Goal: Information Seeking & Learning: Compare options

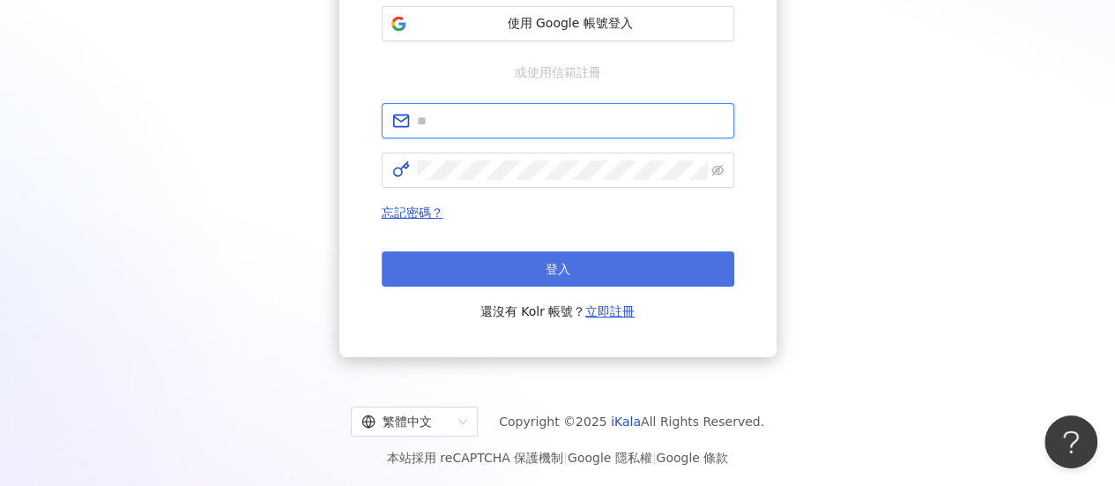
type input "**********"
click at [511, 258] on button "登入" at bounding box center [558, 268] width 353 height 35
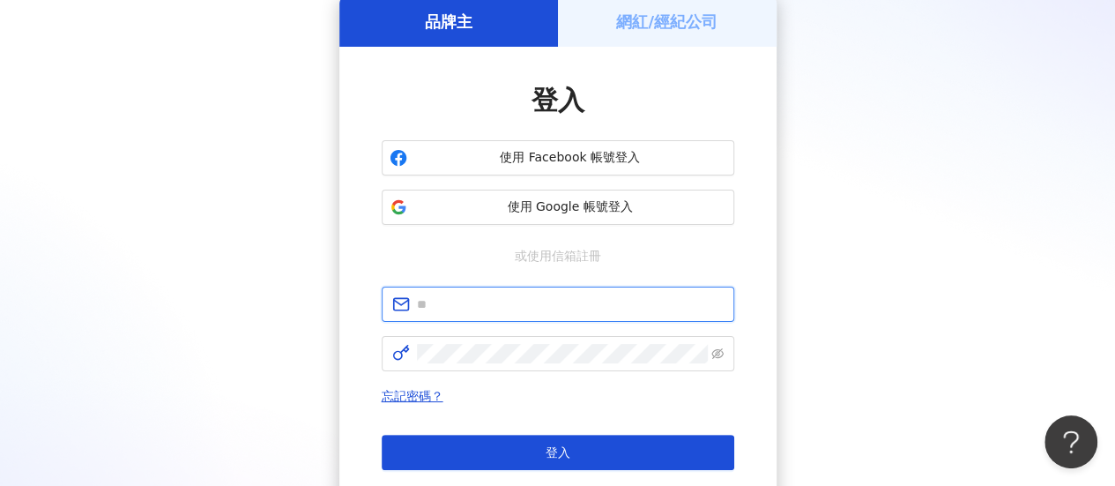
type input "**********"
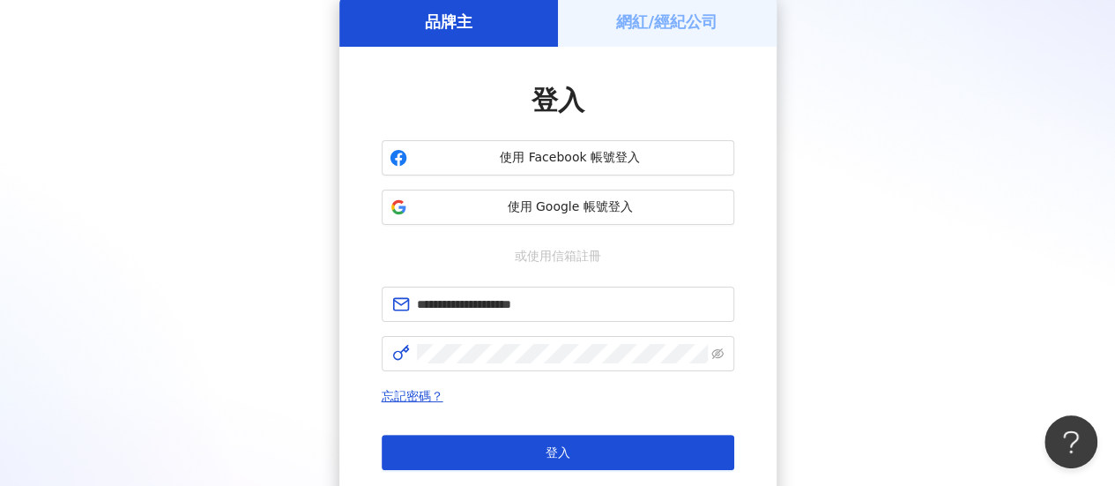
scroll to position [264, 0]
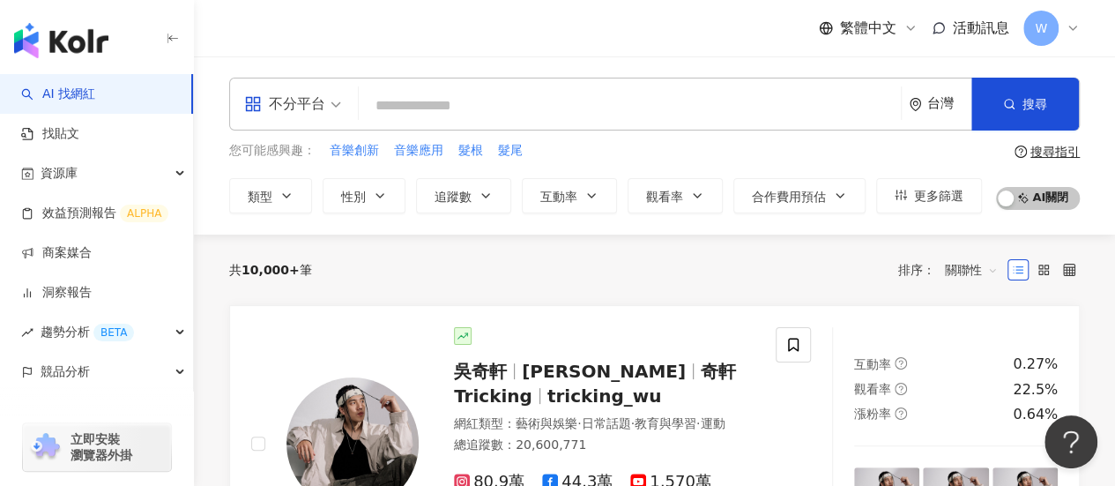
click at [465, 105] on input "search" at bounding box center [630, 105] width 528 height 33
click at [325, 108] on span "不分平台" at bounding box center [292, 104] width 97 height 28
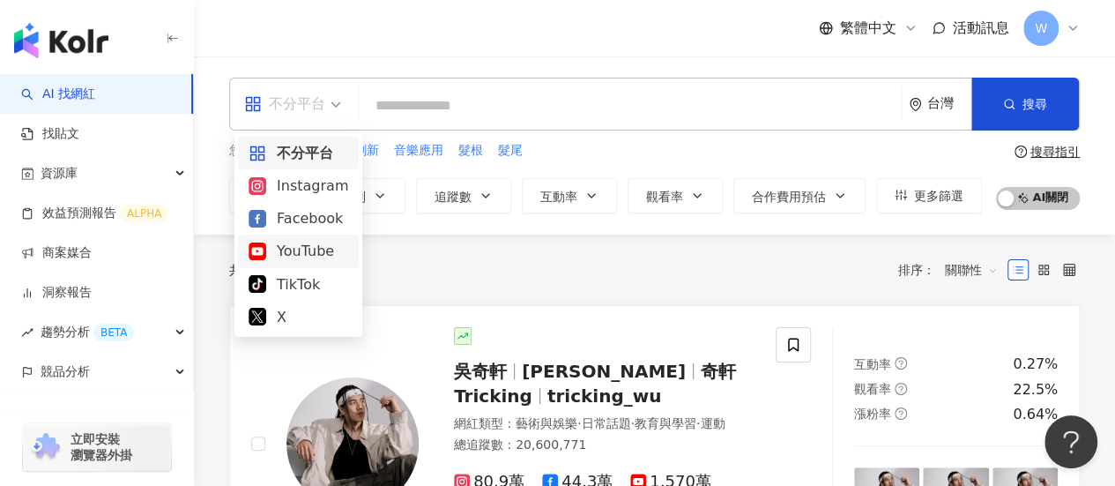
click at [318, 248] on div "YouTube" at bounding box center [299, 251] width 100 height 22
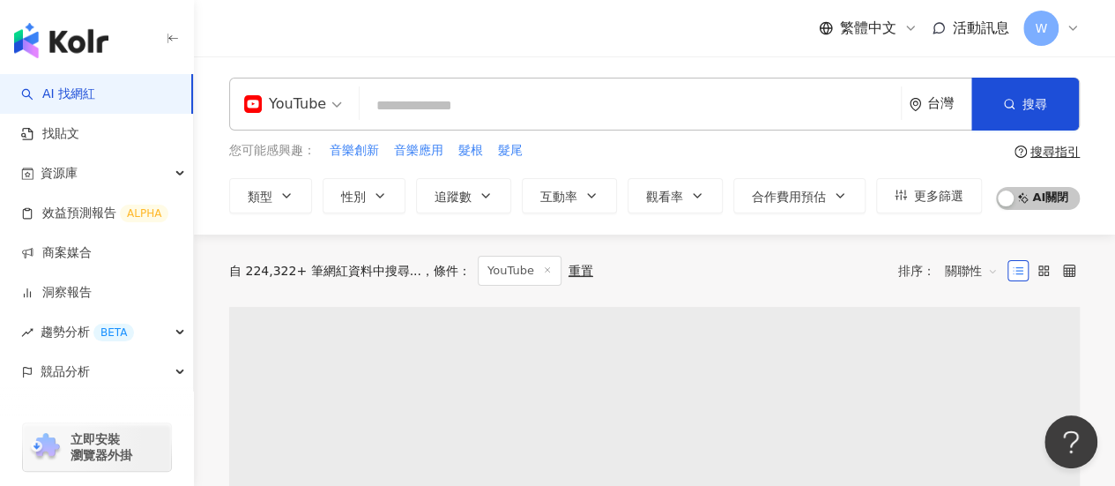
click at [472, 101] on input "search" at bounding box center [630, 105] width 527 height 33
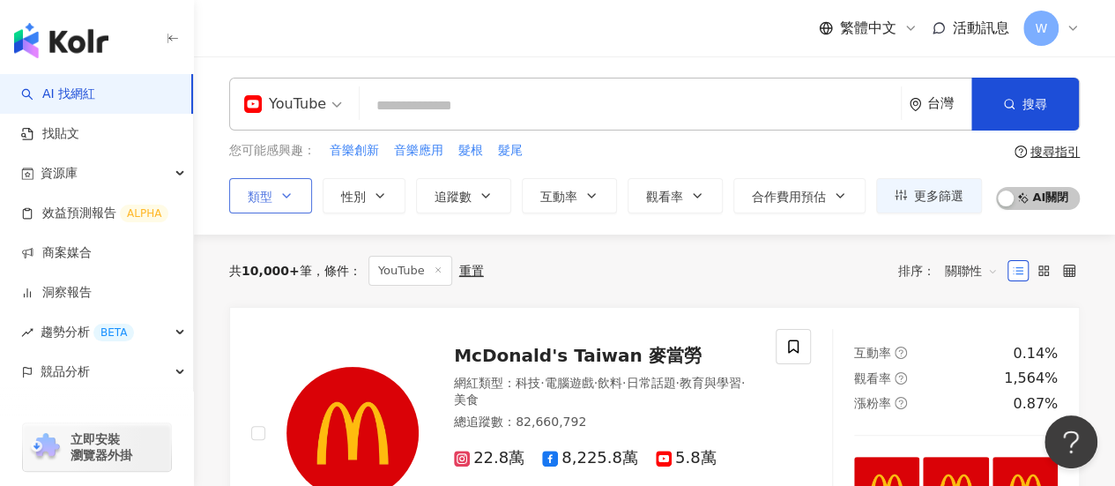
click at [283, 204] on button "類型" at bounding box center [270, 195] width 83 height 35
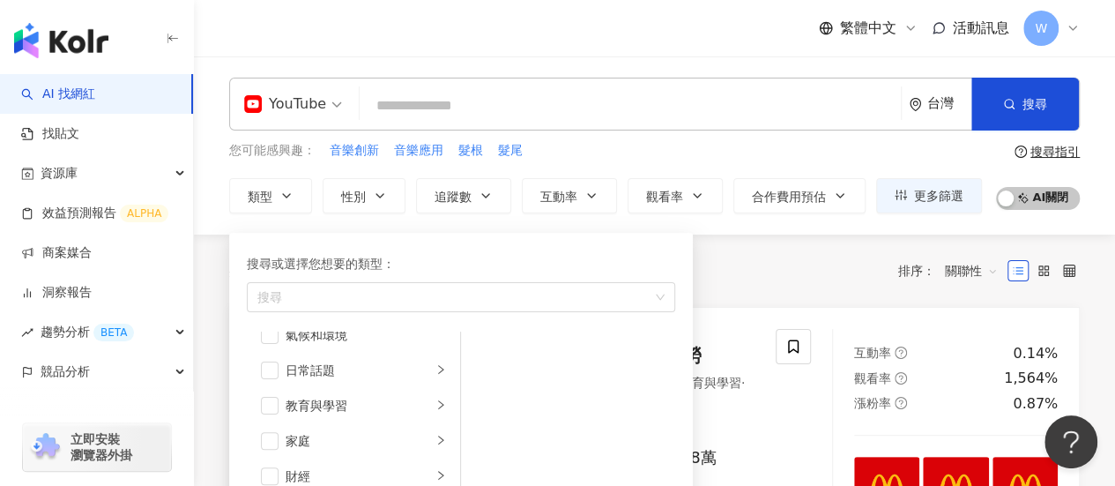
click at [528, 94] on input "search" at bounding box center [630, 105] width 527 height 33
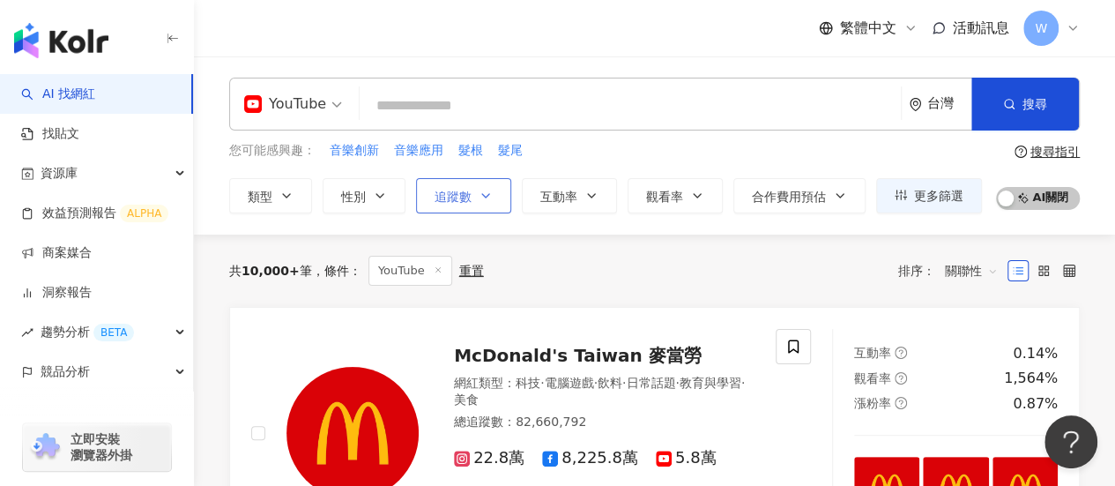
click at [497, 195] on button "追蹤數" at bounding box center [463, 195] width 95 height 35
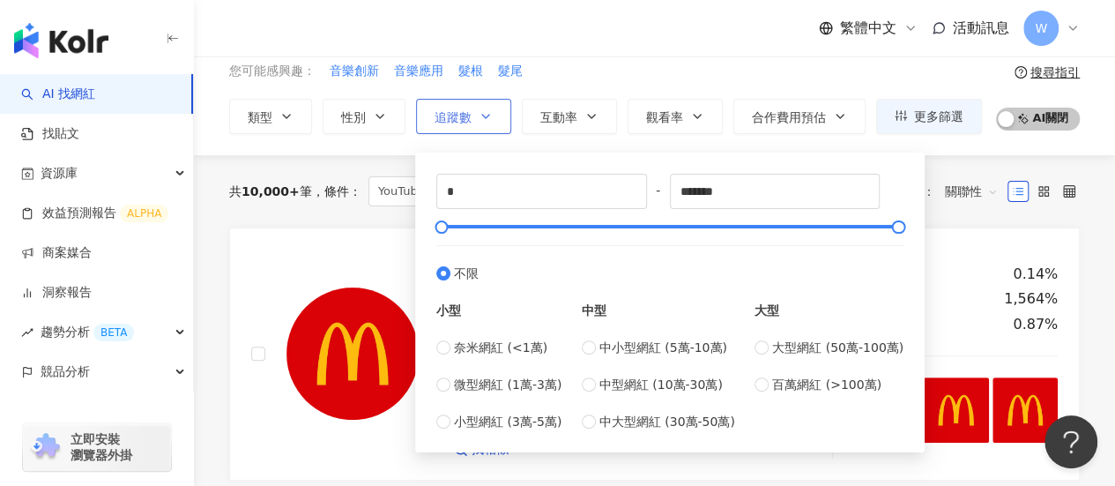
scroll to position [176, 0]
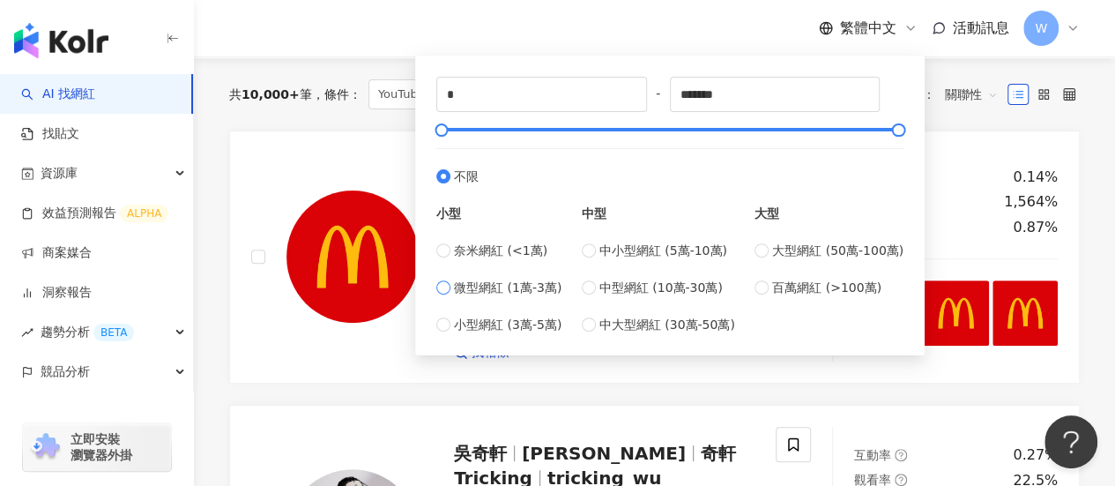
click at [524, 289] on span "微型網紅 (1萬-3萬)" at bounding box center [508, 287] width 108 height 19
type input "*****"
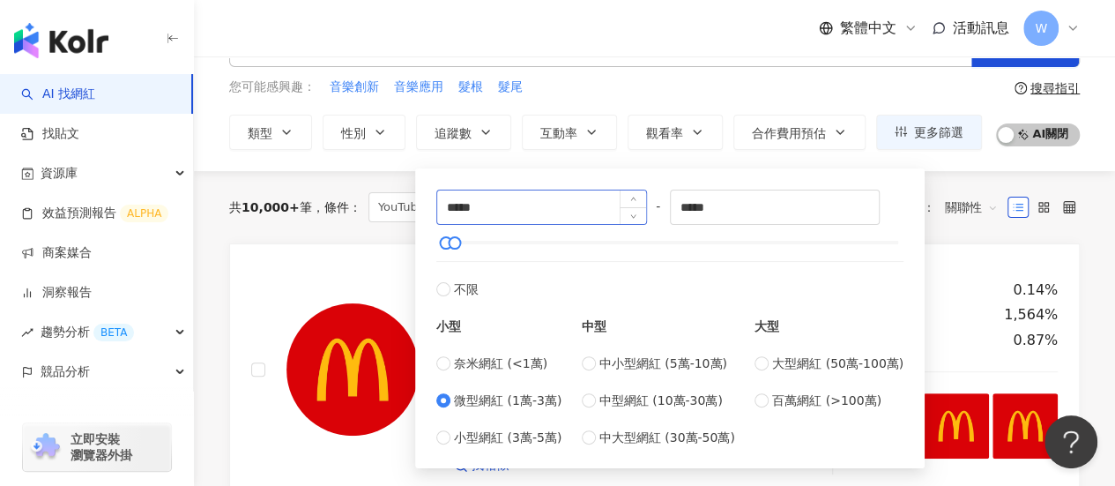
scroll to position [0, 0]
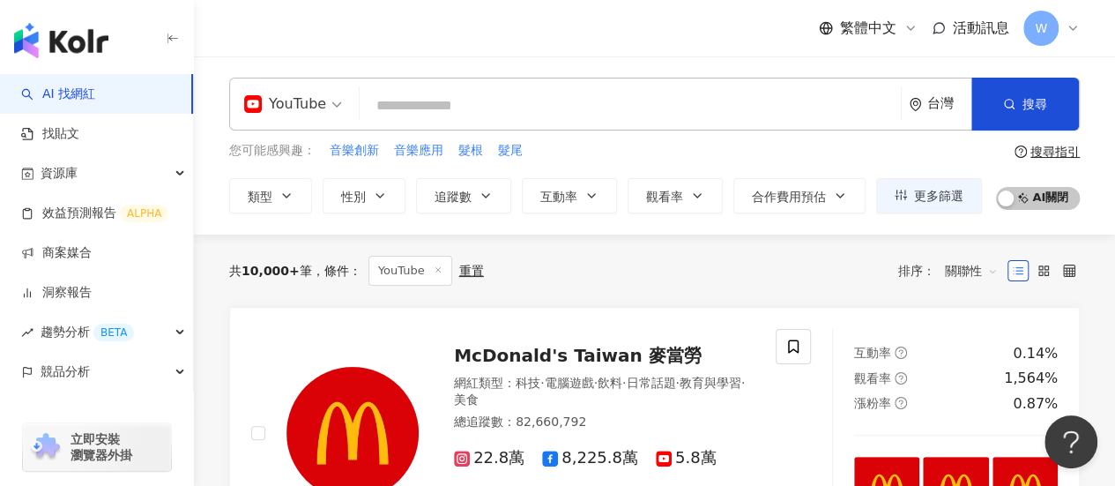
click at [495, 118] on input "search" at bounding box center [630, 105] width 527 height 33
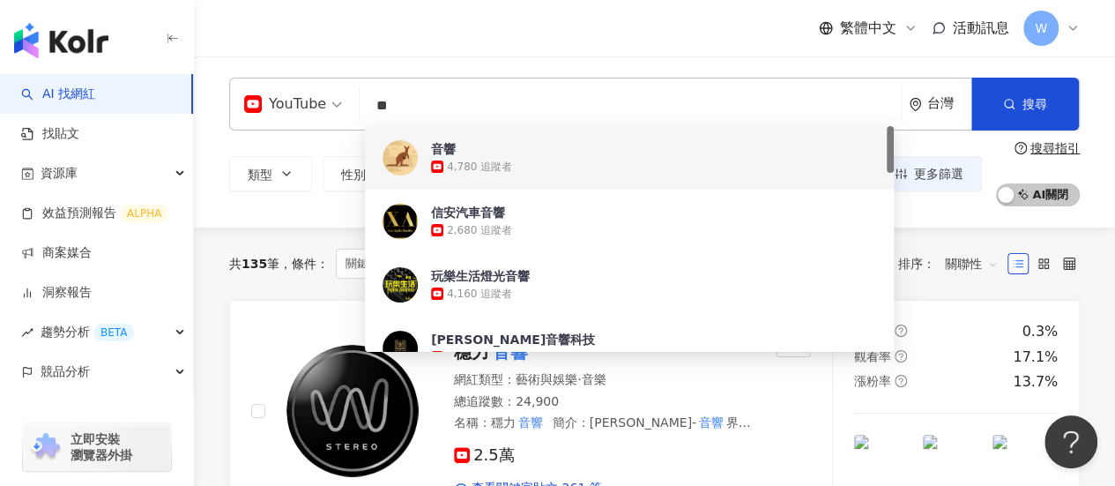
click at [772, 90] on input "**" at bounding box center [630, 105] width 527 height 33
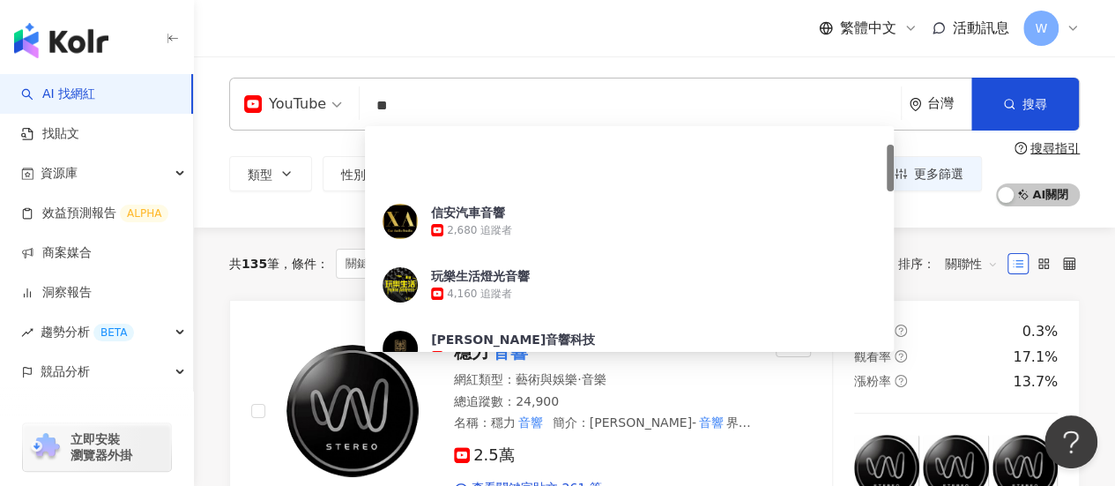
scroll to position [264, 0]
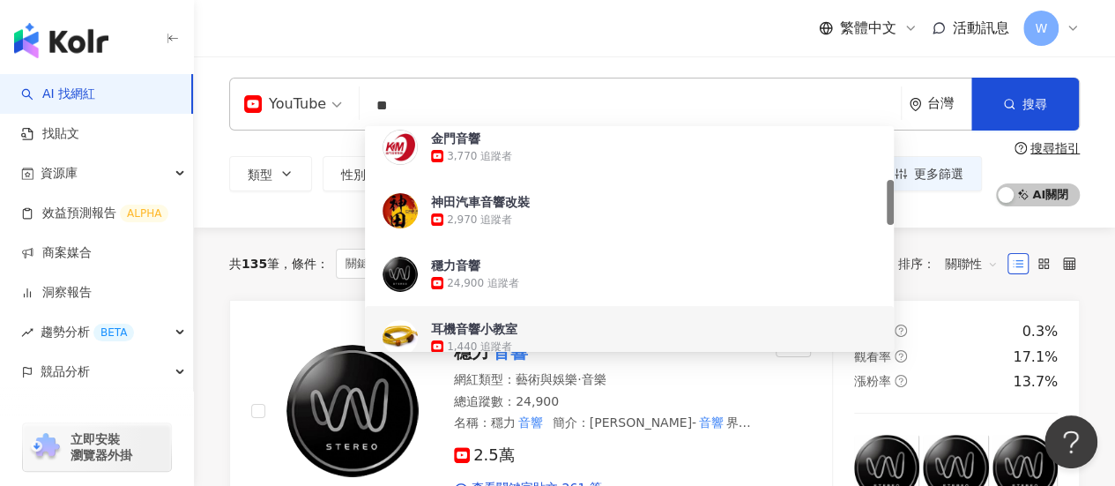
type input "**"
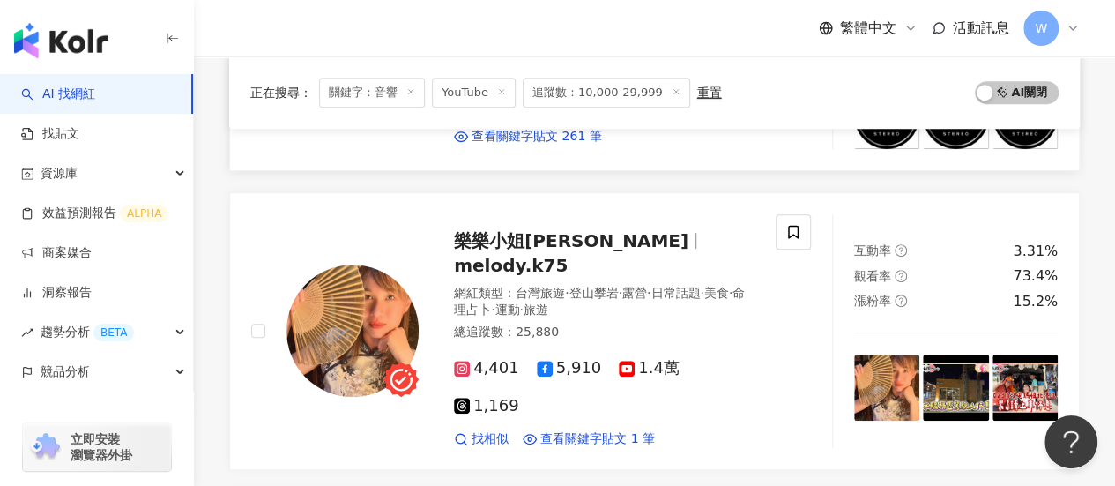
scroll to position [353, 0]
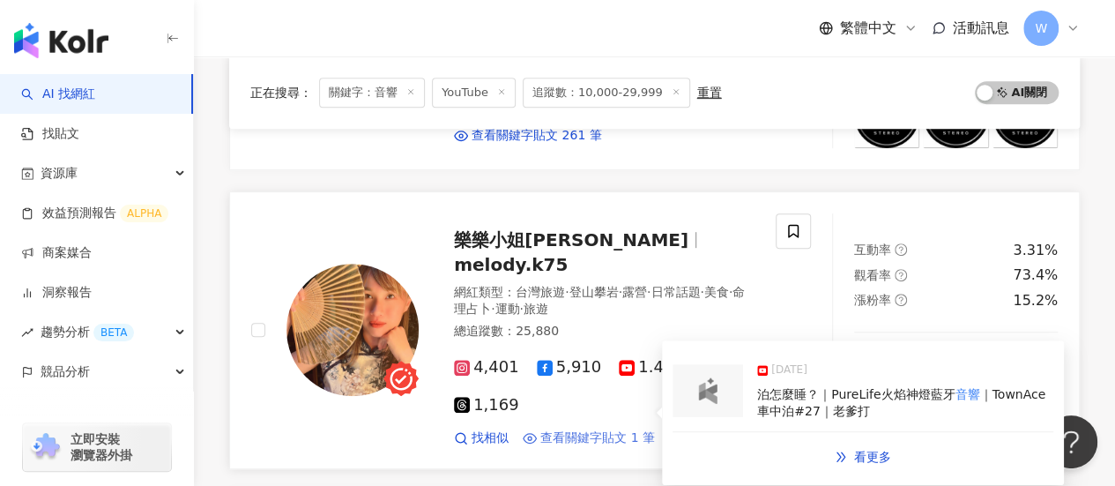
click at [618, 429] on span "查看關鍵字貼文 1 筆" at bounding box center [597, 438] width 115 height 18
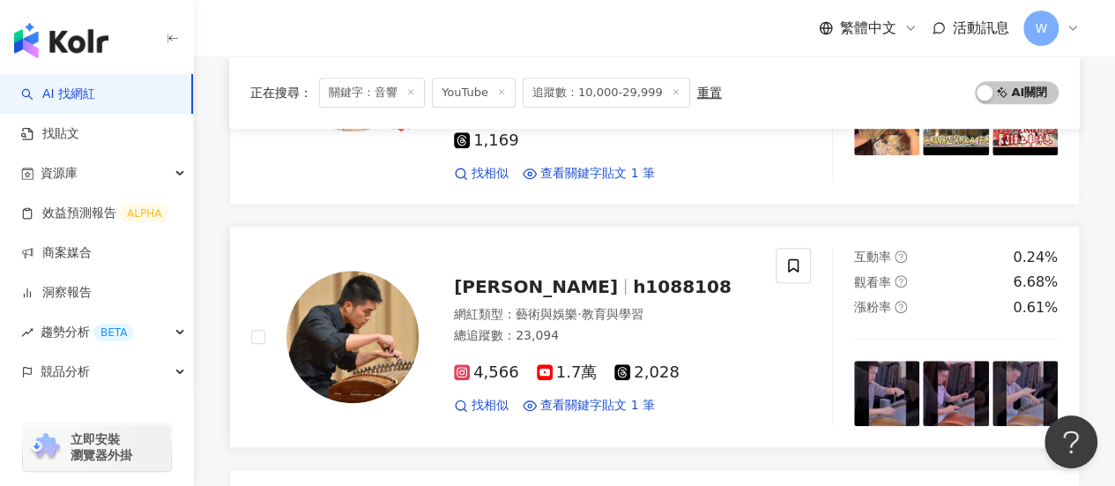
scroll to position [697, 0]
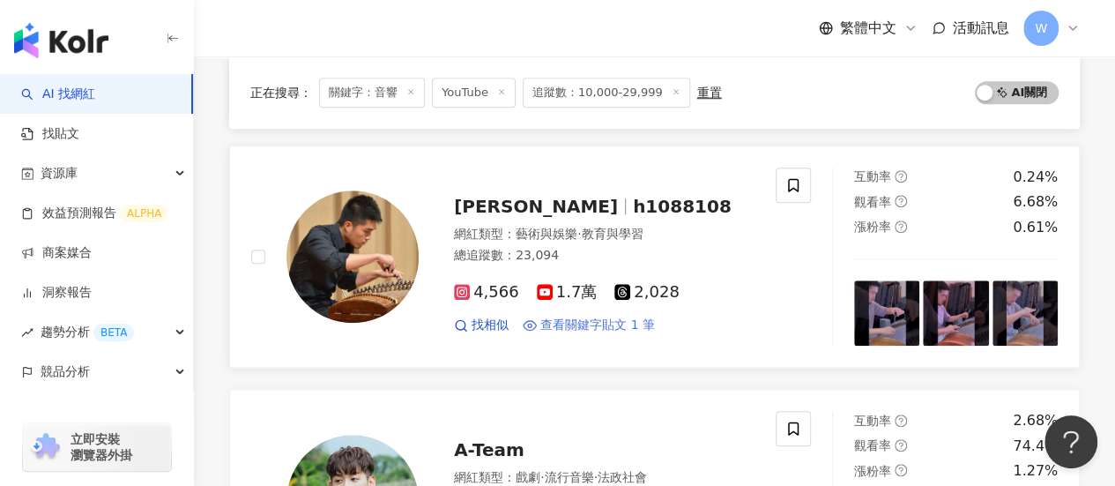
click at [614, 316] on span "查看關鍵字貼文 1 筆" at bounding box center [597, 325] width 115 height 18
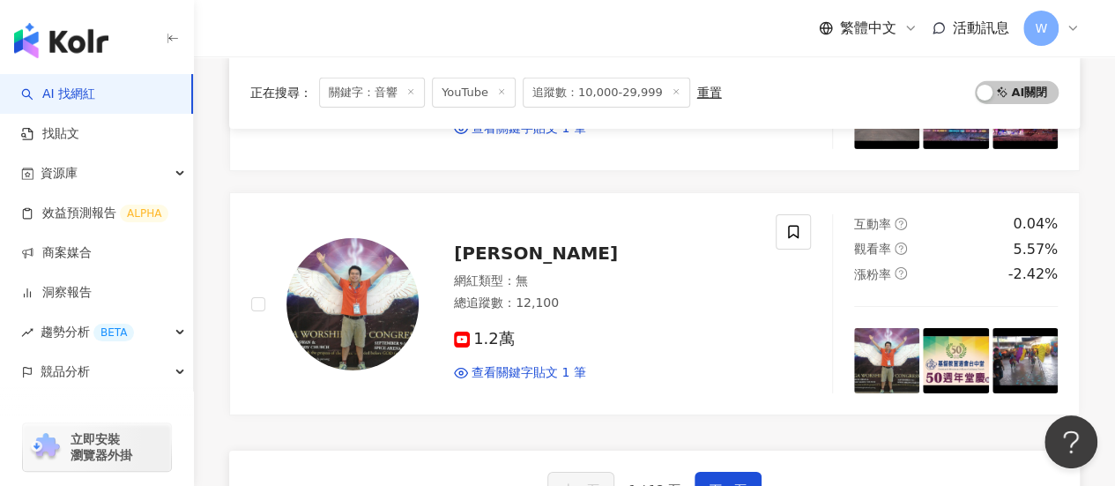
scroll to position [2909, 0]
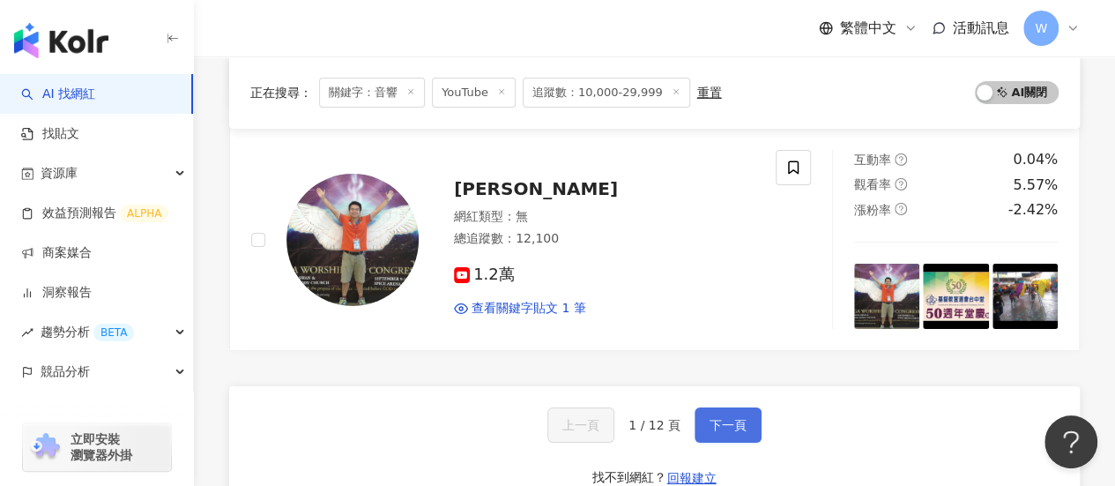
click at [725, 418] on span "下一頁" at bounding box center [728, 425] width 37 height 14
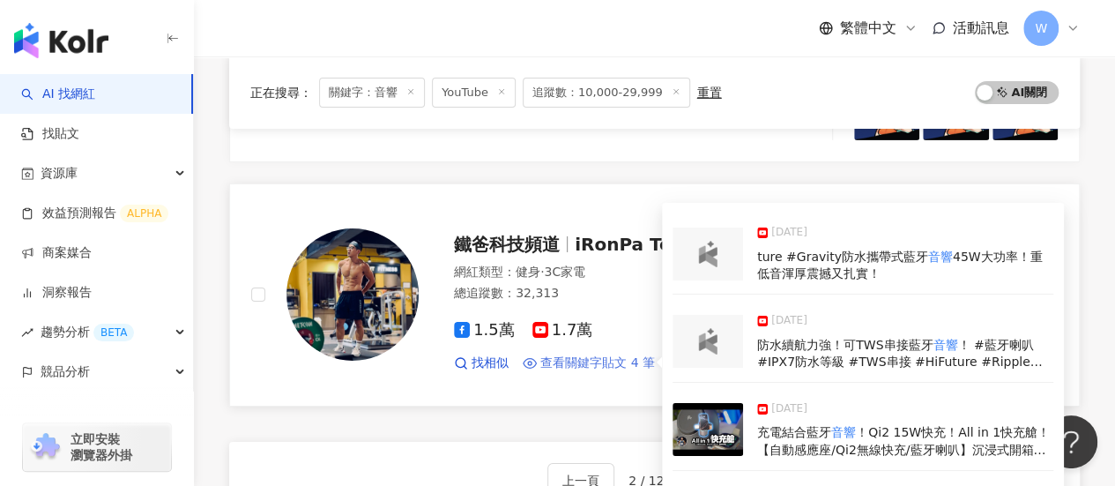
click at [587, 354] on span "查看關鍵字貼文 4 筆" at bounding box center [597, 363] width 115 height 18
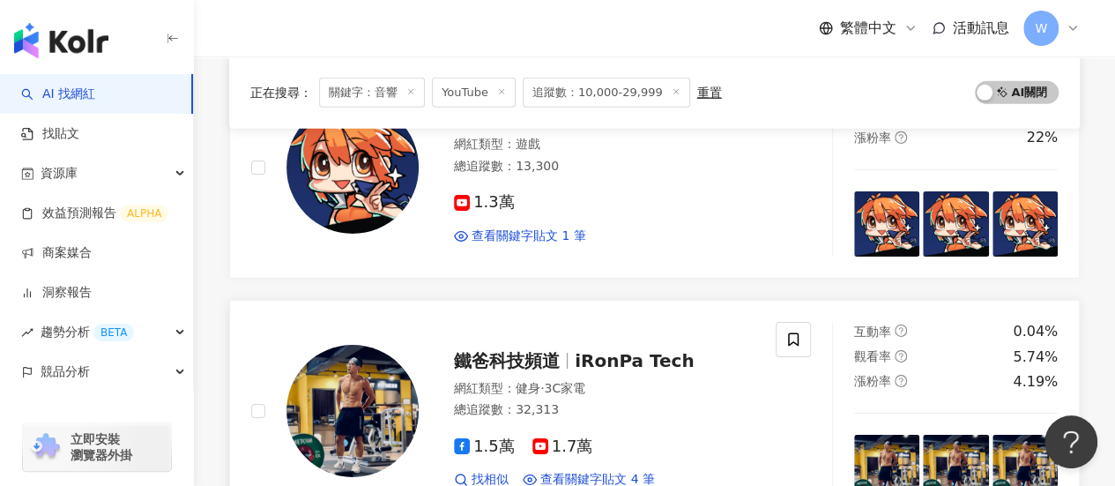
scroll to position [2821, 0]
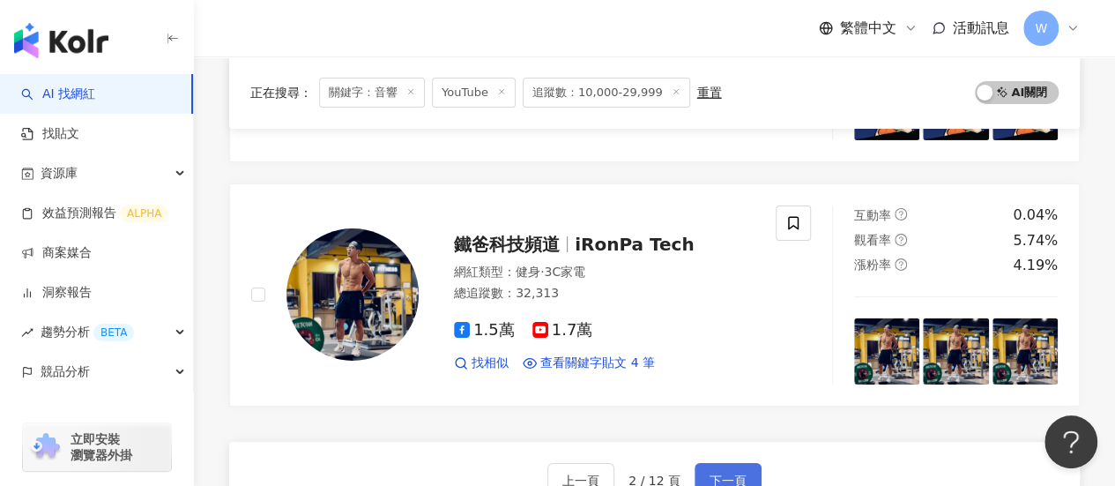
click at [719, 463] on button "下一頁" at bounding box center [728, 480] width 67 height 35
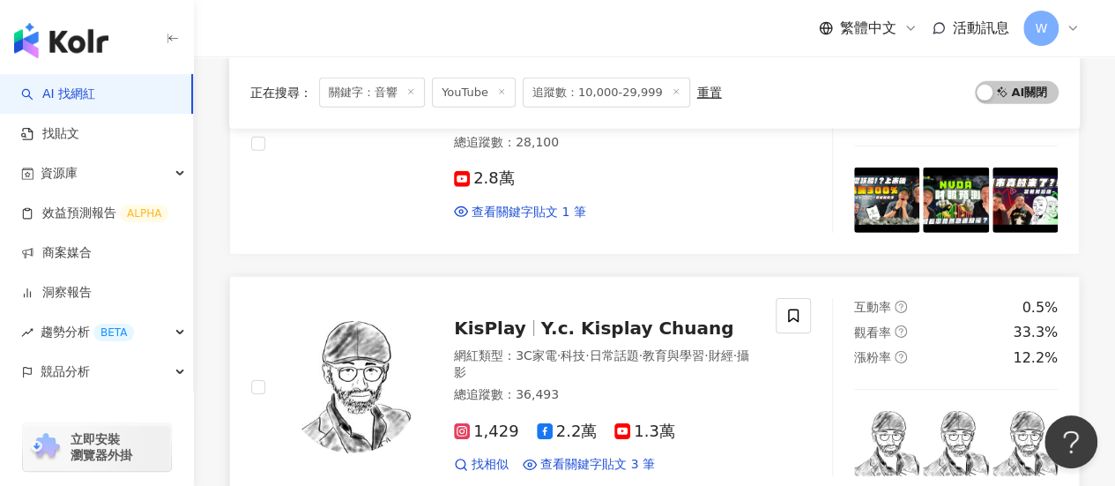
scroll to position [2666, 0]
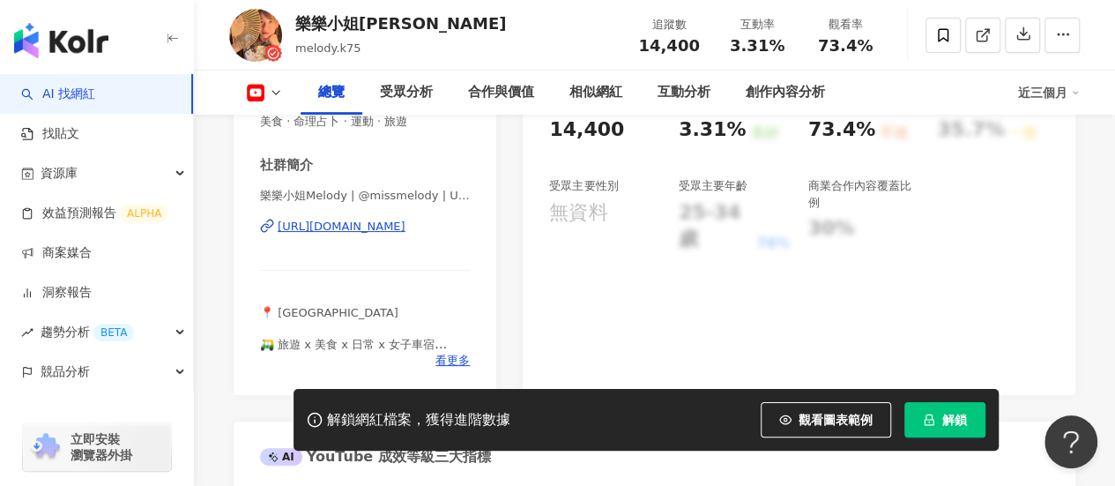
click at [405, 233] on div "https://www.youtube.com/channel/UCDfAlA1Oc15Qcn1vHG_GRcQ" at bounding box center [342, 227] width 128 height 16
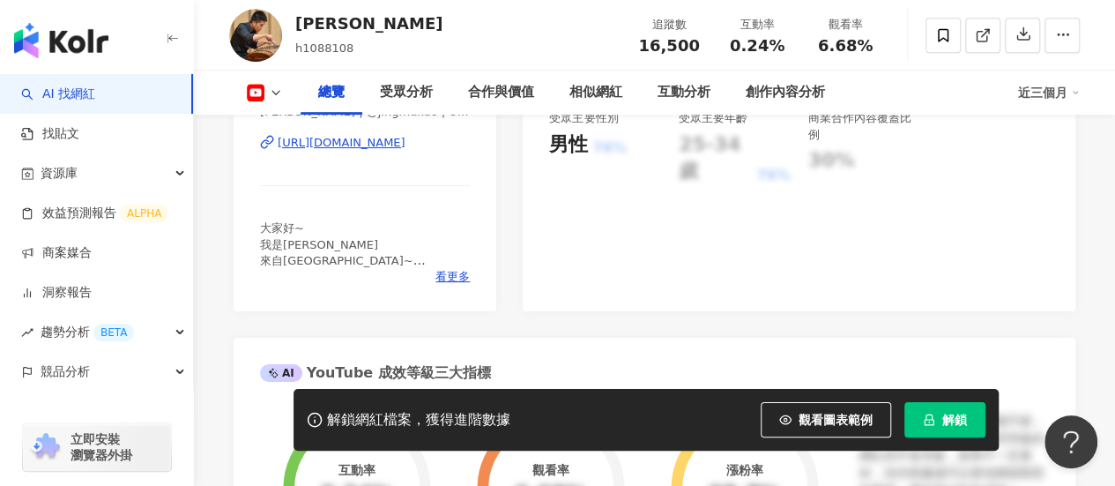
scroll to position [919, 0]
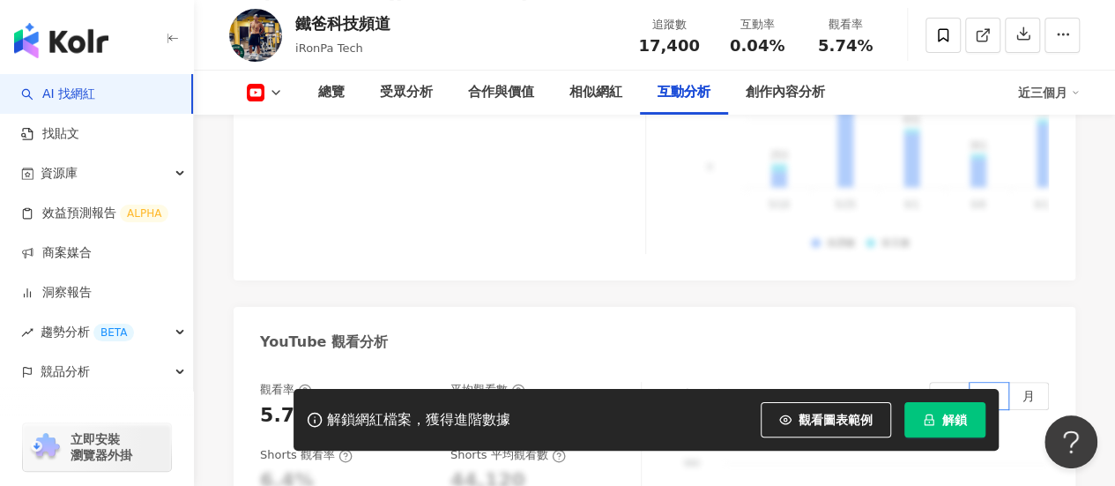
scroll to position [3381, 0]
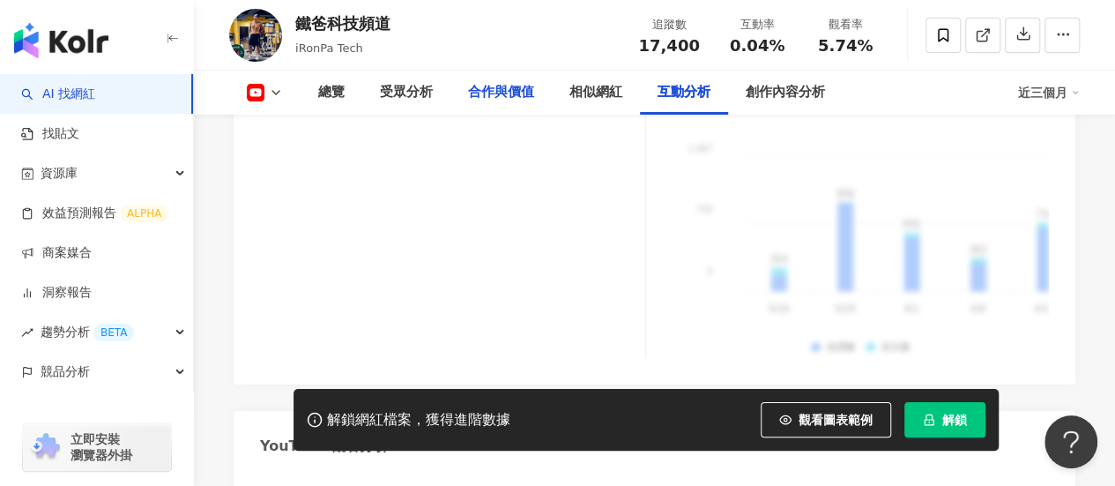
click at [518, 102] on div "合作與價值" at bounding box center [501, 92] width 66 height 21
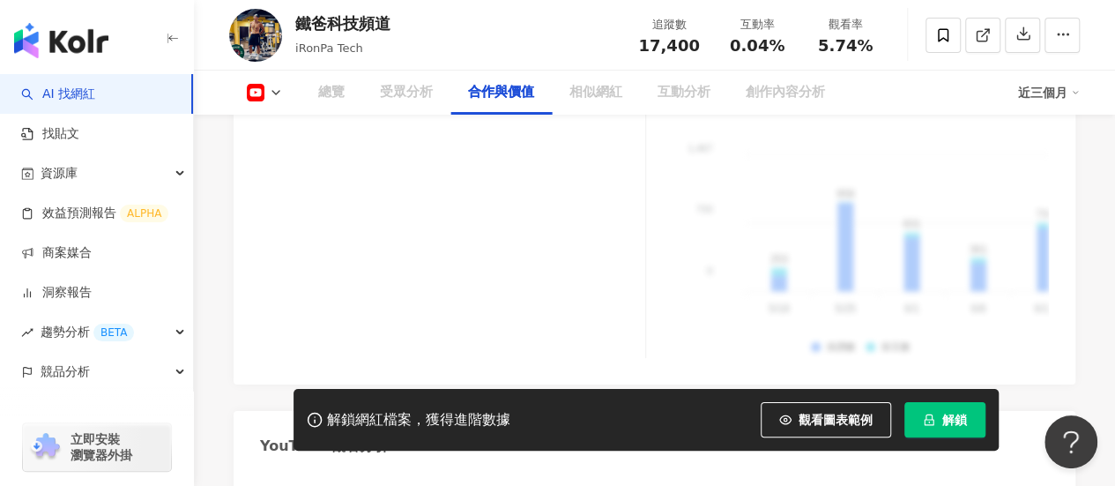
scroll to position [2079, 0]
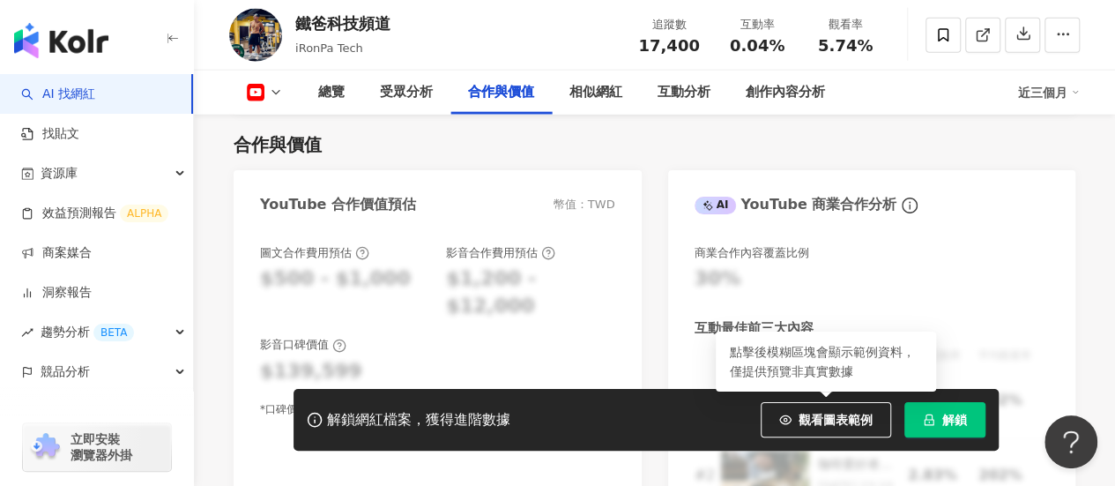
click at [935, 417] on button "解鎖" at bounding box center [944, 419] width 81 height 35
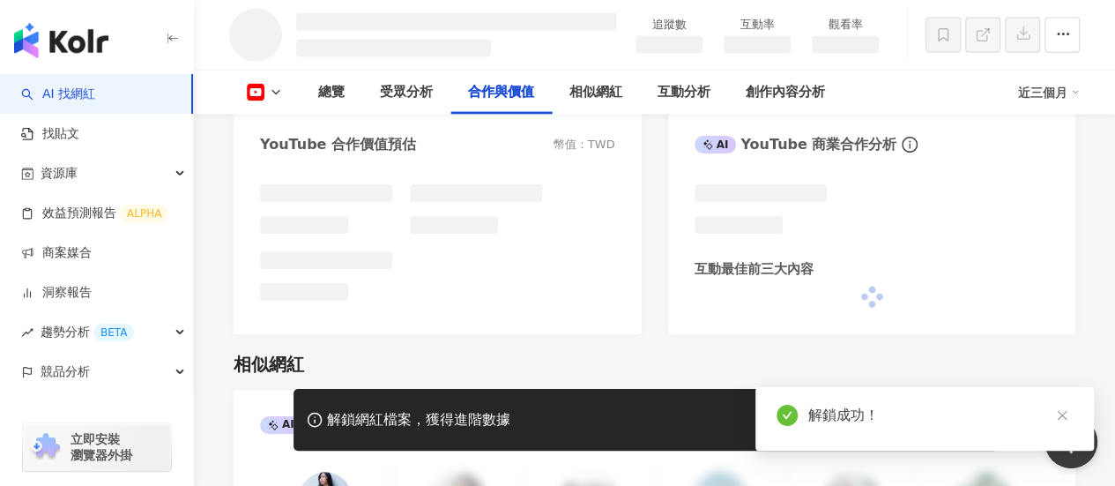
scroll to position [1773, 0]
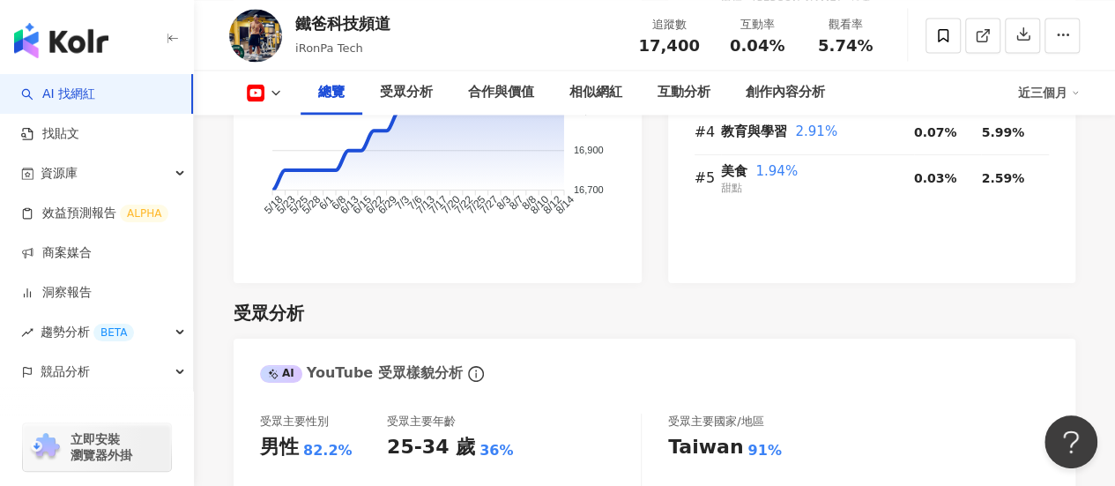
scroll to position [1319, 0]
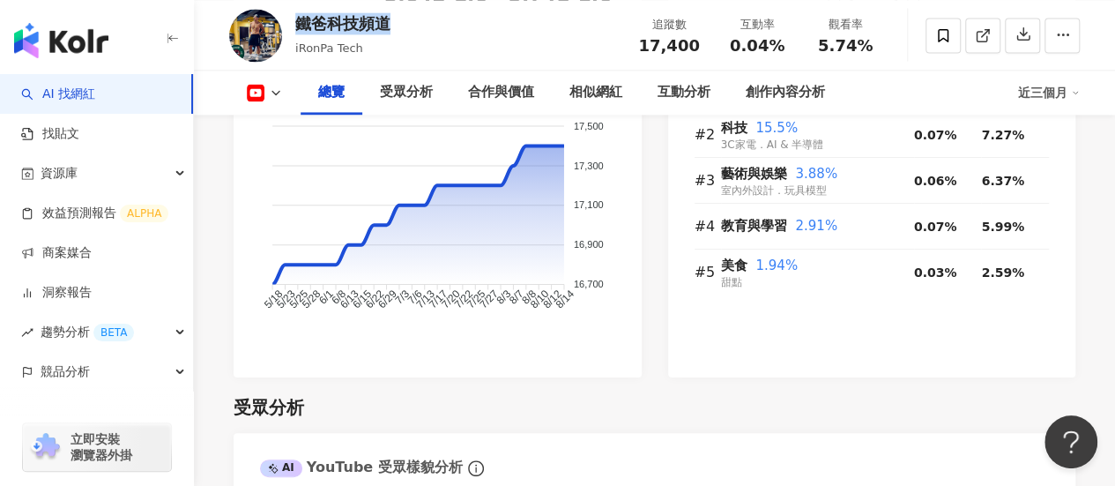
drag, startPoint x: 432, startPoint y: 31, endPoint x: 301, endPoint y: 29, distance: 130.5
click at [301, 29] on div "鐵爸科技頻道 iRonPa Tech 追蹤數 17,400 互動率 0.04% 觀看率 5.74%" at bounding box center [654, 35] width 921 height 70
copy div "鐵爸科技頻道"
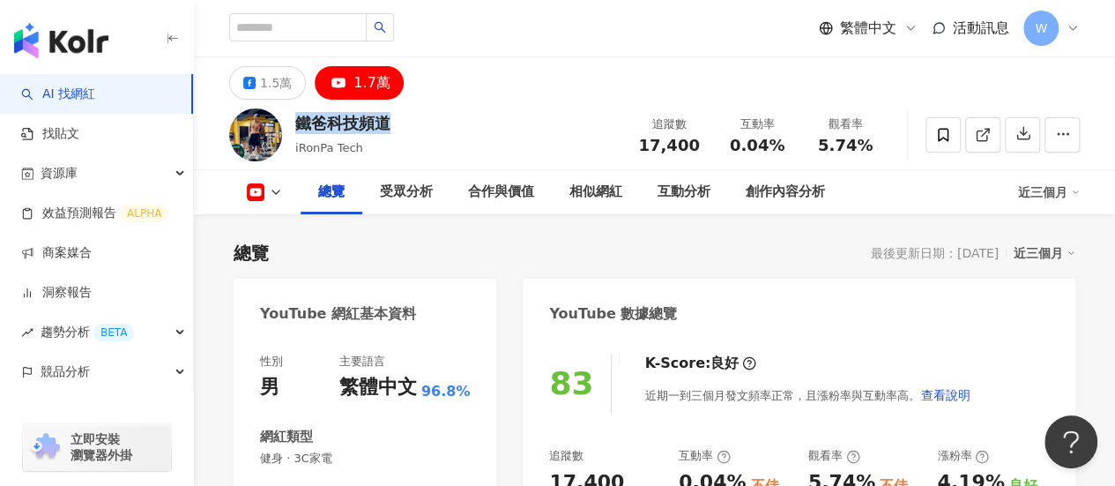
scroll to position [353, 0]
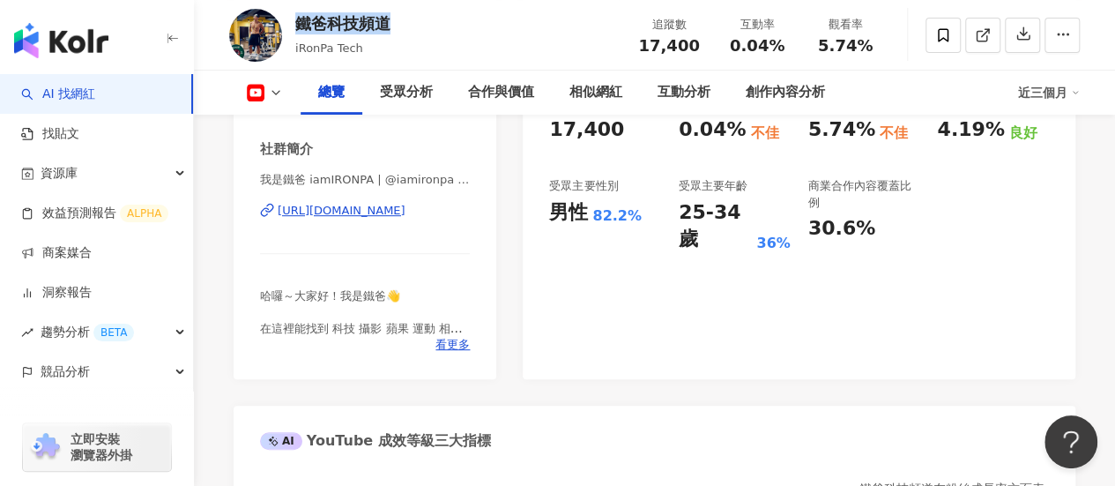
click at [404, 212] on div "https://www.youtube.com/channel/UCzF28ag7u8F6XNG1No59umw" at bounding box center [342, 211] width 128 height 16
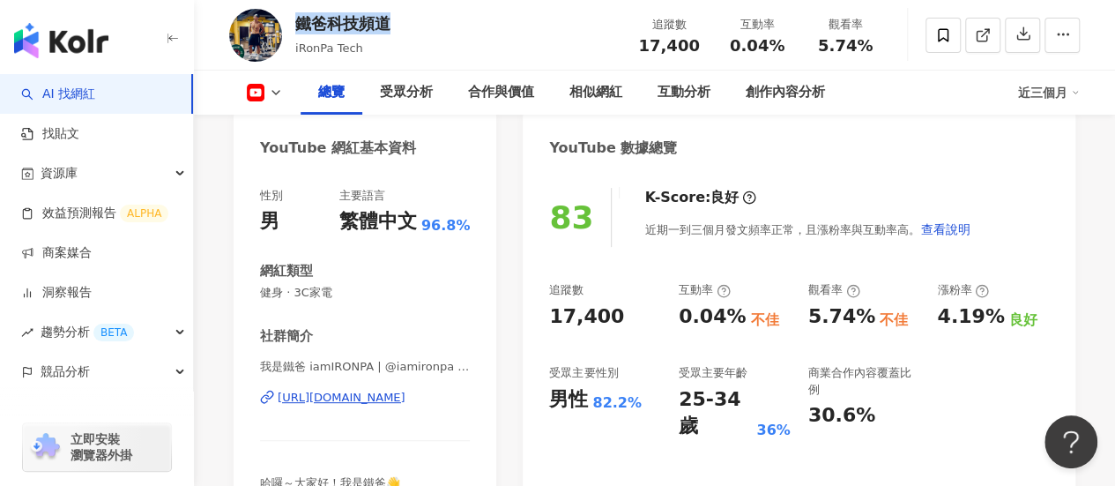
scroll to position [88, 0]
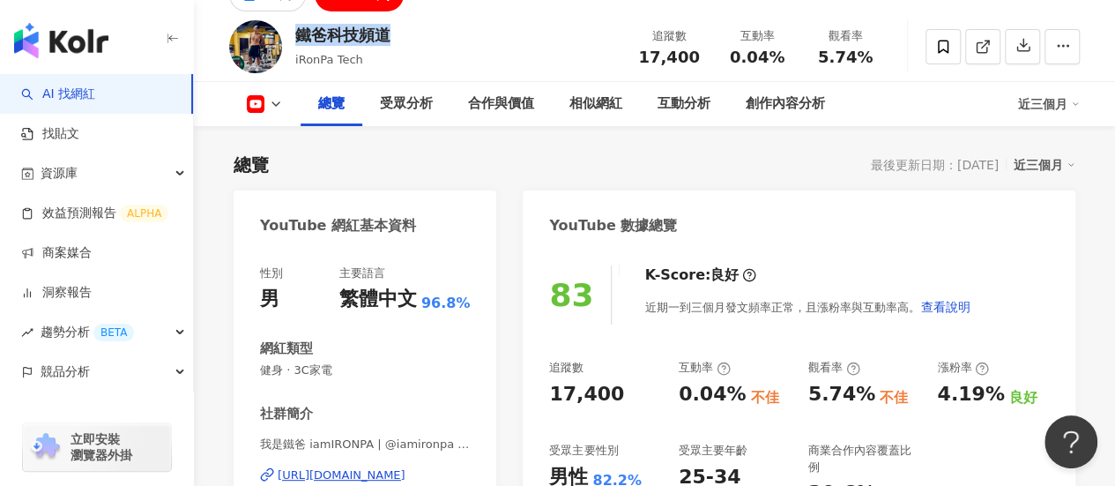
copy div "鐵爸科技頻道"
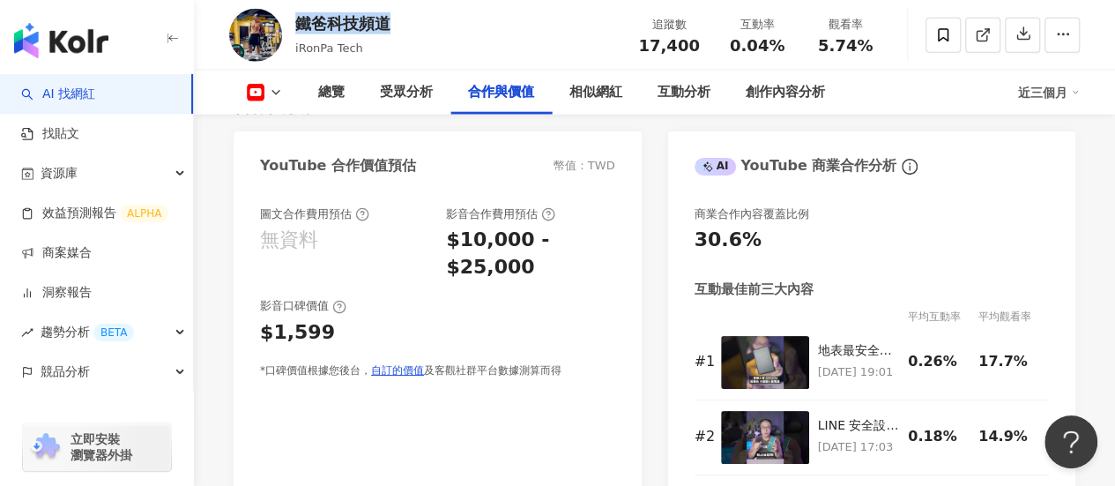
scroll to position [2116, 0]
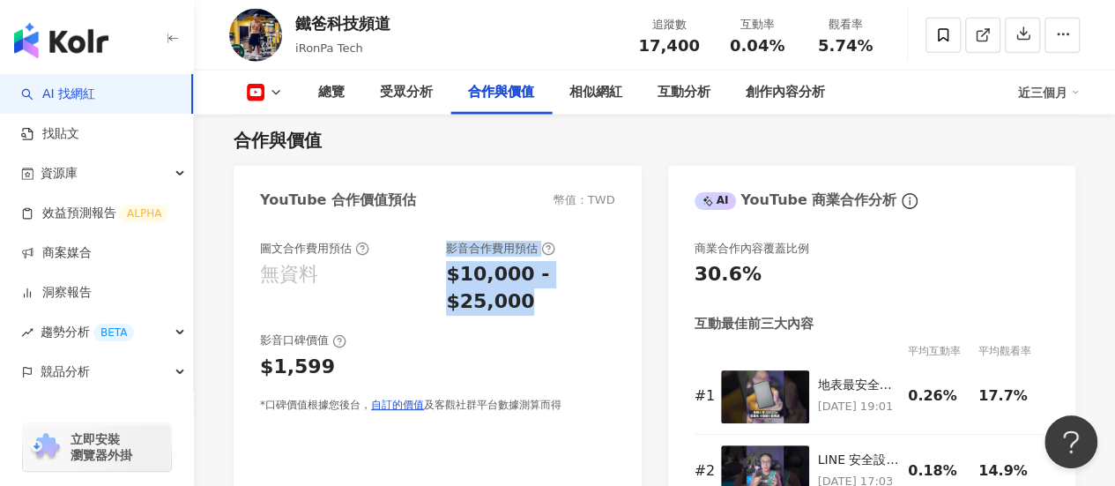
drag, startPoint x: 444, startPoint y: 253, endPoint x: 621, endPoint y: 278, distance: 178.0
click at [621, 278] on div "圖文合作費用預估 無資料 影音合作費用預估 $10,000 - $25,000 影音口碑價值 $1,599 *口碑價值根據您後台， 自訂的價值 及客觀社群平台…" at bounding box center [438, 417] width 408 height 388
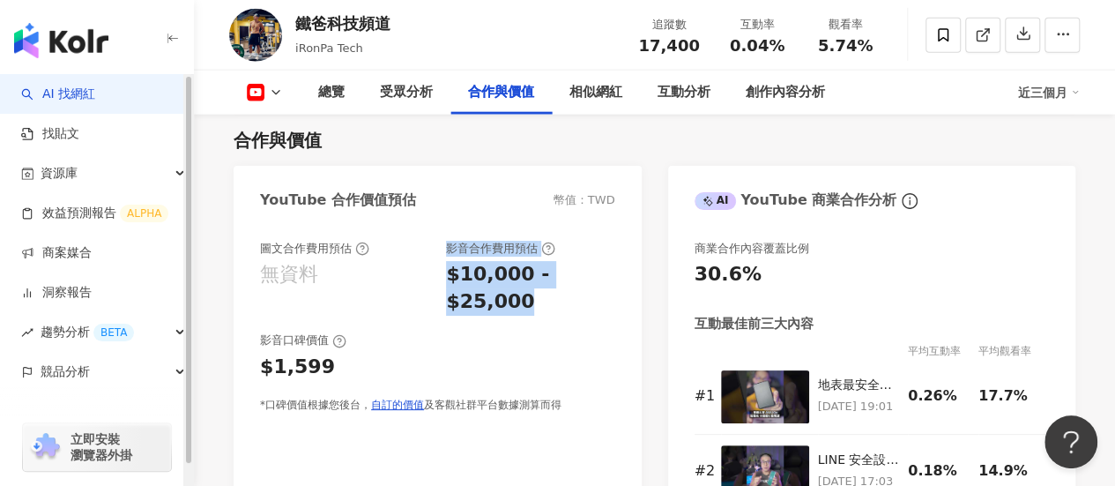
click at [485, 277] on div "$10,000 - $25,000" at bounding box center [530, 288] width 168 height 55
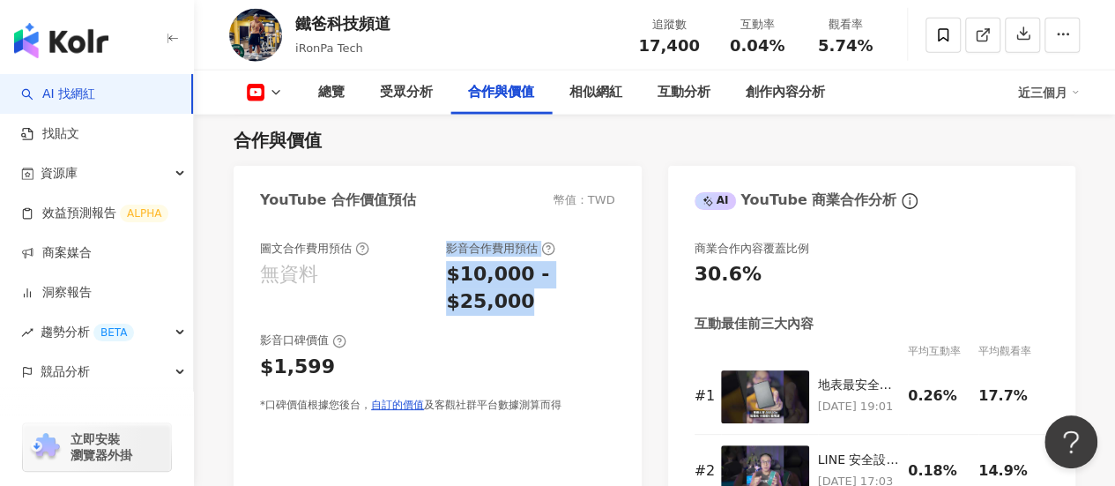
drag, startPoint x: 449, startPoint y: 250, endPoint x: 614, endPoint y: 289, distance: 169.3
click at [614, 289] on div "影音合作費用預估 $10,000 - $25,000" at bounding box center [530, 278] width 168 height 75
copy div "影音合作費用預估 $10,000 - $25,000"
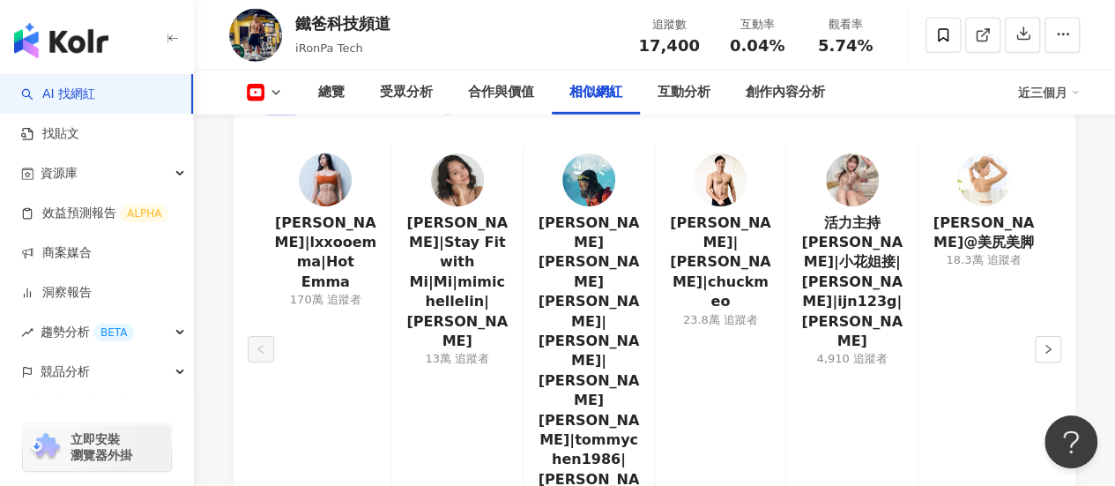
scroll to position [2645, 0]
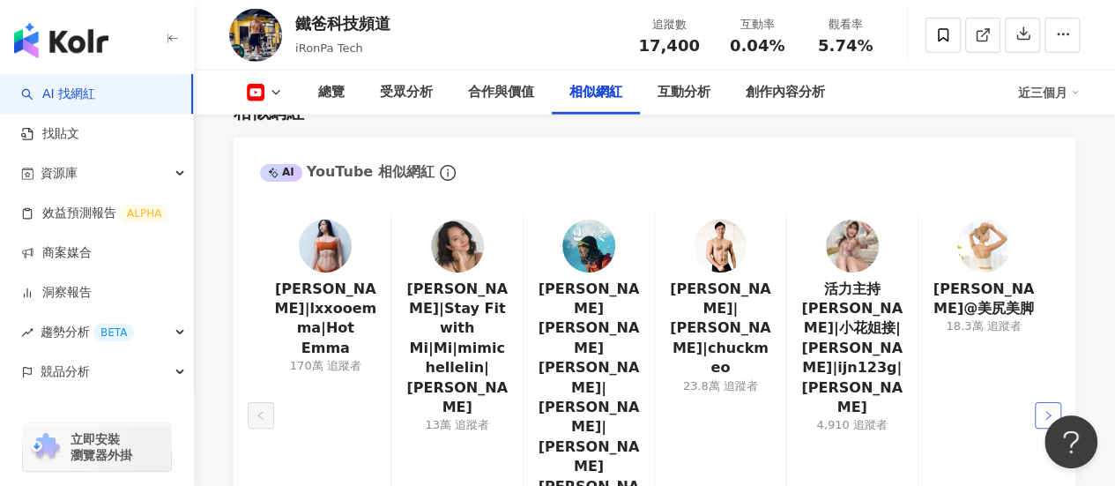
click at [1038, 402] on button "button" at bounding box center [1048, 415] width 26 height 26
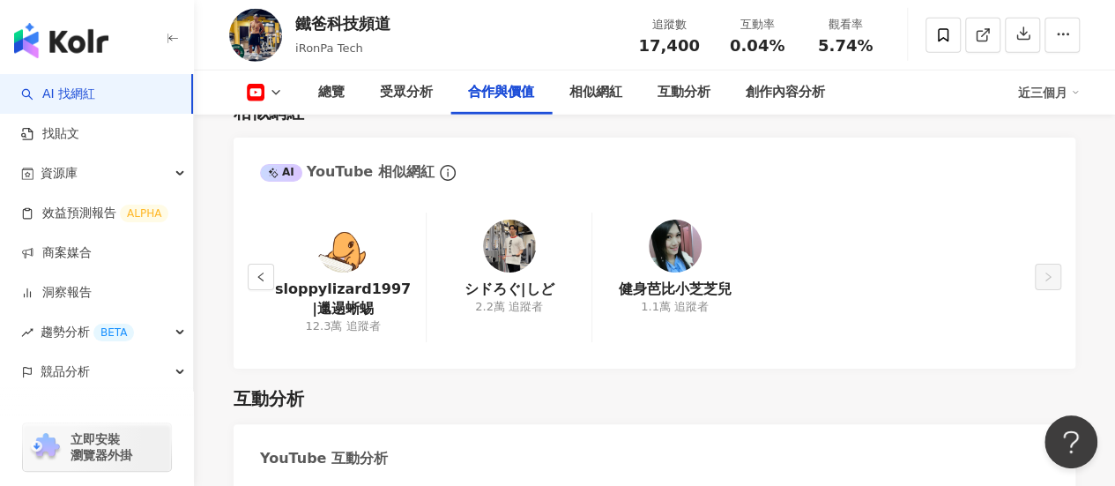
scroll to position [2112, 0]
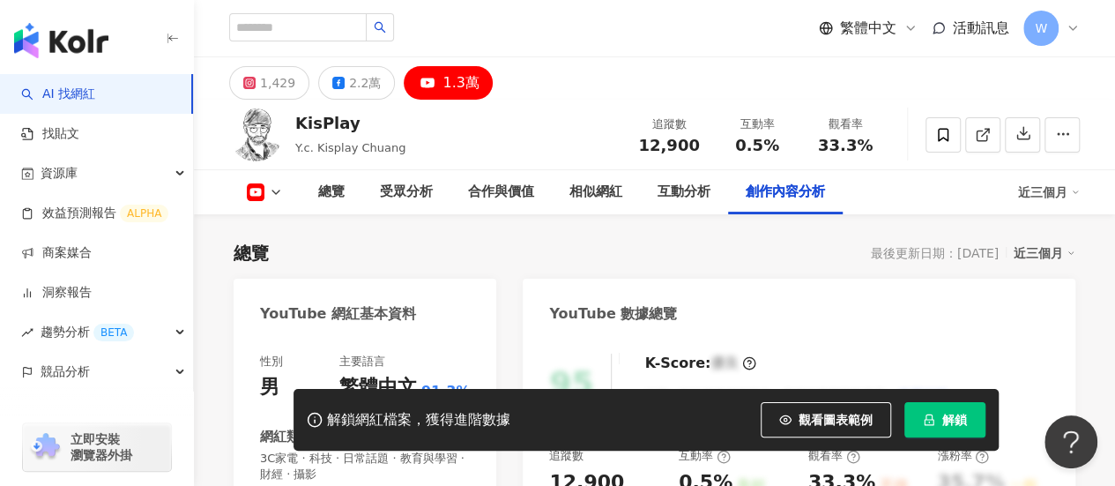
scroll to position [5132, 0]
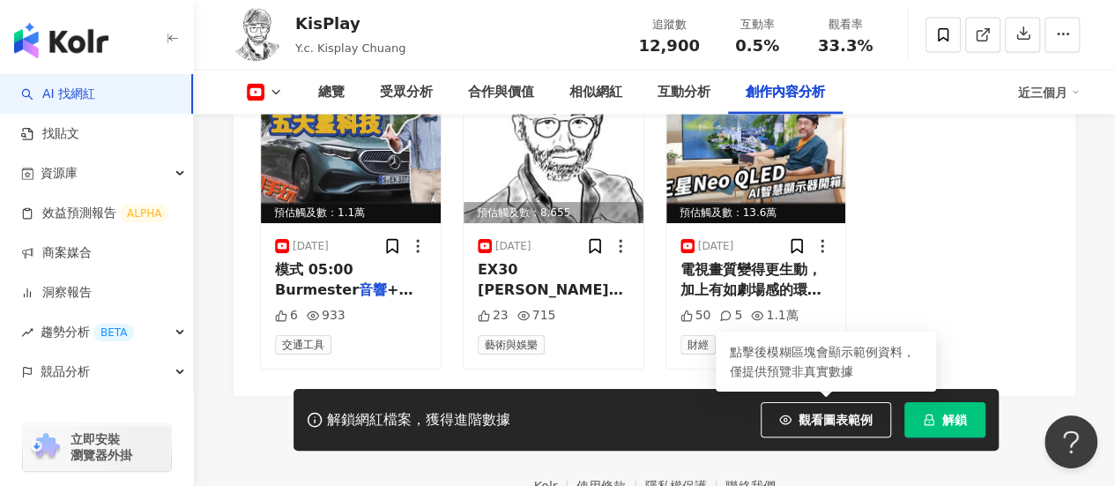
click at [953, 408] on button "解鎖" at bounding box center [944, 419] width 81 height 35
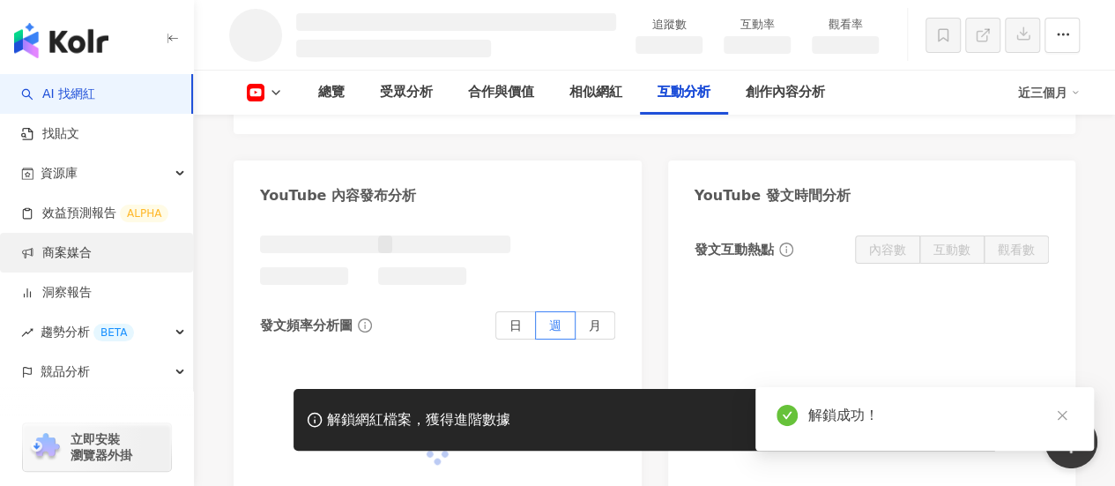
scroll to position [3085, 0]
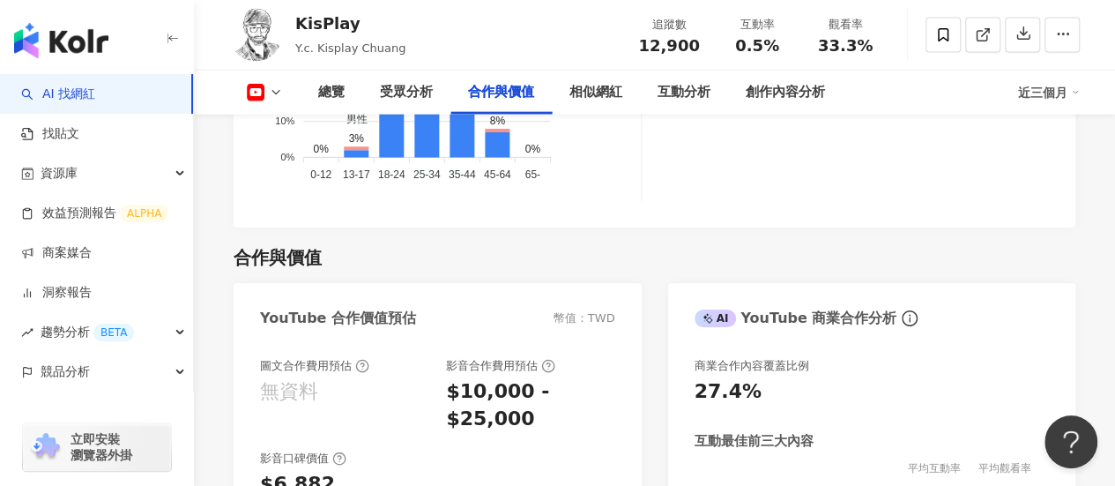
scroll to position [2008, 0]
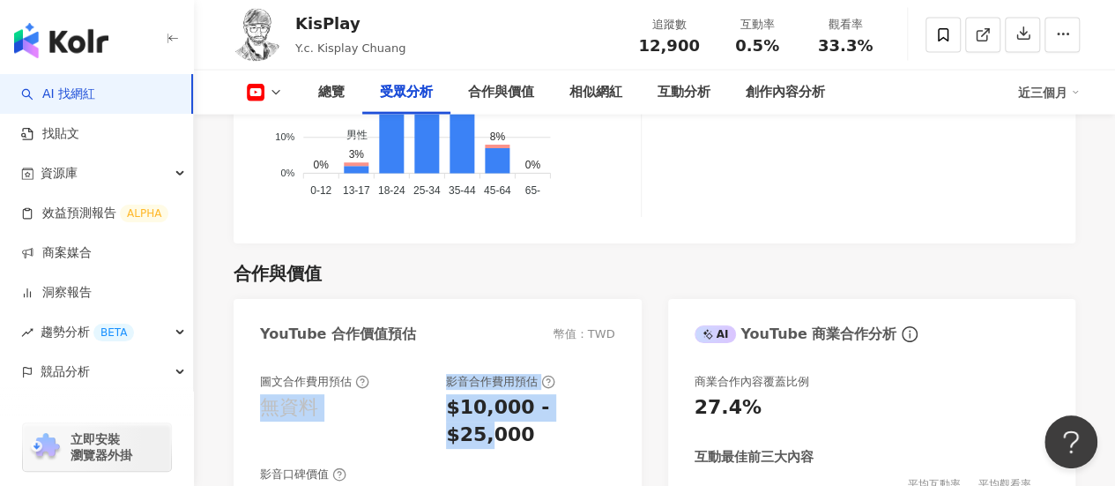
drag, startPoint x: 435, startPoint y: 313, endPoint x: 580, endPoint y: 341, distance: 148.2
click at [582, 374] on div "圖文合作費用預估 無資料 影音合作費用預估 $10,000 - $25,000" at bounding box center [437, 411] width 355 height 75
click at [554, 394] on div "$10,000 - $25,000" at bounding box center [530, 421] width 168 height 55
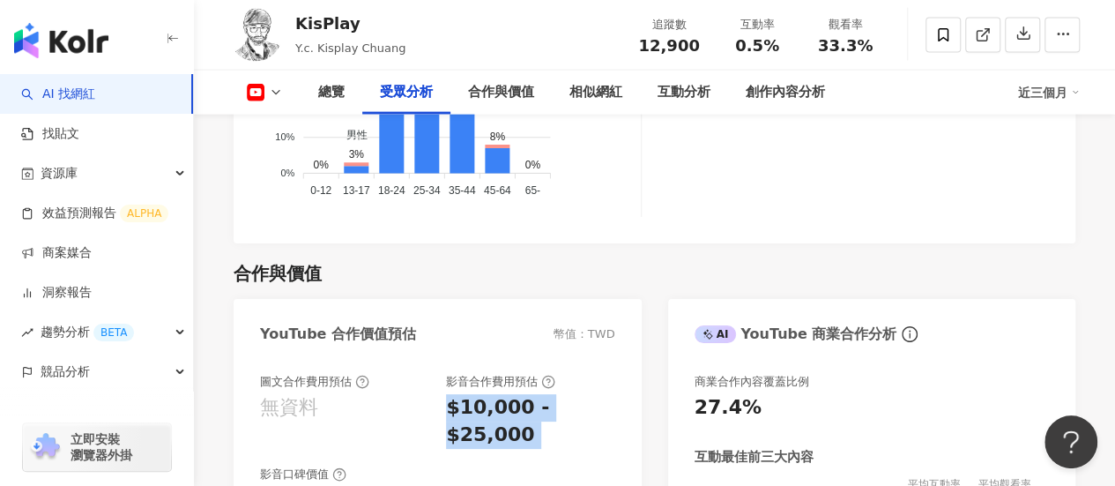
click at [527, 394] on div "$10,000 - $25,000" at bounding box center [530, 421] width 168 height 55
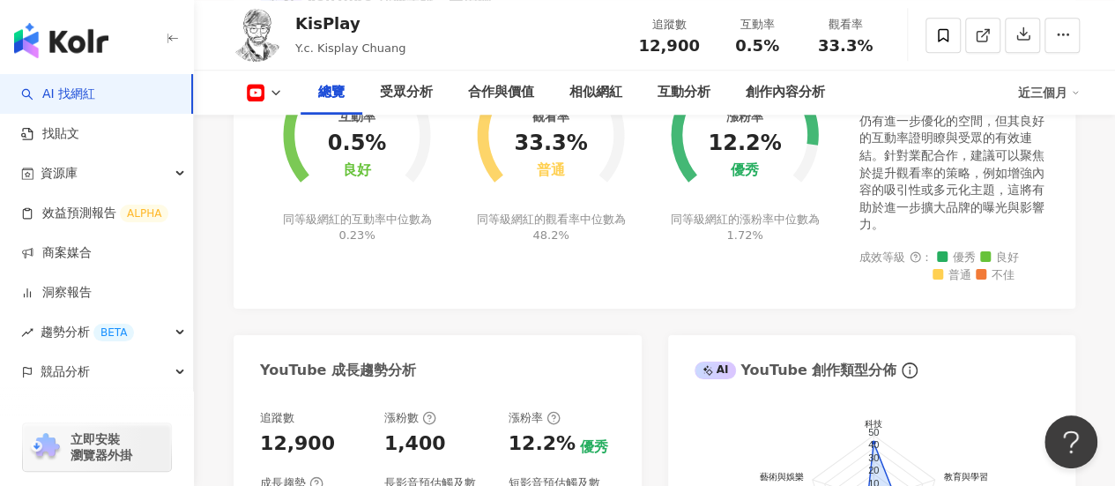
scroll to position [598, 0]
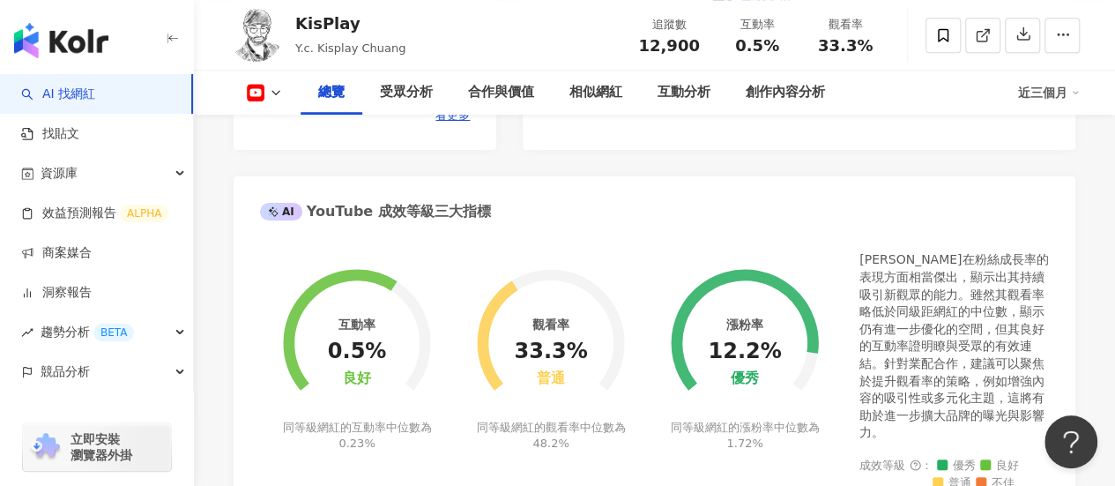
drag, startPoint x: 719, startPoint y: 341, endPoint x: 755, endPoint y: 371, distance: 47.0
click at [755, 371] on div "漲粉率 12.2% 優秀 同等級網紅的漲粉率中位數為 1.72%" at bounding box center [745, 348] width 194 height 238
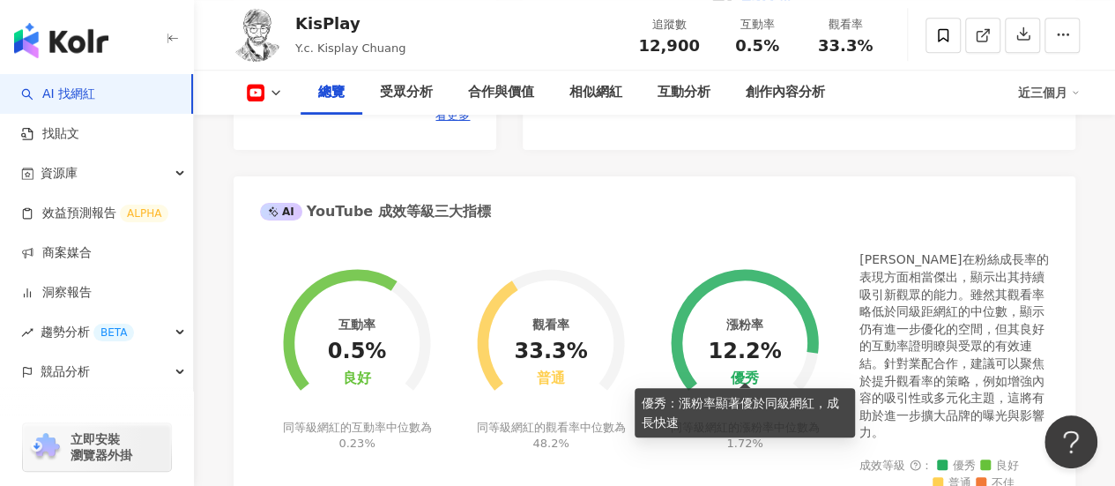
click at [755, 371] on div "優秀" at bounding box center [745, 378] width 28 height 17
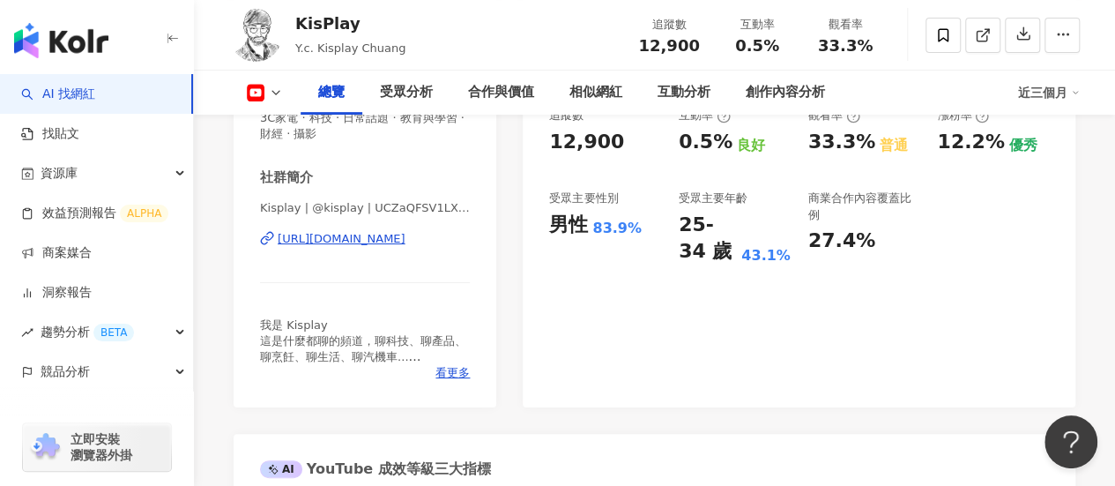
scroll to position [353, 0]
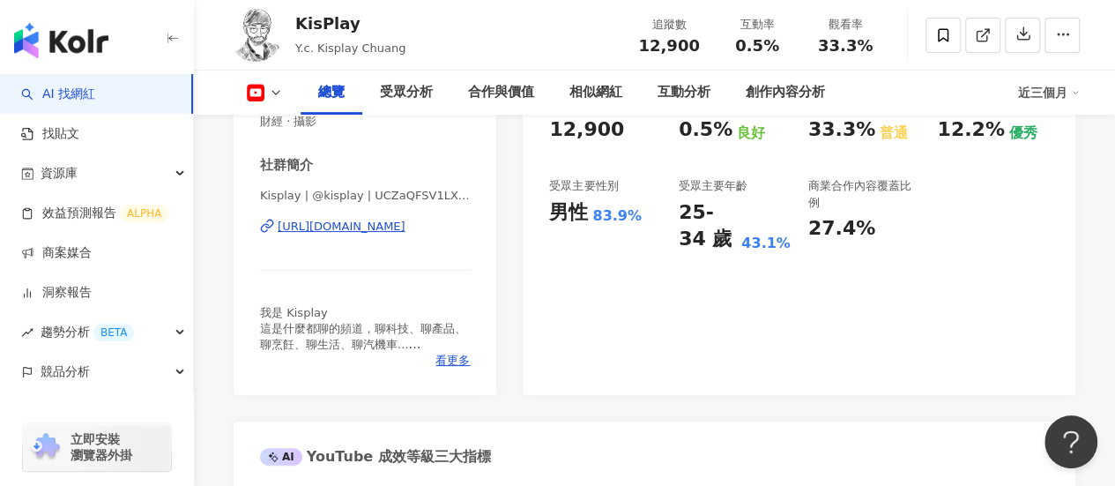
click at [405, 221] on div "https://www.youtube.com/channel/UCZaQFSV1LXAhlO550zyf4ng" at bounding box center [342, 227] width 128 height 16
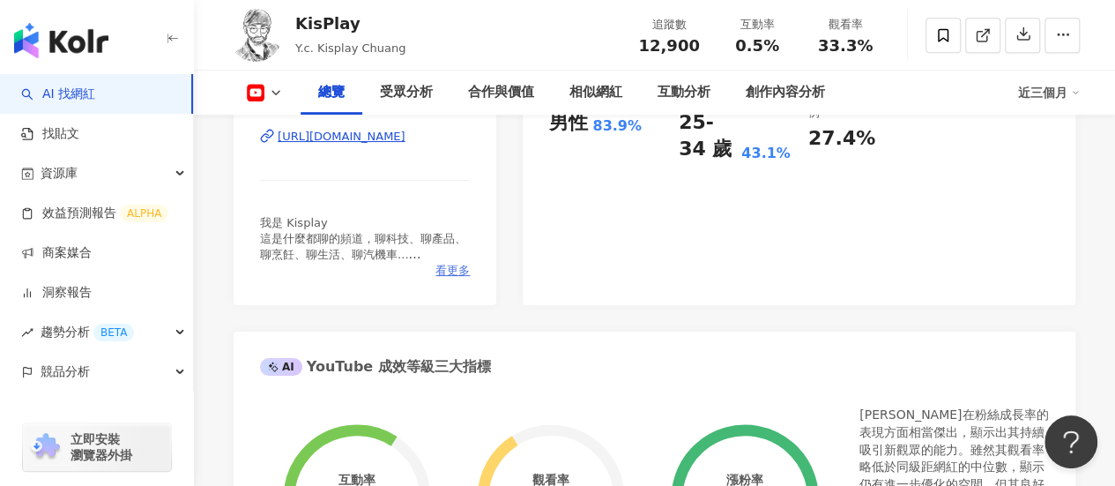
scroll to position [441, 0]
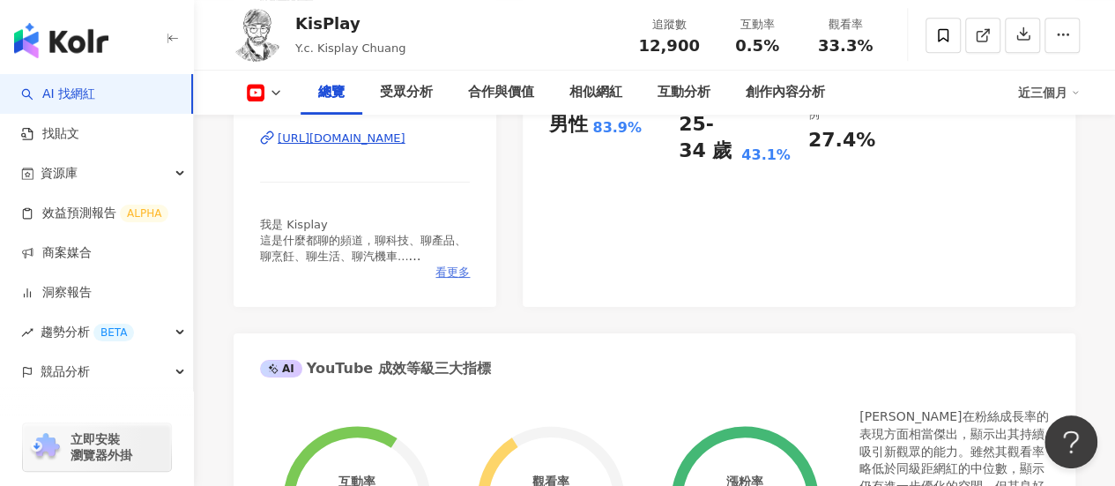
click at [450, 264] on div "我是 Kisplay 這是什麼都聊的頻道，聊科技、聊產品、聊烹飪、聊生活、聊汽機車... 合作聯絡：Kisplay@gmail.com Kisplay FB：…" at bounding box center [365, 241] width 210 height 48
click at [446, 275] on span "看更多" at bounding box center [452, 272] width 34 height 16
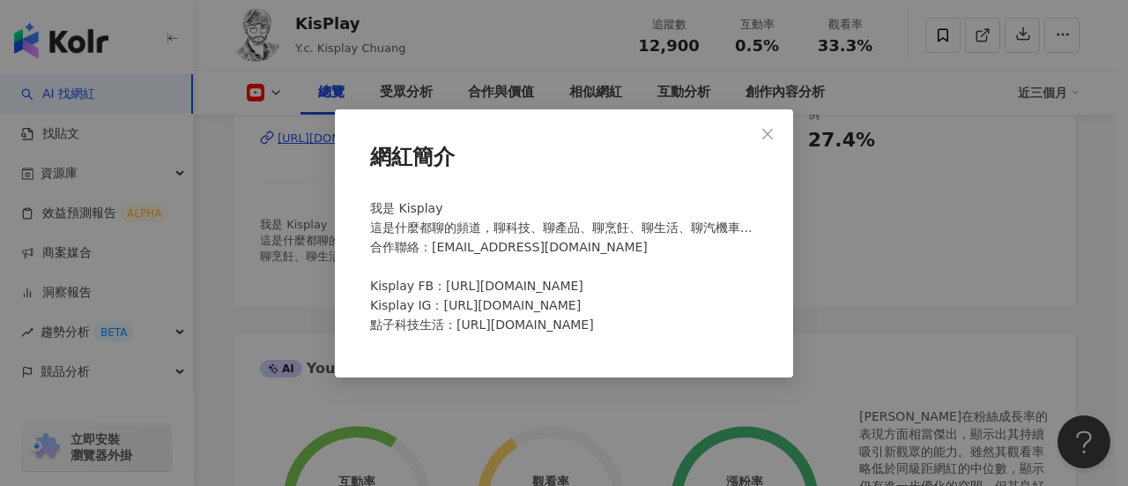
click at [983, 252] on div "網紅簡介 我是 Kisplay 這是什麼都聊的頻道，聊科技、聊產品、聊烹飪、聊生活、聊汽機車... 合作聯絡：Kisplay@gmail.com Kispla…" at bounding box center [564, 243] width 1128 height 486
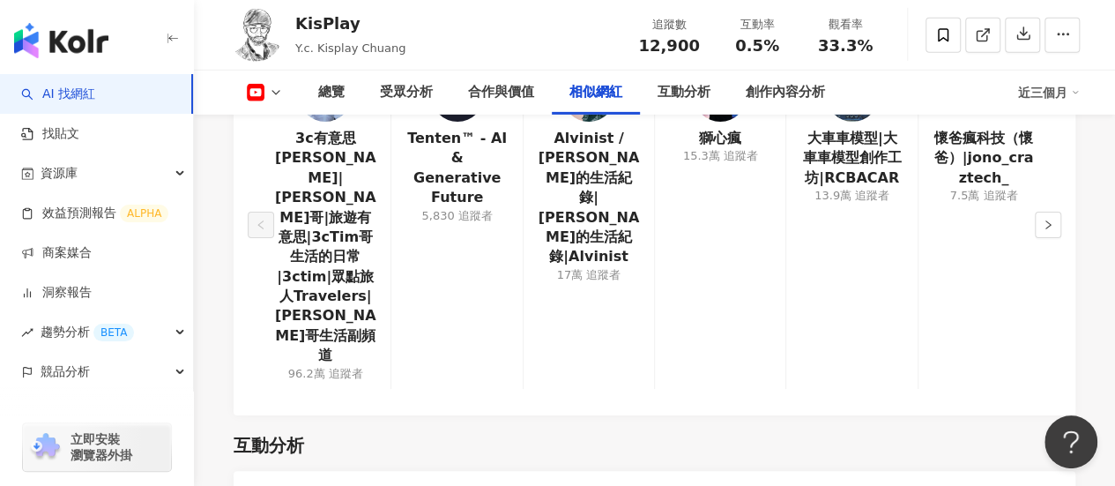
scroll to position [2645, 0]
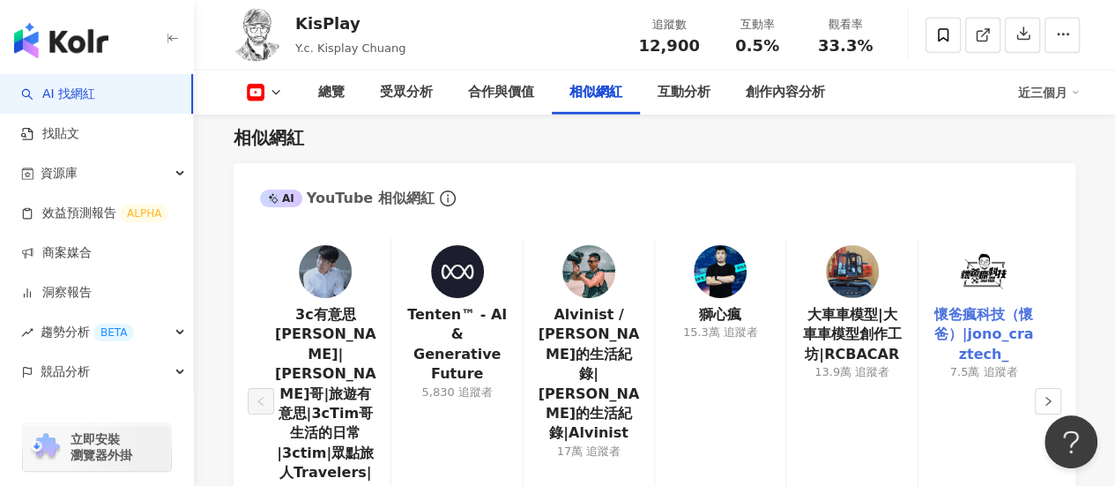
click at [997, 305] on link "懷爸瘋科技（懷爸）|jono_craztech_" at bounding box center [984, 334] width 102 height 59
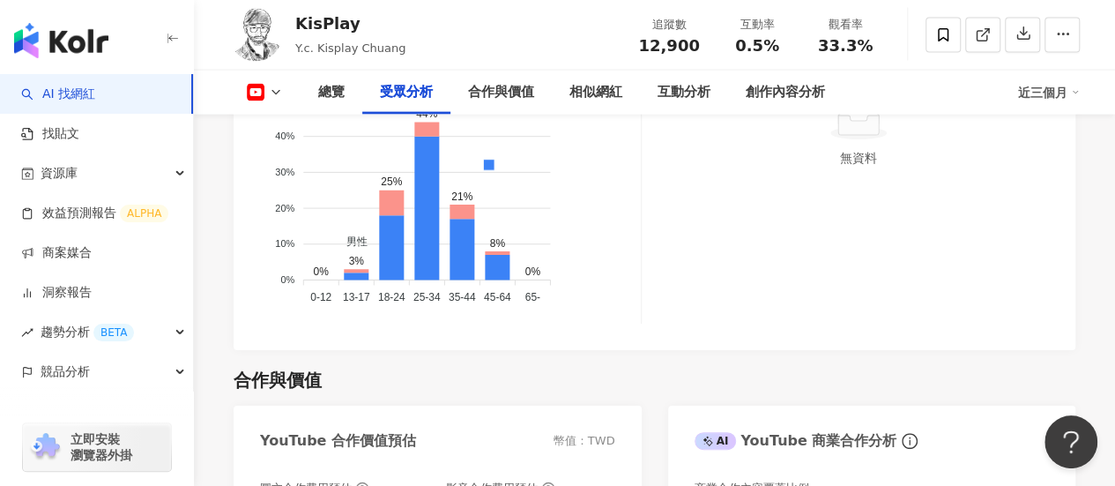
scroll to position [1763, 0]
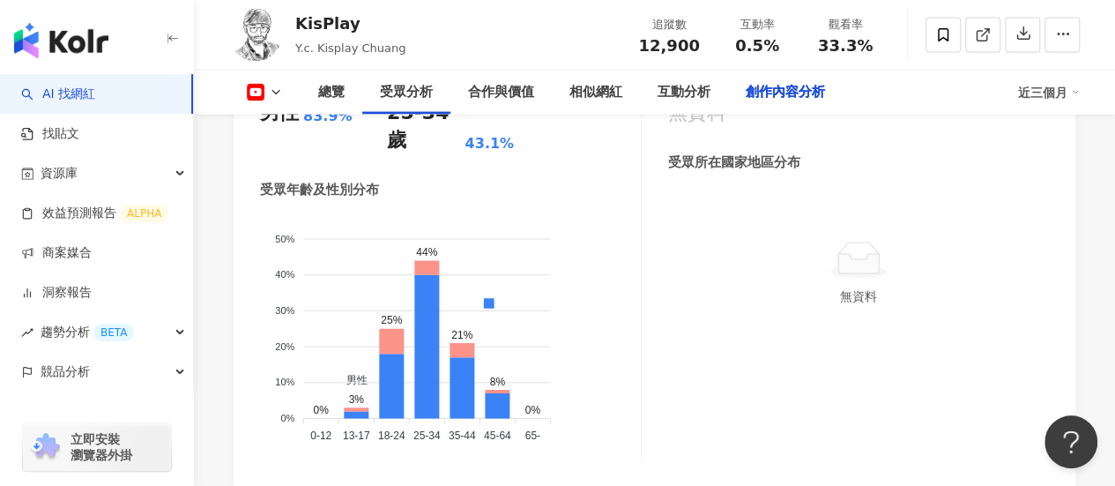
scroll to position [4917, 0]
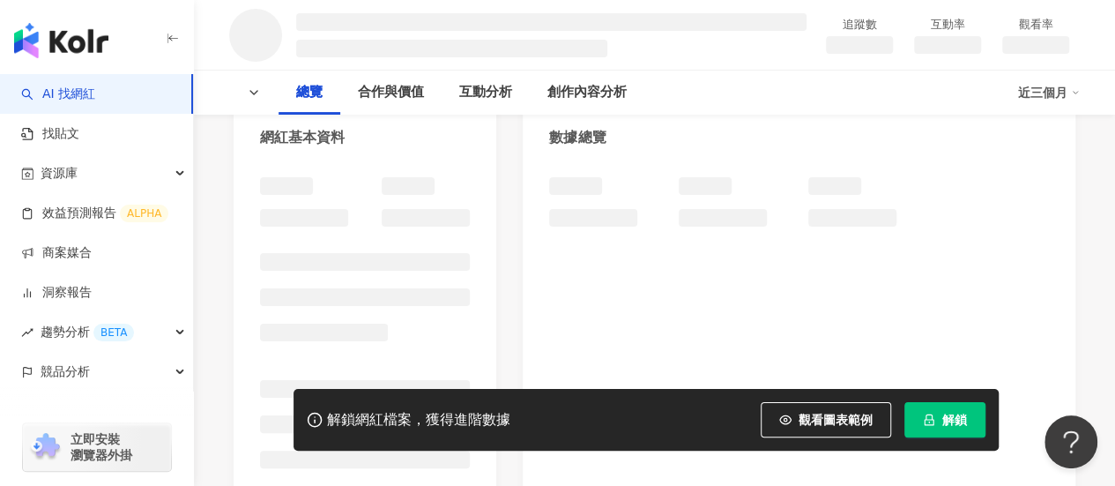
scroll to position [351, 0]
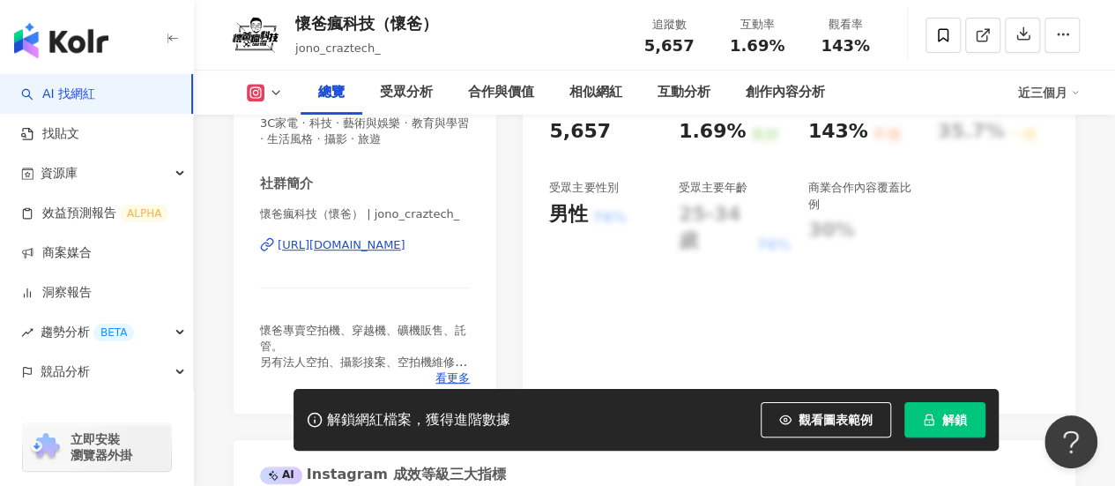
scroll to position [353, 0]
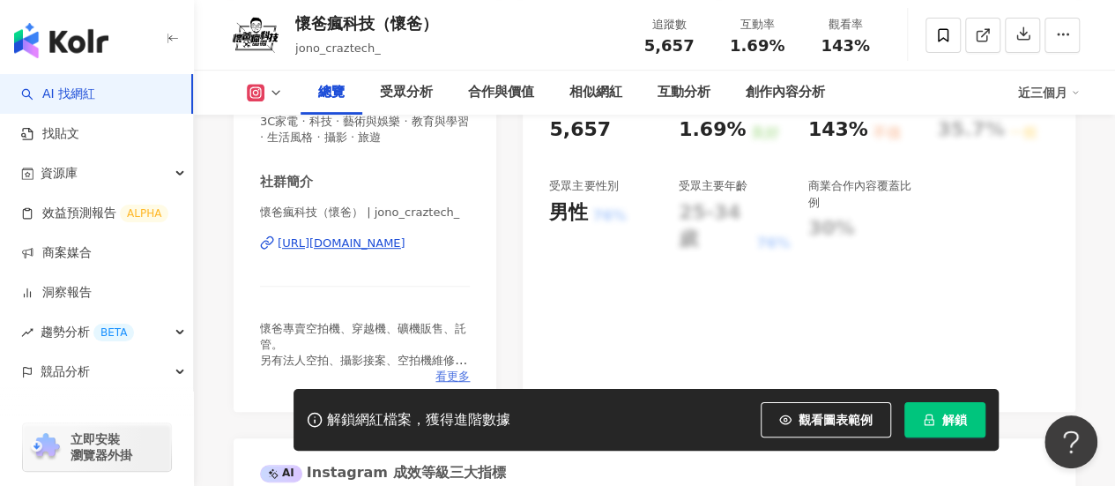
click at [459, 371] on span "看更多" at bounding box center [452, 376] width 34 height 16
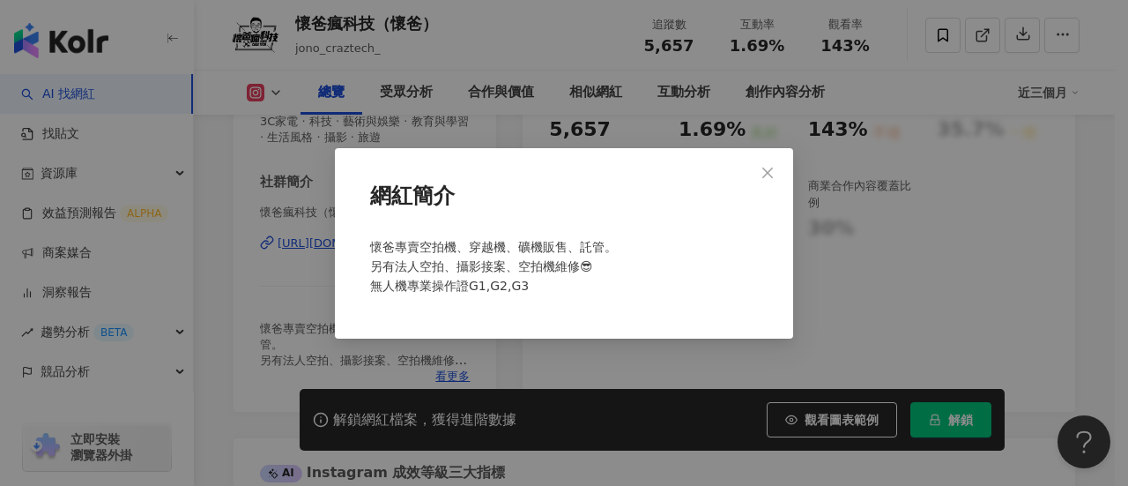
click at [838, 271] on div "網紅簡介 懷爸專賣空拍機、穿越機、礦機販售、託管。 另有法人空拍、攝影接案、空拍機維修😎 無人機專業操作證G1,G2,G3" at bounding box center [564, 243] width 1128 height 486
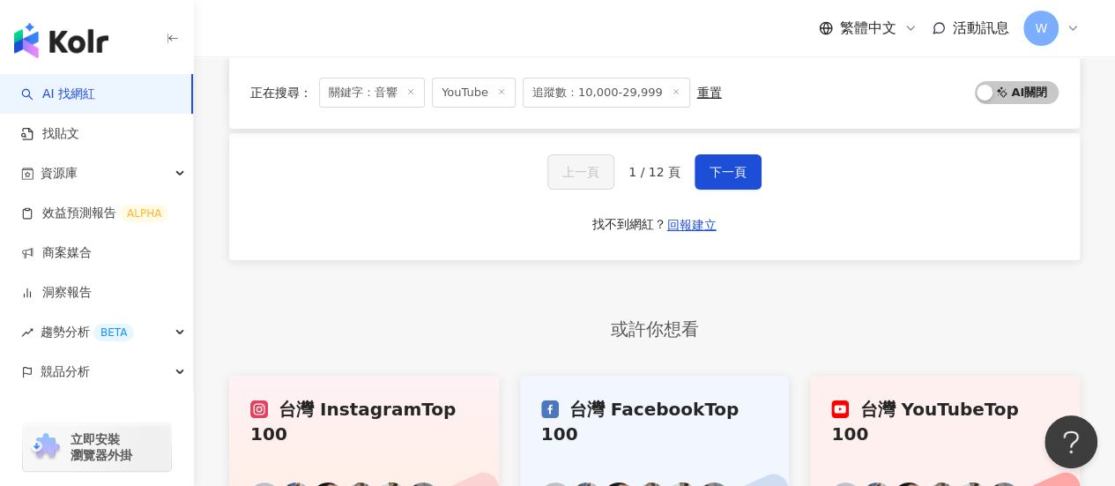
scroll to position [2995, 0]
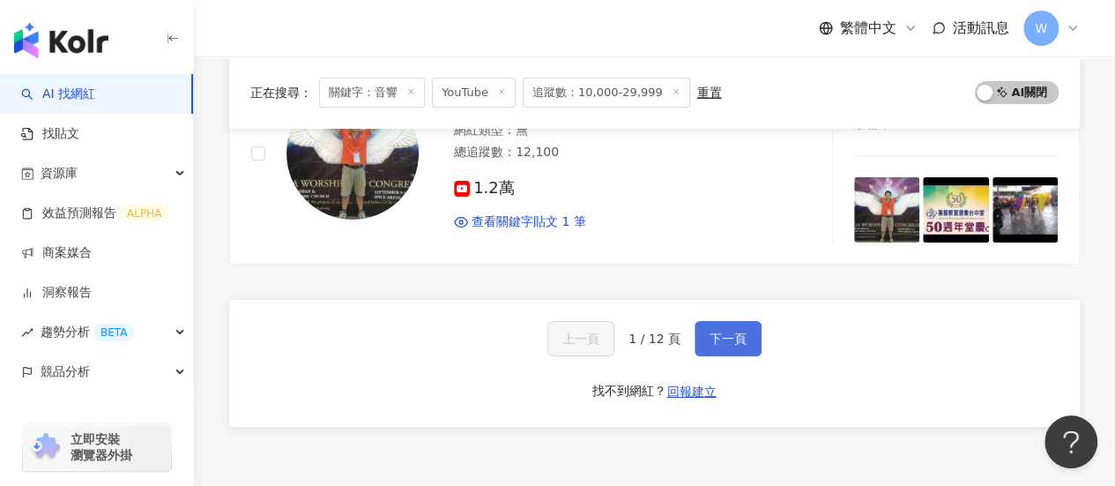
click at [701, 321] on button "下一頁" at bounding box center [728, 338] width 67 height 35
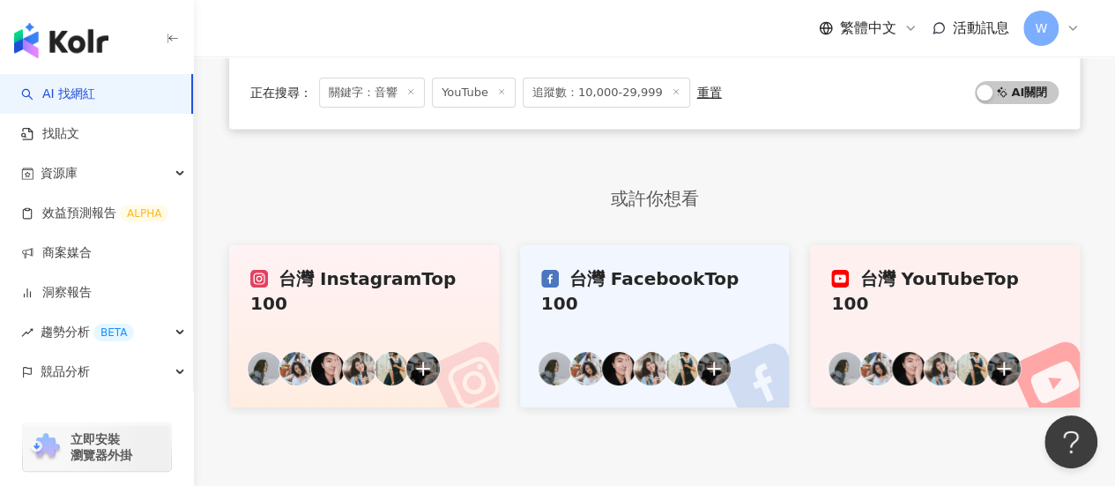
scroll to position [3084, 0]
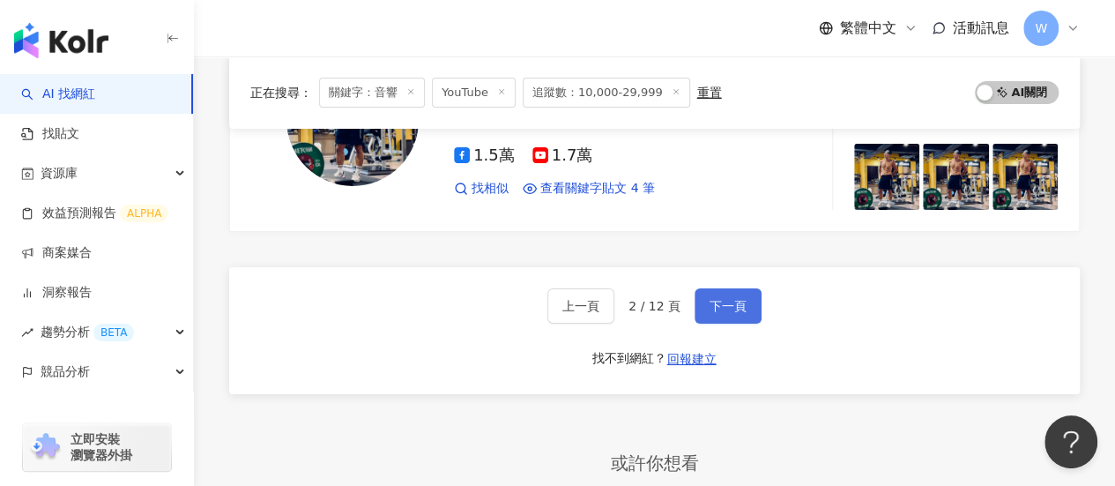
click at [723, 299] on span "下一頁" at bounding box center [728, 306] width 37 height 14
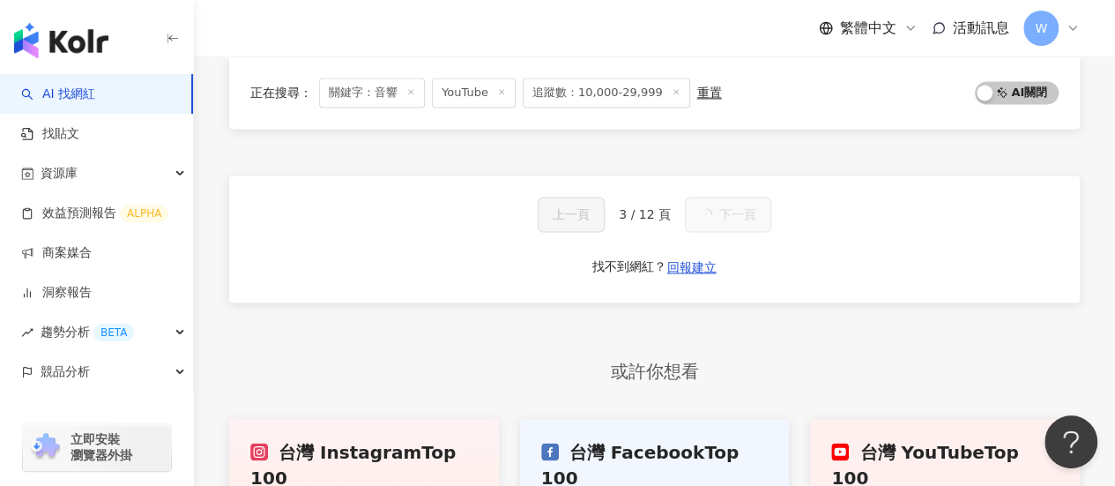
scroll to position [3193, 0]
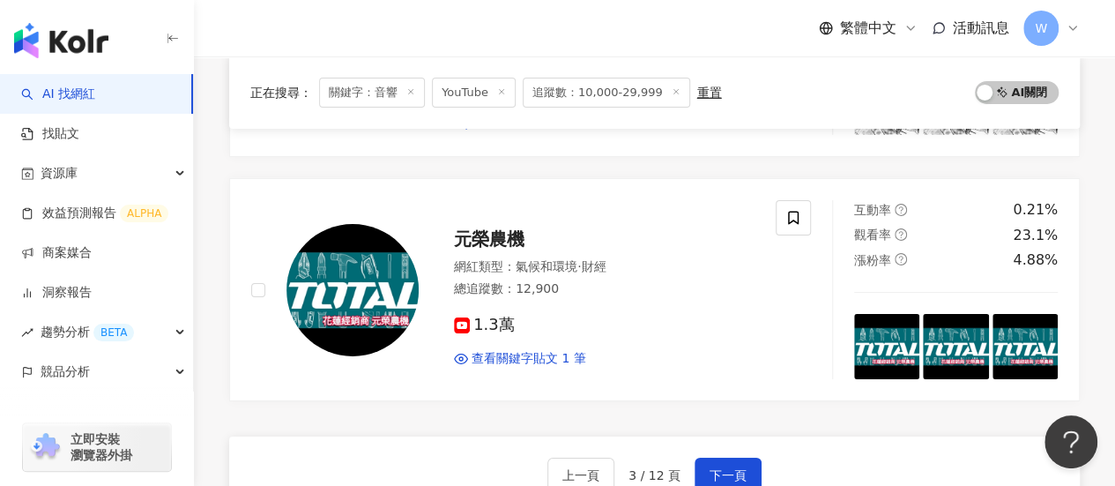
scroll to position [3017, 0]
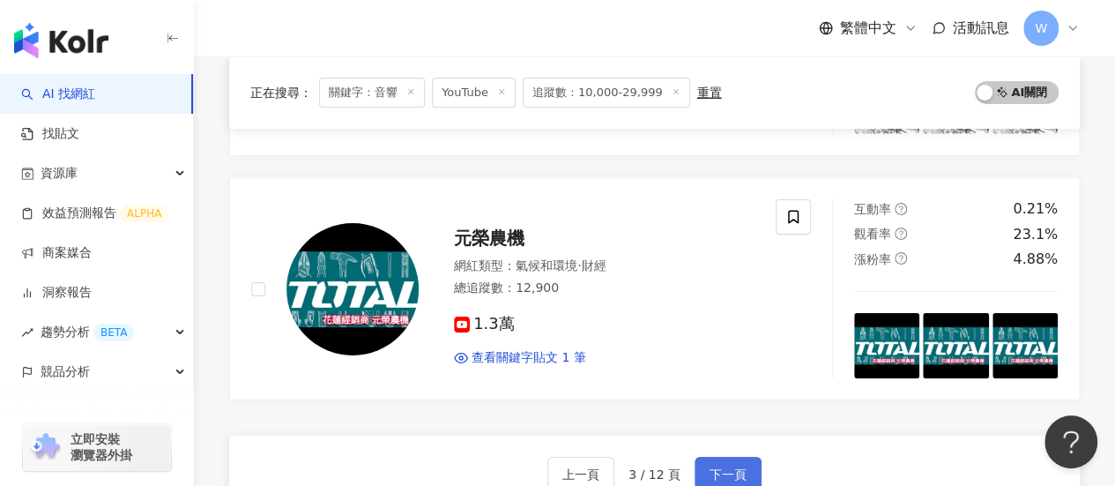
click at [716, 467] on span "下一頁" at bounding box center [728, 474] width 37 height 14
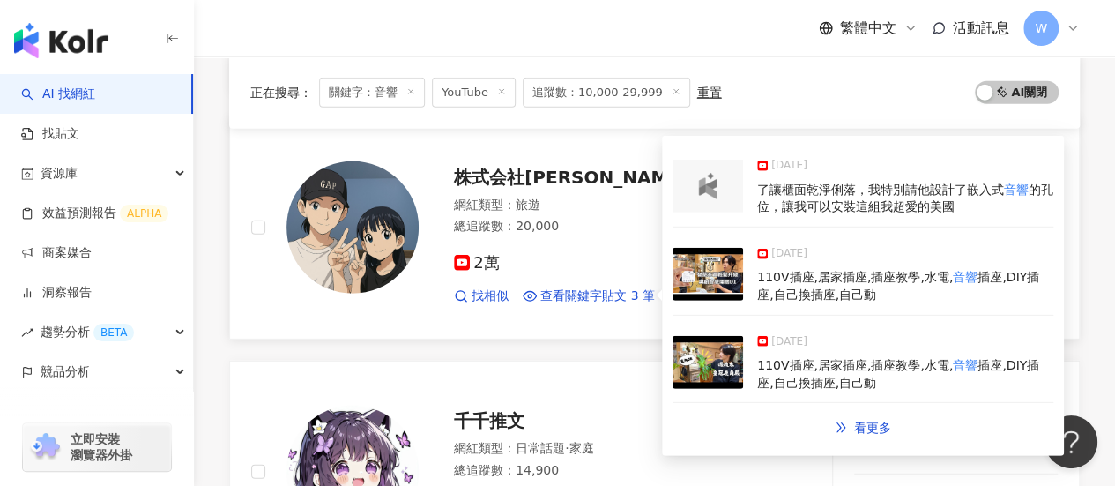
scroll to position [2403, 0]
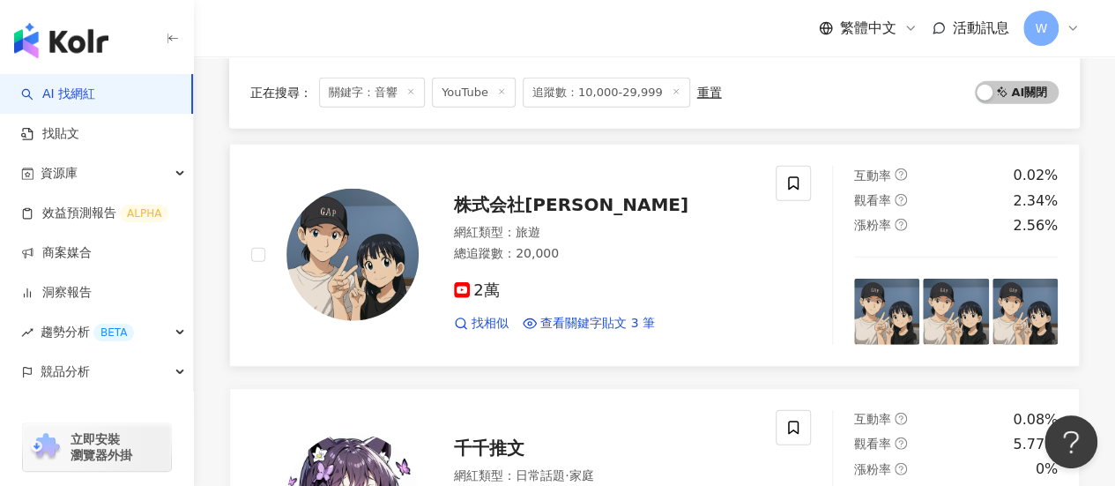
click at [575, 281] on div "2萬" at bounding box center [604, 290] width 301 height 19
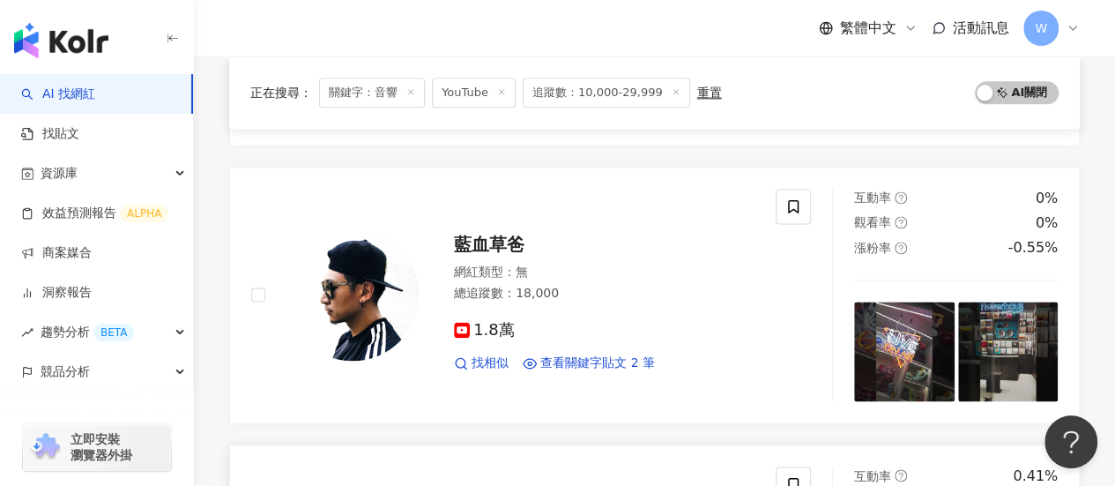
scroll to position [1257, 0]
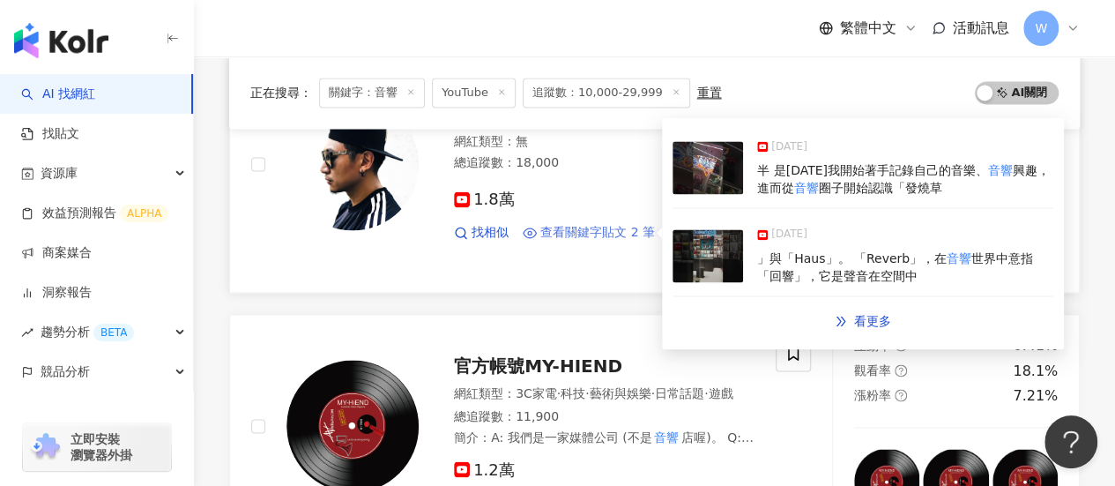
click at [598, 224] on span "查看關鍵字貼文 2 筆" at bounding box center [597, 233] width 115 height 18
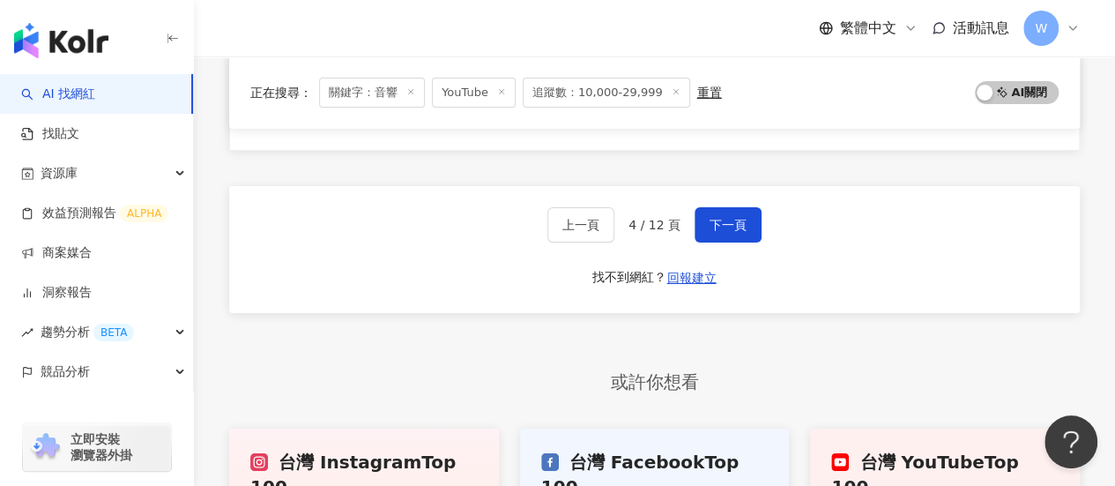
scroll to position [2844, 0]
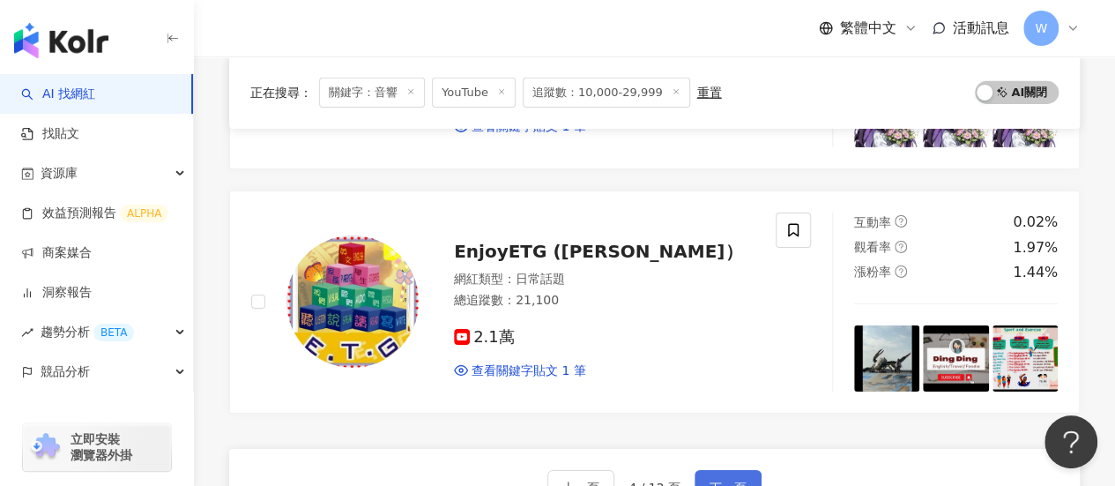
click at [726, 470] on button "下一頁" at bounding box center [728, 487] width 67 height 35
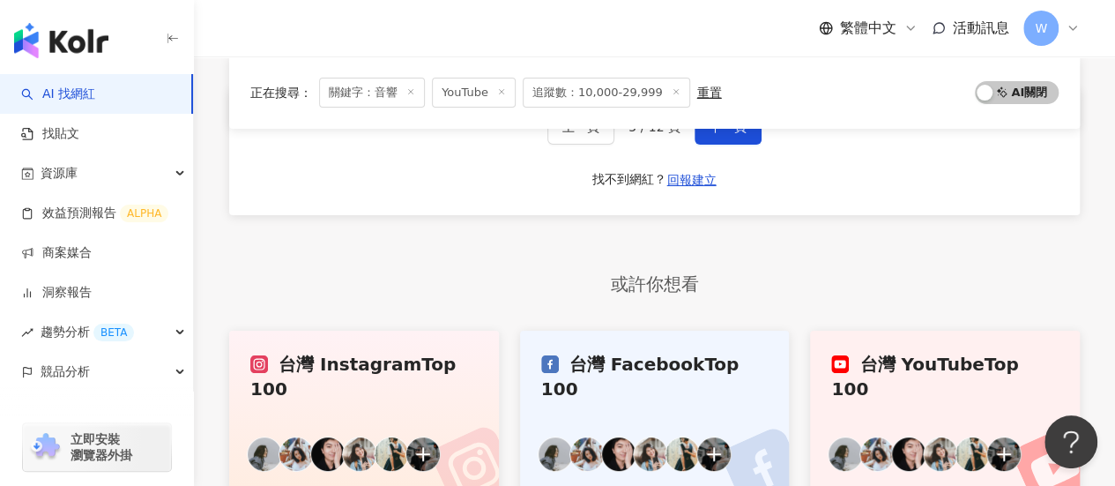
scroll to position [3203, 0]
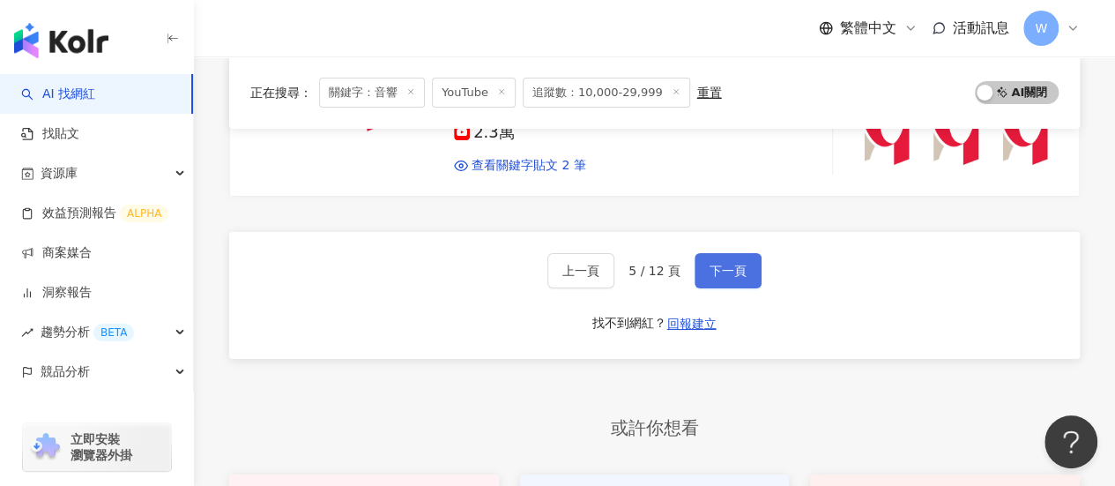
click at [720, 264] on span "下一頁" at bounding box center [728, 271] width 37 height 14
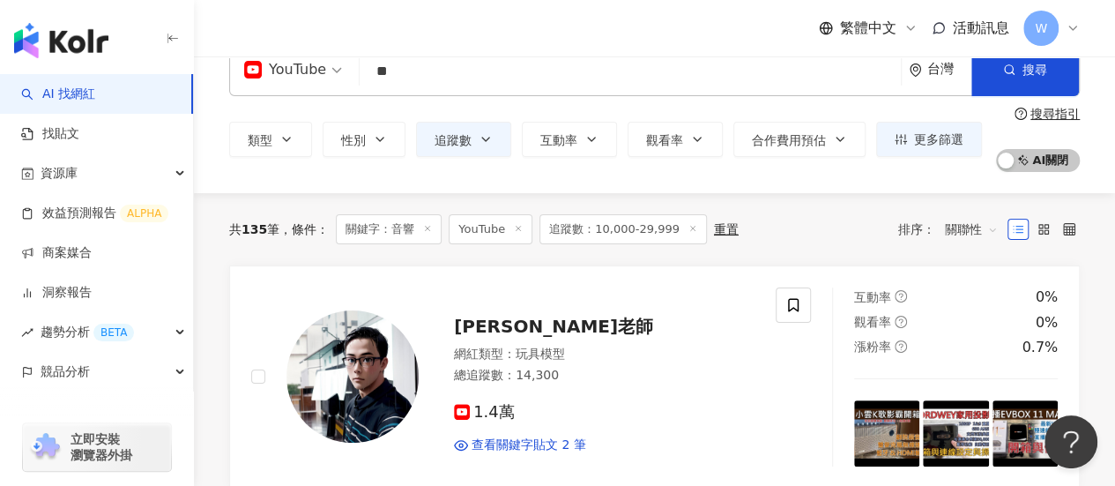
scroll to position [0, 0]
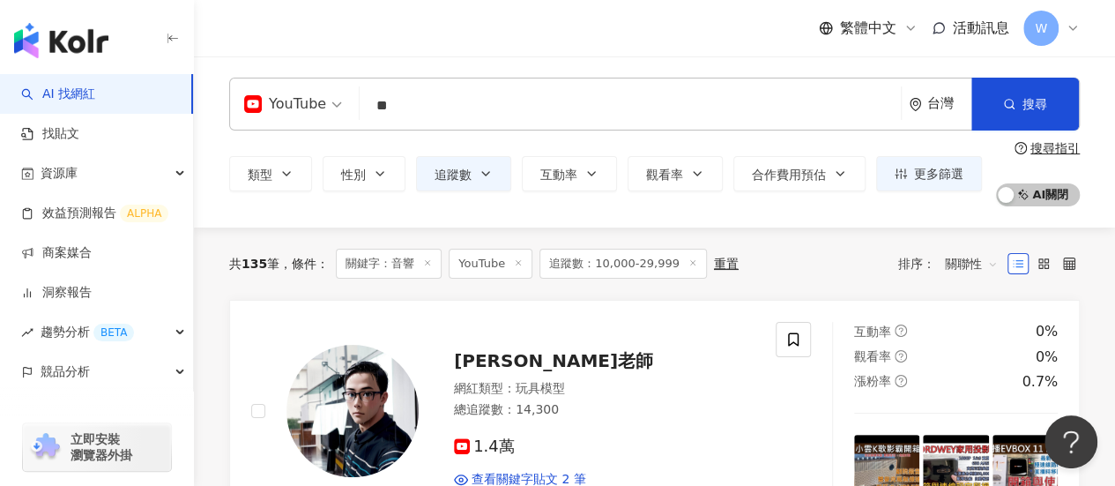
click at [419, 105] on input "**" at bounding box center [630, 105] width 527 height 33
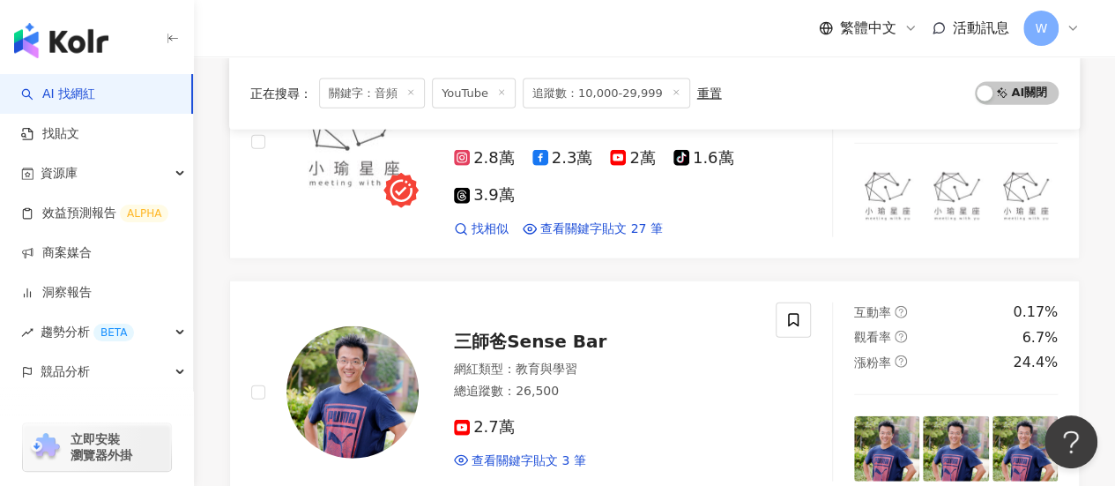
scroll to position [2204, 0]
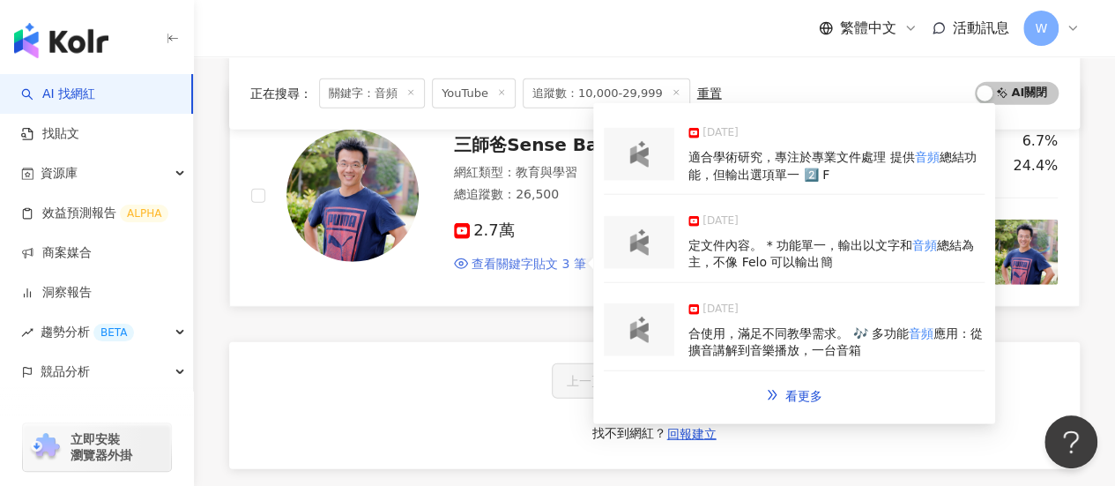
click at [491, 256] on span "查看關鍵字貼文 3 筆" at bounding box center [529, 265] width 115 height 18
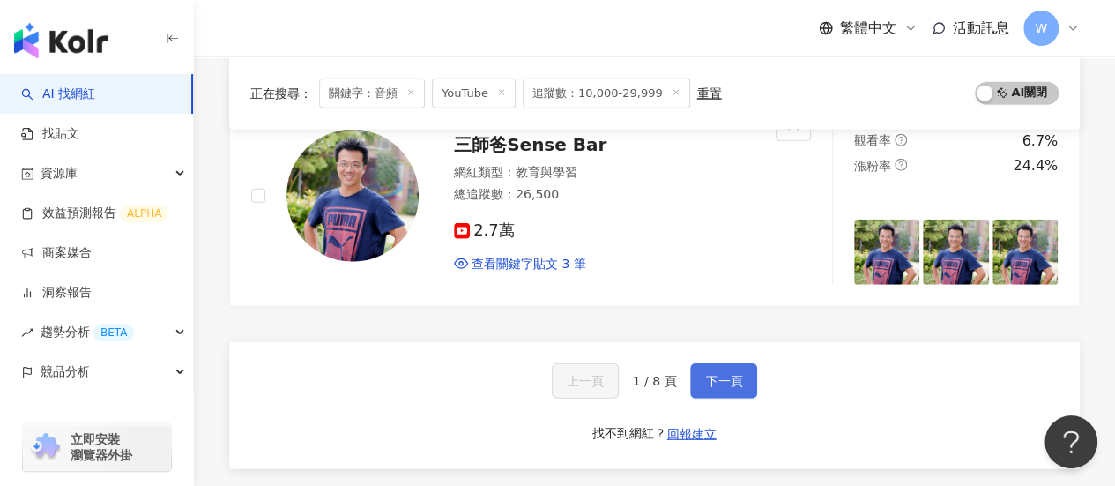
click at [702, 363] on button "下一頁" at bounding box center [723, 380] width 67 height 35
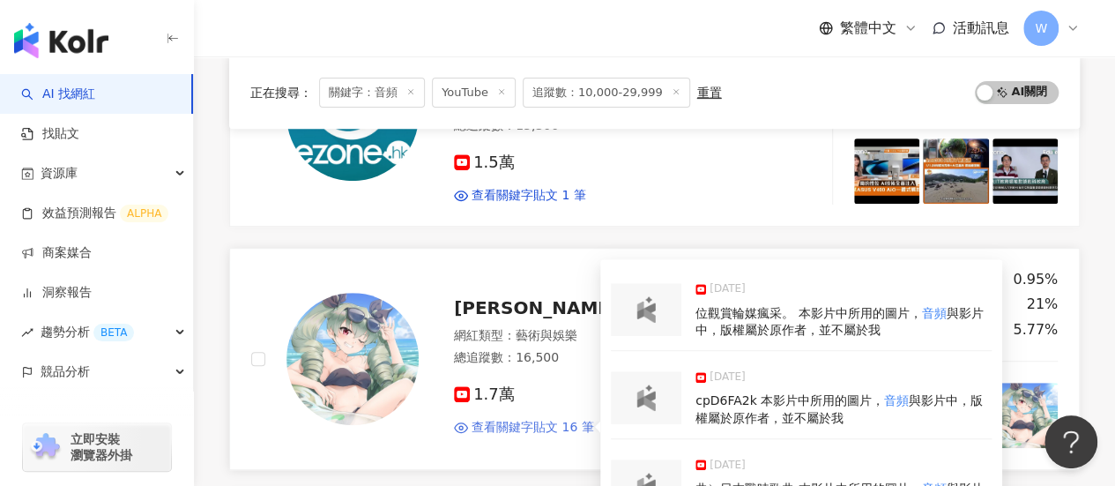
scroll to position [129, 0]
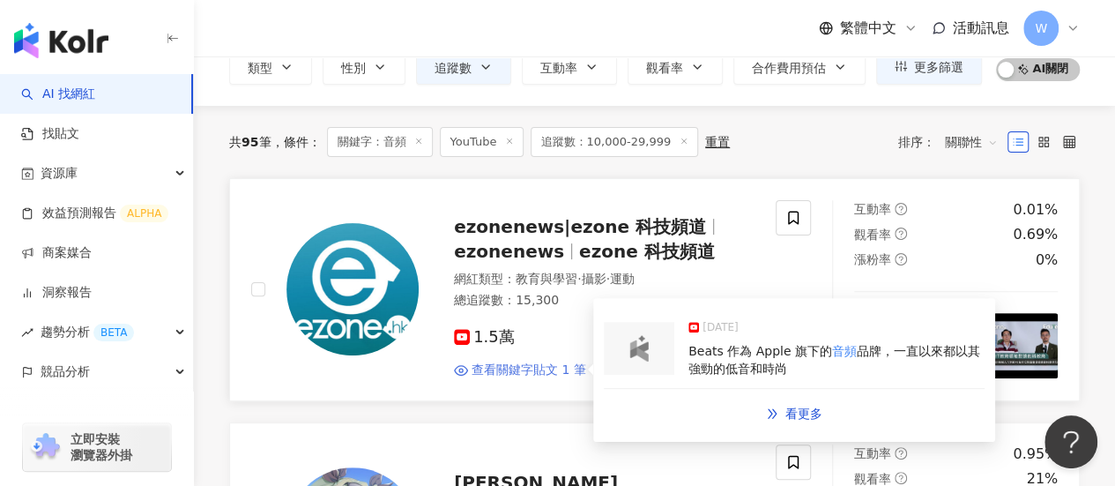
click at [561, 363] on span "查看關鍵字貼文 1 筆" at bounding box center [529, 370] width 115 height 18
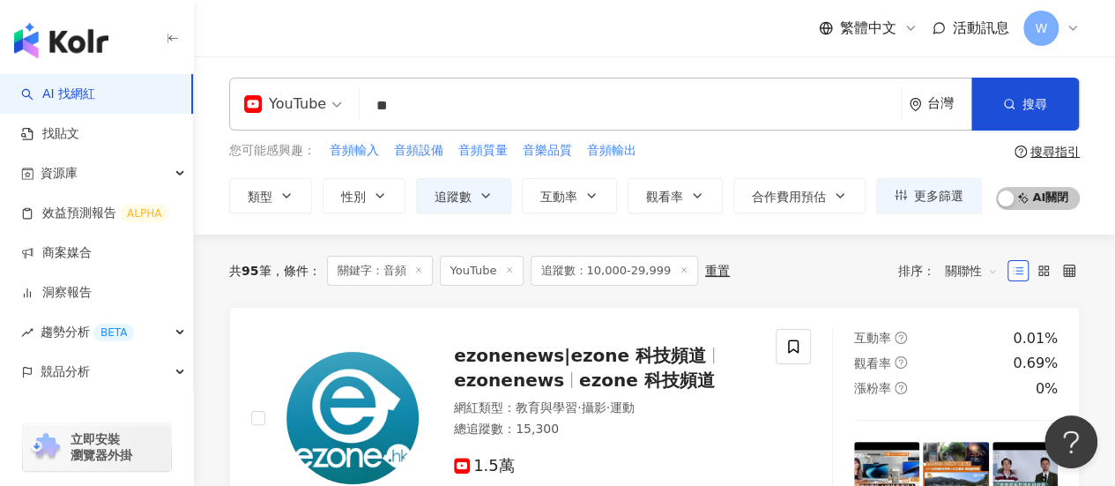
click at [485, 102] on input "**" at bounding box center [630, 105] width 527 height 33
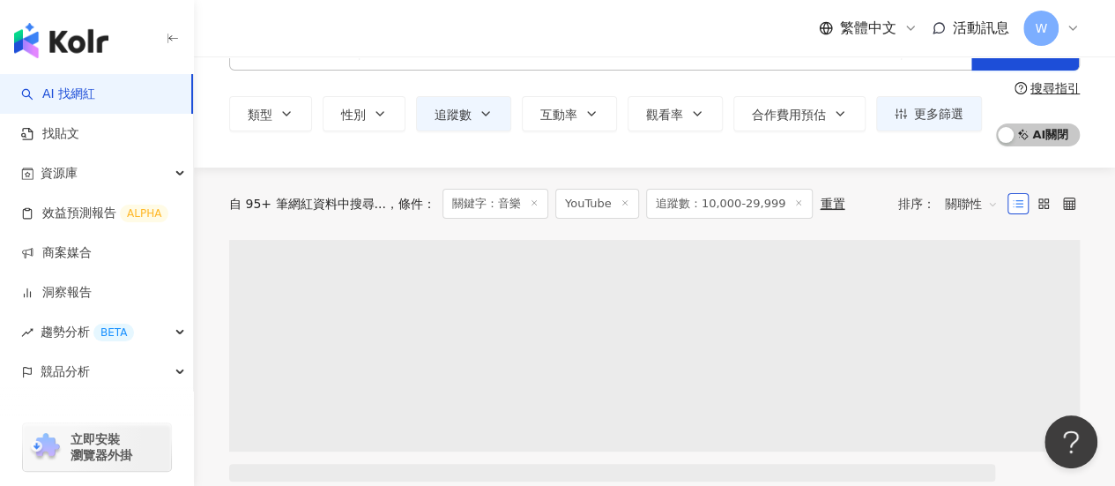
scroll to position [88, 0]
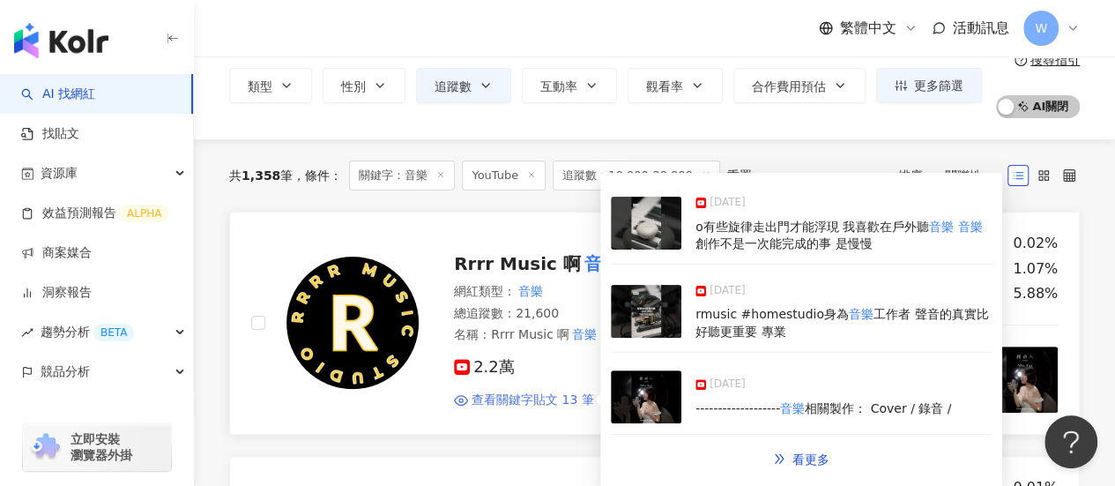
click at [555, 399] on span "查看關鍵字貼文 13 筆" at bounding box center [533, 400] width 123 height 18
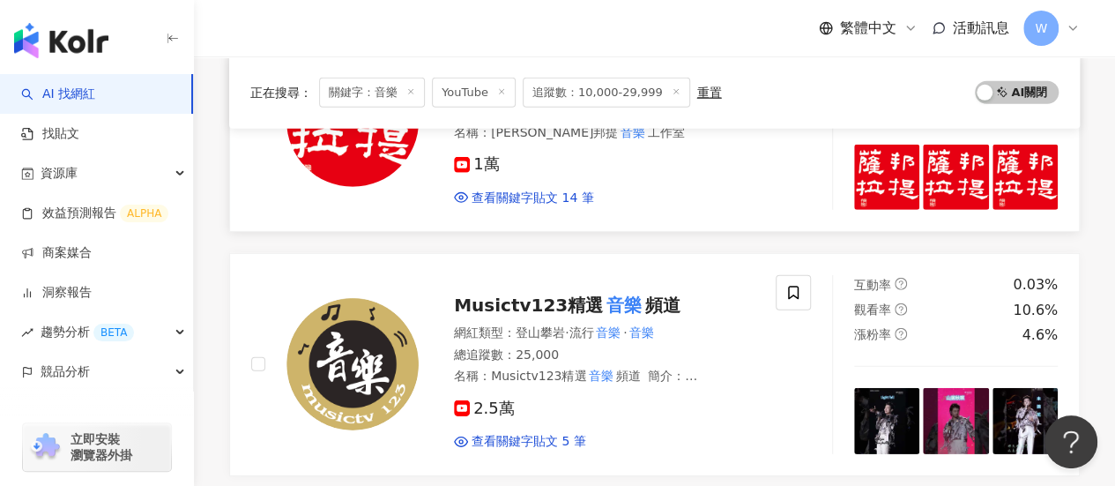
scroll to position [2645, 0]
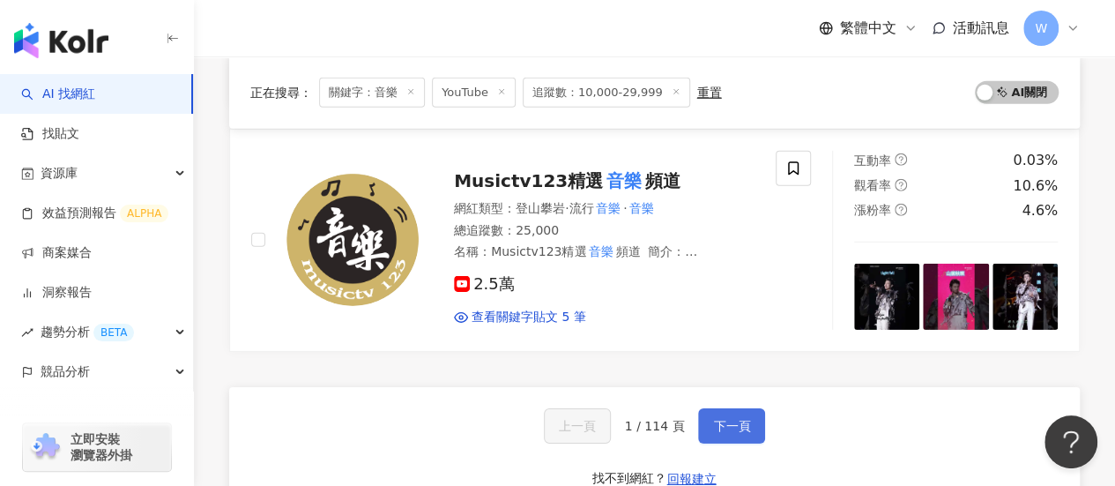
click at [714, 419] on span "下一頁" at bounding box center [731, 426] width 37 height 14
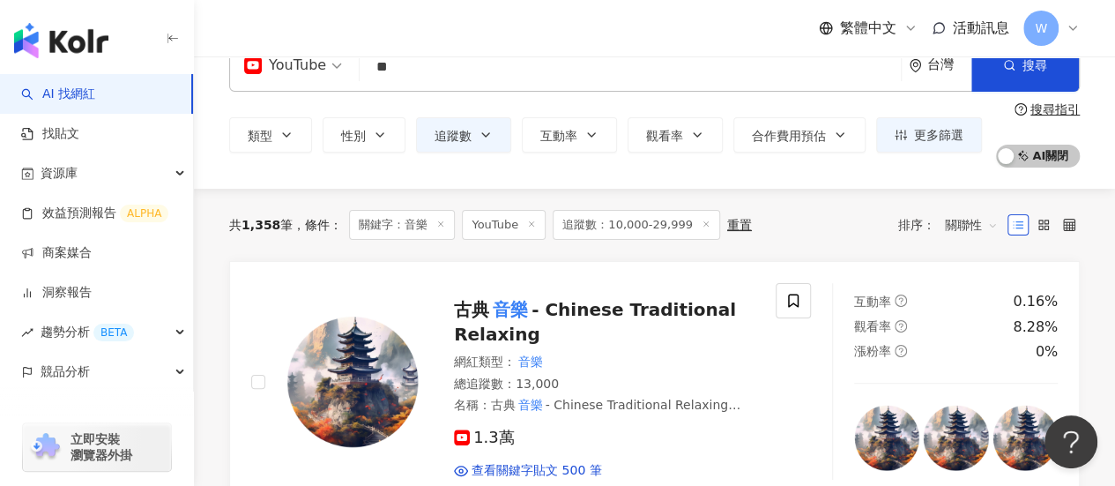
scroll to position [0, 0]
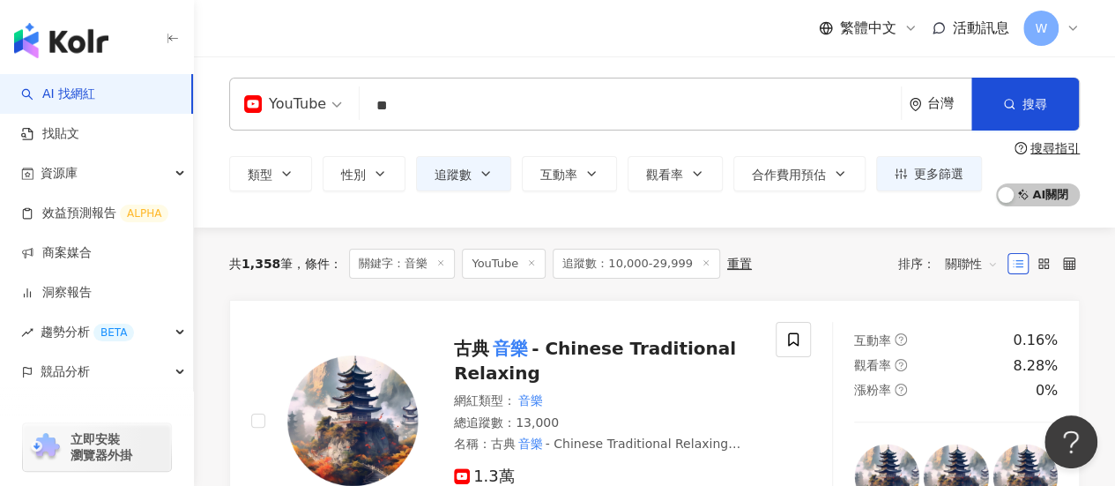
click at [451, 114] on input "**" at bounding box center [630, 105] width 527 height 33
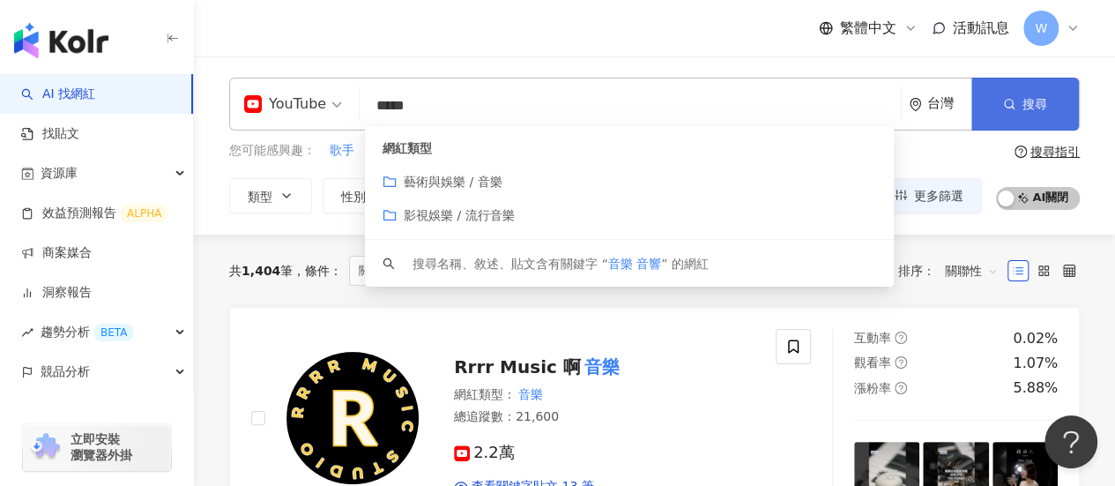
click at [1021, 96] on button "搜尋" at bounding box center [1025, 104] width 108 height 53
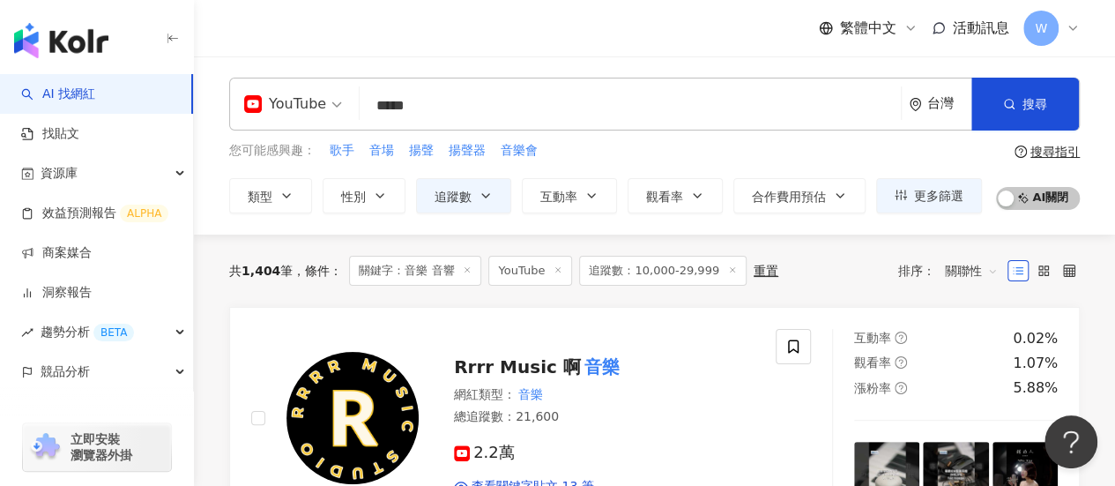
click at [1073, 33] on icon at bounding box center [1073, 28] width 14 height 14
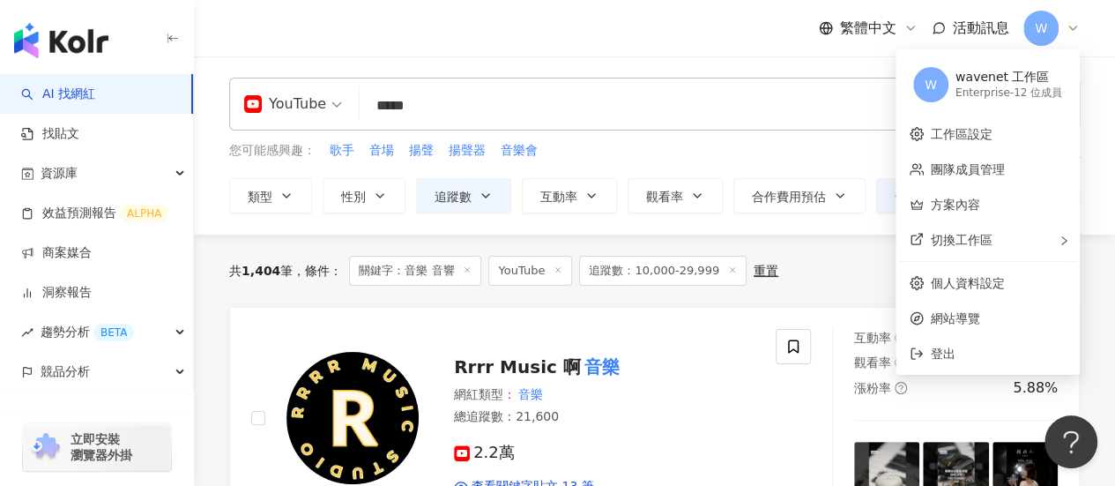
click at [1073, 33] on icon at bounding box center [1073, 28] width 14 height 14
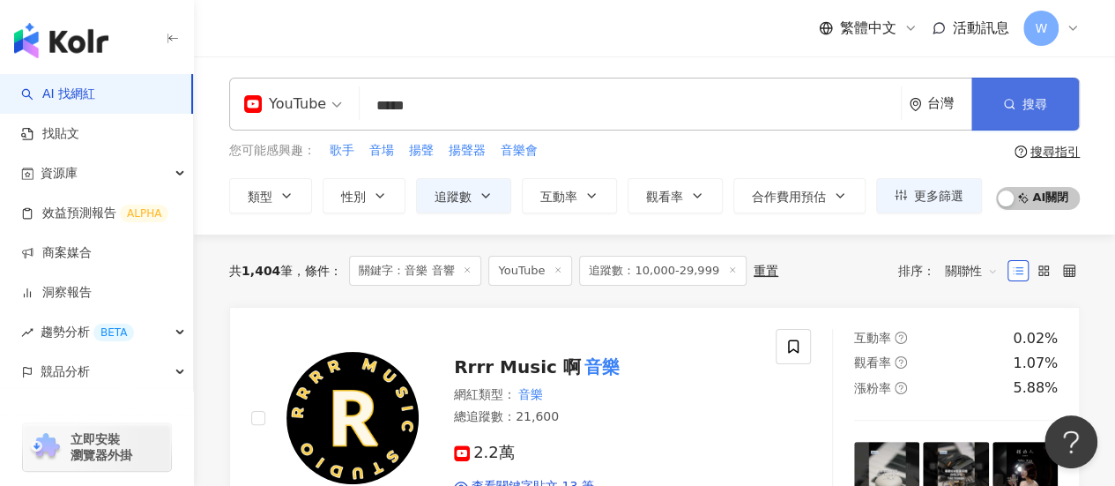
click at [1008, 115] on button "搜尋" at bounding box center [1025, 104] width 108 height 53
click at [510, 128] on div "YouTube ***** 台灣 搜尋 customizedTag keyword 網紅類型 藝術與娛樂 / 音樂 影視娛樂 / 流行音樂 搜尋名稱、敘述、貼…" at bounding box center [654, 104] width 851 height 53
click at [527, 114] on input "*****" at bounding box center [630, 105] width 527 height 33
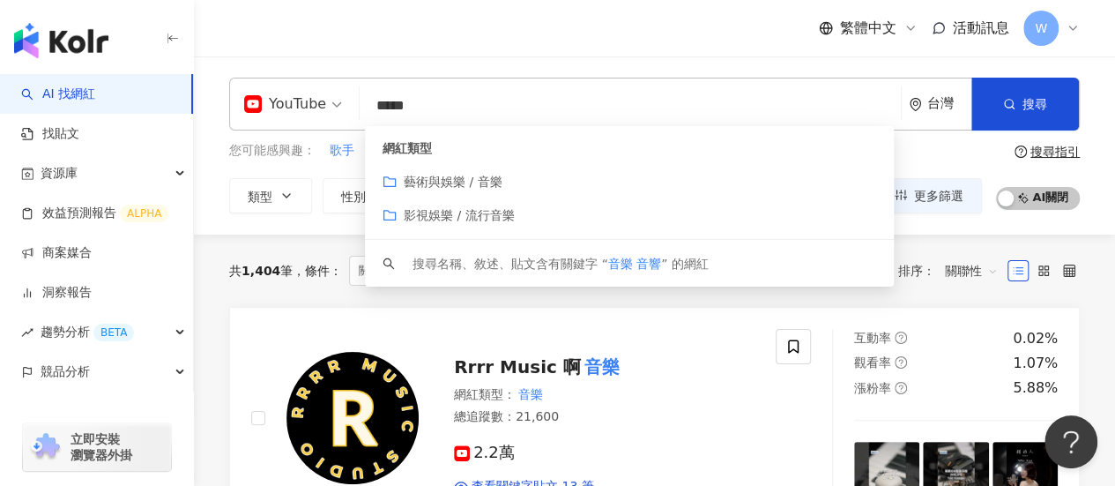
click at [476, 177] on span "藝術與娛樂 / 音樂" at bounding box center [453, 182] width 99 height 14
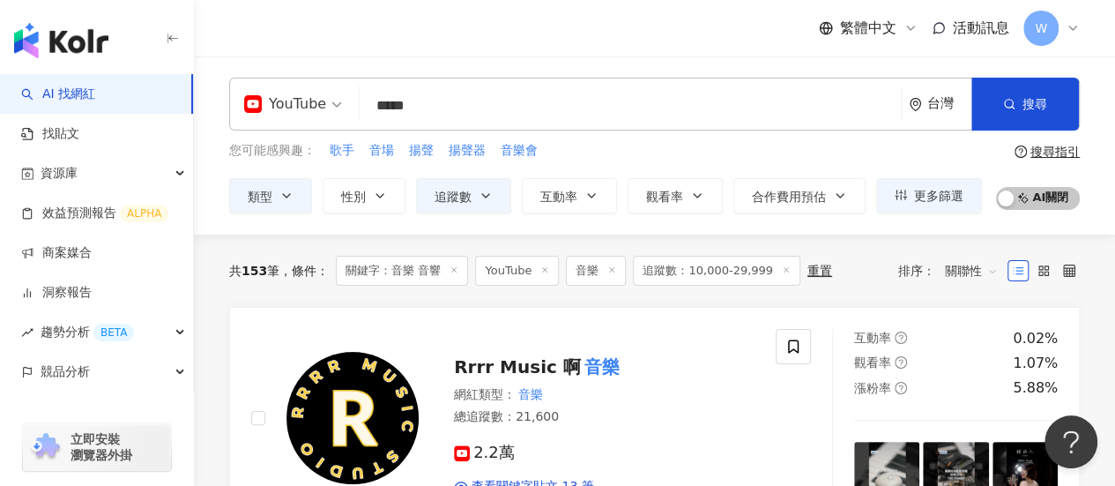
click at [558, 115] on input "*****" at bounding box center [630, 105] width 527 height 33
click at [326, 99] on div "YouTube 音樂 音響 ***** 台灣 搜尋 customizedTag keyword 網紅類型 藝術與娛樂 / 音樂 影視娛樂 / 流行音樂 搜尋名…" at bounding box center [654, 104] width 851 height 53
click at [316, 110] on div "YouTube" at bounding box center [285, 104] width 82 height 28
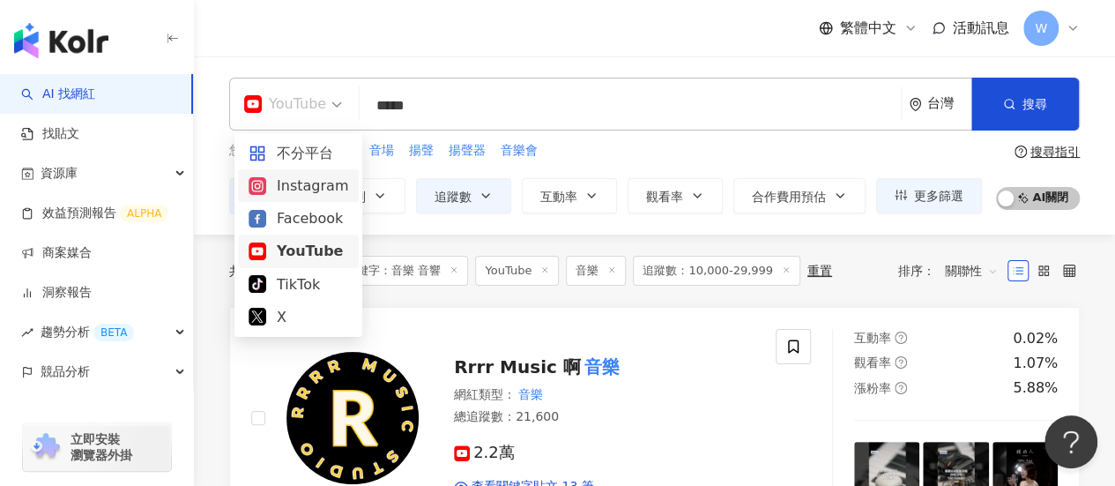
click at [324, 182] on div "Instagram" at bounding box center [299, 186] width 100 height 22
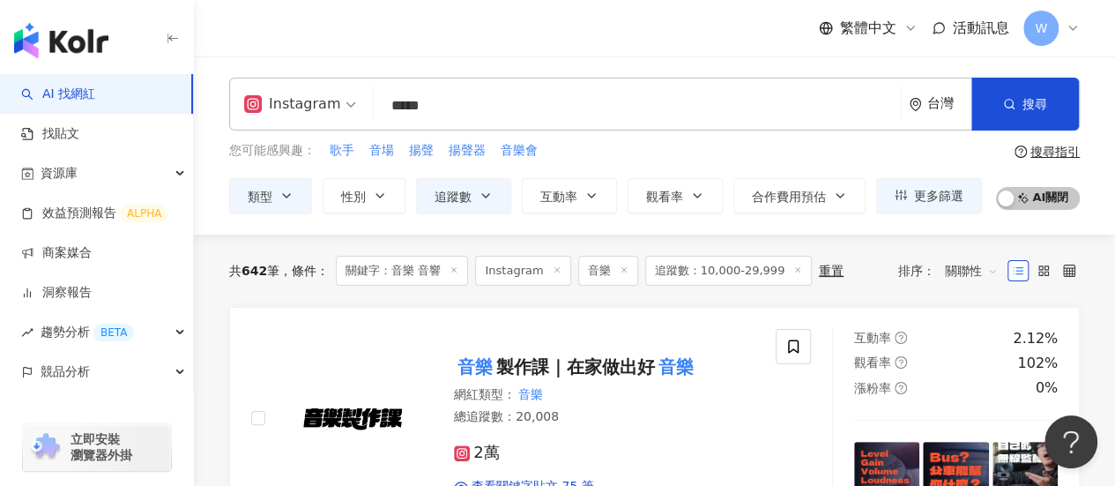
click at [416, 95] on input "*****" at bounding box center [637, 105] width 513 height 33
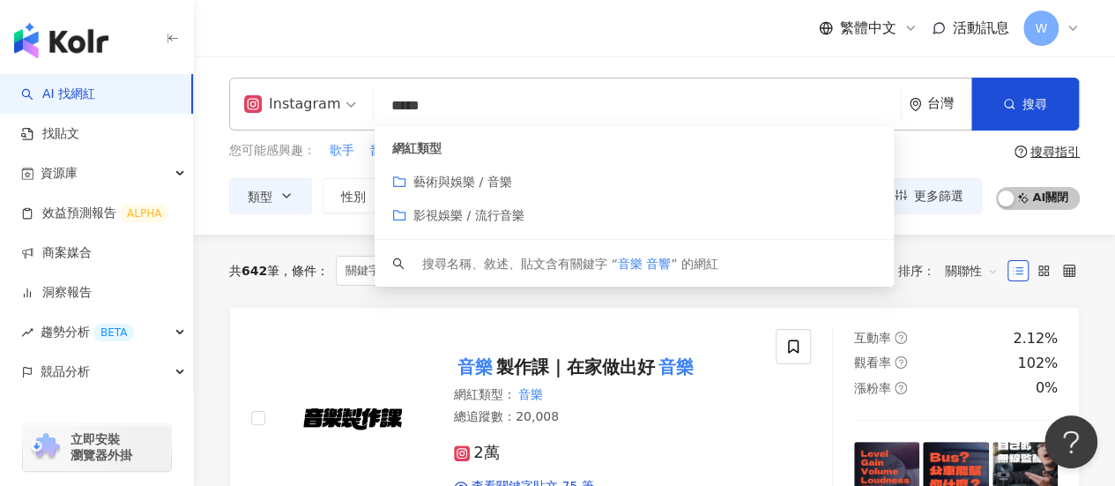
click at [411, 103] on input "*****" at bounding box center [637, 105] width 513 height 33
click at [346, 100] on span "Instagram" at bounding box center [300, 104] width 112 height 28
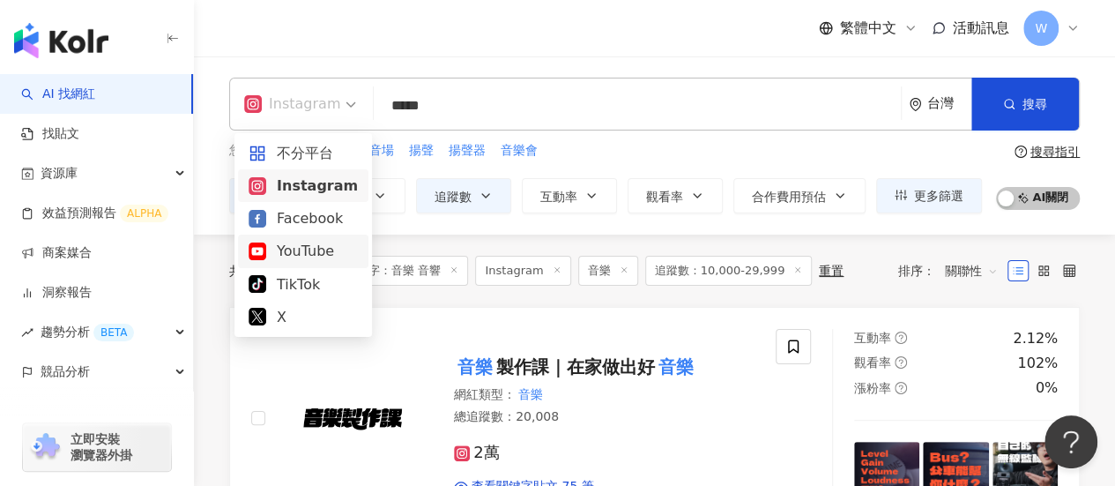
click at [297, 249] on div "YouTube" at bounding box center [303, 251] width 109 height 22
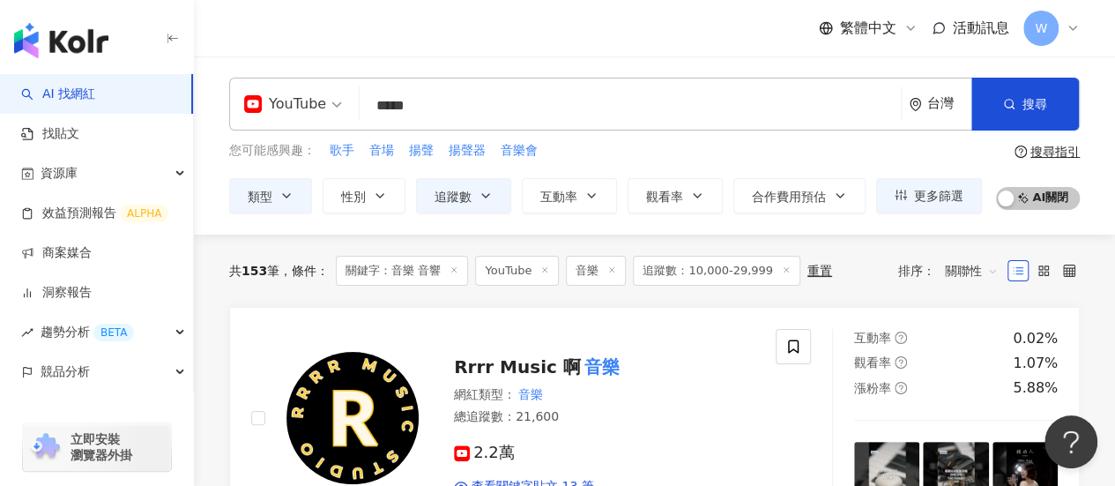
drag, startPoint x: 408, startPoint y: 109, endPoint x: 339, endPoint y: 108, distance: 69.6
click at [342, 109] on div "yt YouTube ***** 台灣 搜尋 customizedTag keyword 網紅類型 藝術與娛樂 / 音樂 影視娛樂 / 流行音樂 搜尋名稱、敘…" at bounding box center [654, 104] width 851 height 53
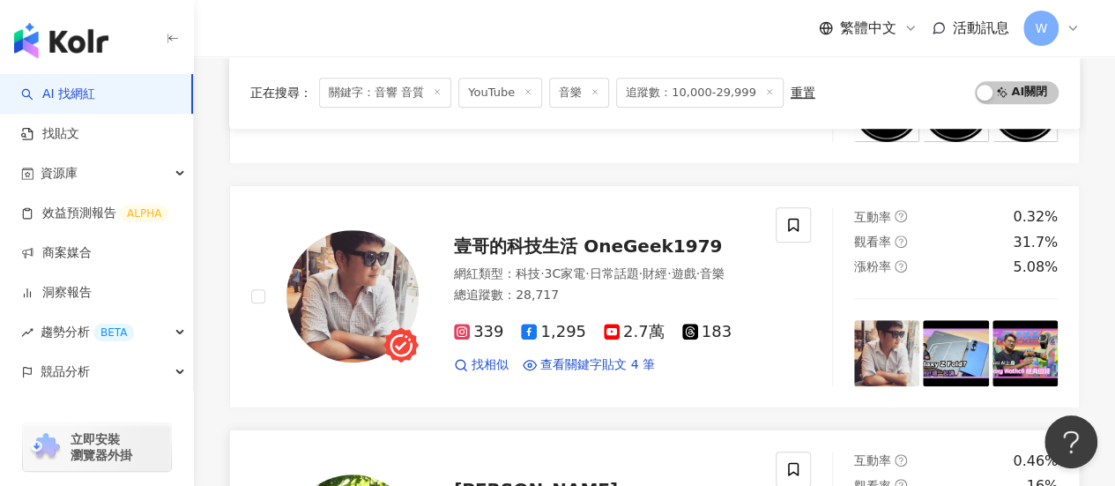
scroll to position [353, 0]
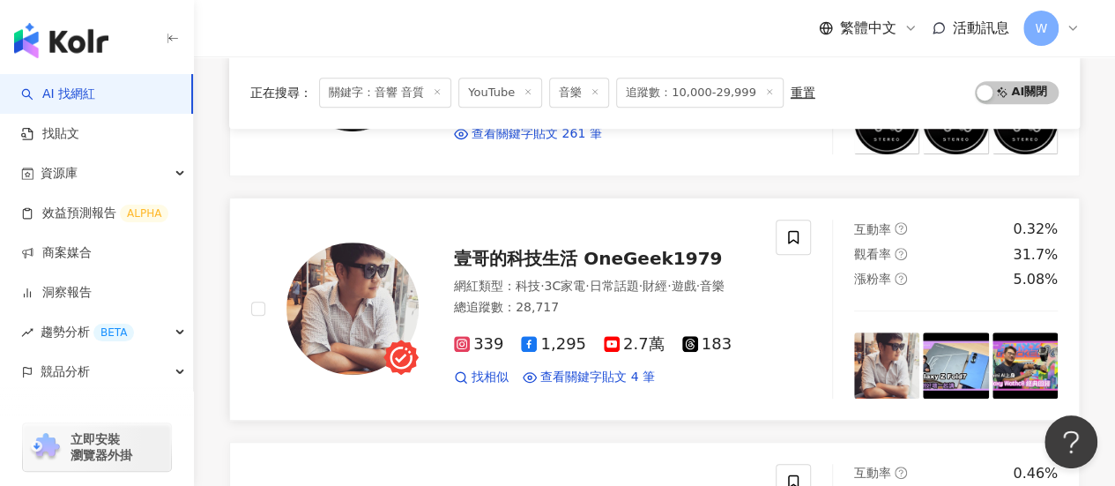
click at [576, 279] on span "3C家電" at bounding box center [564, 286] width 41 height 14
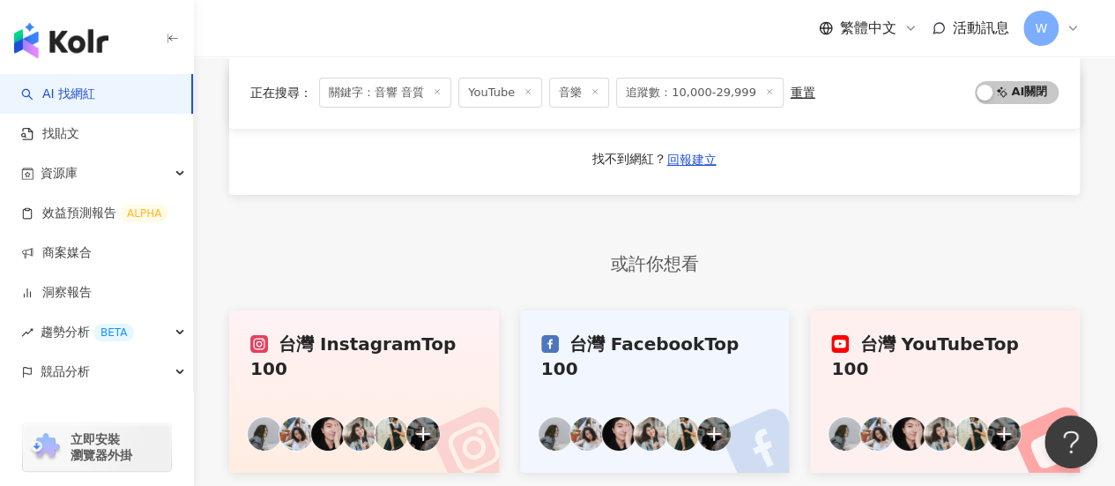
scroll to position [2909, 0]
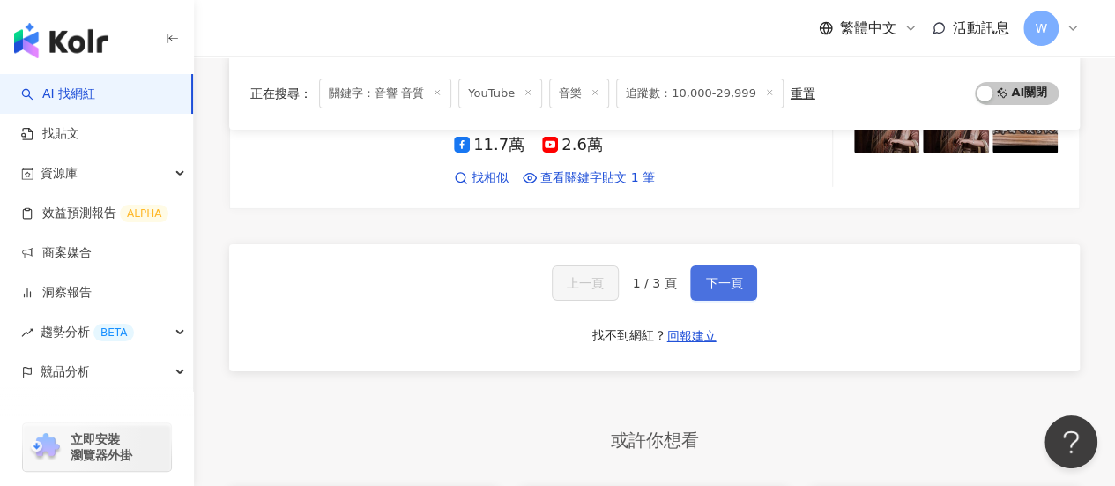
click at [721, 265] on button "下一頁" at bounding box center [723, 282] width 67 height 35
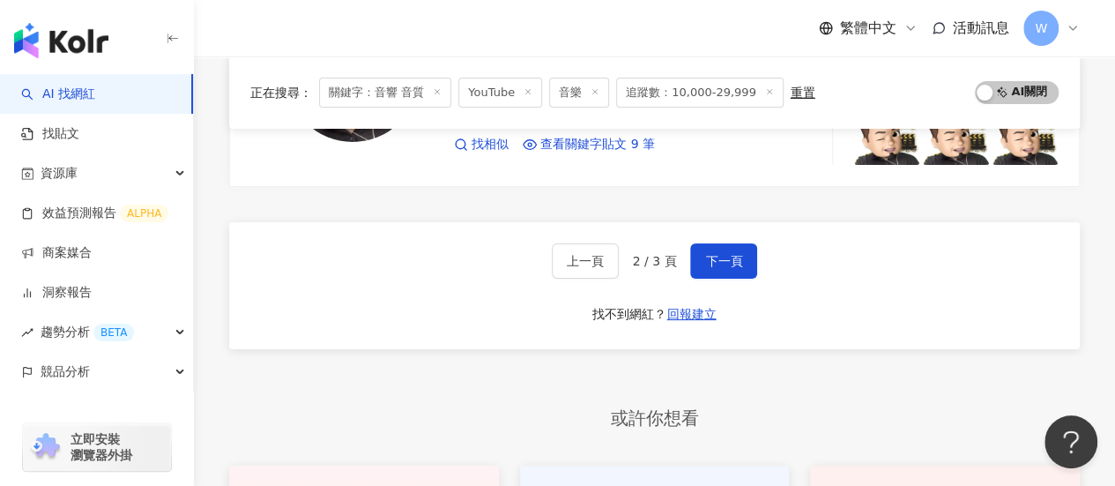
scroll to position [3262, 0]
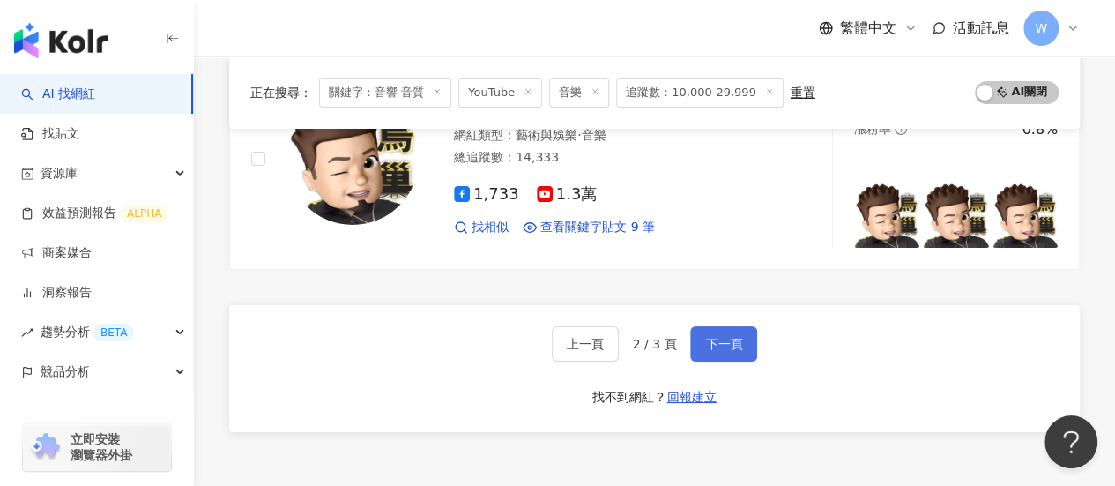
click at [723, 326] on button "下一頁" at bounding box center [723, 343] width 67 height 35
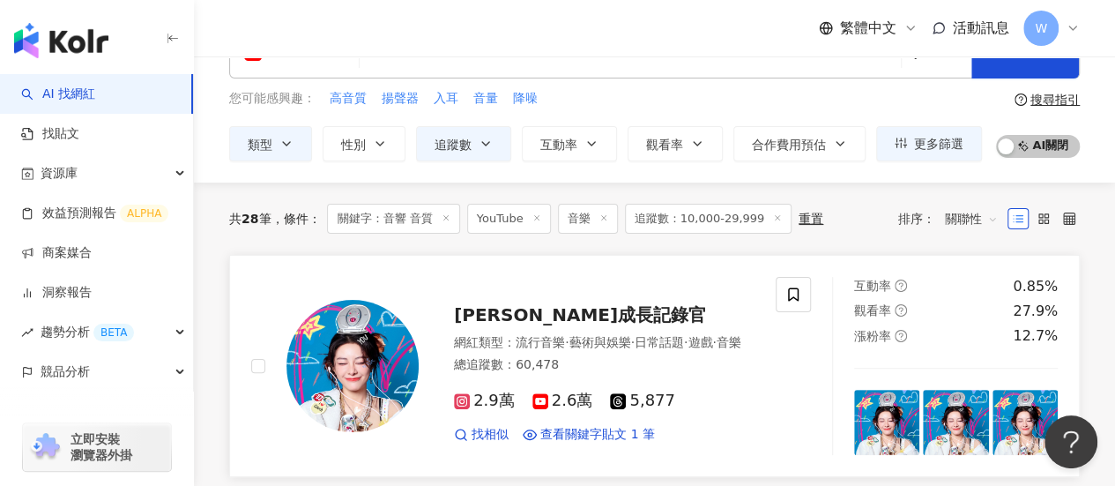
scroll to position [0, 0]
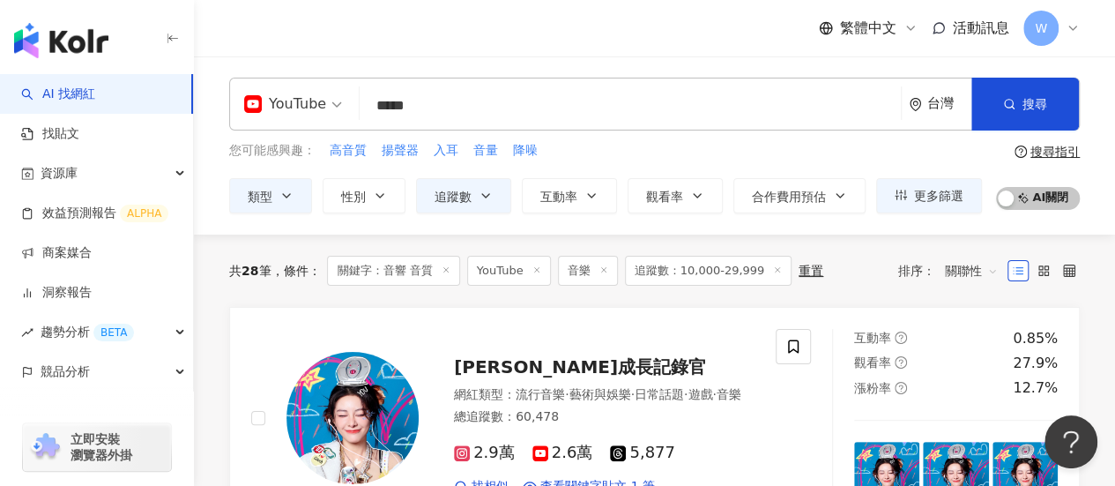
drag, startPoint x: 408, startPoint y: 106, endPoint x: 327, endPoint y: 113, distance: 81.4
click at [327, 113] on div "YouTube ***** 台灣 搜尋 keyword 搜尋名稱、敘述、貼文含有關鍵字 “ 音響 音質 ” 的網紅" at bounding box center [654, 104] width 851 height 53
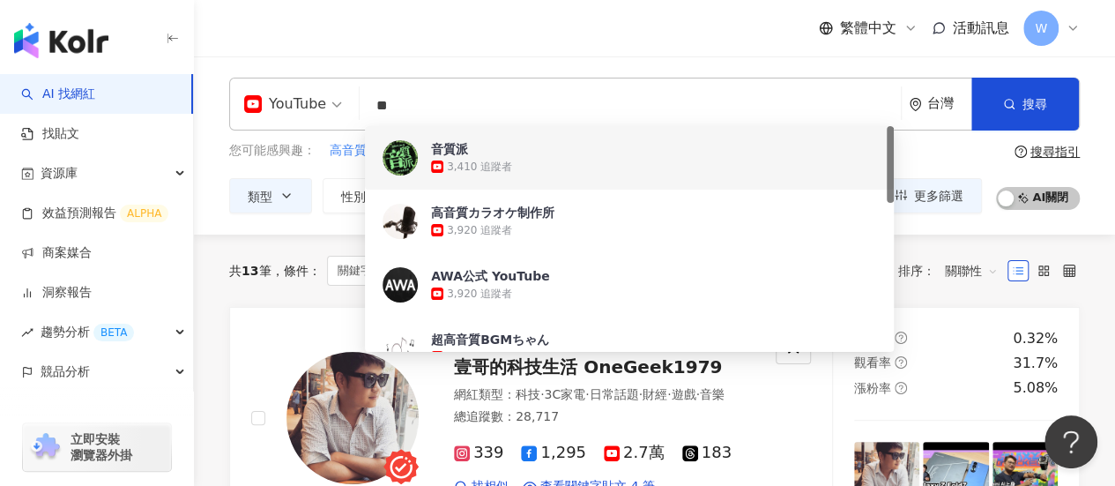
click at [581, 95] on input "**" at bounding box center [630, 105] width 527 height 33
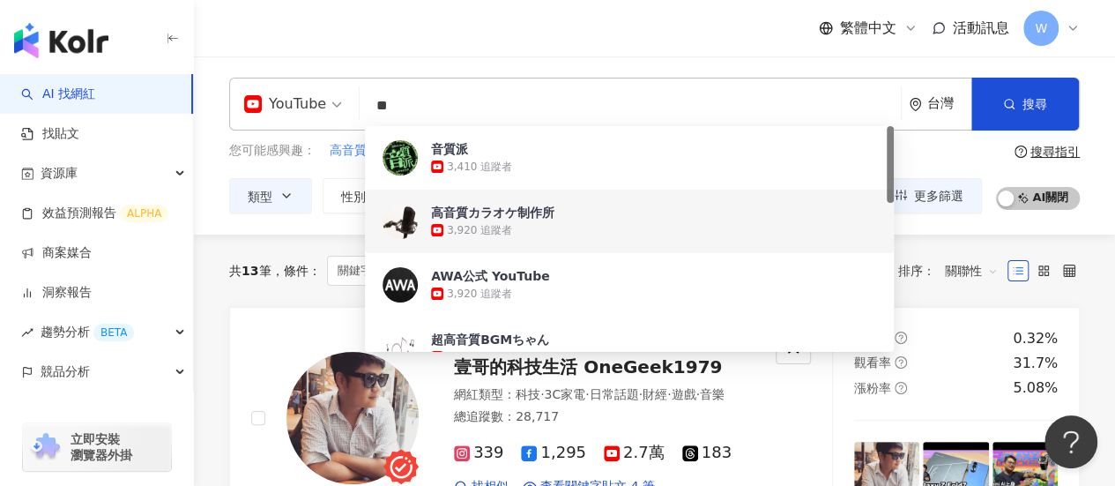
type input "**"
click at [912, 280] on div "排序： 關聯性" at bounding box center [952, 271] width 109 height 28
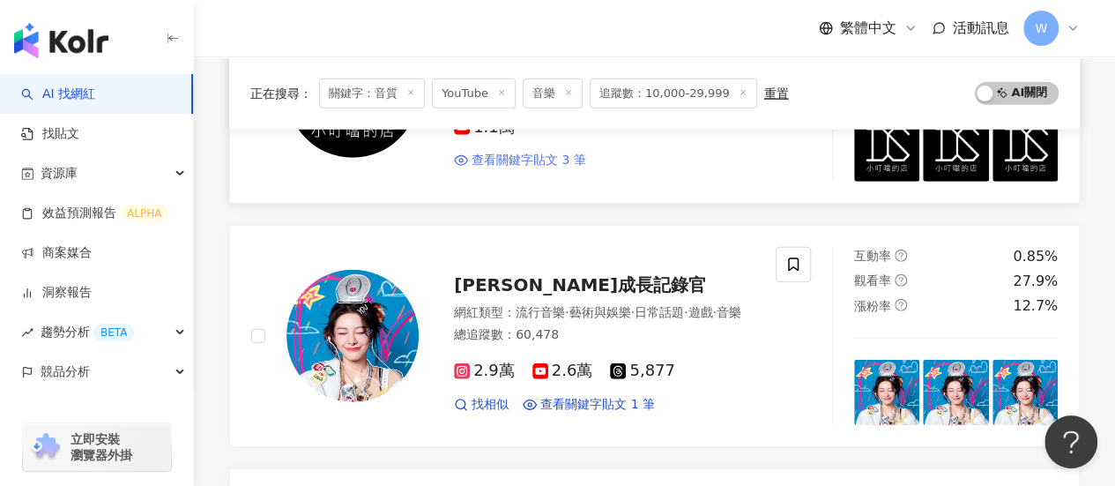
scroll to position [2556, 0]
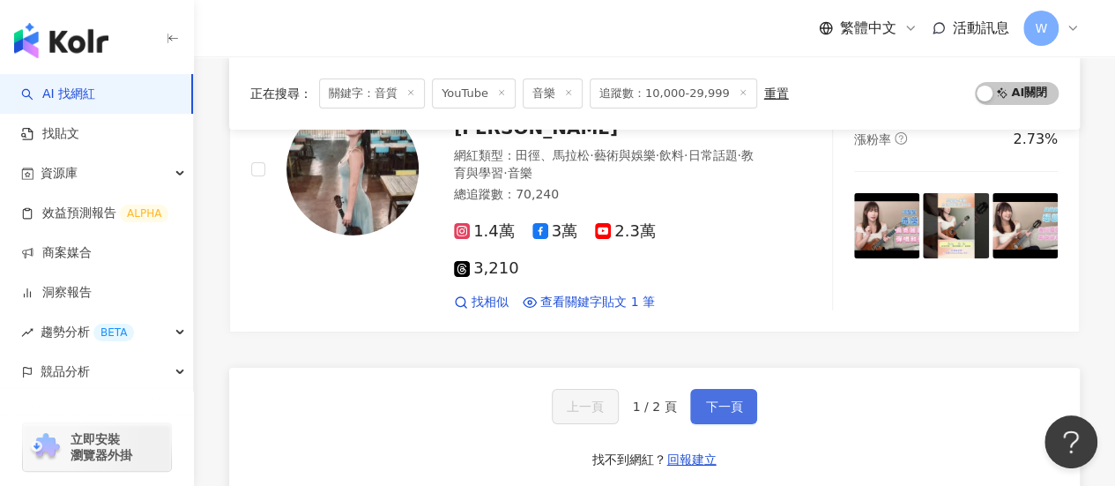
click at [705, 399] on span "下一頁" at bounding box center [723, 406] width 37 height 14
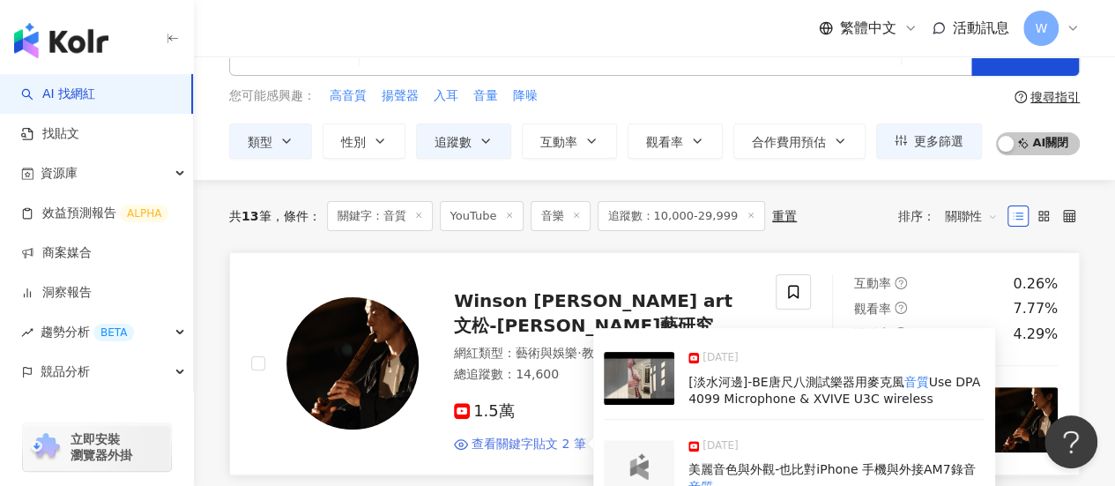
scroll to position [0, 0]
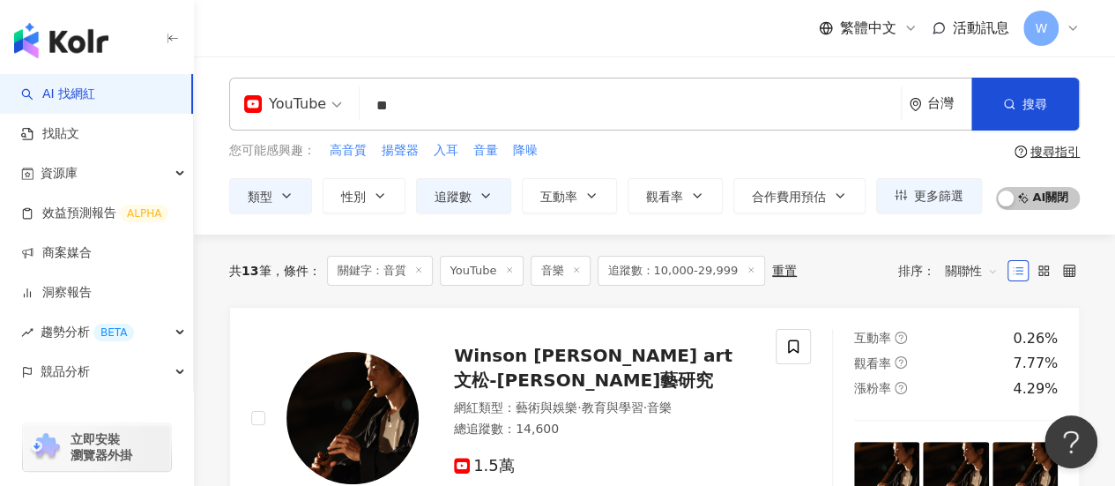
click at [454, 102] on input "**" at bounding box center [630, 105] width 527 height 33
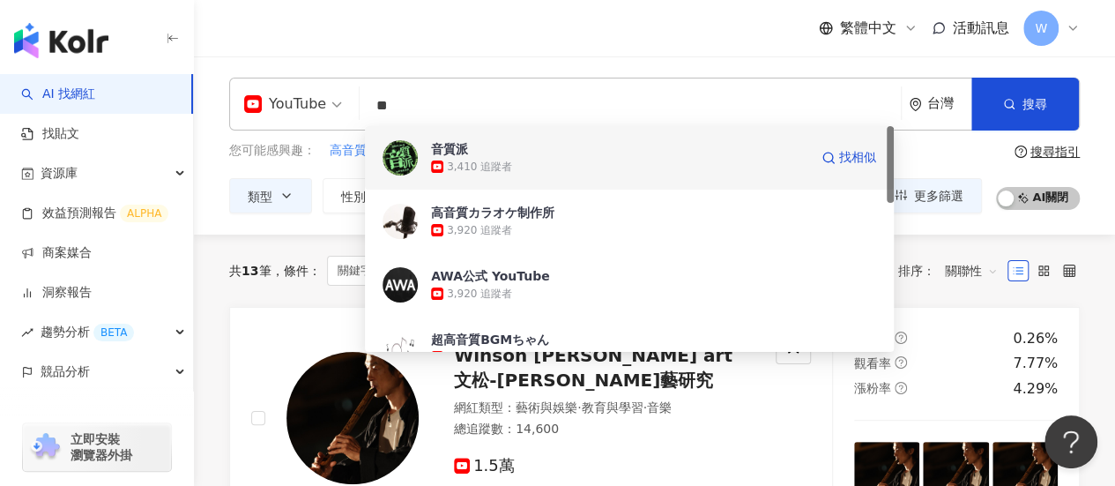
click at [548, 177] on div "音質派 3,410 追蹤者 找相似" at bounding box center [629, 157] width 529 height 63
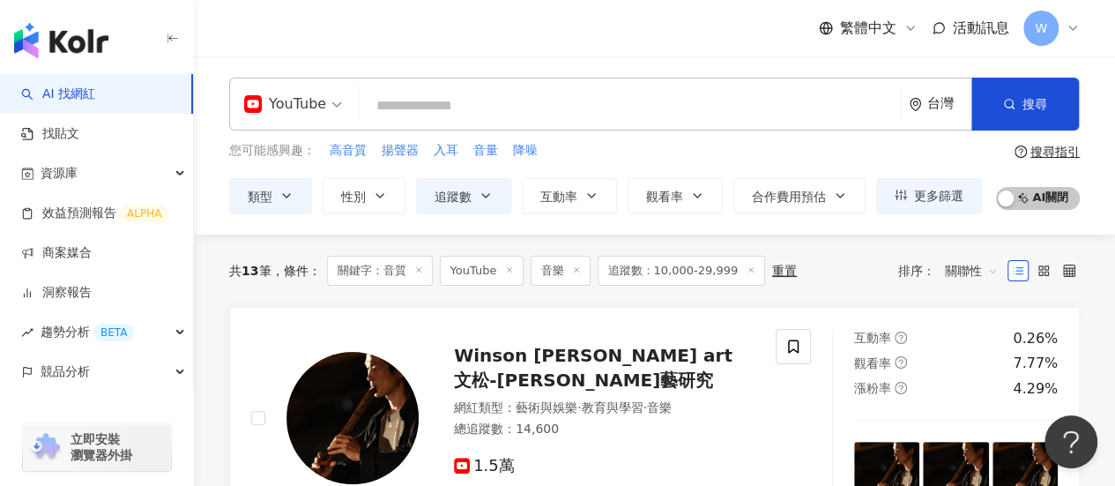
click at [411, 115] on input "search" at bounding box center [630, 105] width 527 height 33
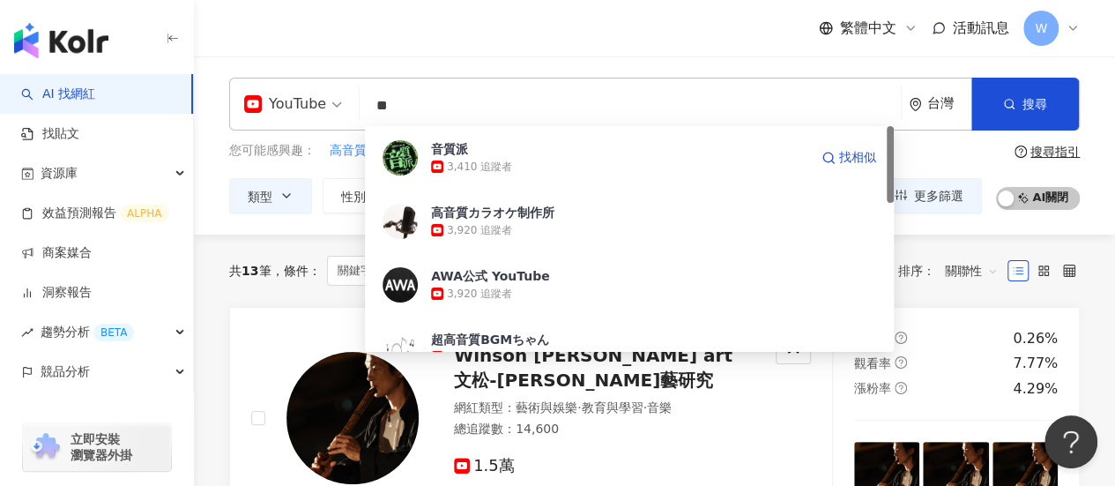
type input "*"
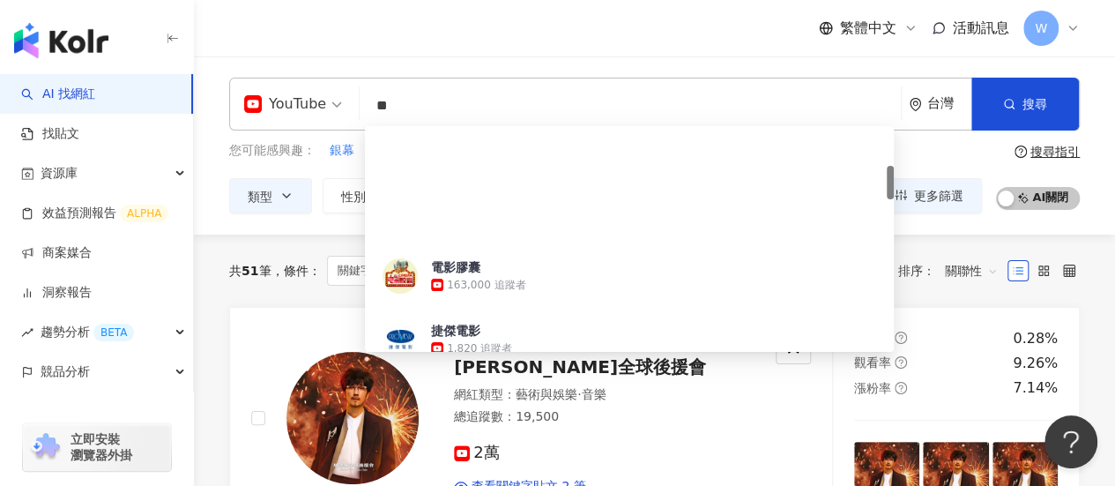
scroll to position [264, 0]
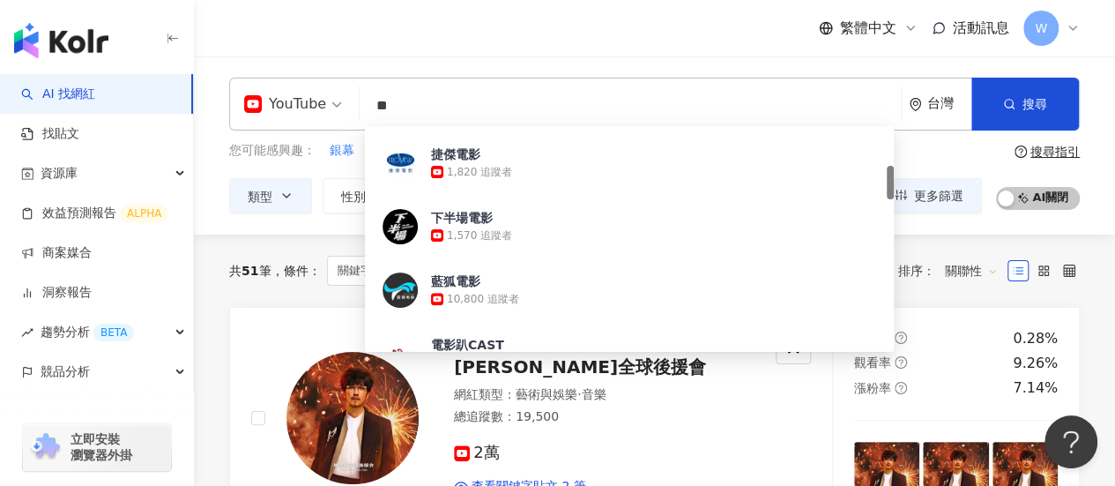
click at [567, 111] on input "**" at bounding box center [630, 105] width 527 height 33
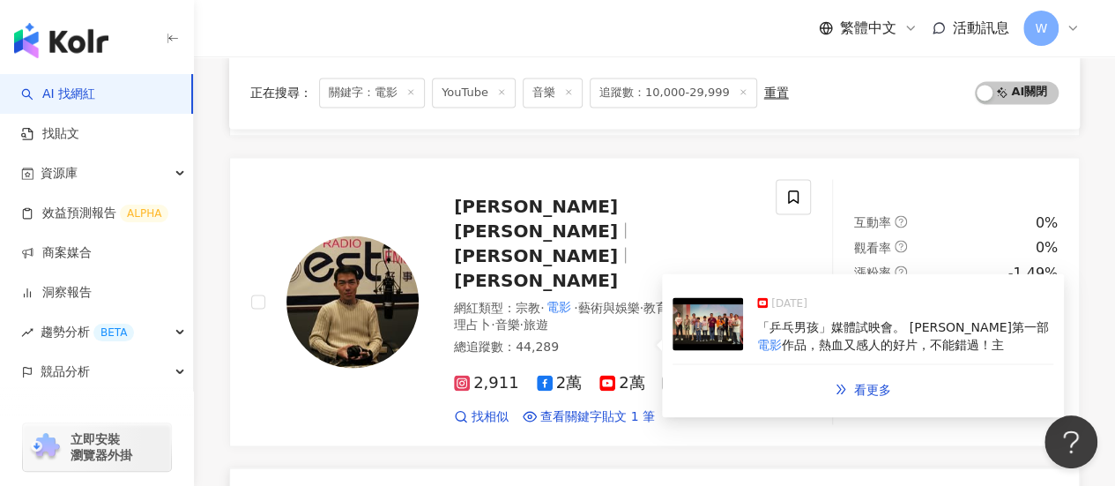
scroll to position [1499, 0]
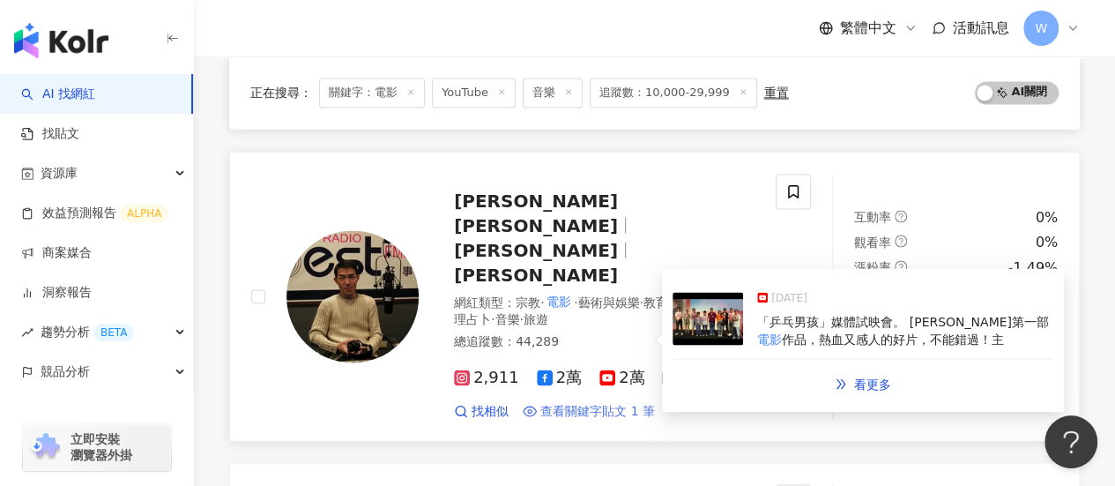
click at [624, 402] on span "查看關鍵字貼文 1 筆" at bounding box center [597, 411] width 115 height 18
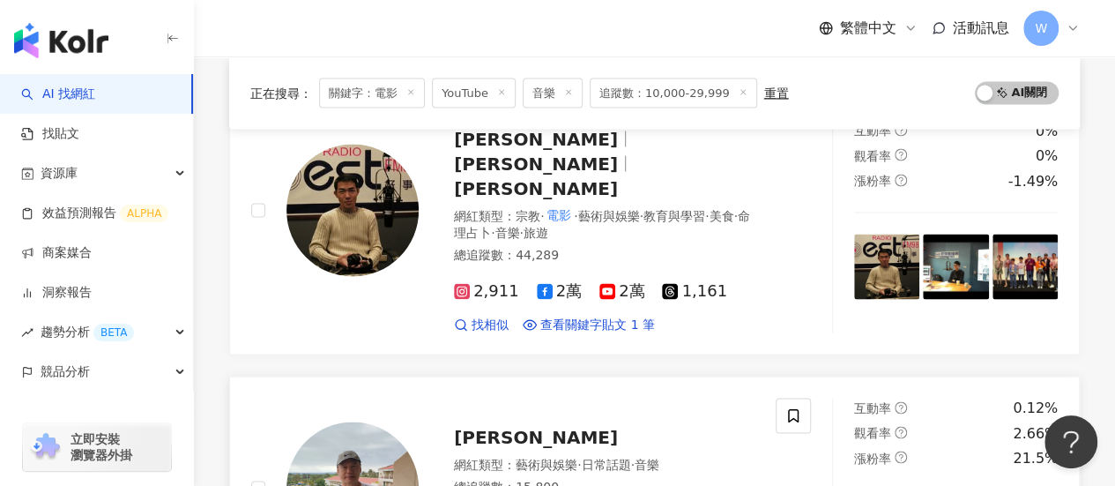
scroll to position [1587, 0]
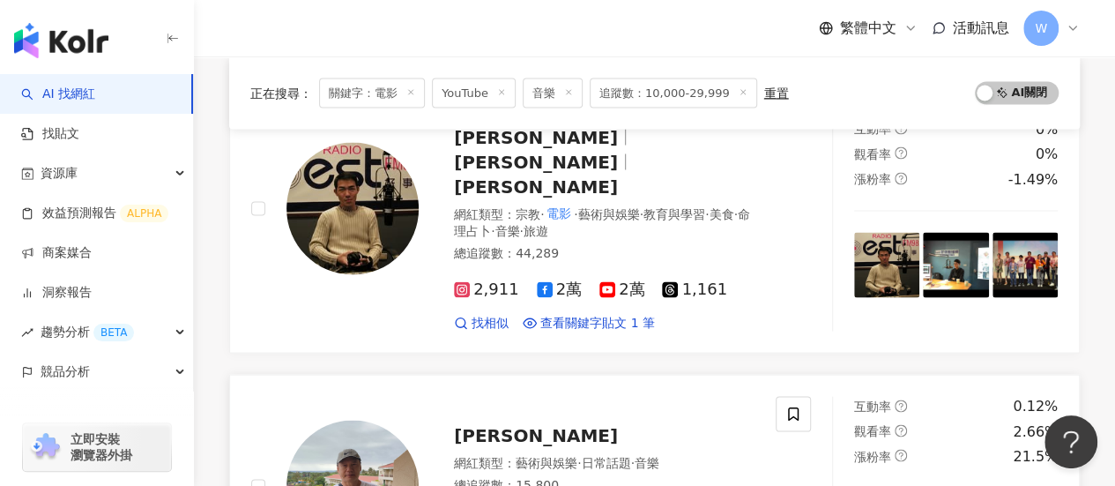
click at [510, 424] on span "Louis Liou" at bounding box center [536, 434] width 164 height 21
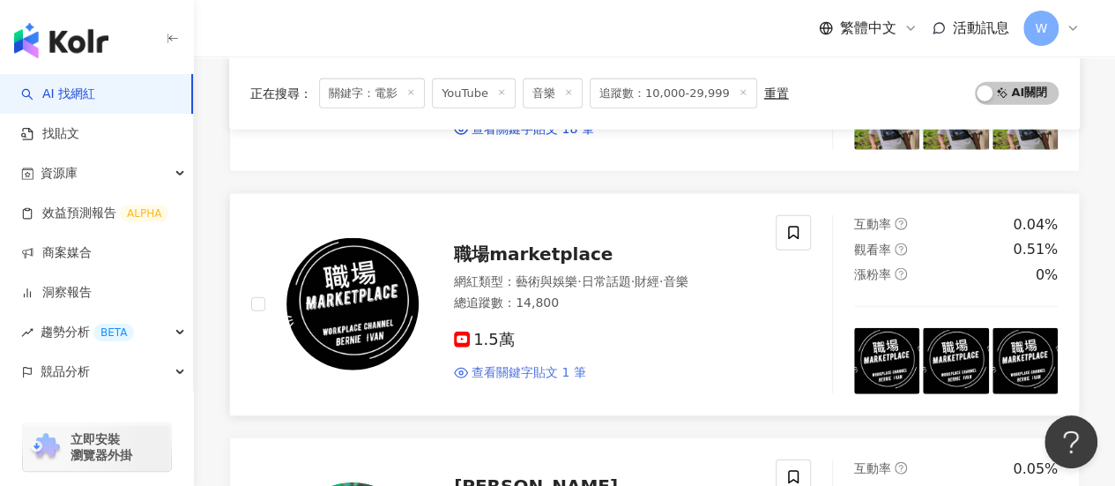
scroll to position [1939, 0]
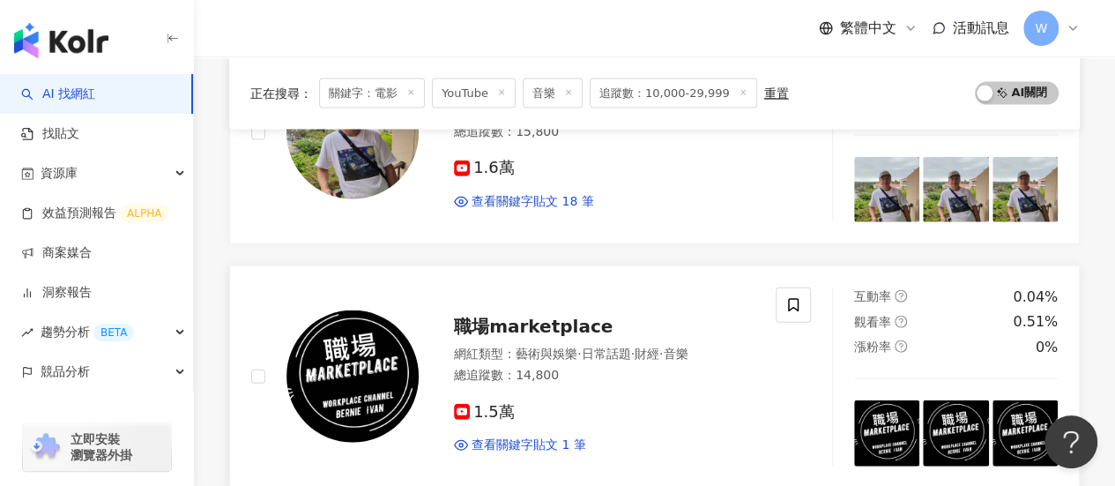
click at [582, 389] on div "1.5萬 查看關鍵字貼文 1 筆 2025/2/15 【音樂號外】23：周杰倫Jay 最長的 電影 Cover #亂彈亂唱 #jaychou #周杰倫 #hk…" at bounding box center [604, 421] width 301 height 65
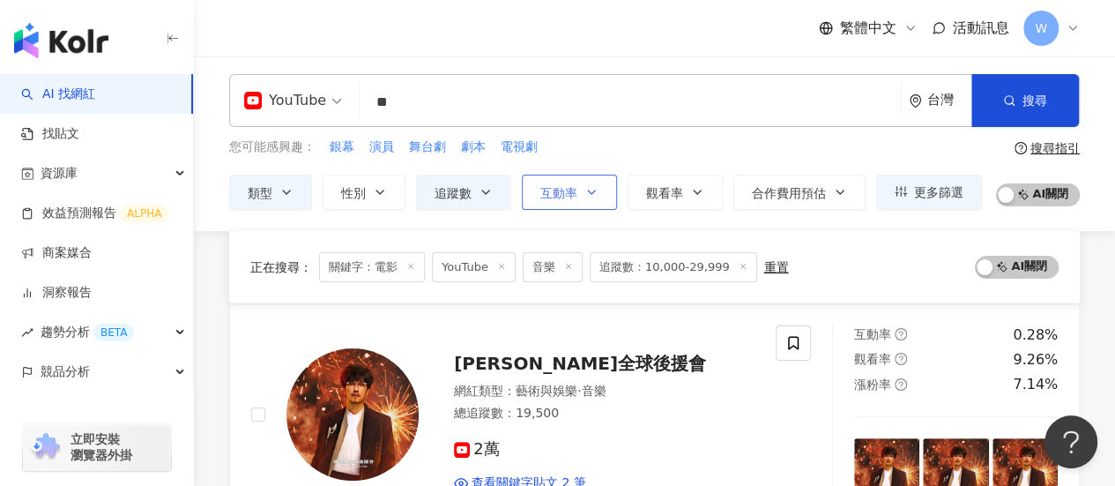
scroll to position [0, 0]
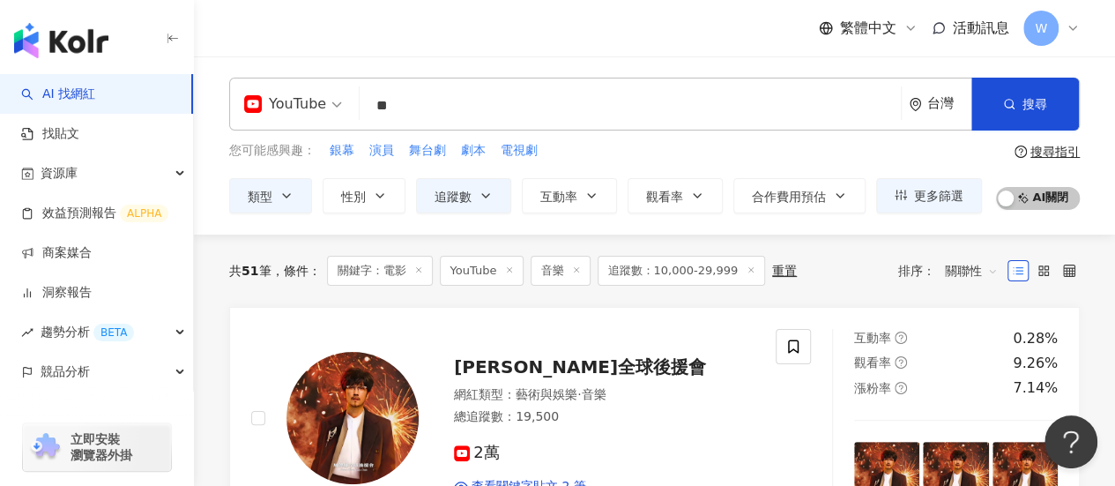
drag, startPoint x: 178, startPoint y: 87, endPoint x: 404, endPoint y: 112, distance: 227.0
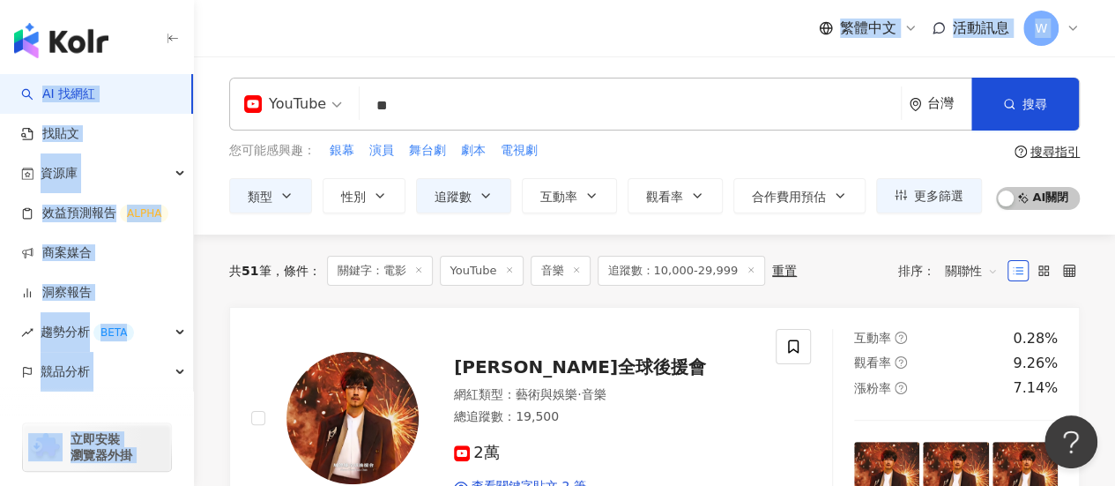
drag, startPoint x: 559, startPoint y: 130, endPoint x: 524, endPoint y: 105, distance: 43.0
click at [559, 129] on div "YouTube ** 台灣 搜尋 2d48cc5a-ae0e-4771-b4cd-0fab6c8ccee6 2c41061d-50e5-4bc5-88bf-4…" at bounding box center [654, 104] width 851 height 53
click at [525, 105] on input "**" at bounding box center [630, 105] width 527 height 33
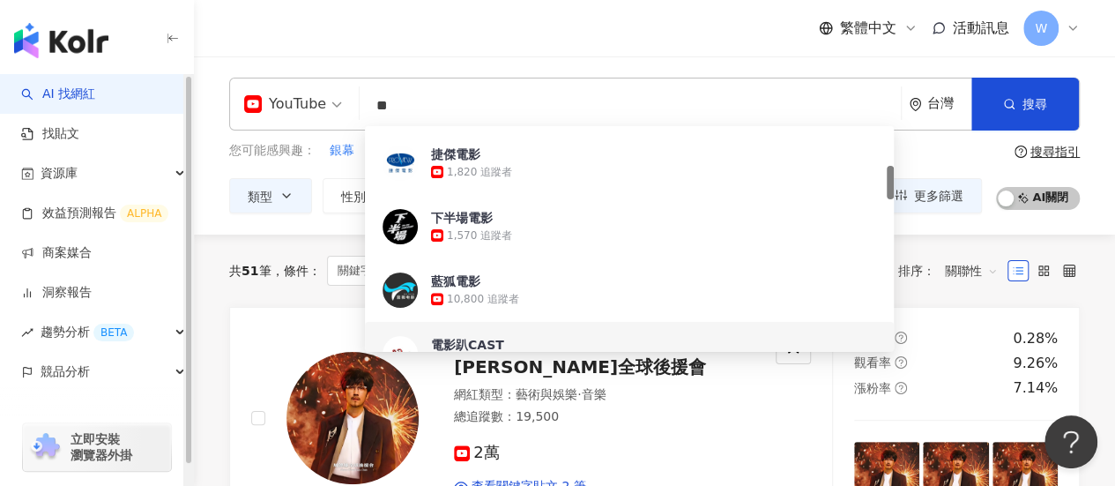
paste input "*"
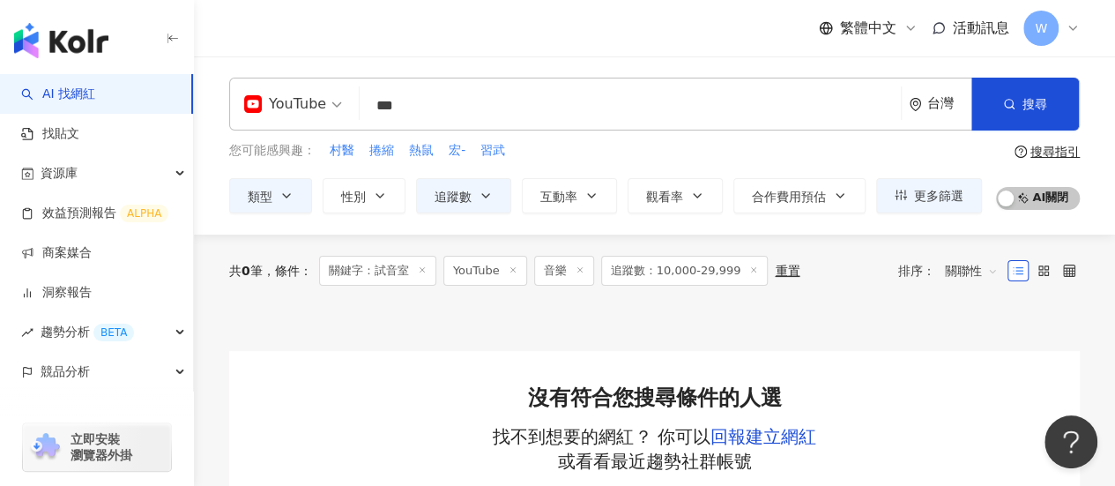
click at [475, 114] on input "***" at bounding box center [630, 105] width 527 height 33
type input "**"
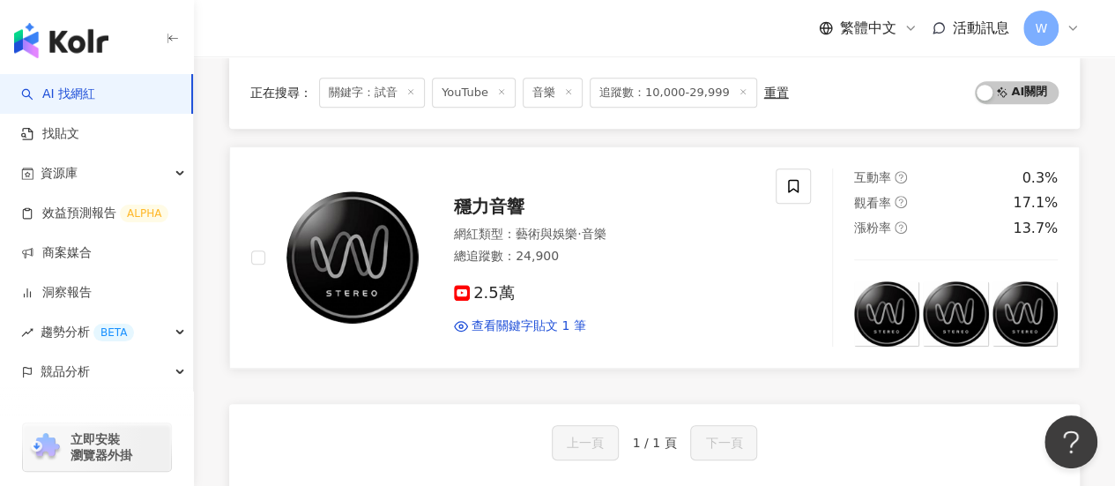
scroll to position [529, 0]
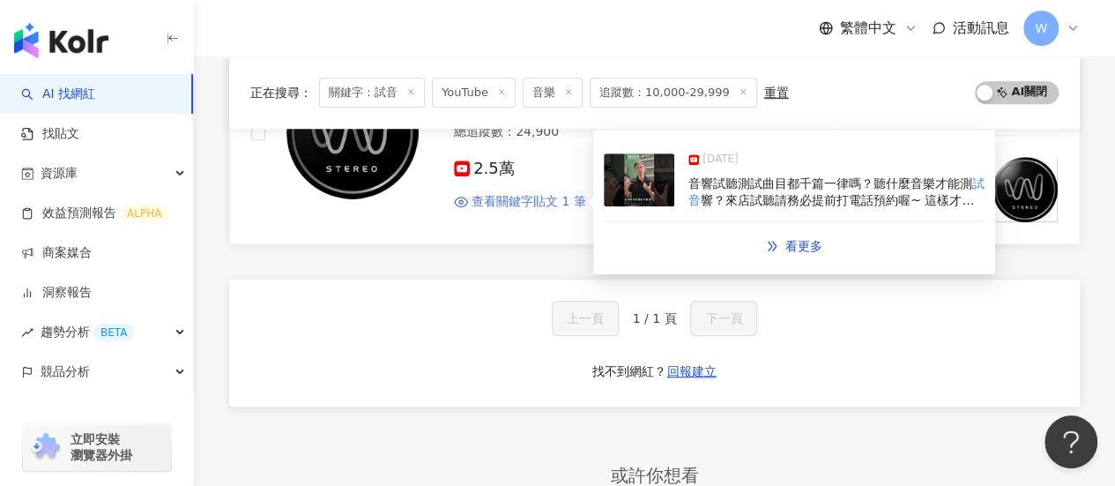
click at [550, 197] on span "查看關鍵字貼文 1 筆" at bounding box center [529, 202] width 115 height 18
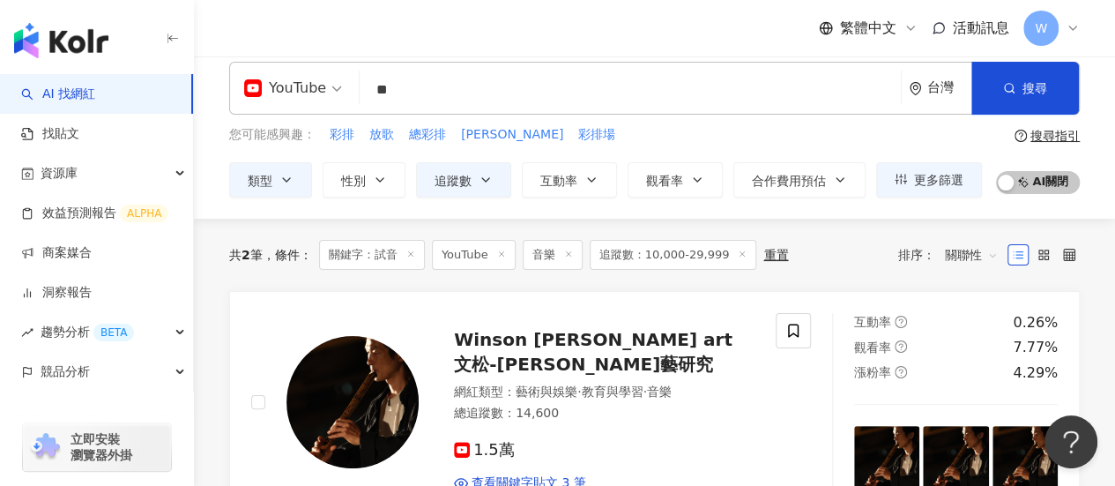
scroll to position [0, 0]
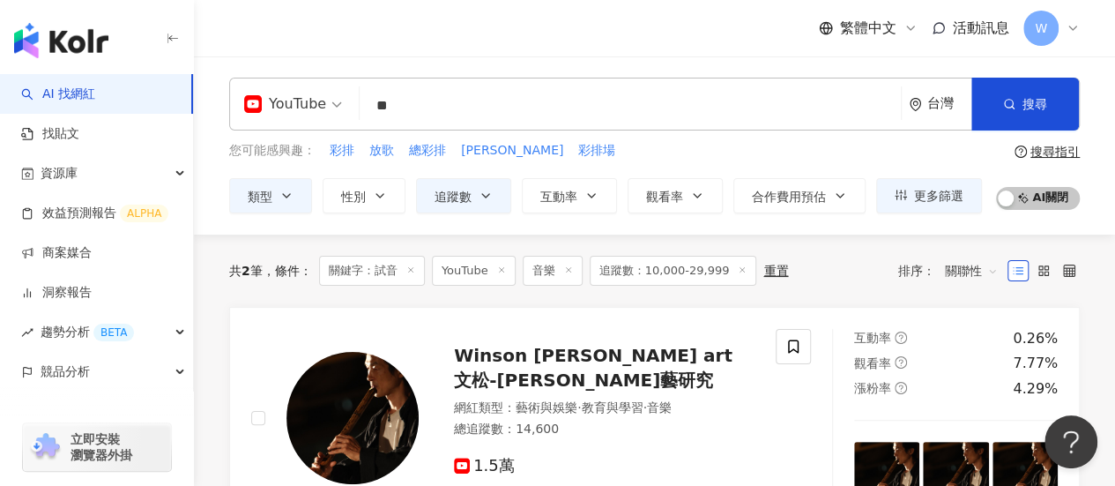
click at [419, 103] on input "**" at bounding box center [630, 105] width 527 height 33
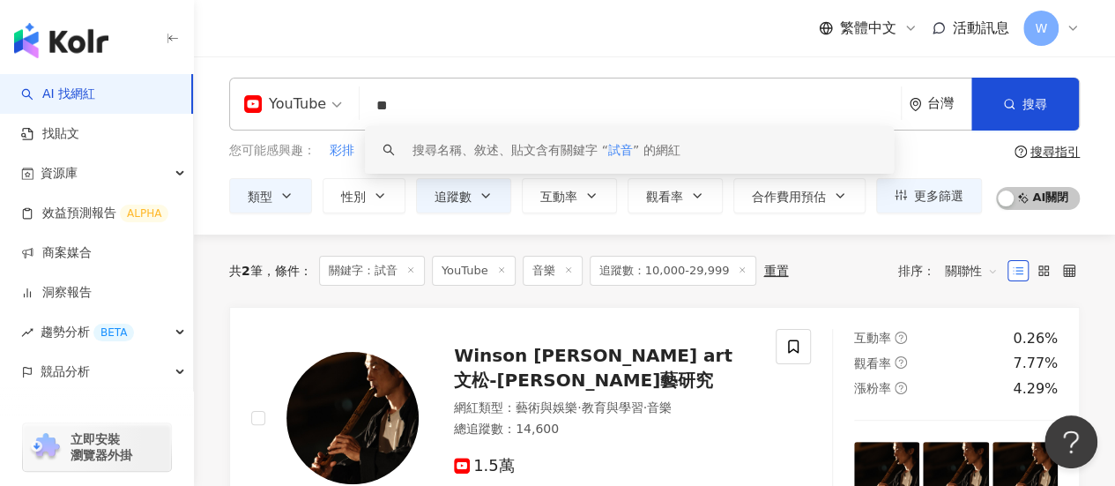
click at [349, 106] on div "YouTube ** 台灣 搜尋 keyword 搜尋名稱、敘述、貼文含有關鍵字 “ 試音 ” 的網紅" at bounding box center [654, 104] width 851 height 53
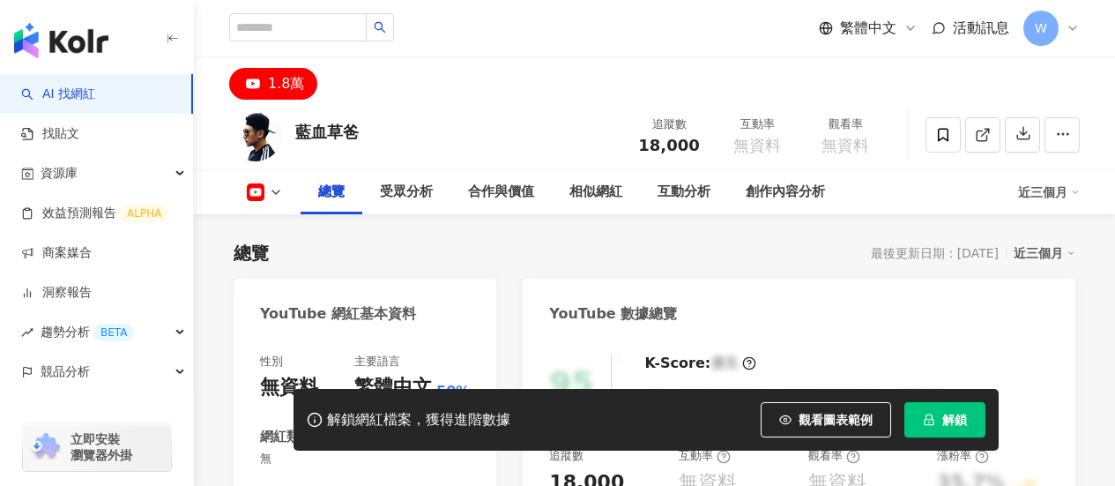
click at [924, 417] on icon "lock" at bounding box center [929, 419] width 12 height 12
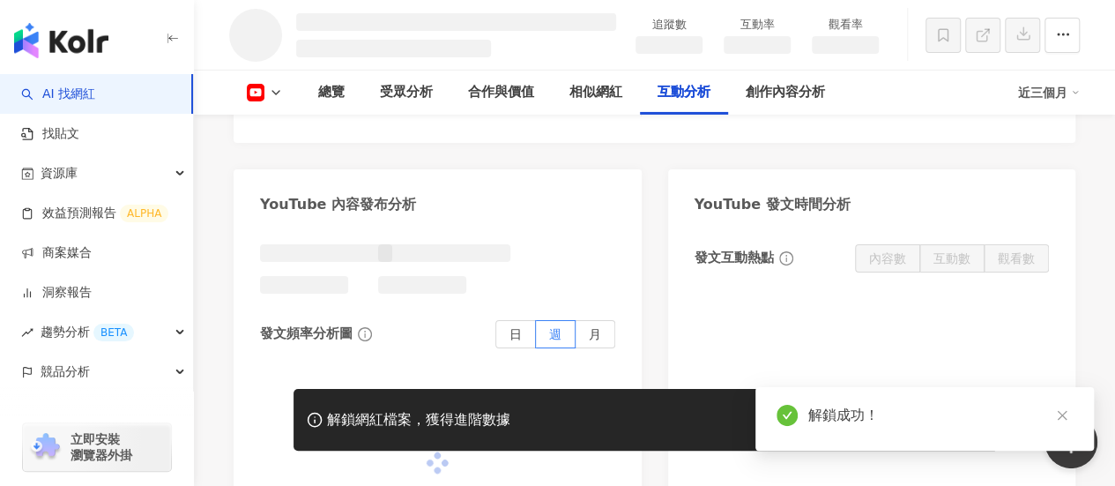
scroll to position [3131, 0]
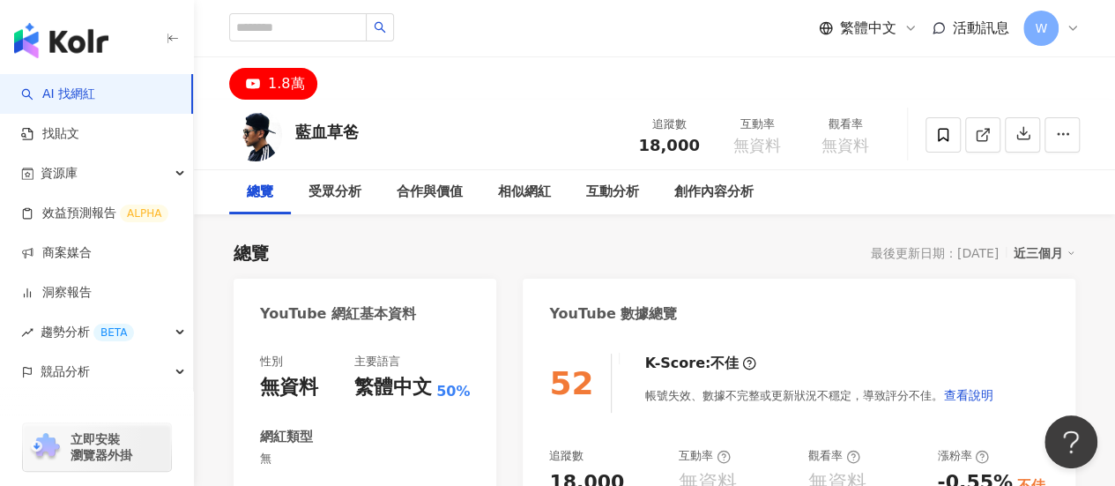
scroll to position [176, 0]
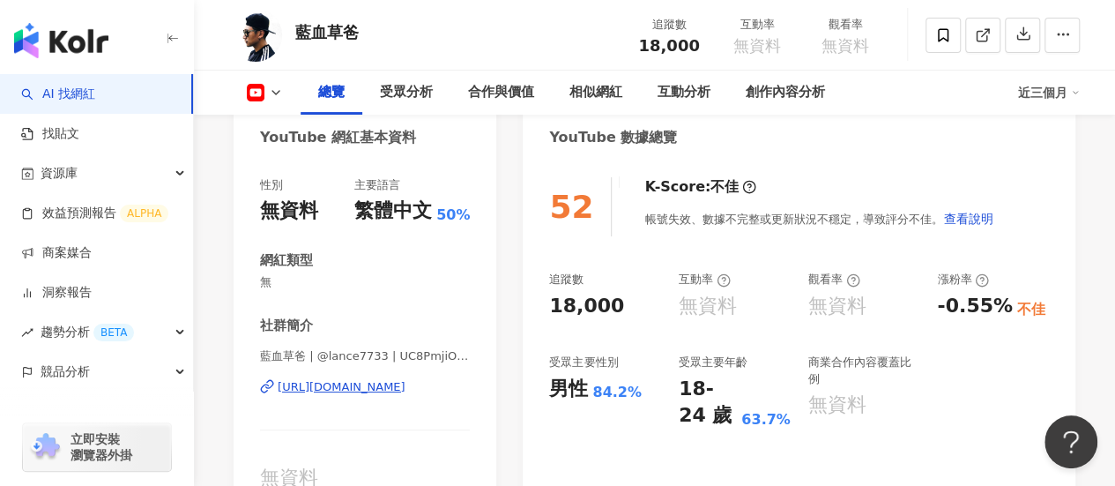
click at [405, 392] on div "https://www.youtube.com/channel/UC8PmjiOZLr1w3aeY6AeSUpA" at bounding box center [342, 387] width 128 height 16
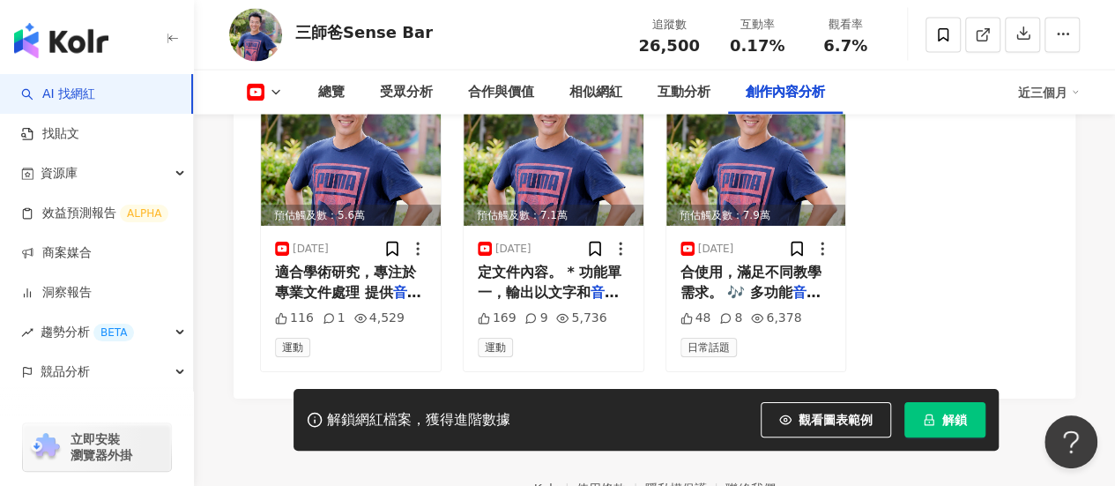
scroll to position [5134, 0]
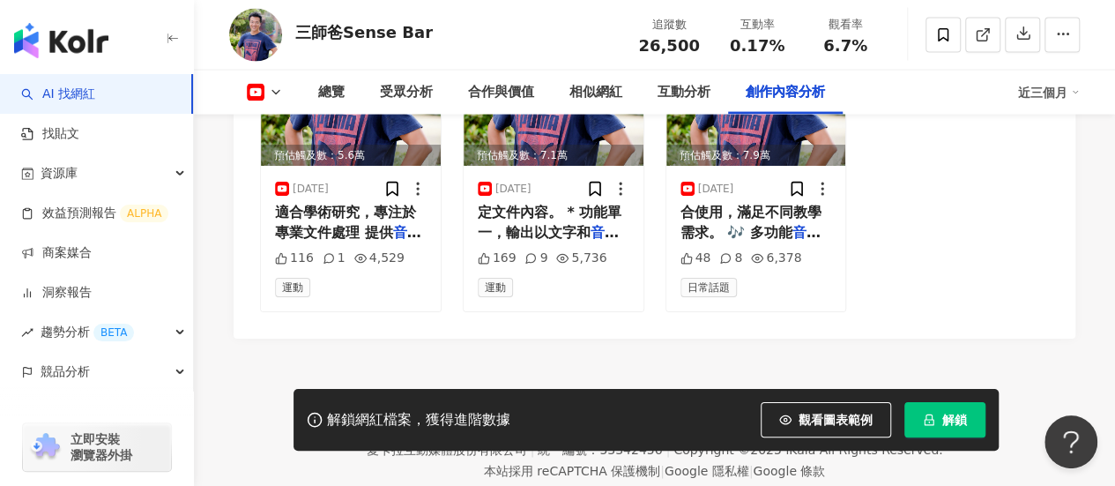
click at [929, 404] on button "解鎖" at bounding box center [944, 419] width 81 height 35
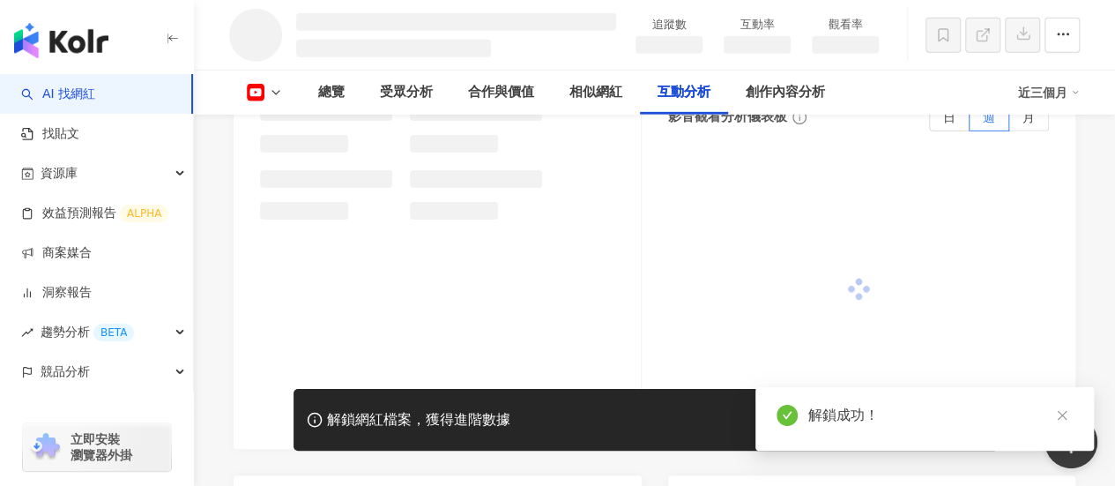
scroll to position [2751, 0]
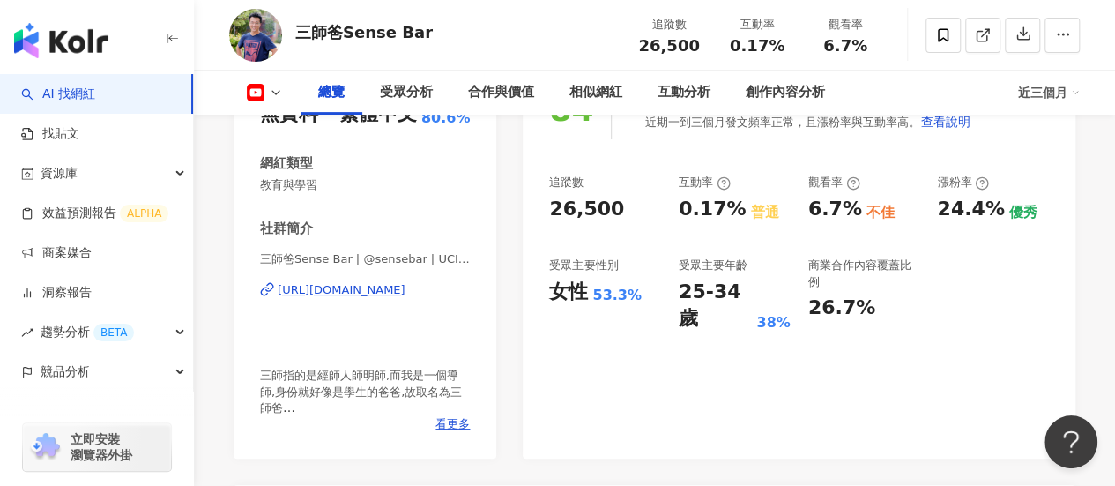
scroll to position [353, 0]
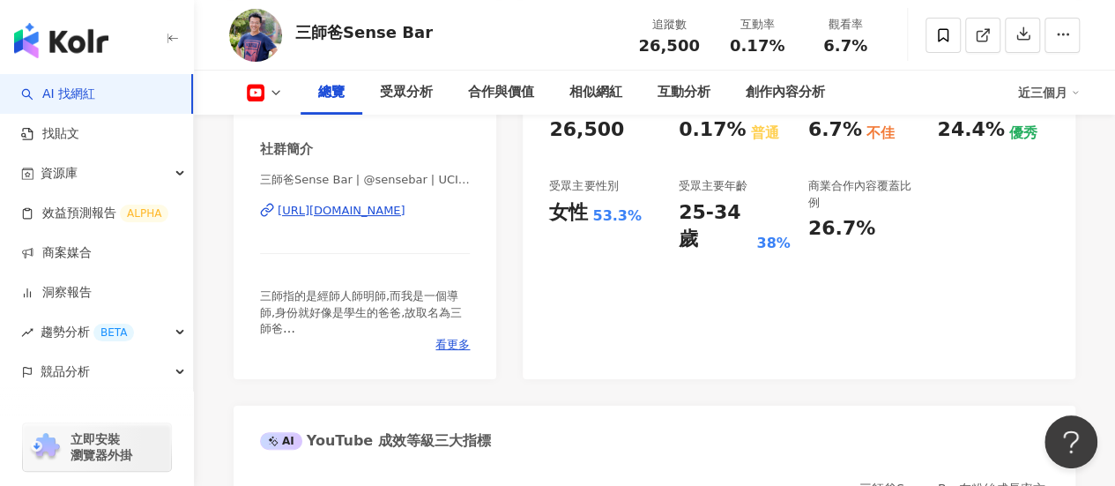
click at [397, 212] on div "https://www.youtube.com/channel/UCI2YklLazU9tB_Kh_9nMpKA" at bounding box center [342, 211] width 128 height 16
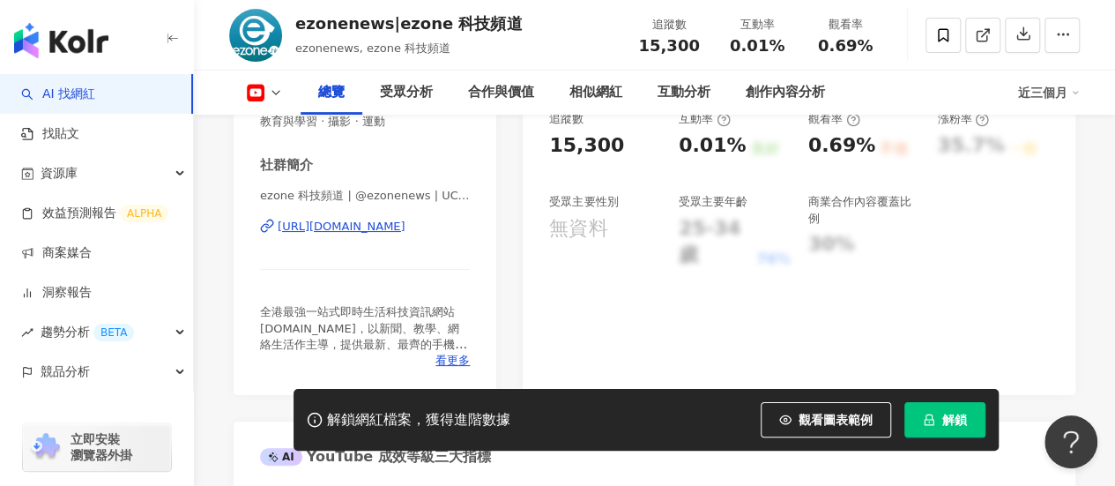
scroll to position [353, 0]
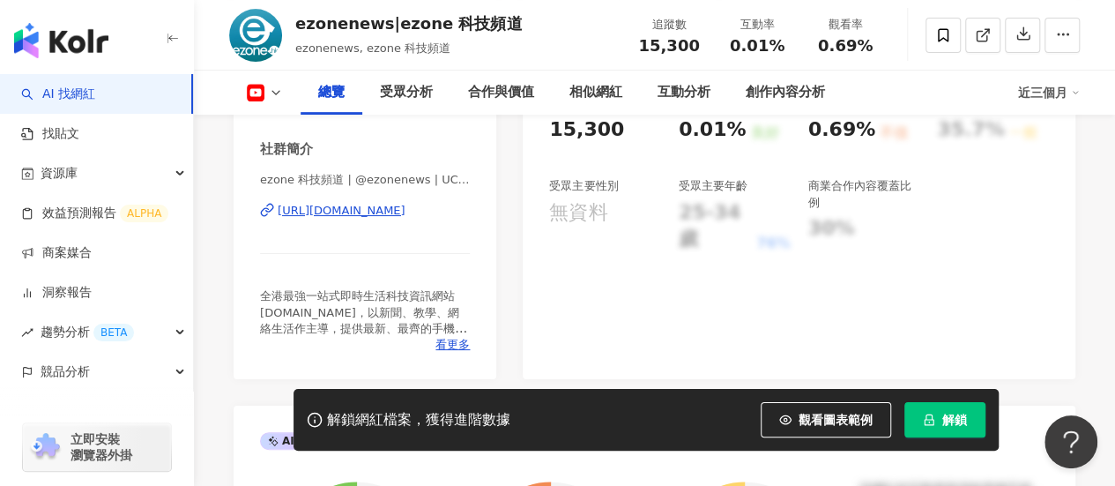
click at [398, 209] on div "https://www.youtube.com/channel/UCYNZqS_GQR9ViKQpXq-iNdw" at bounding box center [342, 211] width 128 height 16
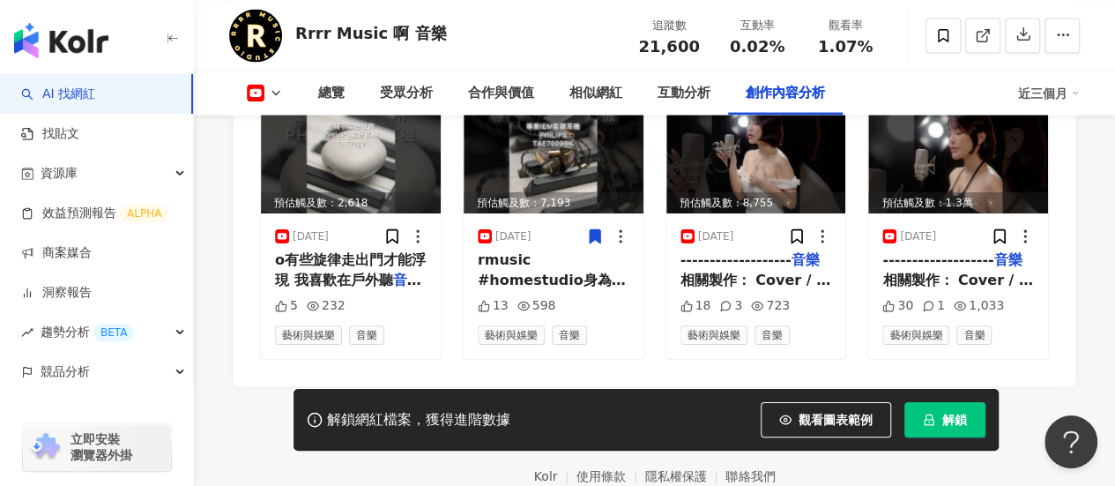
scroll to position [4968, 0]
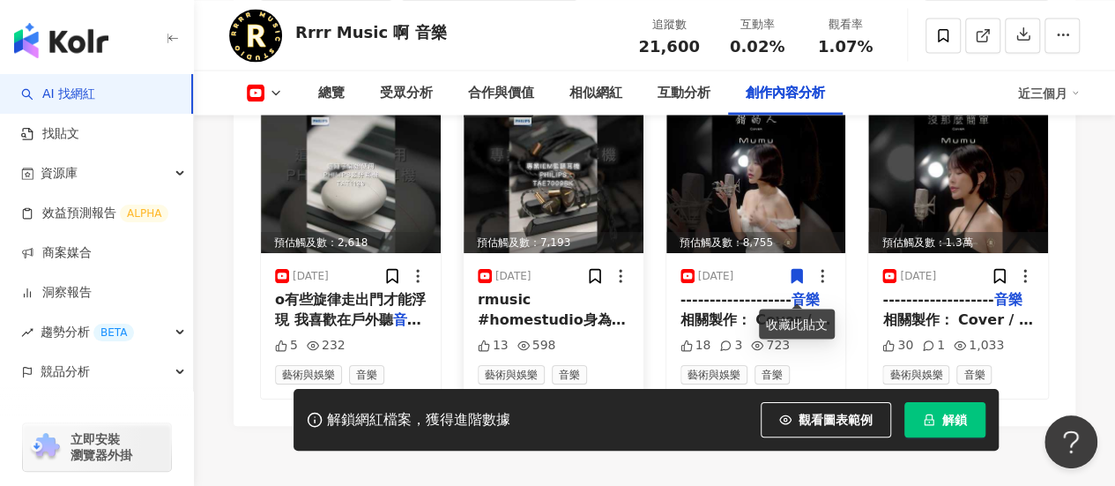
click at [569, 331] on span "工作者 聲音的真實比好聽更重要 專業" at bounding box center [551, 349] width 146 height 36
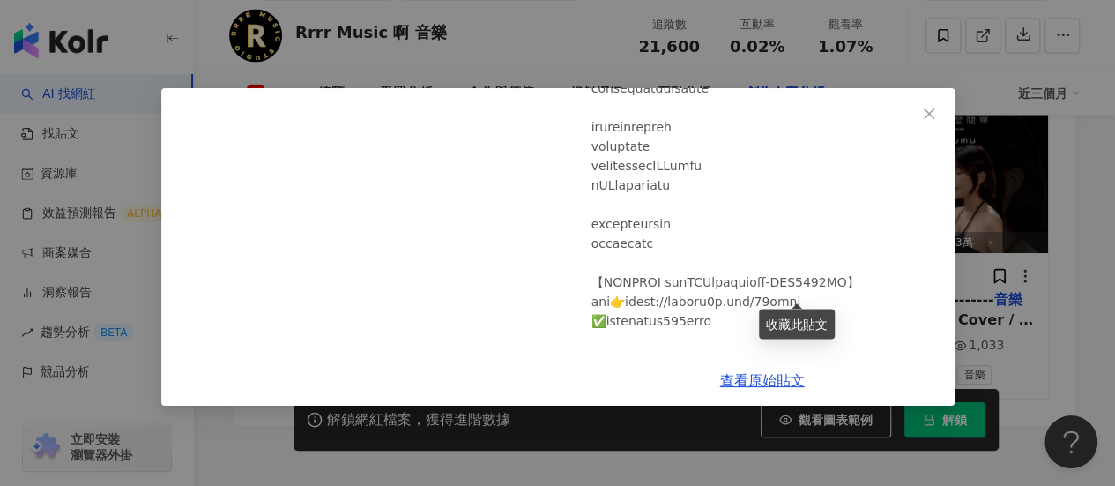
scroll to position [529, 0]
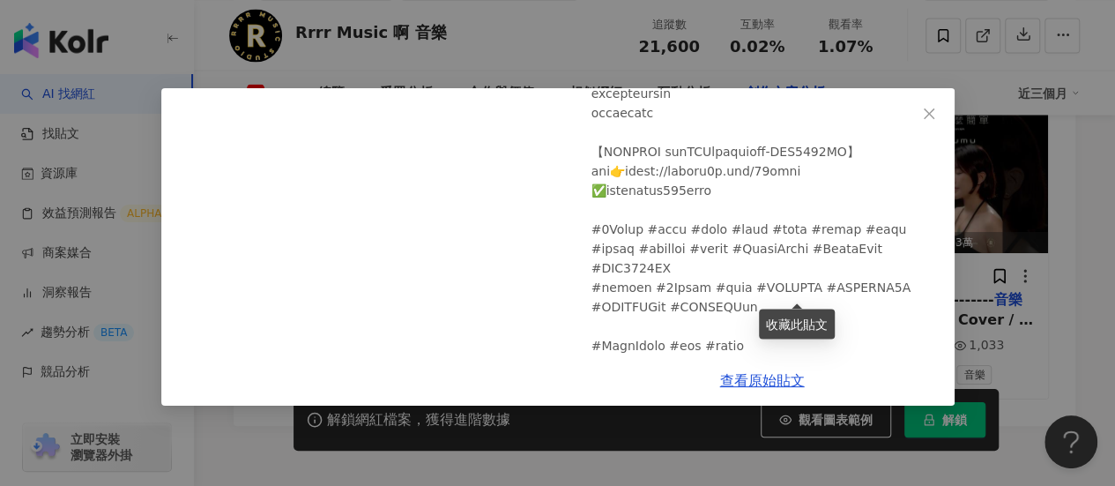
click at [993, 257] on div "Rrrr Music 啊 音樂 [DATE] It's you / [PERSON_NAME] | Rrrr Music Cover | #shorts #r…" at bounding box center [557, 243] width 1115 height 486
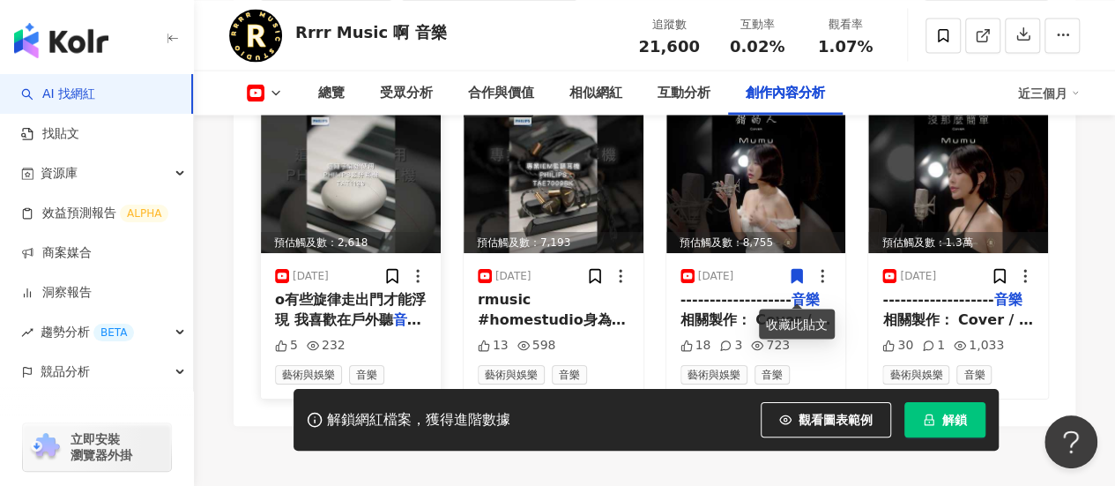
click at [388, 315] on span "o有些旋律走出門才能浮現 我喜歡在戶外聽" at bounding box center [350, 309] width 151 height 36
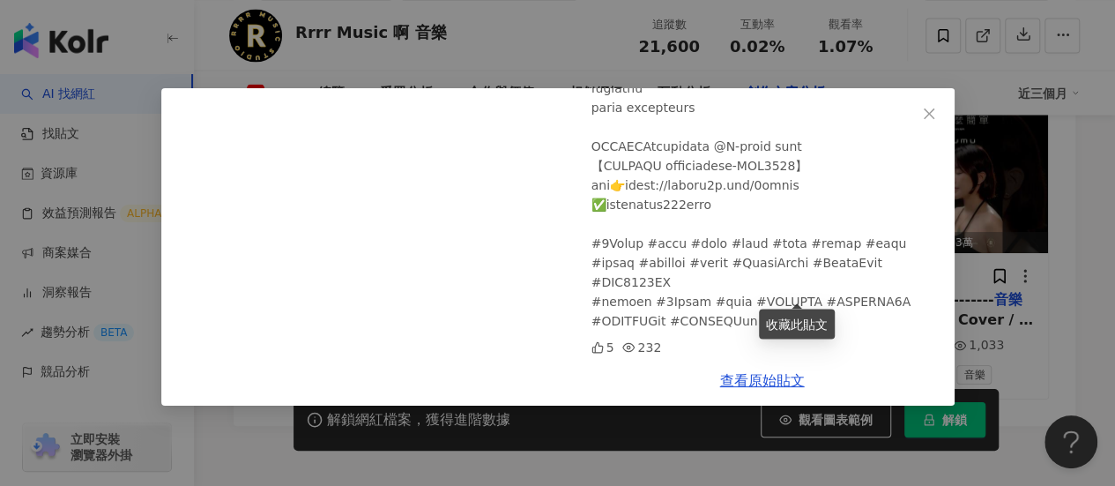
scroll to position [536, 0]
click at [1017, 256] on div "Rrrr Music 啊 音樂 [DATE] One call away / [PERSON_NAME] | Rrrr Music Cover | #shor…" at bounding box center [557, 243] width 1115 height 486
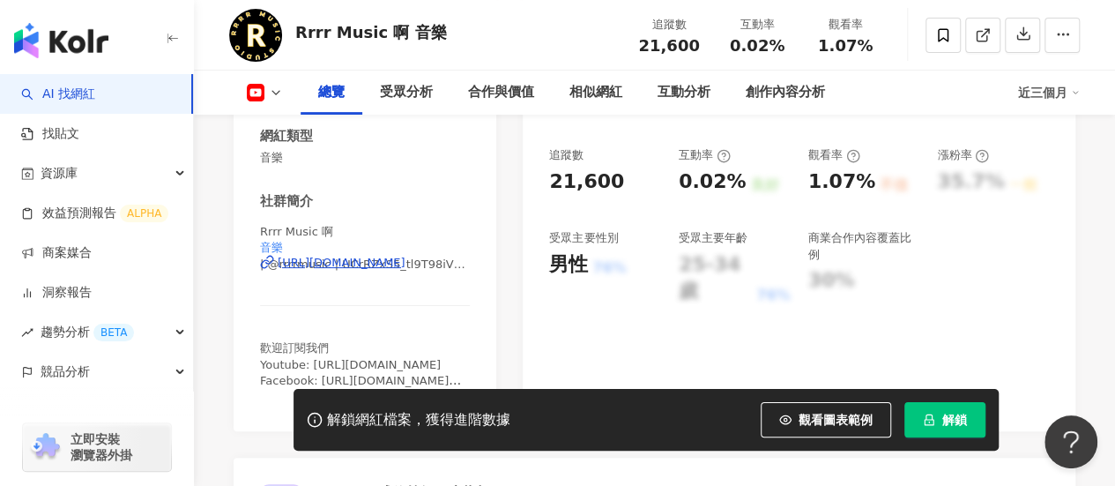
scroll to position [296, 0]
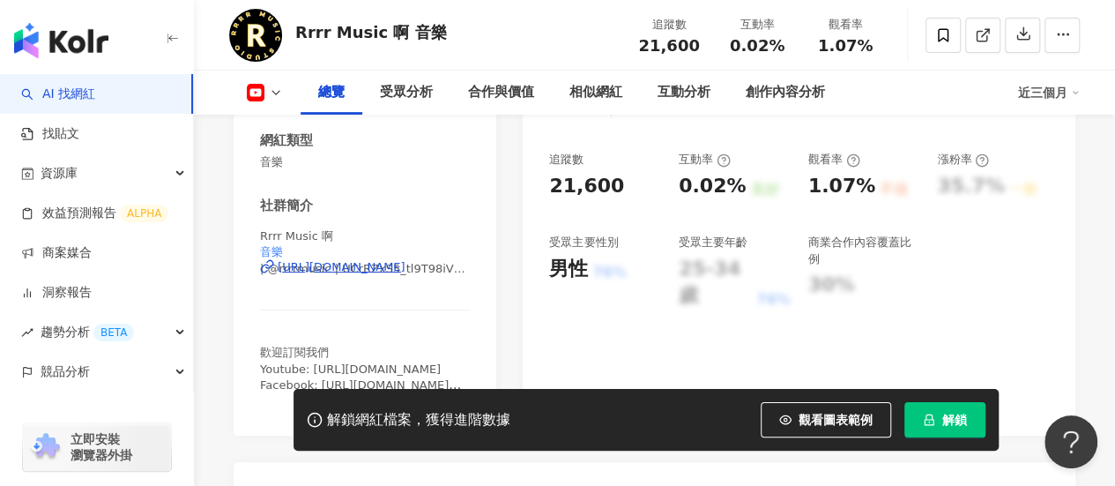
click at [368, 266] on div "[URL][DOMAIN_NAME]" at bounding box center [342, 267] width 128 height 16
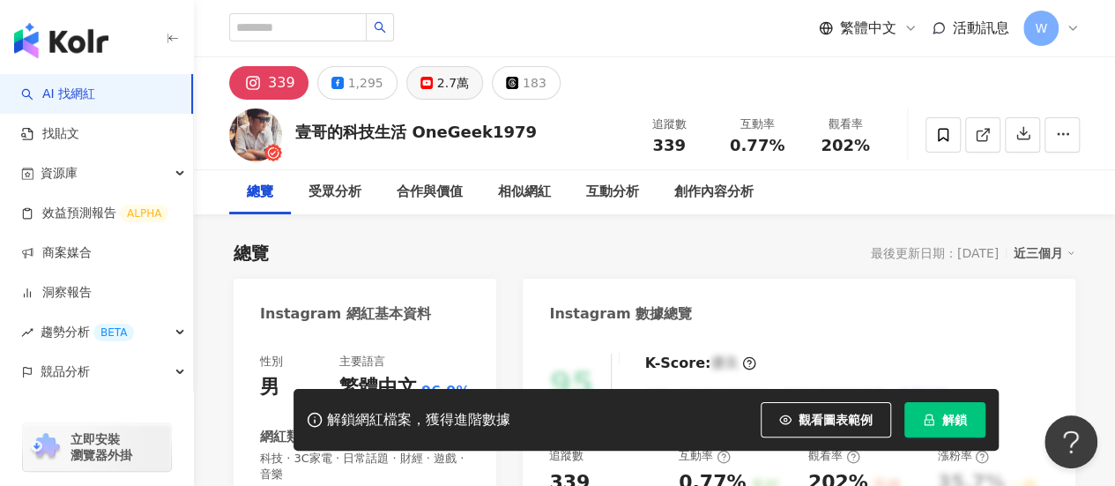
click at [437, 78] on div "2.7萬" at bounding box center [453, 83] width 32 height 25
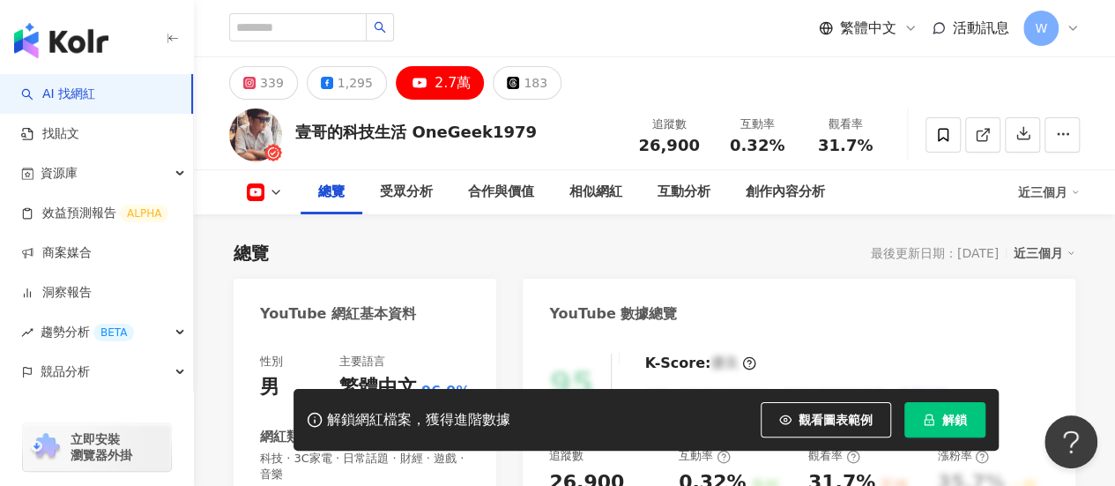
scroll to position [353, 0]
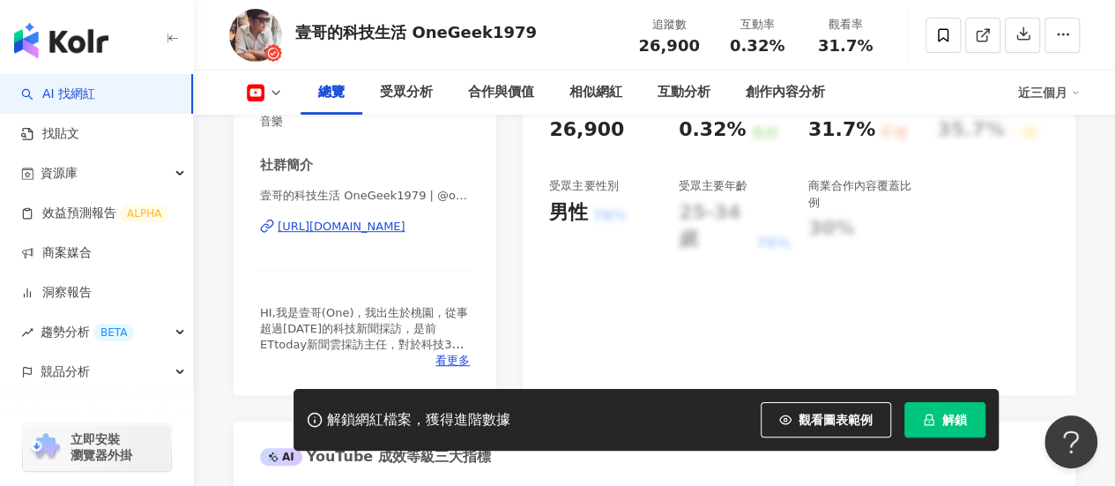
click at [395, 234] on div "[URL][DOMAIN_NAME]" at bounding box center [342, 227] width 128 height 16
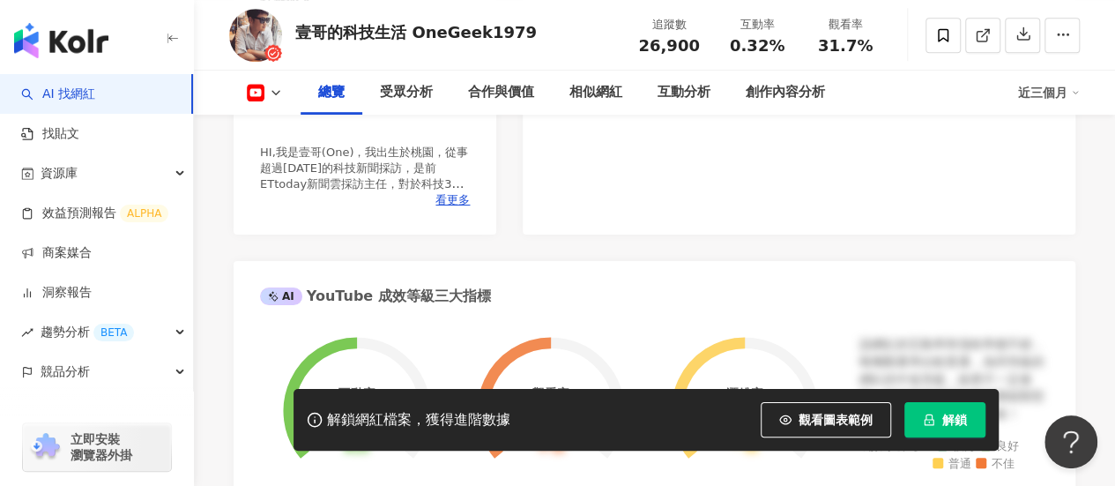
scroll to position [705, 0]
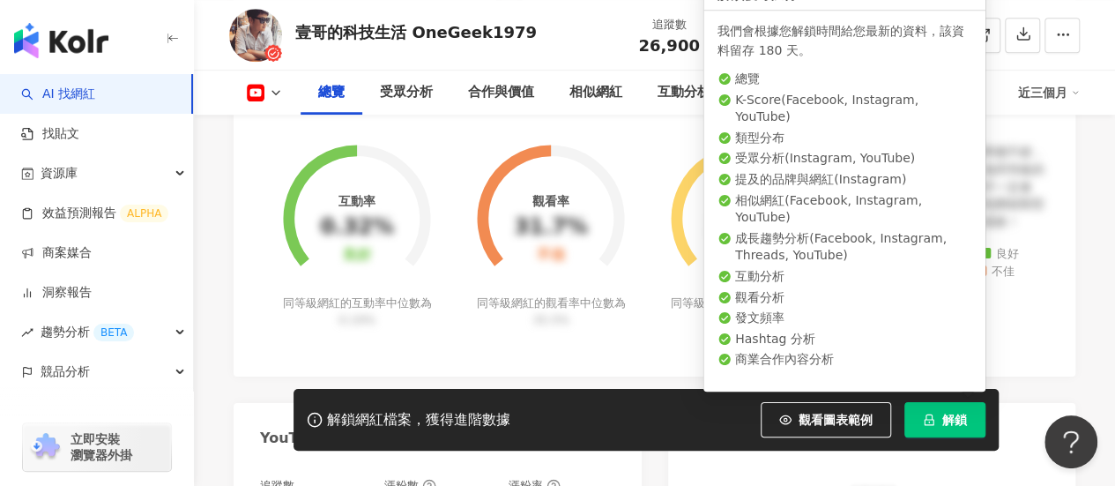
click at [922, 421] on button "解鎖" at bounding box center [944, 419] width 81 height 35
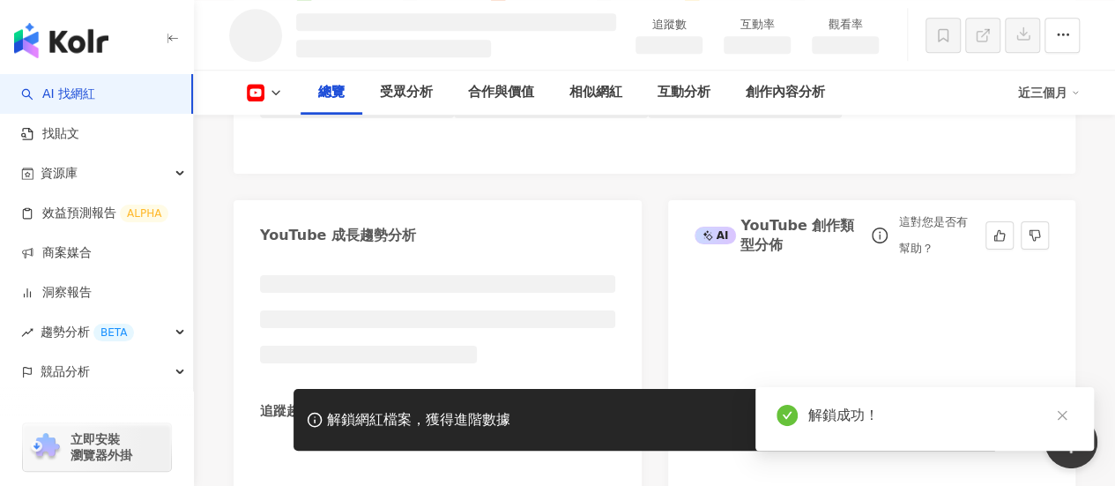
scroll to position [842, 0]
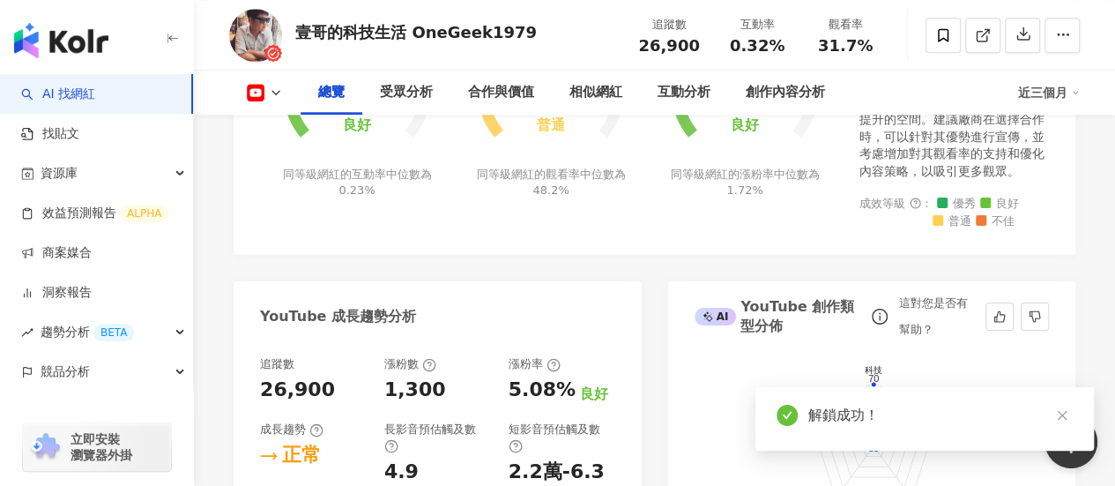
scroll to position [1017, 0]
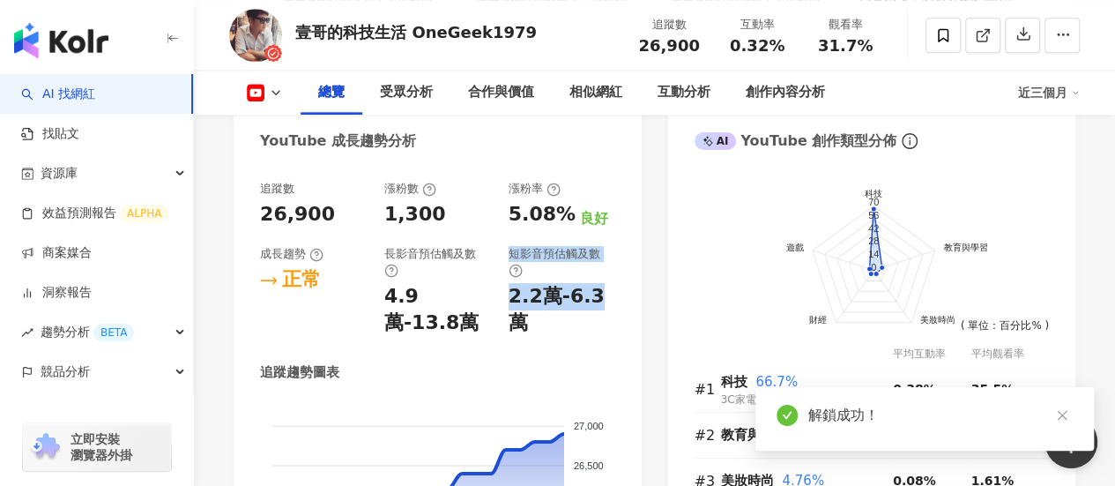
click at [601, 301] on div "追蹤數 26,900 漲粉數 1,300 漲粉率 5.08% 良好 成長趨勢 正常 長影音預估觸及數 4.9萬-13.8萬 短影音預估觸及數 2.2萬-6.3萬" at bounding box center [437, 259] width 355 height 156
click at [601, 301] on div "2.2萬-6.3萬" at bounding box center [562, 310] width 107 height 55
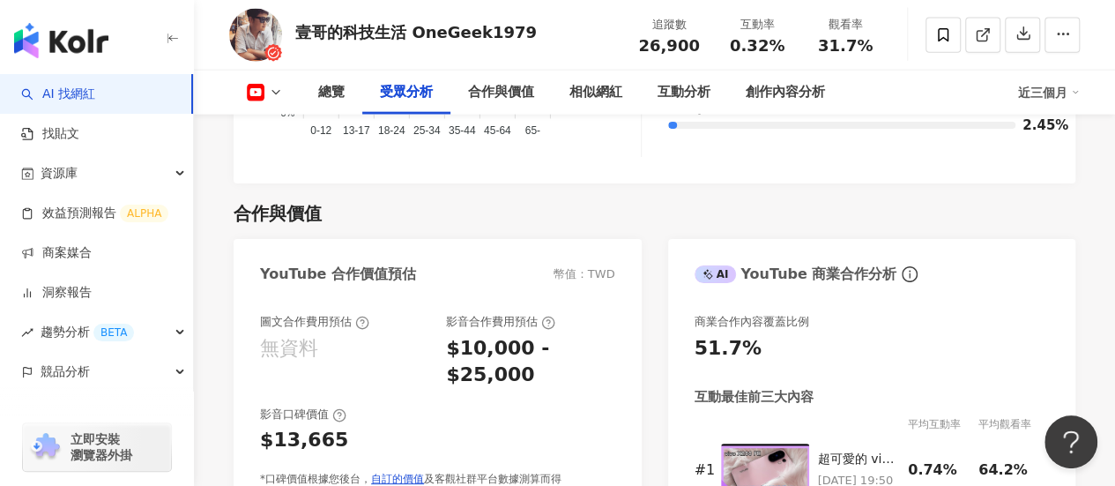
scroll to position [2009, 0]
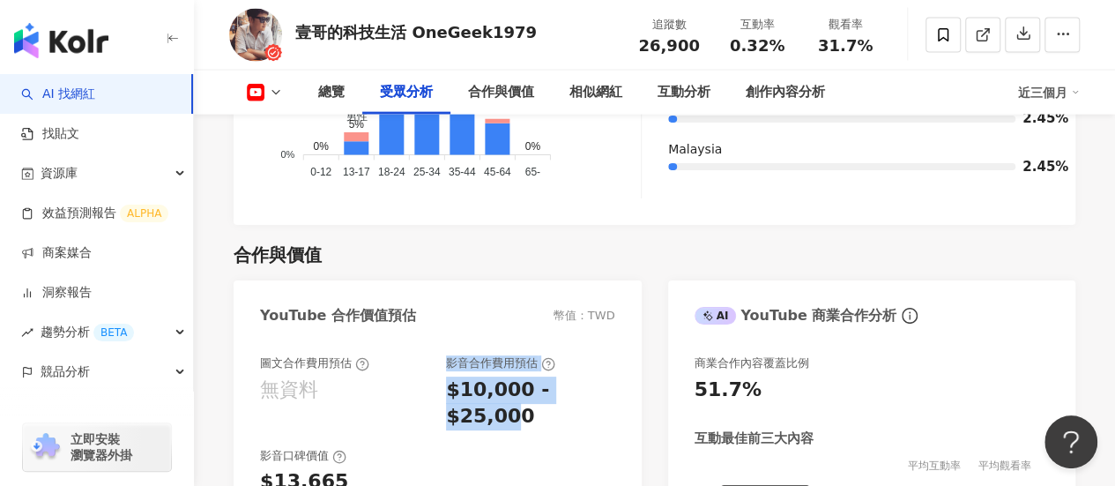
drag, startPoint x: 447, startPoint y: 355, endPoint x: 600, endPoint y: 391, distance: 157.4
click at [600, 391] on div "影音合作費用預估 $10,000 - $25,000" at bounding box center [530, 392] width 168 height 75
drag, startPoint x: 615, startPoint y: 385, endPoint x: 443, endPoint y: 353, distance: 175.8
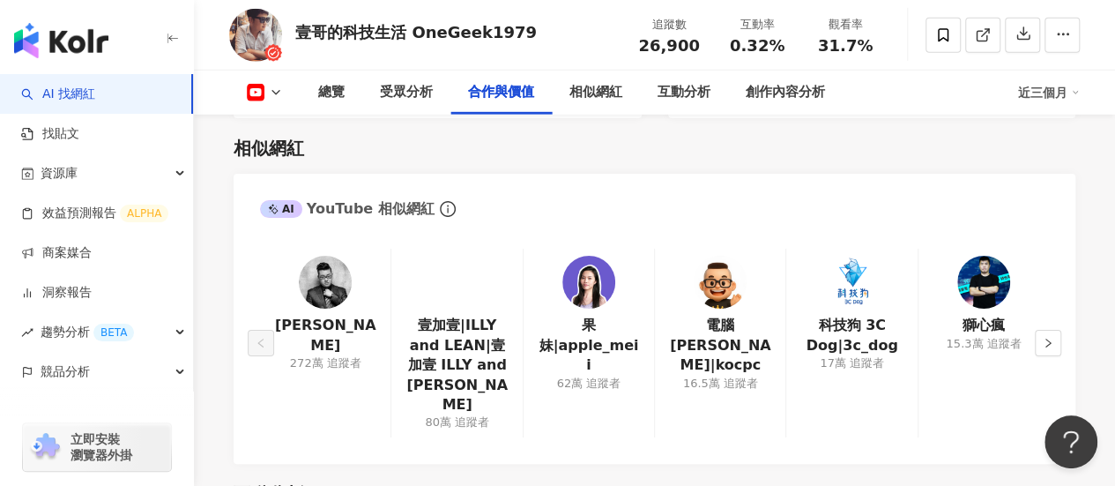
scroll to position [2714, 0]
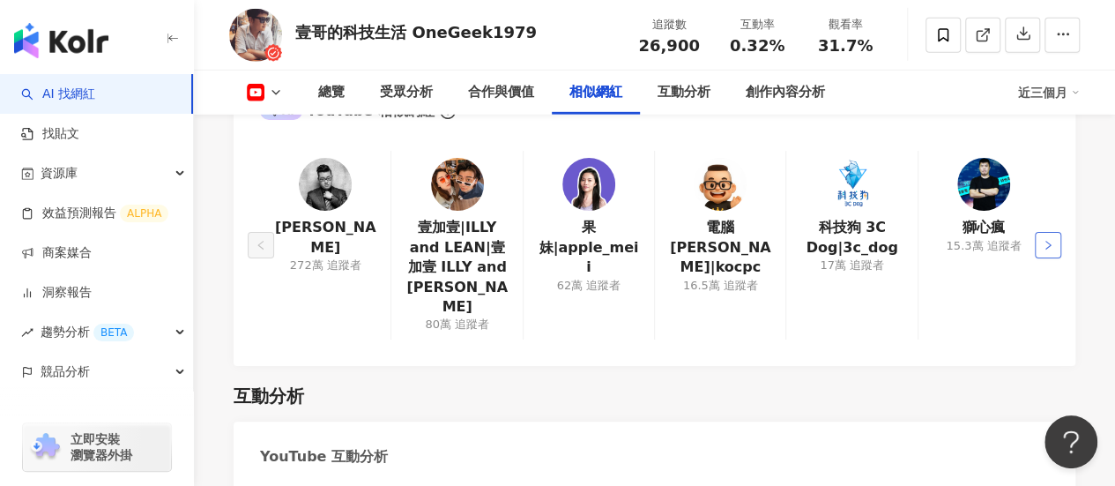
click at [1049, 232] on button "button" at bounding box center [1048, 245] width 26 height 26
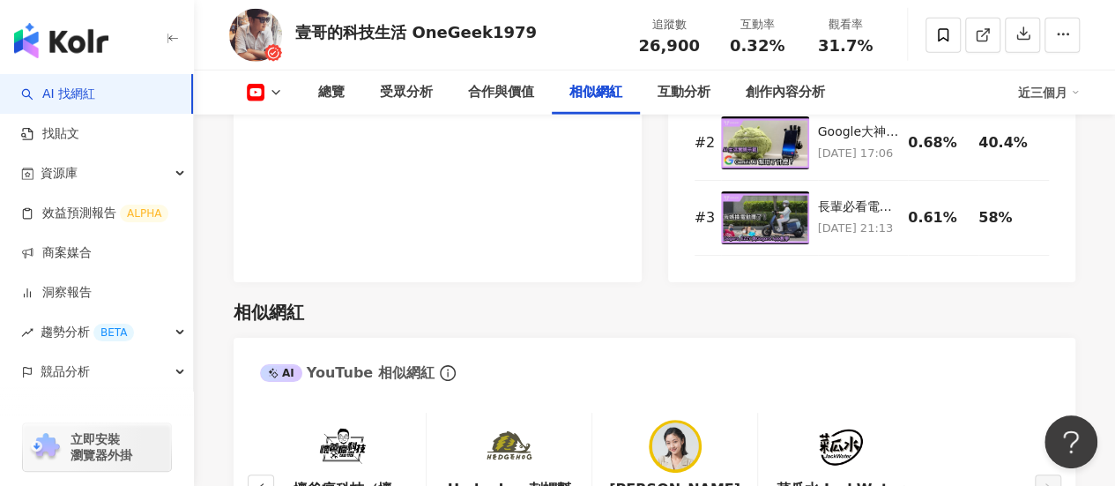
scroll to position [2362, 0]
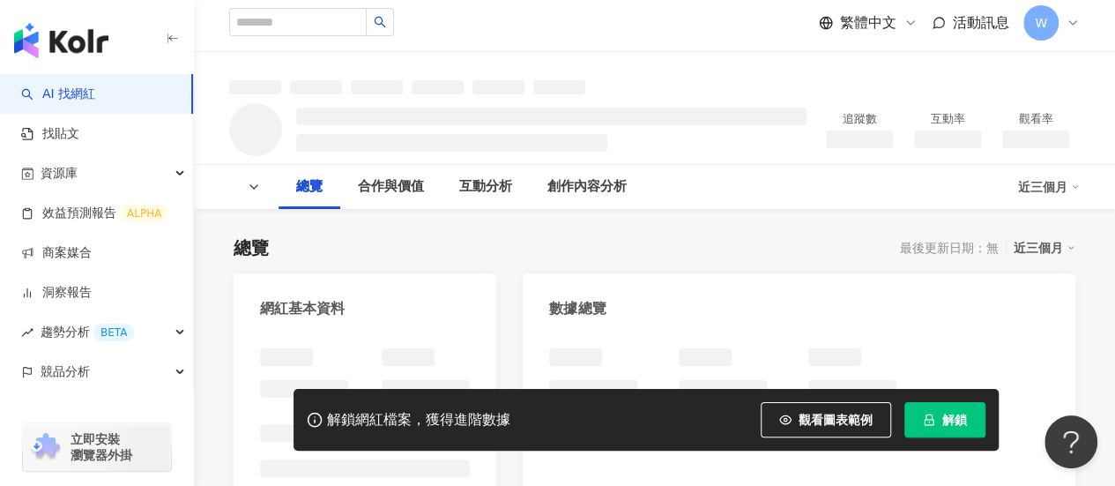
scroll to position [176, 0]
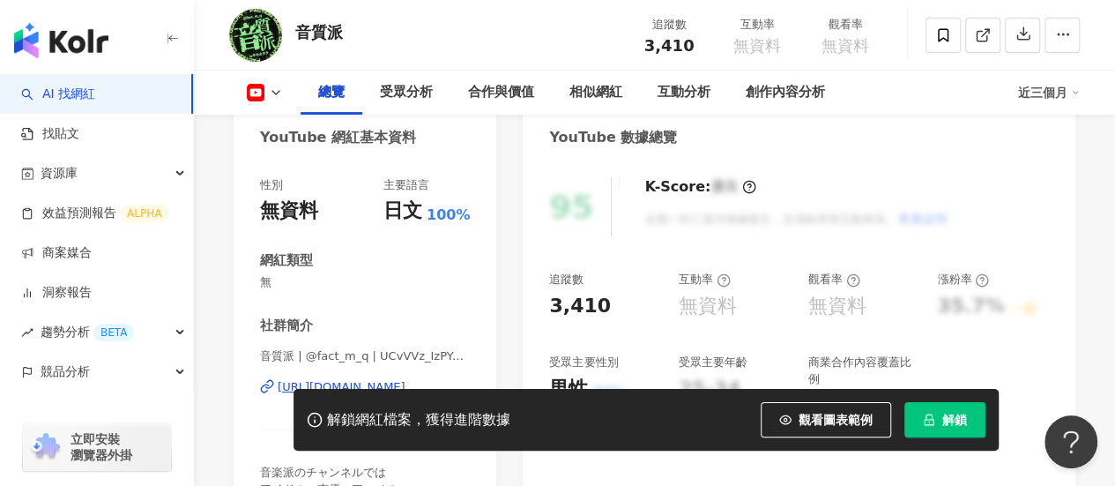
click at [86, 44] on img "button" at bounding box center [61, 40] width 94 height 35
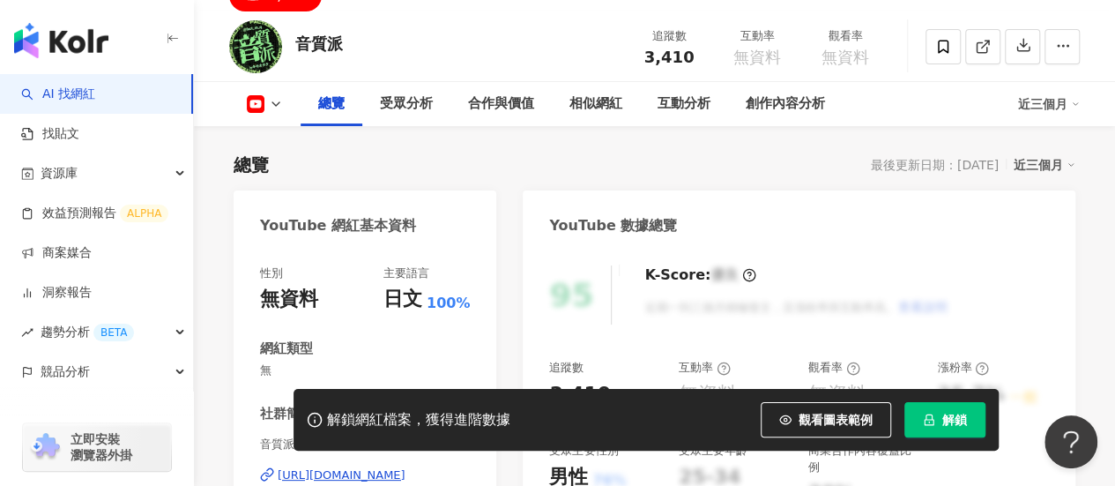
click at [83, 38] on img "button" at bounding box center [61, 40] width 94 height 35
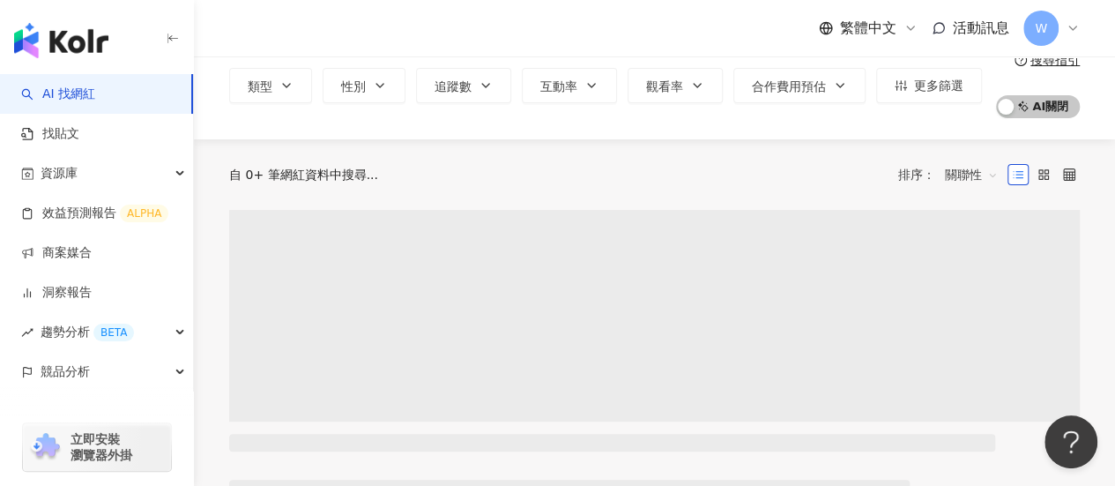
scroll to position [0, 0]
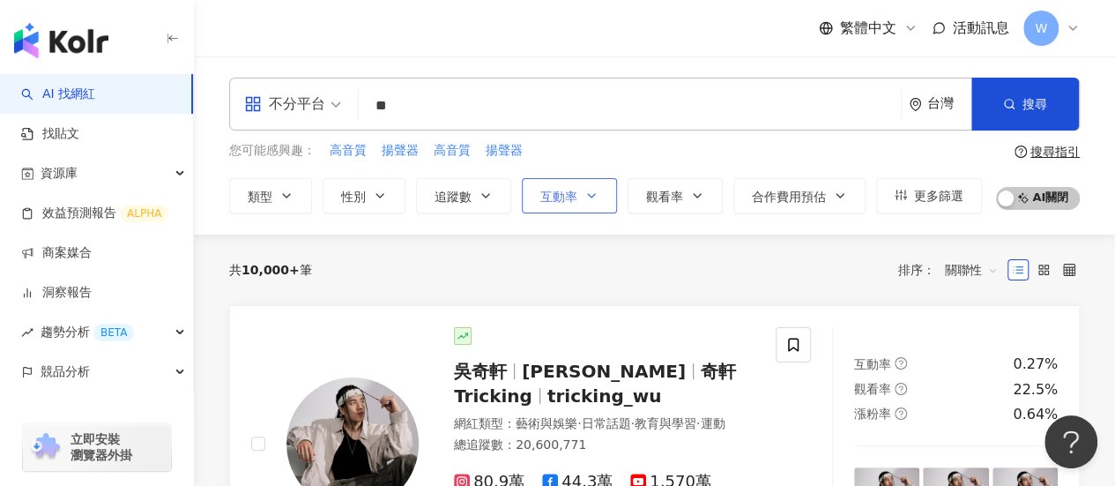
type input "**"
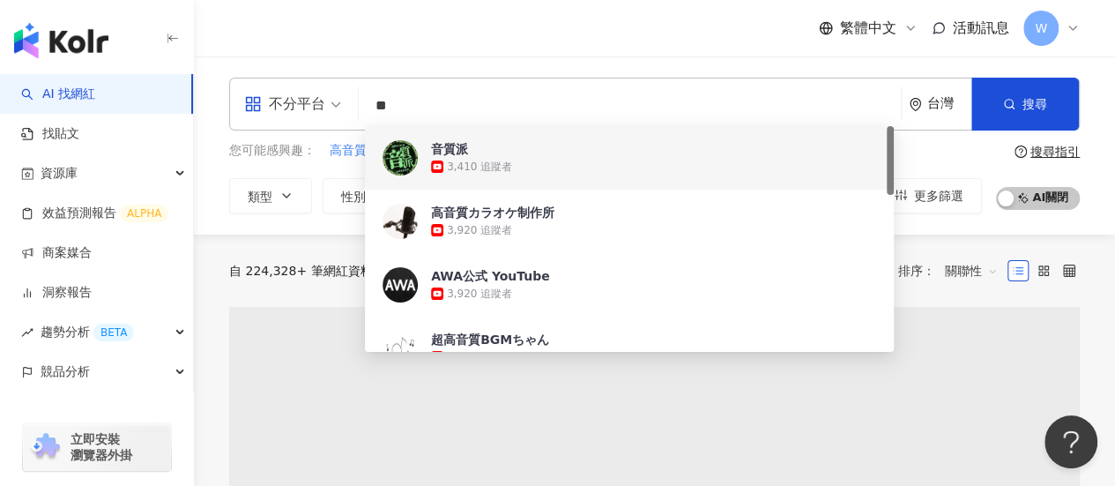
click at [681, 73] on div "不分平台 ** 台灣 搜尋 88827b9b-b89c-440e-96f8-a06601c518e7 a53964d9-2e0d-4944-bd92-c344…" at bounding box center [654, 145] width 921 height 178
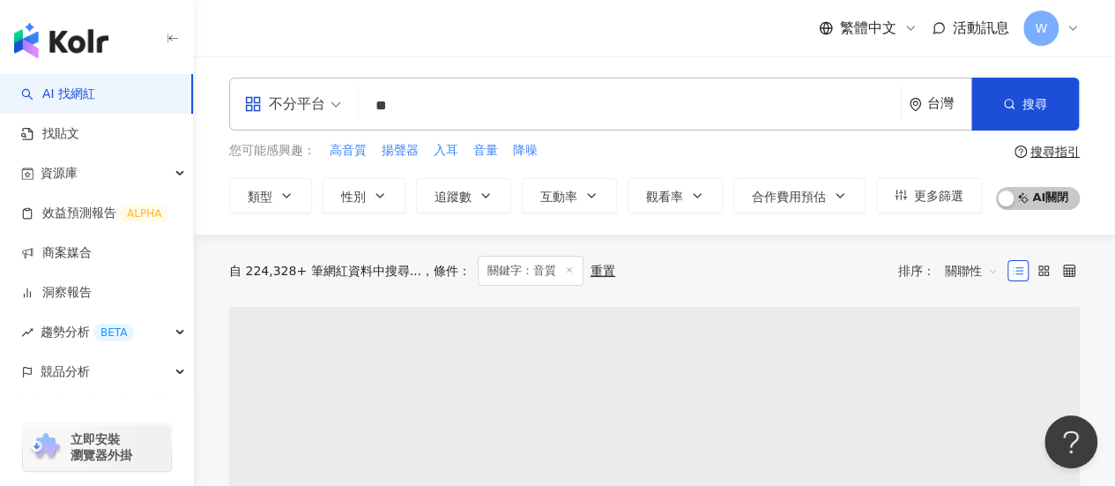
click at [647, 91] on input "**" at bounding box center [630, 105] width 528 height 33
click at [566, 35] on div "繁體中文 活動訊息 W" at bounding box center [654, 28] width 851 height 56
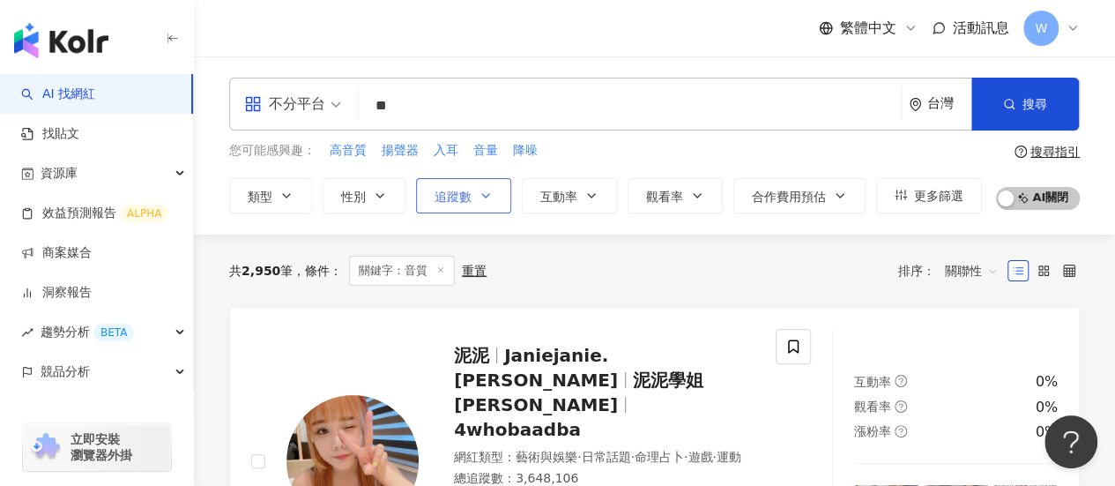
click at [480, 198] on icon "button" at bounding box center [486, 196] width 14 height 14
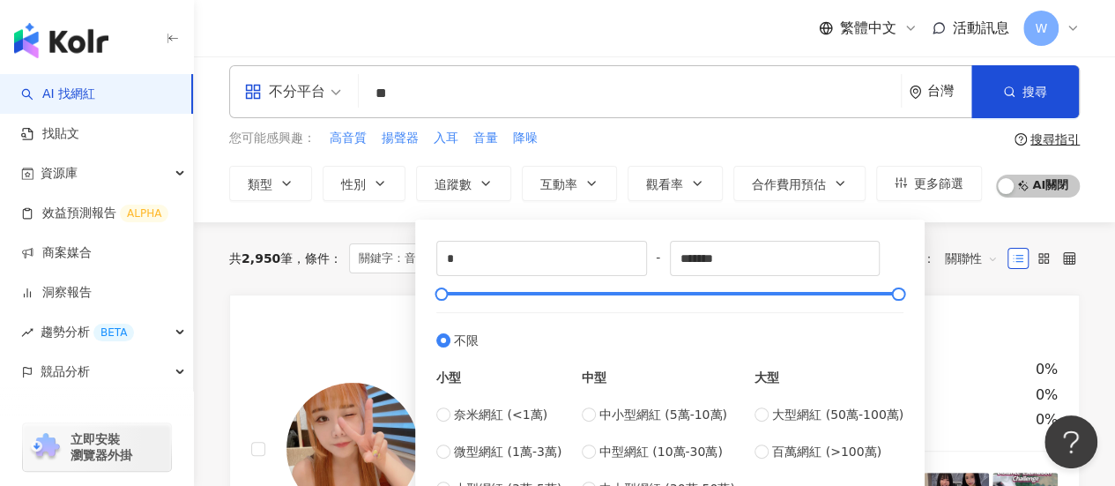
scroll to position [176, 0]
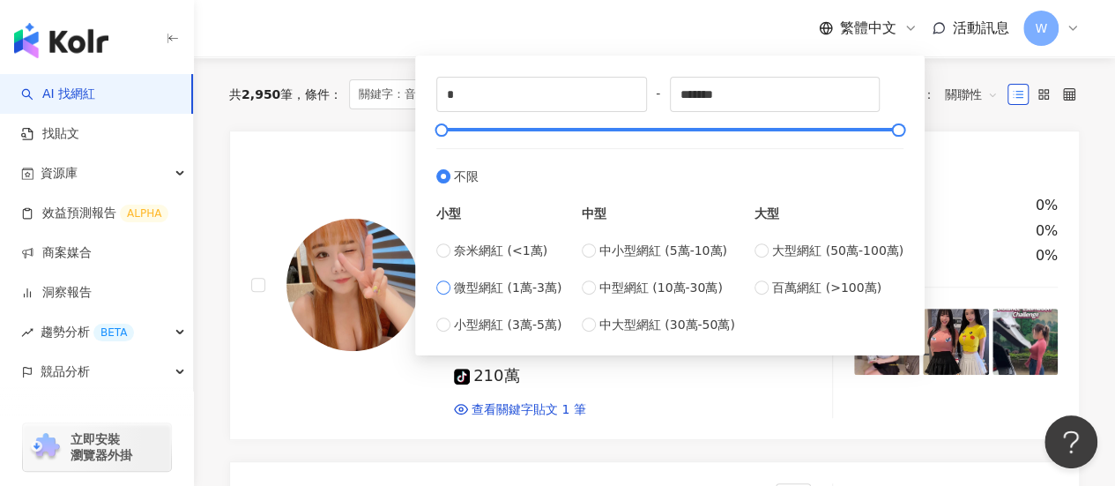
click at [539, 287] on span "微型網紅 (1萬-3萬)" at bounding box center [508, 287] width 108 height 19
type input "*****"
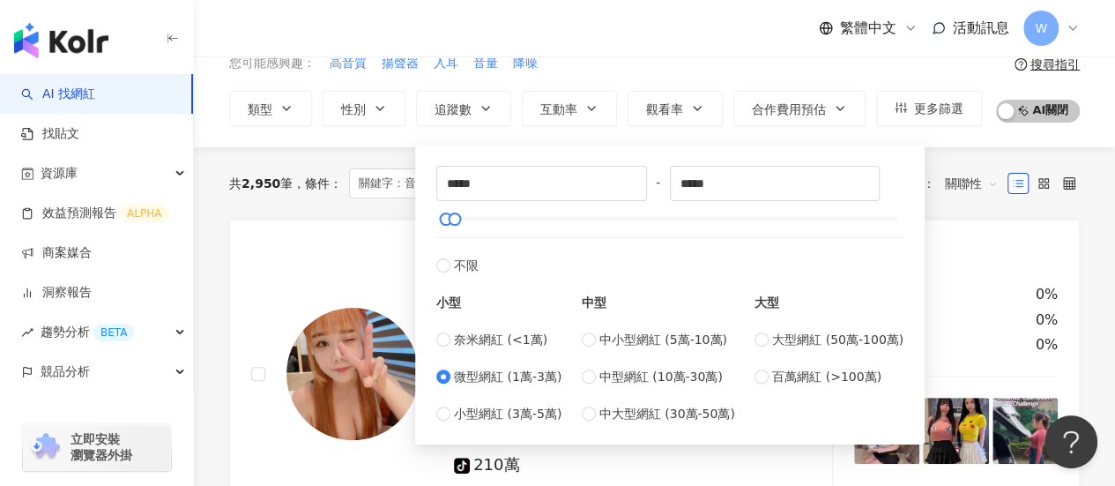
scroll to position [0, 0]
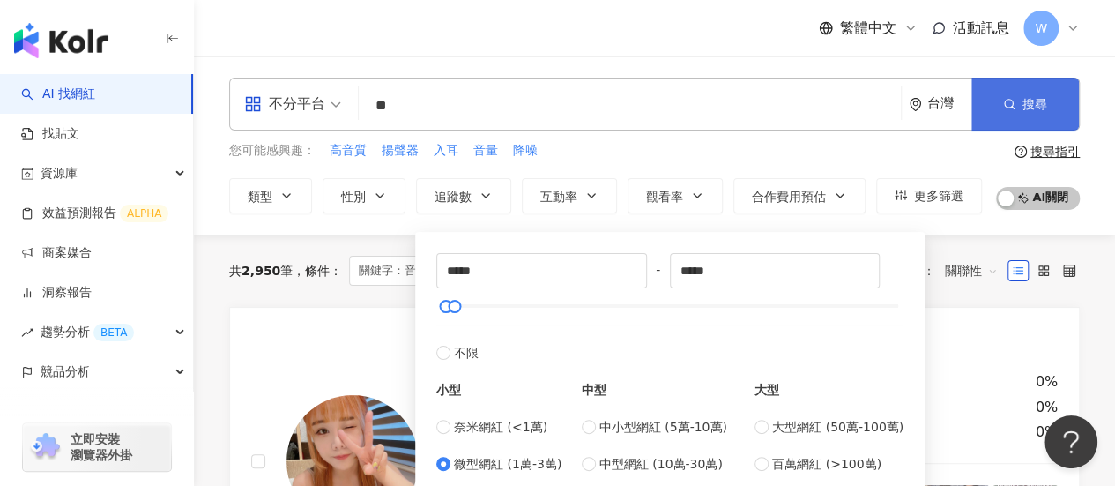
click at [998, 115] on button "搜尋" at bounding box center [1025, 104] width 108 height 53
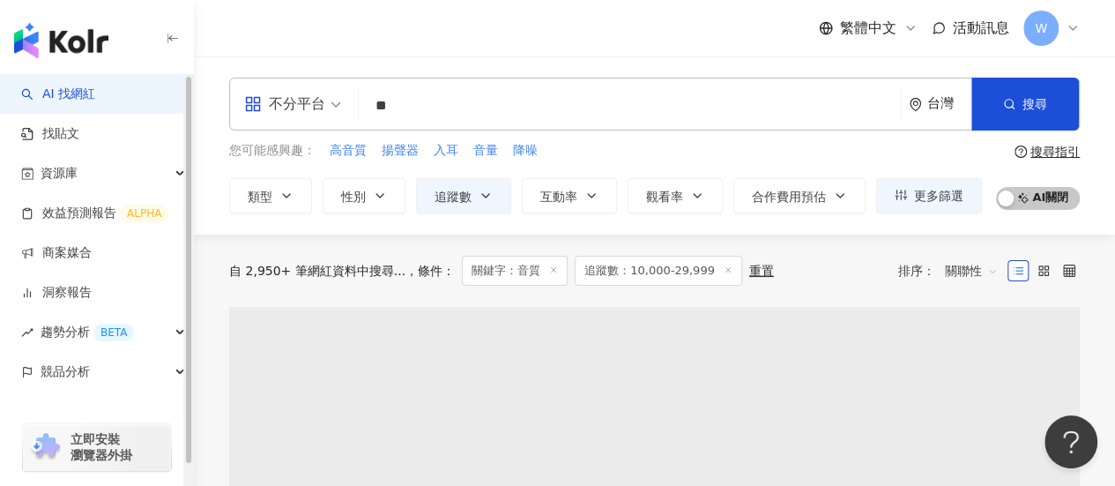
click at [279, 98] on div "不分平台" at bounding box center [284, 104] width 81 height 28
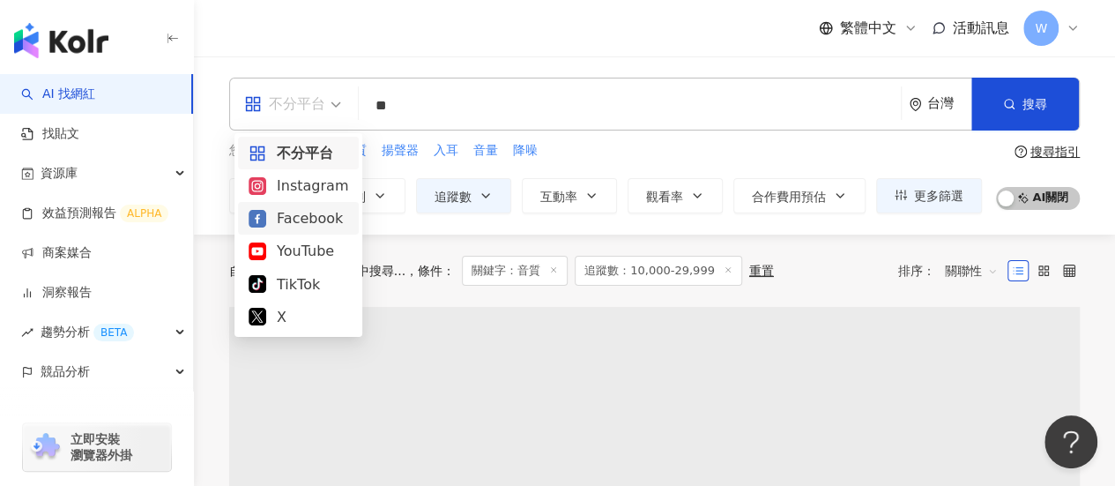
click at [316, 247] on div "YouTube" at bounding box center [299, 251] width 100 height 22
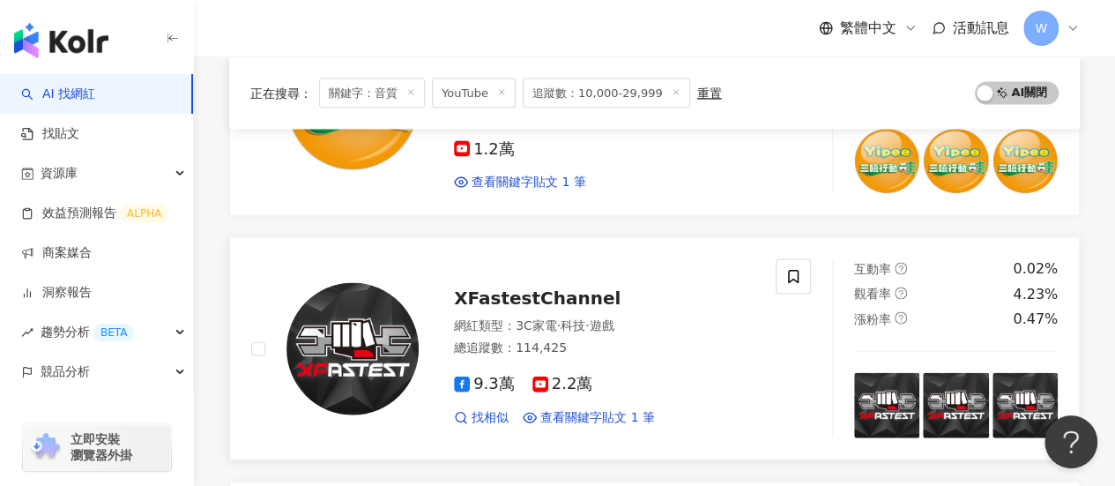
scroll to position [1851, 0]
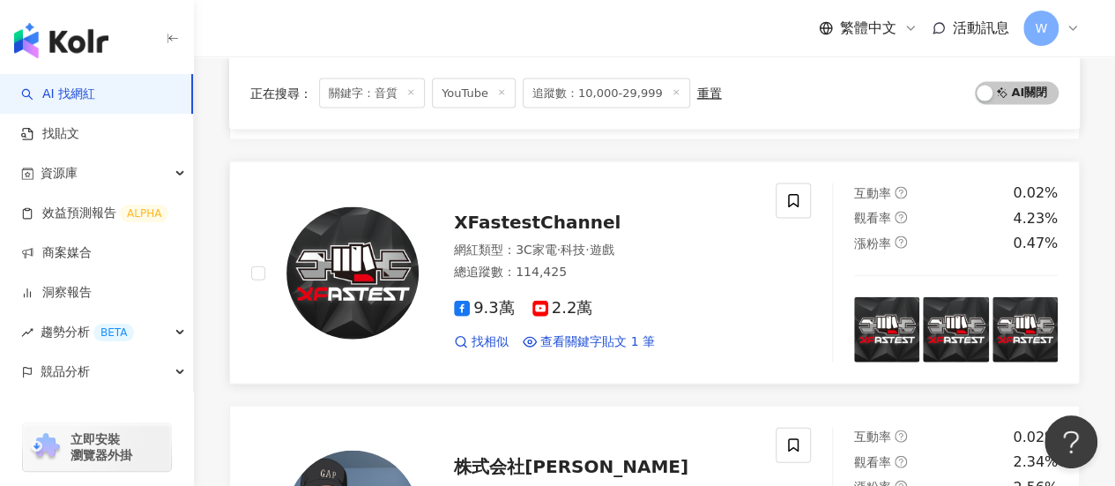
click at [621, 274] on div "網紅類型 ： 3C家電 · 科技 · 遊戲 總追蹤數 ： 114,425" at bounding box center [604, 263] width 301 height 43
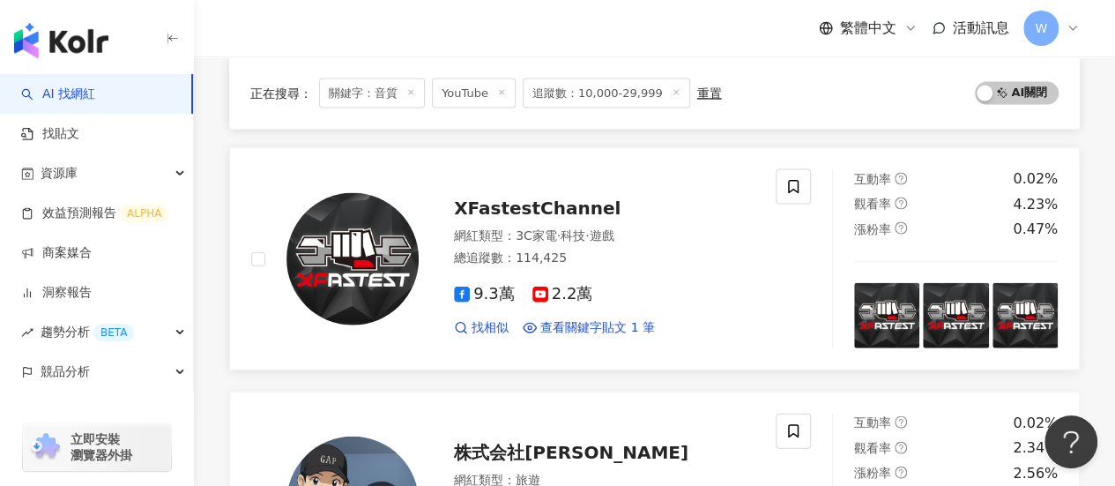
scroll to position [2027, 0]
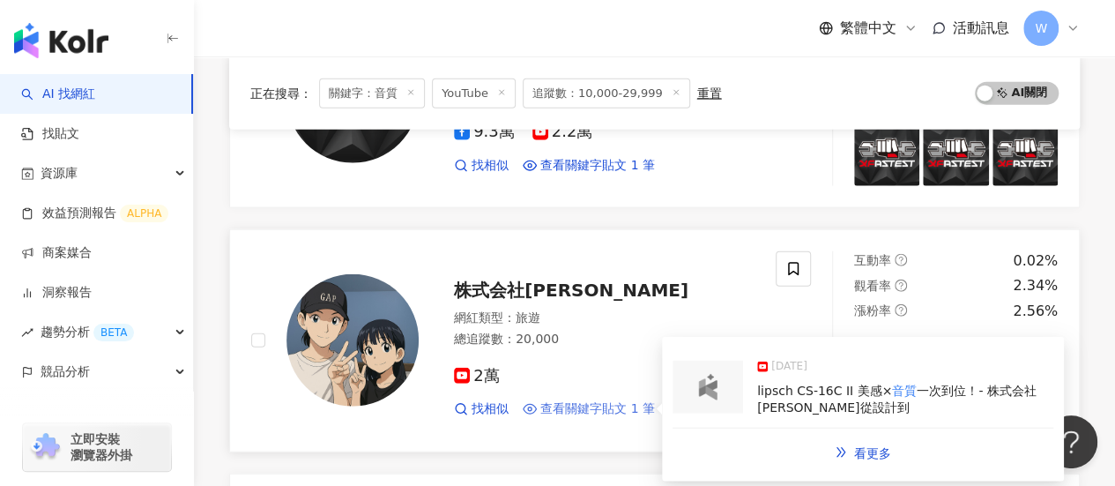
click at [595, 400] on span "查看關鍵字貼文 1 筆" at bounding box center [597, 409] width 115 height 18
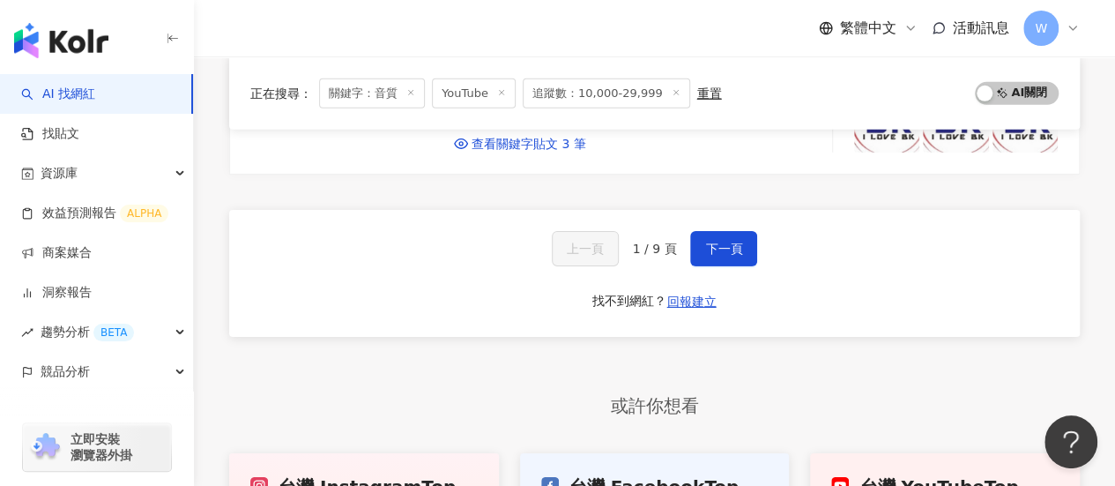
scroll to position [2821, 0]
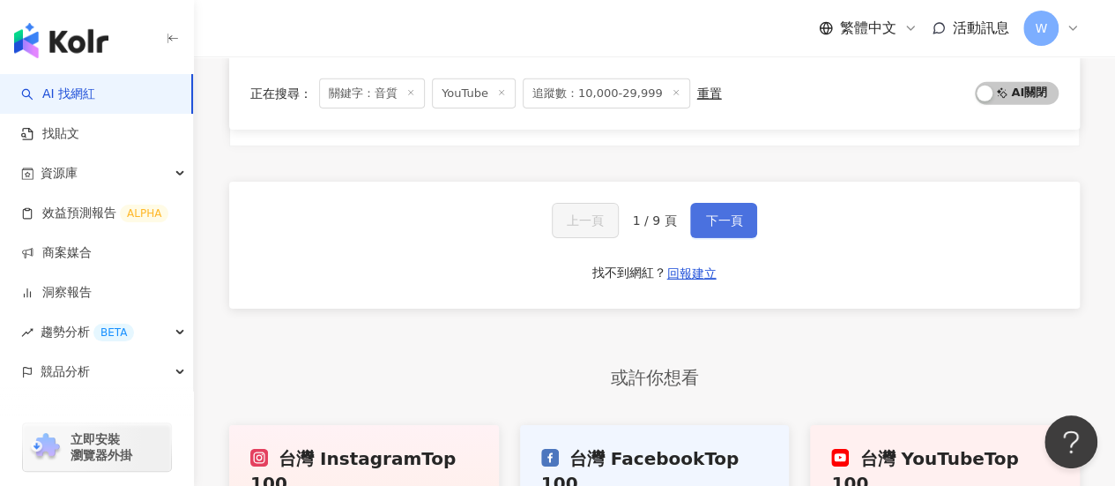
click at [723, 219] on button "下一頁" at bounding box center [723, 220] width 67 height 35
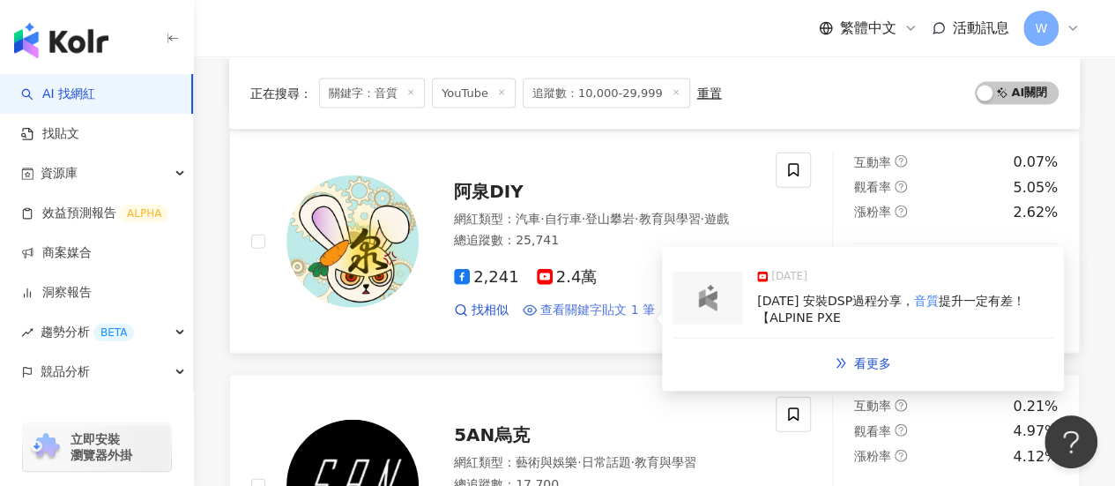
scroll to position [1851, 0]
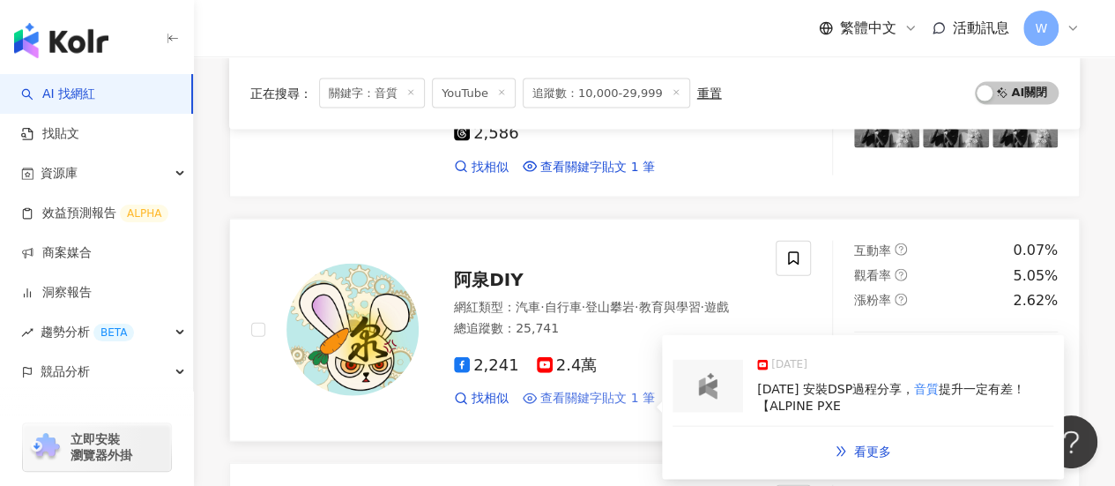
click at [560, 390] on span "查看關鍵字貼文 1 筆" at bounding box center [597, 399] width 115 height 18
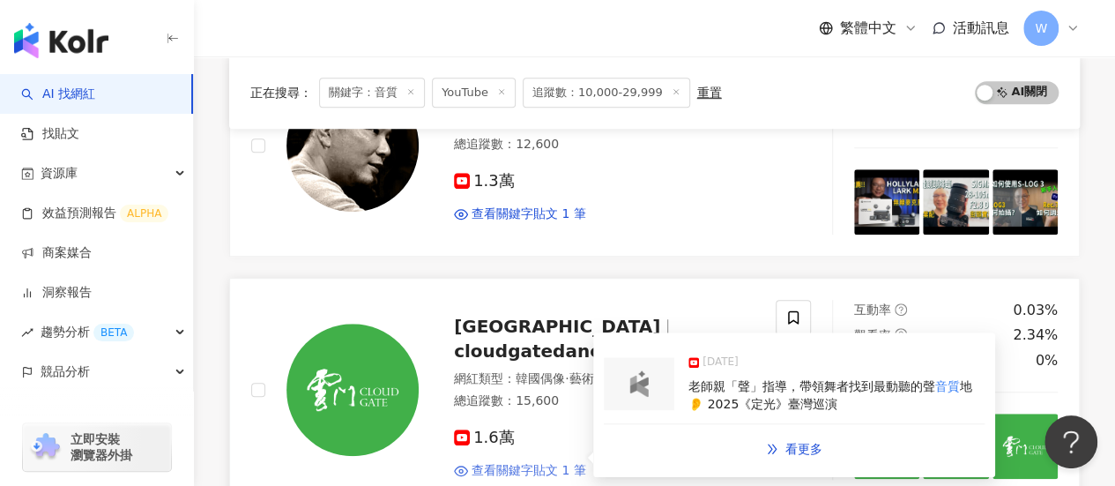
scroll to position [441, 0]
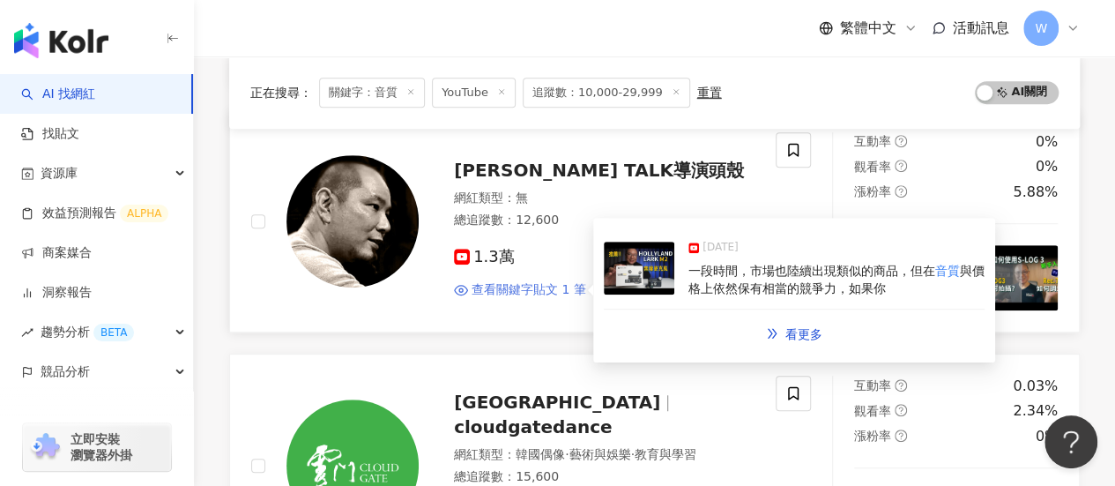
click at [541, 294] on span "查看關鍵字貼文 1 筆" at bounding box center [529, 290] width 115 height 18
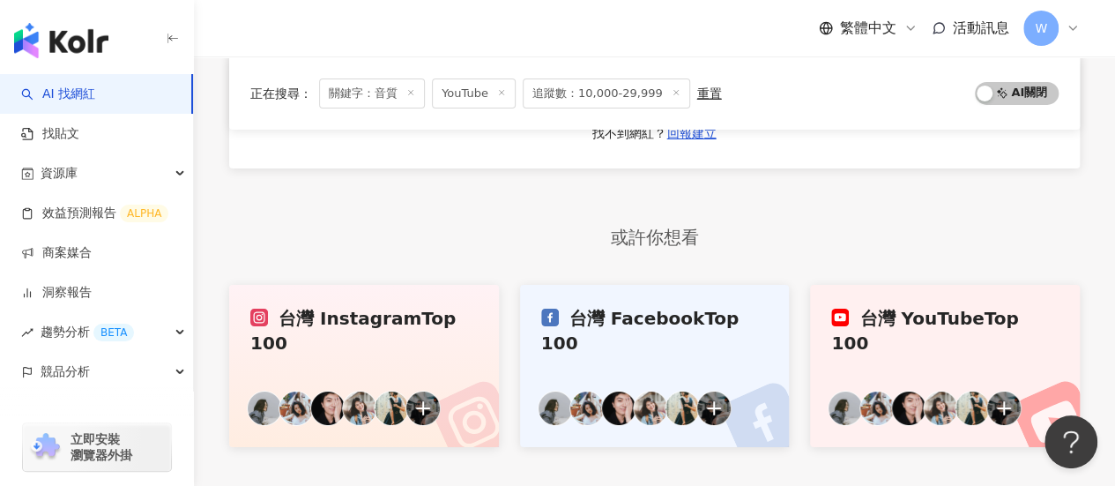
scroll to position [2905, 0]
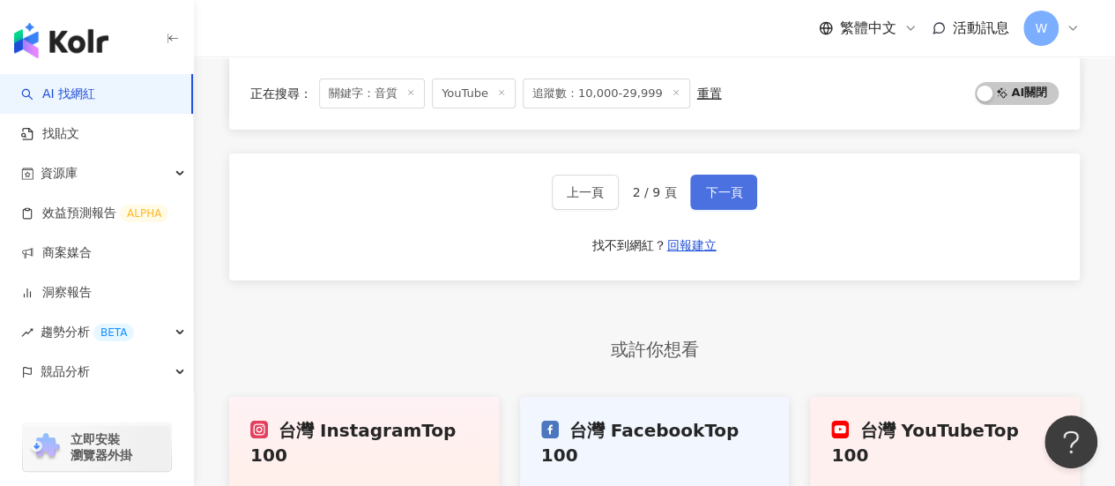
click at [711, 185] on span "下一頁" at bounding box center [723, 192] width 37 height 14
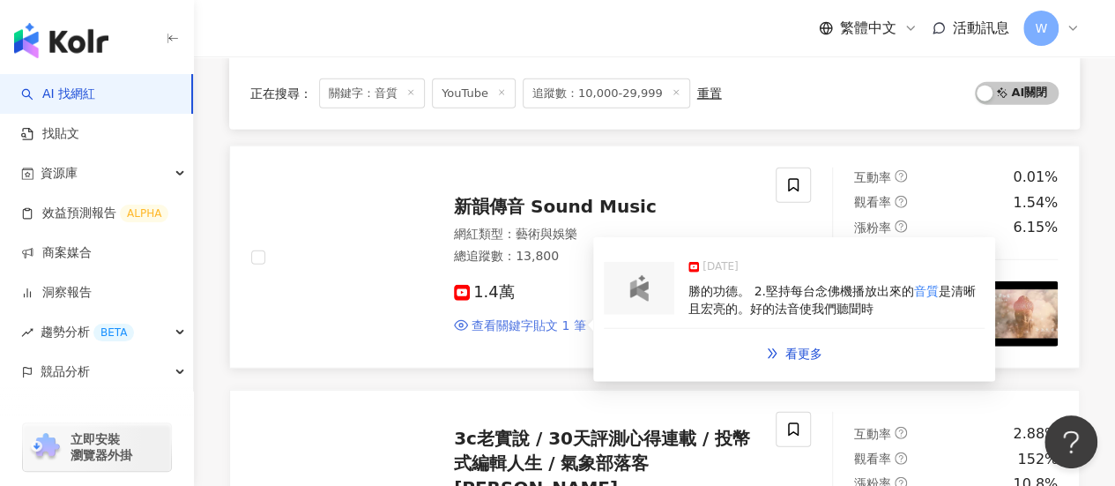
scroll to position [1936, 0]
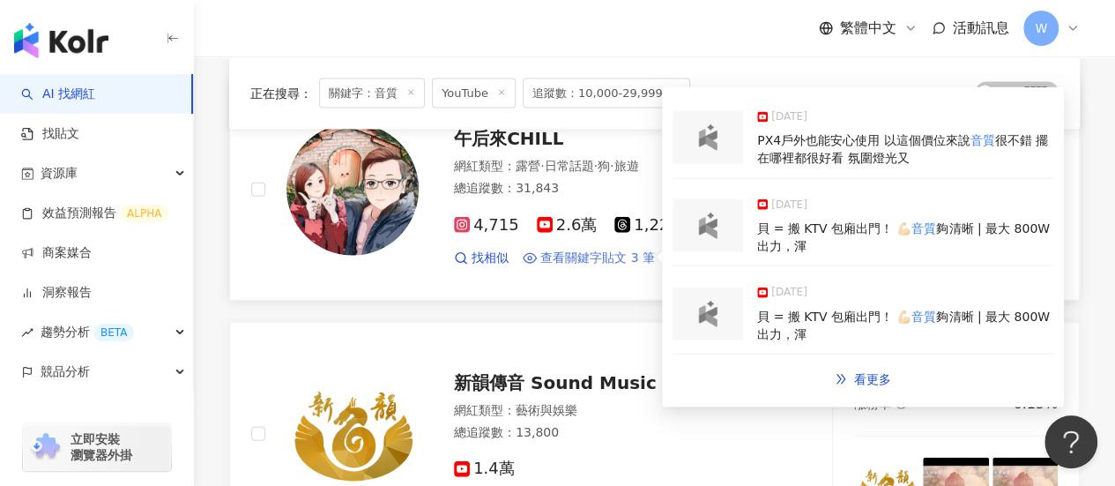
click at [585, 267] on span "查看關鍵字貼文 3 筆" at bounding box center [597, 258] width 115 height 18
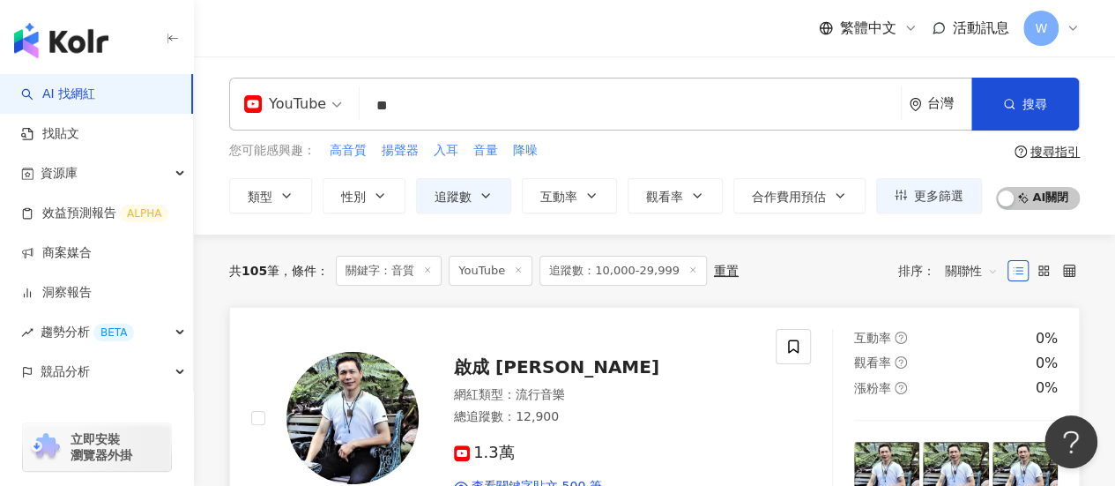
scroll to position [176, 0]
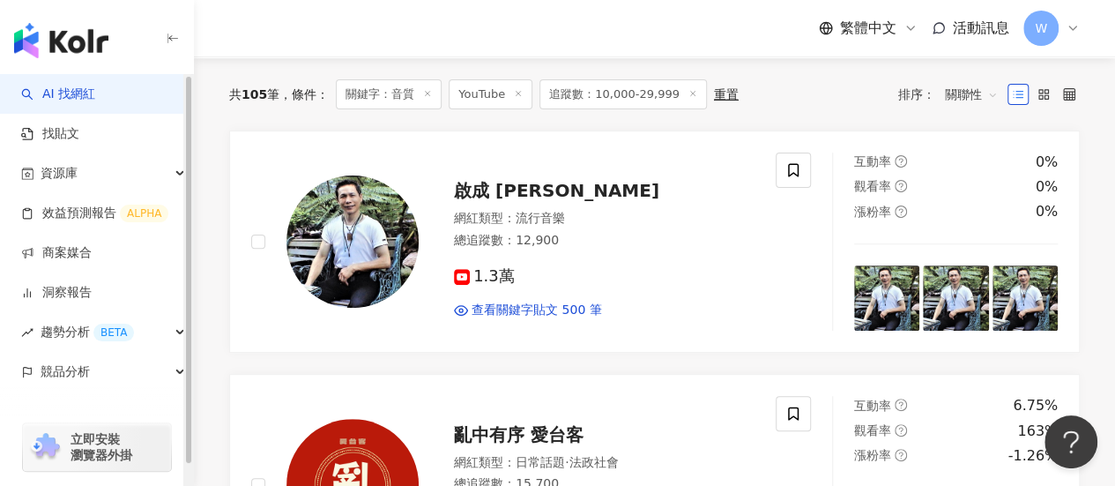
click at [93, 33] on img "button" at bounding box center [61, 40] width 94 height 35
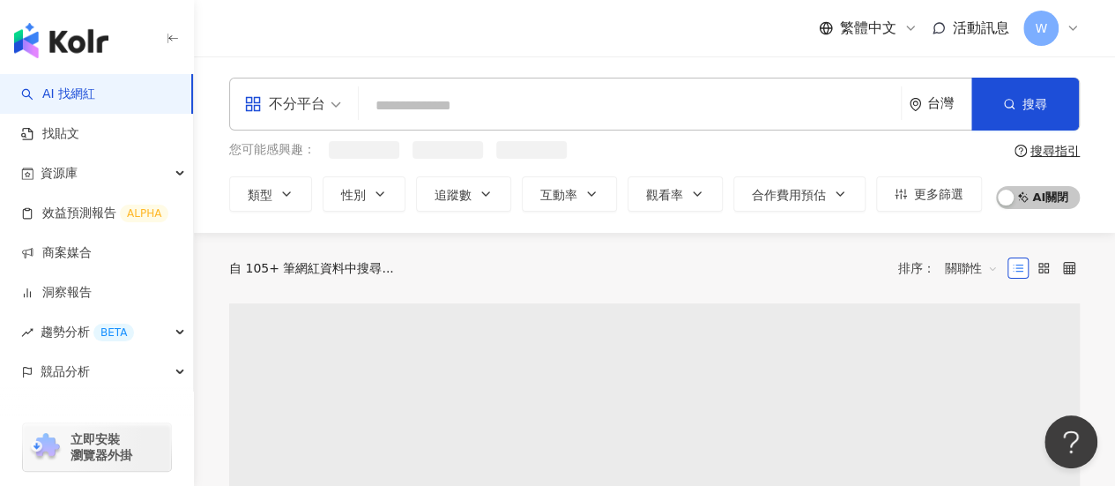
click at [398, 97] on input "search" at bounding box center [630, 105] width 528 height 33
paste input "****"
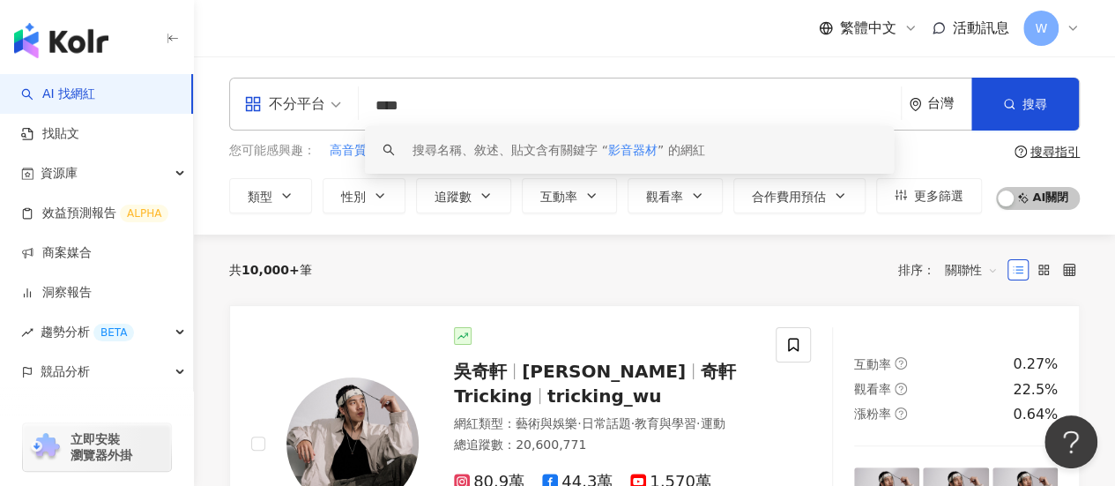
click at [316, 119] on span at bounding box center [292, 103] width 97 height 51
type input "****"
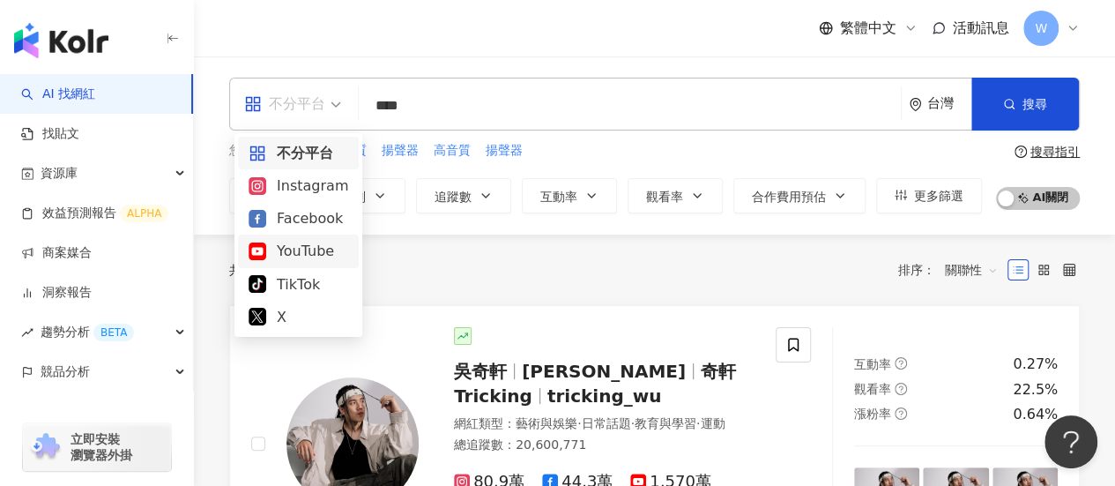
click at [284, 244] on div "YouTube" at bounding box center [299, 251] width 100 height 22
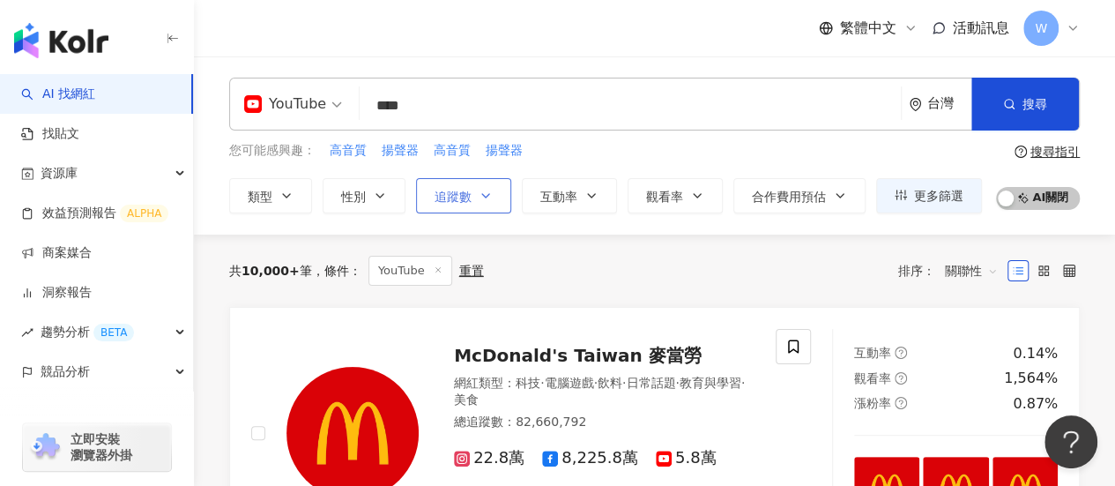
click at [476, 203] on button "追蹤數" at bounding box center [463, 195] width 95 height 35
type input "*"
type input "*******"
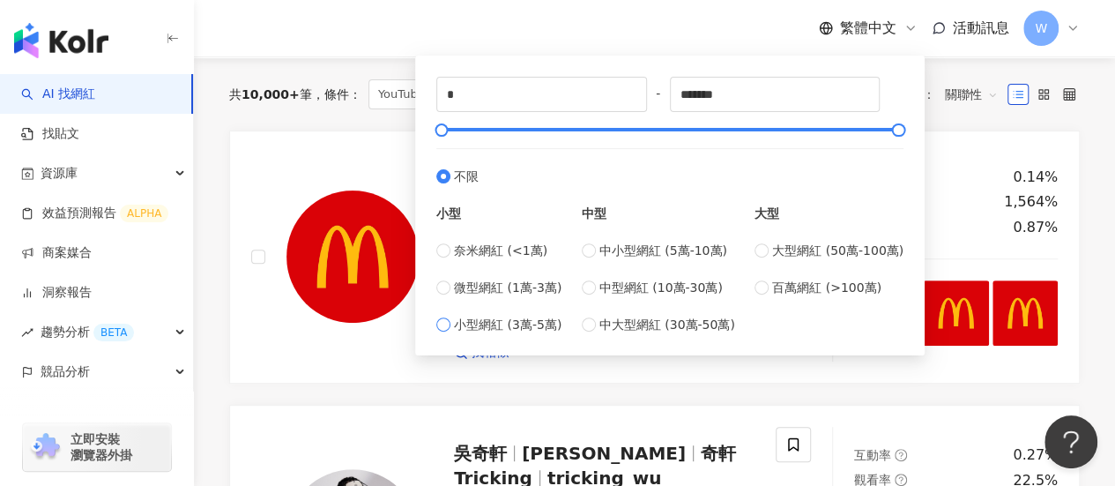
click at [519, 322] on span "小型網紅 (3萬-5萬)" at bounding box center [508, 324] width 108 height 19
type input "*****"
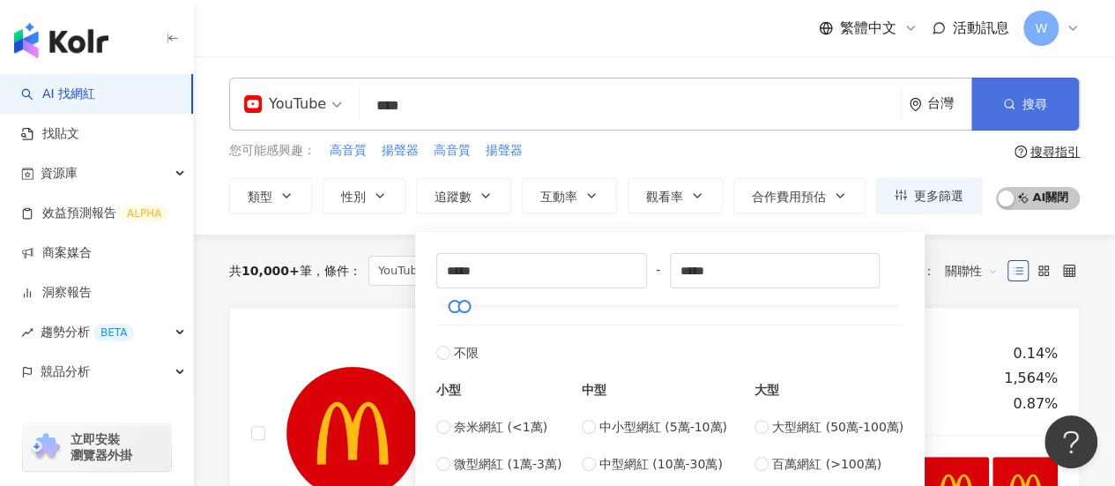
click at [1000, 106] on button "搜尋" at bounding box center [1025, 104] width 108 height 53
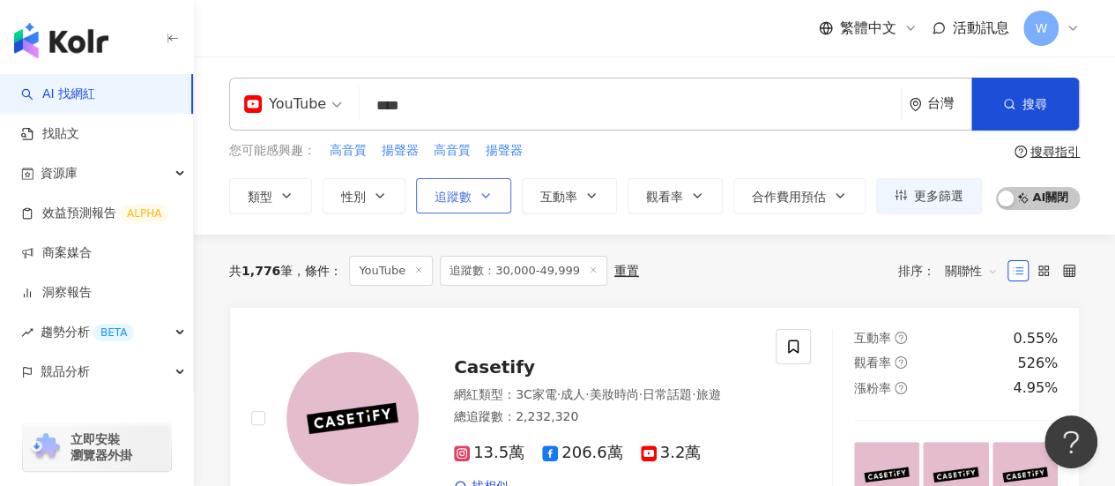
click at [462, 198] on span "追蹤數" at bounding box center [453, 197] width 37 height 14
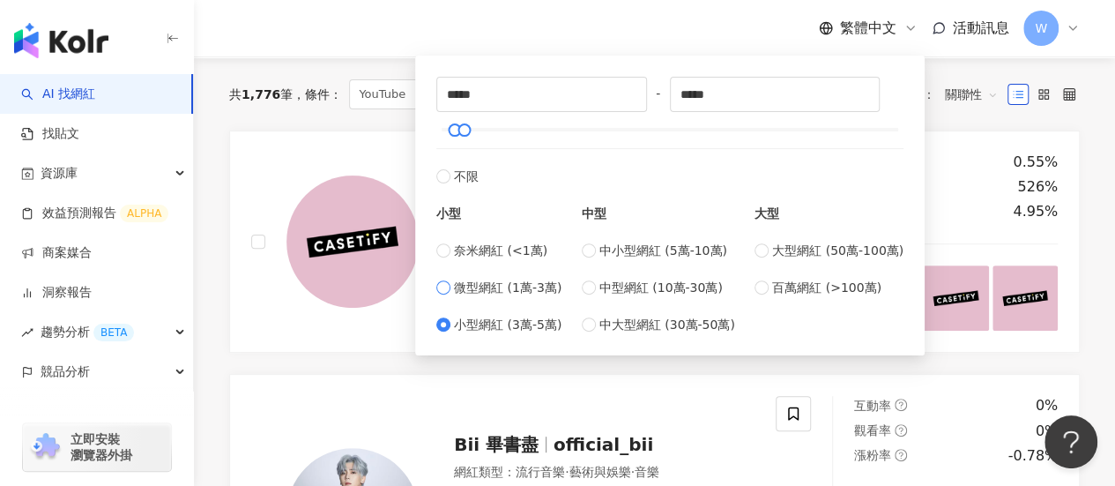
click at [529, 294] on span "微型網紅 (1萬-3萬)" at bounding box center [508, 287] width 108 height 19
type input "*****"
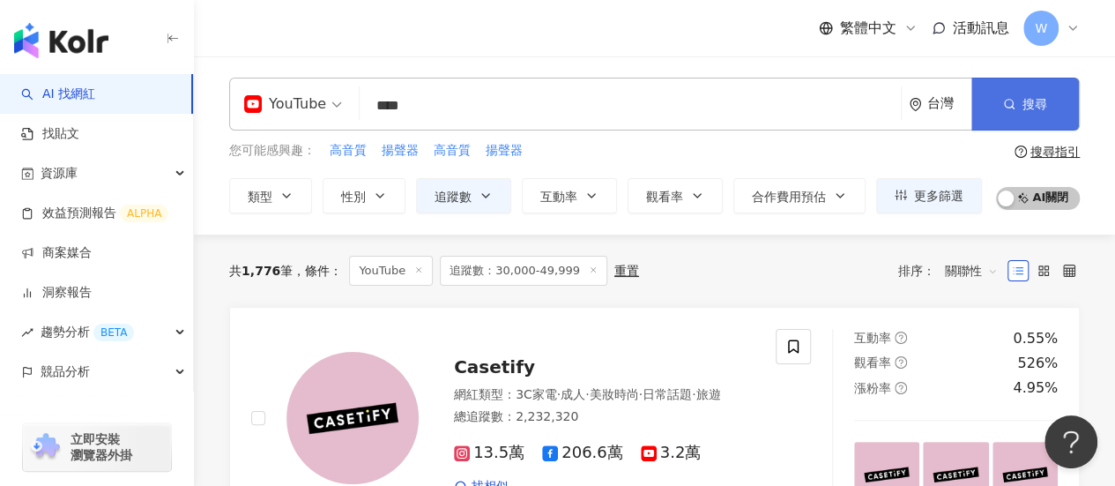
click at [1003, 108] on icon "button" at bounding box center [1009, 104] width 12 height 12
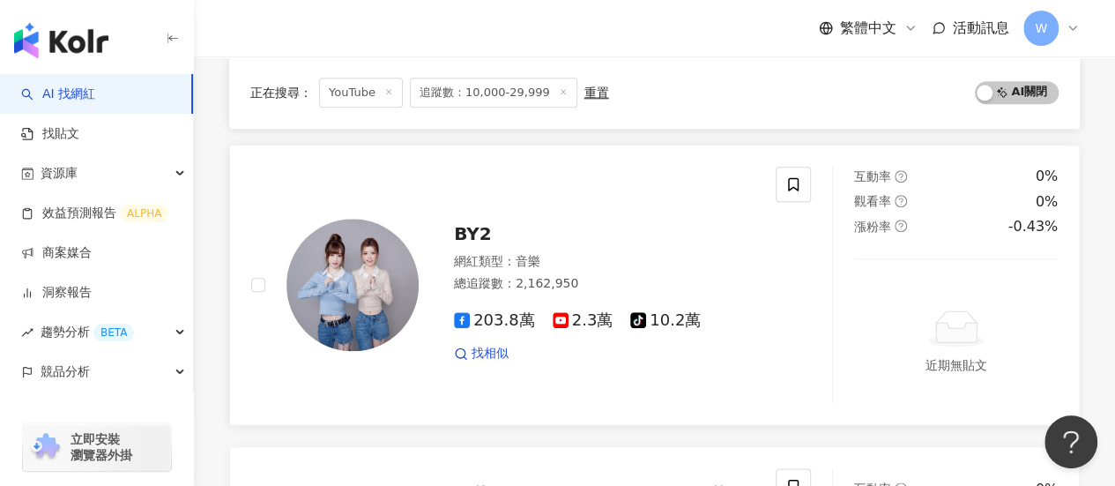
scroll to position [882, 0]
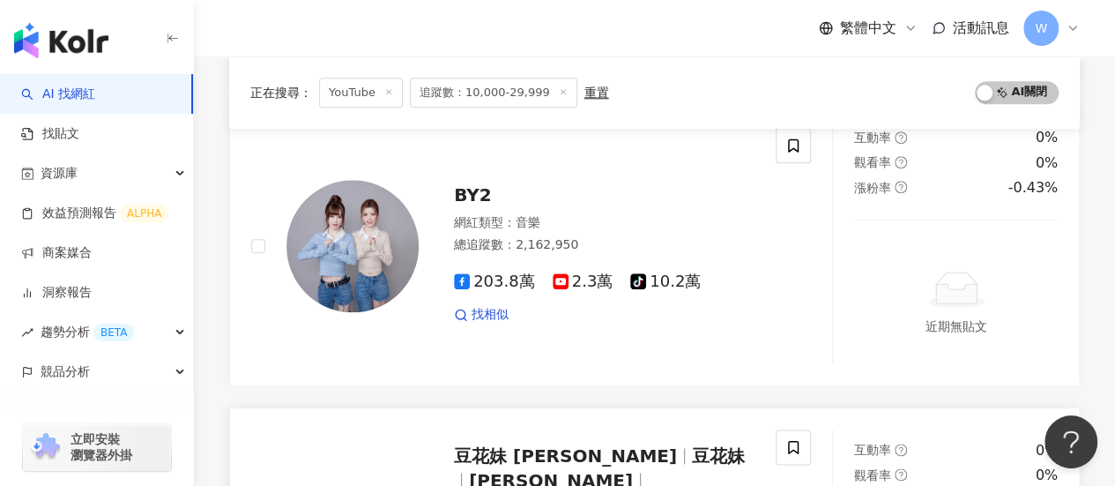
drag, startPoint x: 631, startPoint y: 228, endPoint x: 657, endPoint y: 468, distance: 241.1
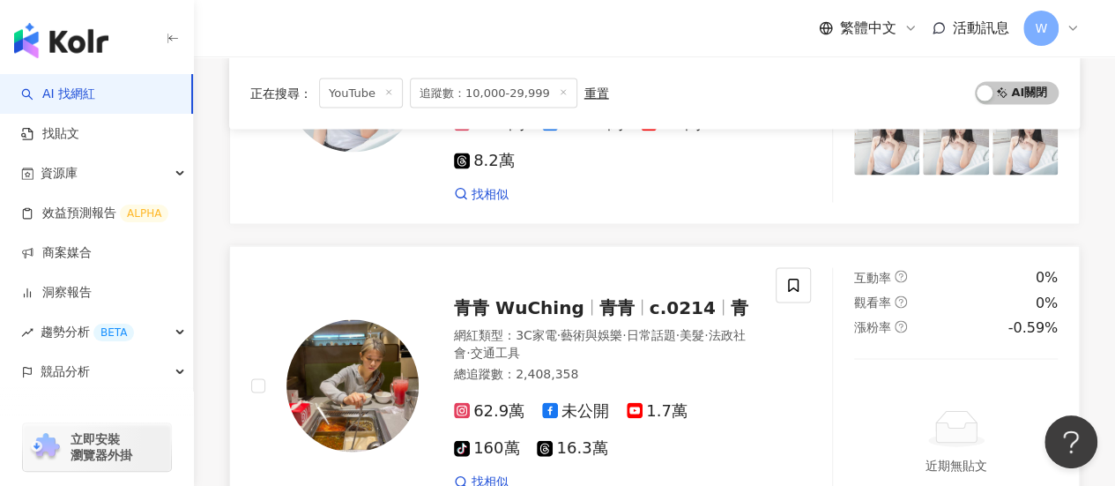
scroll to position [1675, 0]
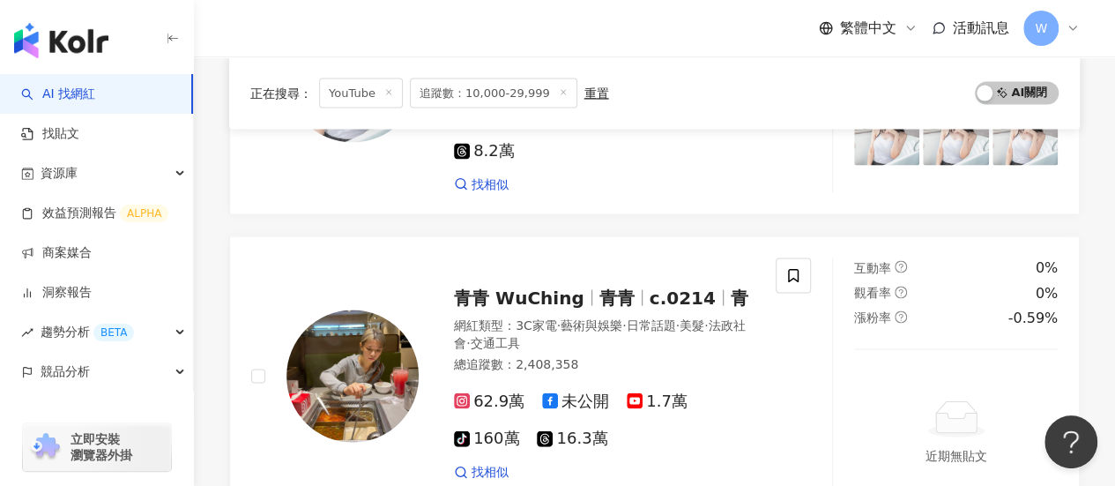
drag, startPoint x: 775, startPoint y: 325, endPoint x: 779, endPoint y: 413, distance: 88.3
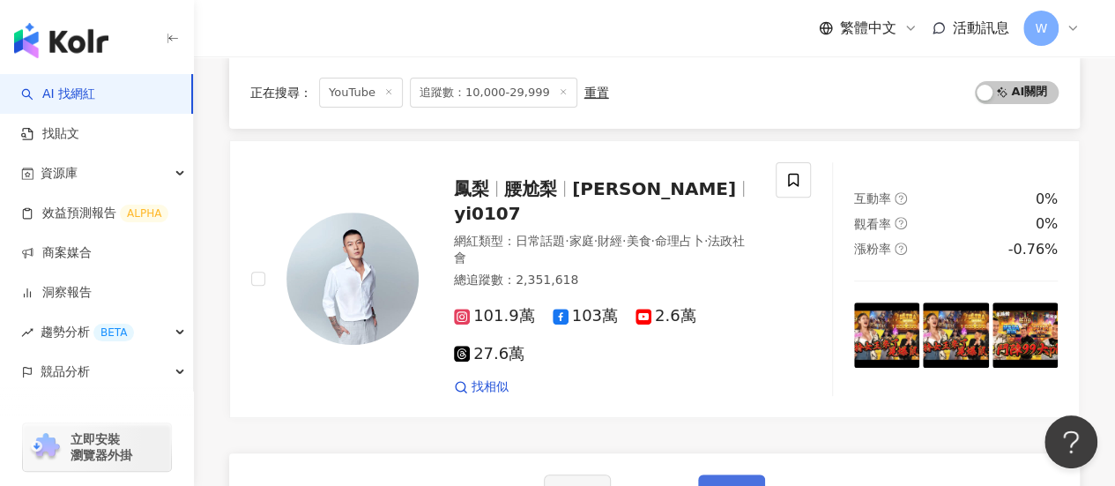
click at [718, 472] on button "下一頁" at bounding box center [731, 491] width 67 height 35
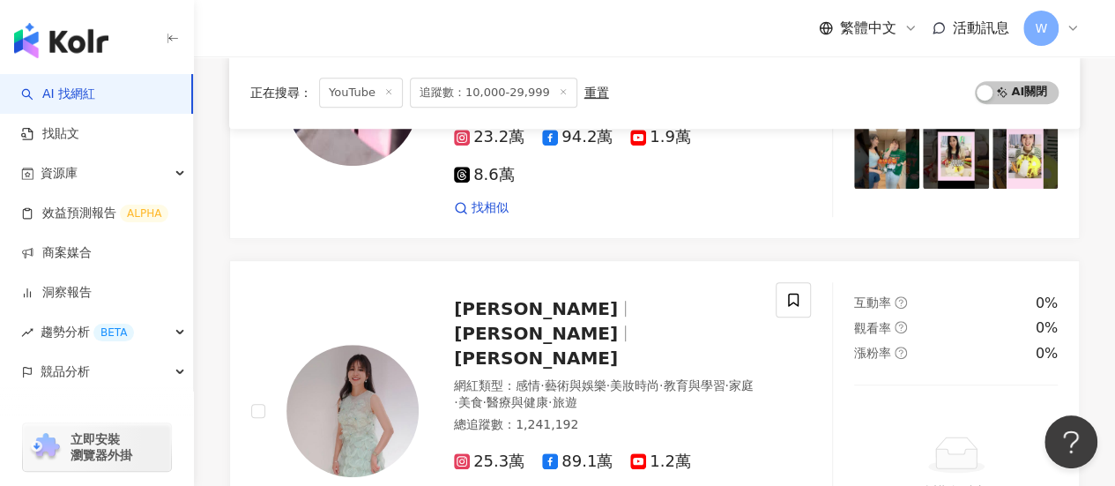
scroll to position [0, 0]
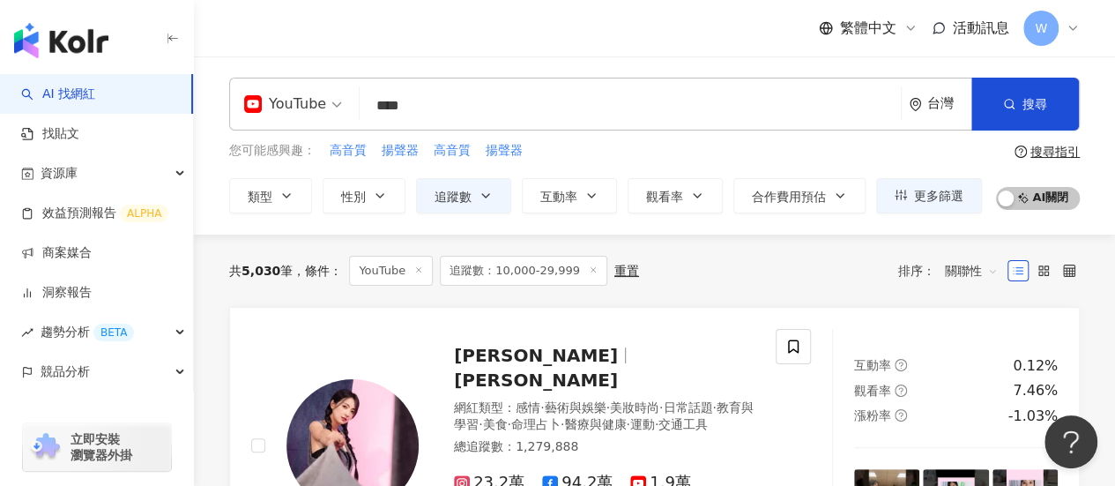
click at [455, 102] on input "****" at bounding box center [630, 105] width 527 height 33
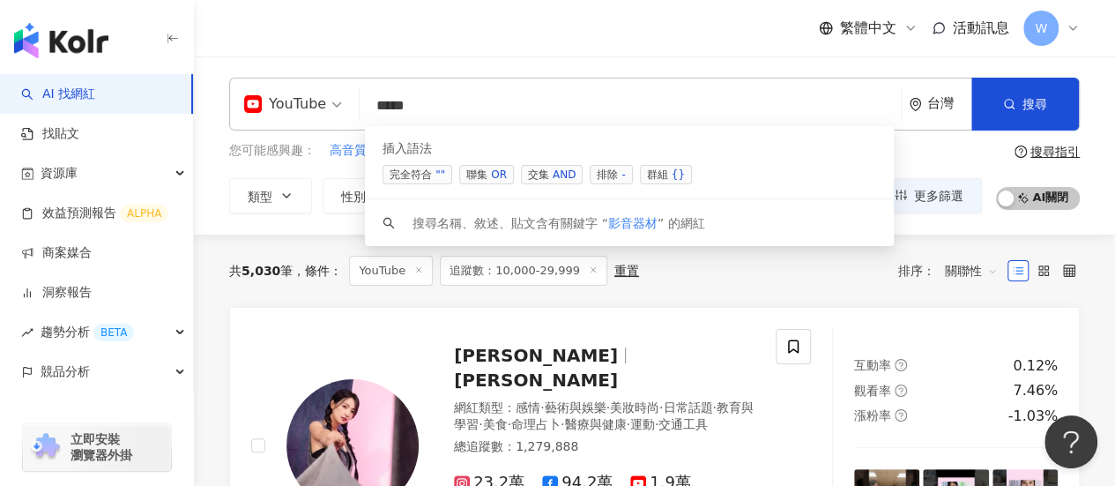
click at [472, 181] on span "聯集 OR" at bounding box center [486, 174] width 55 height 19
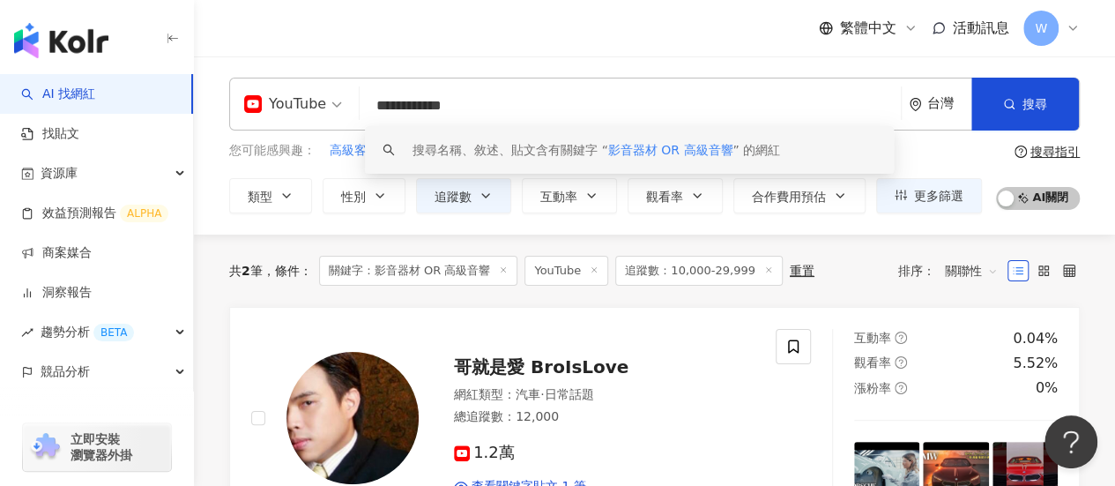
drag, startPoint x: 348, startPoint y: 102, endPoint x: 168, endPoint y: 63, distance: 184.0
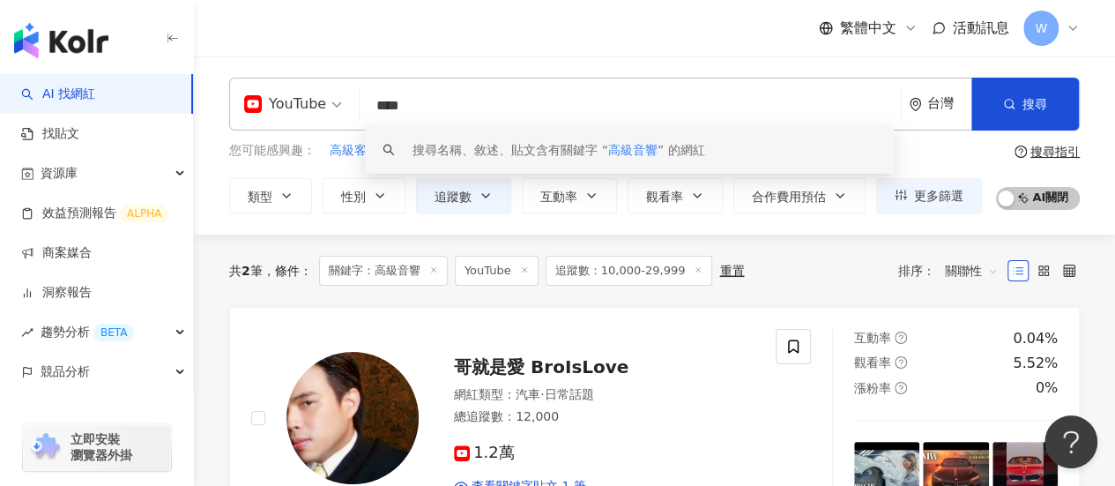
drag, startPoint x: 287, startPoint y: 104, endPoint x: 273, endPoint y: 95, distance: 16.6
click at [272, 97] on div "YouTube **** 台灣 搜尋 keyword 搜尋名稱、敘述、貼文含有關鍵字 “ 高級音響 ” 的網紅" at bounding box center [654, 104] width 851 height 53
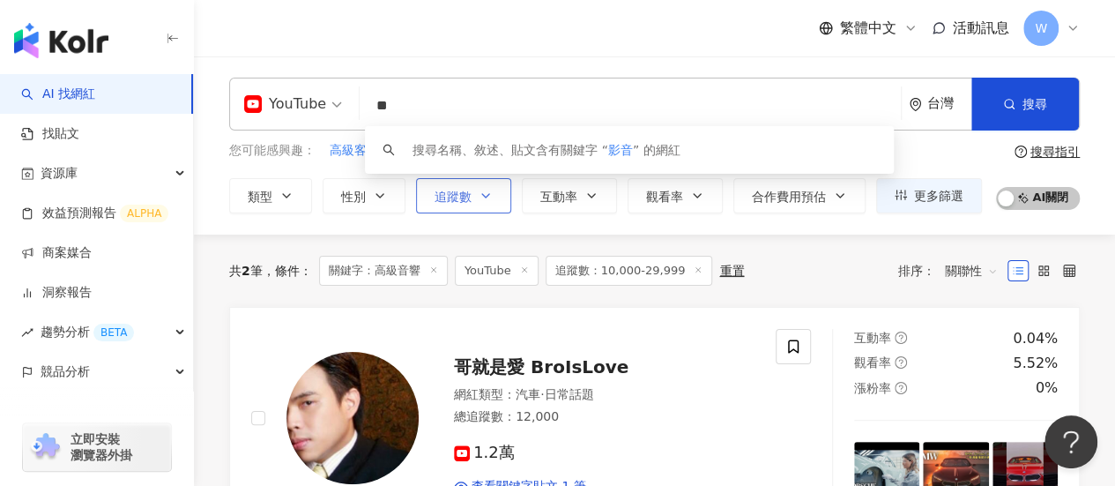
type input "*"
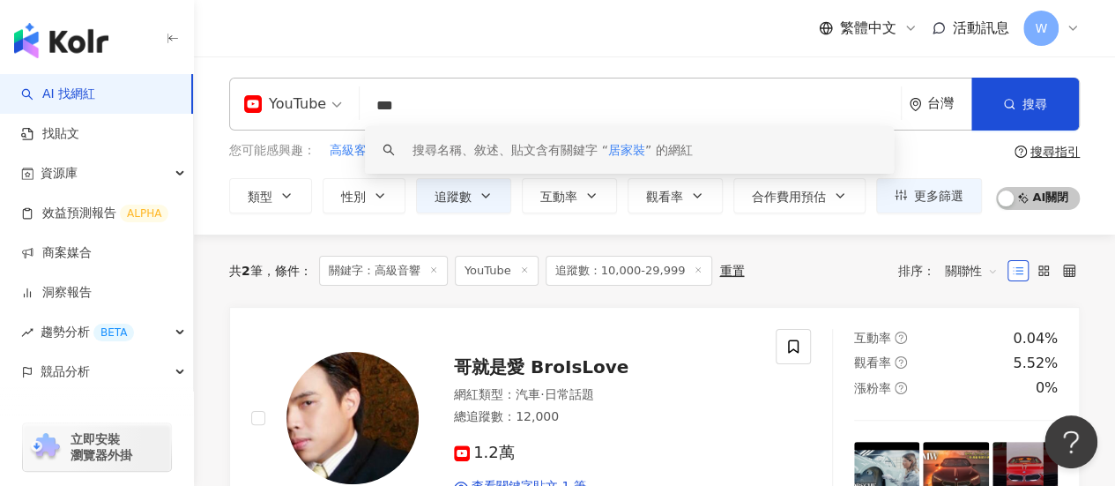
click at [552, 130] on div "搜尋名稱、敘述、貼文含有關鍵字 “ 居家裝 ” 的網紅" at bounding box center [629, 150] width 529 height 48
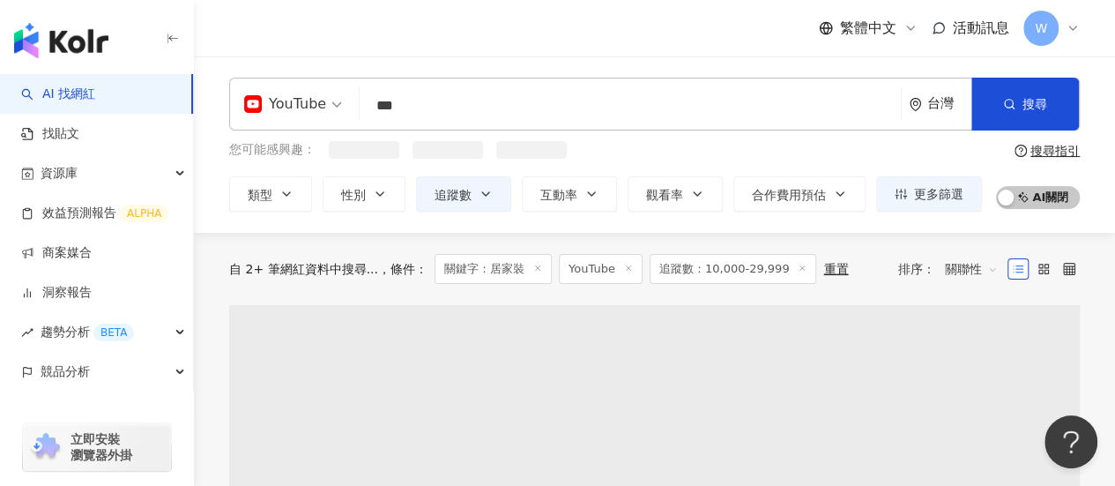
click at [577, 108] on input "***" at bounding box center [630, 105] width 527 height 33
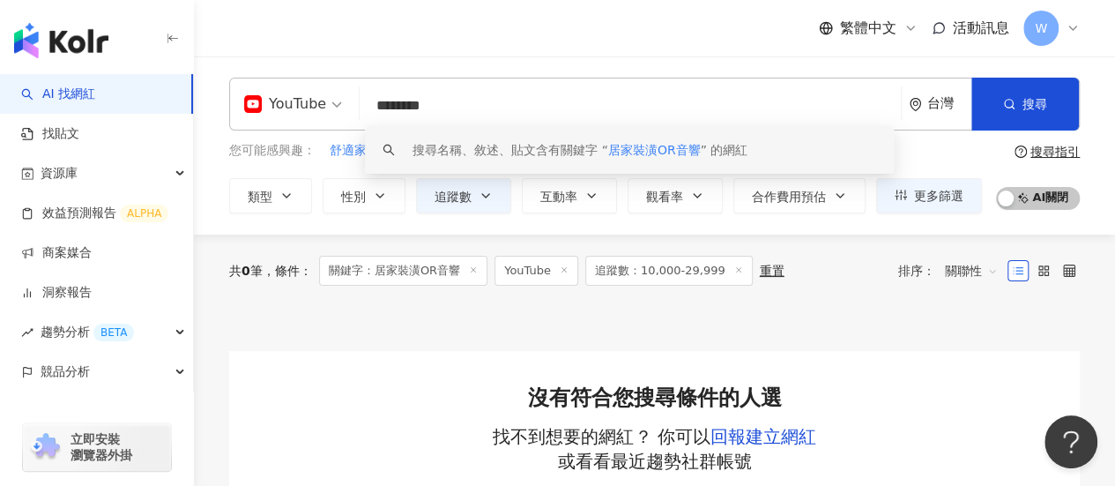
click at [444, 104] on input "********" at bounding box center [630, 105] width 527 height 33
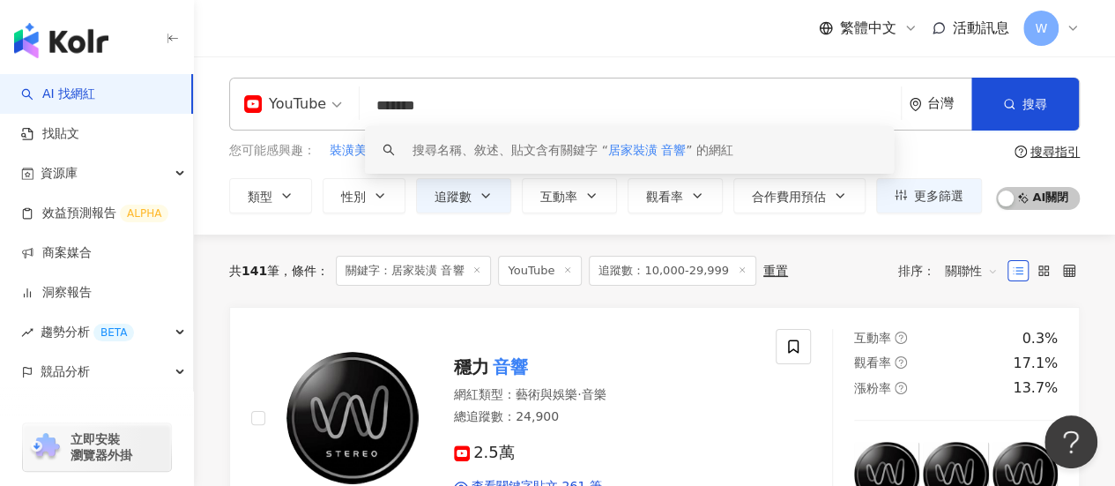
drag, startPoint x: 494, startPoint y: 117, endPoint x: 420, endPoint y: 119, distance: 74.1
click at [420, 119] on input "*******" at bounding box center [630, 105] width 527 height 33
click at [431, 107] on input "*******" at bounding box center [630, 105] width 527 height 33
drag, startPoint x: 434, startPoint y: 104, endPoint x: 671, endPoint y: 104, distance: 237.1
click at [624, 105] on input "*******" at bounding box center [630, 105] width 527 height 33
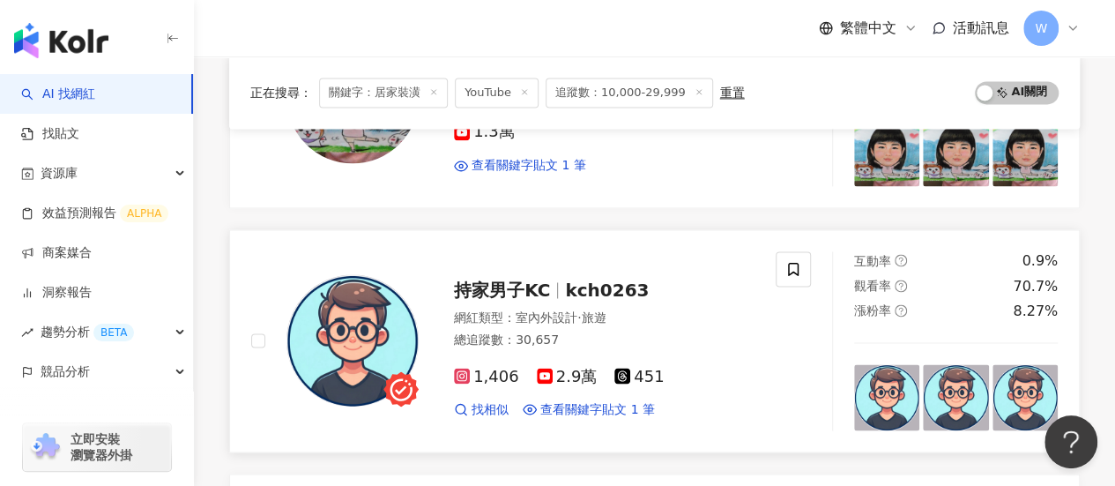
scroll to position [1322, 0]
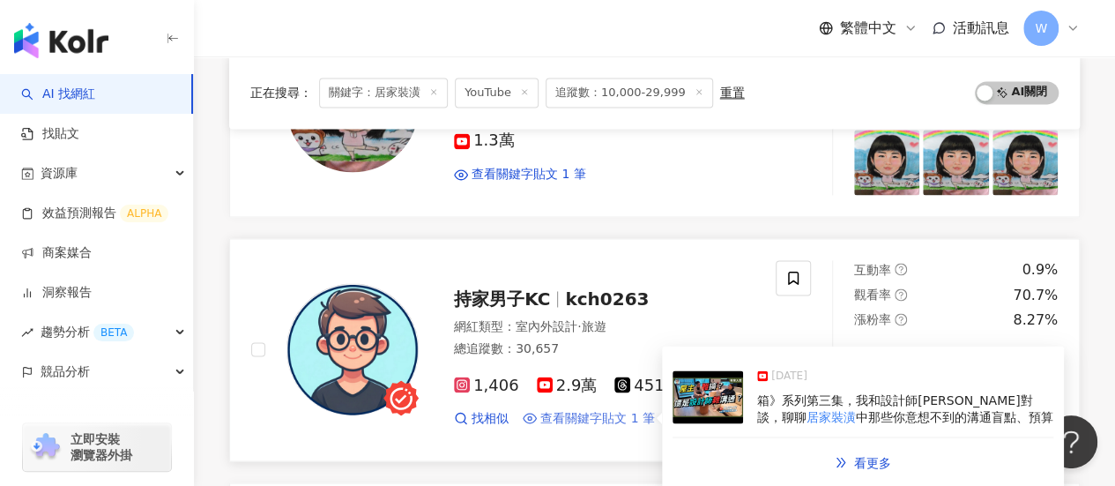
click at [586, 409] on span "查看關鍵字貼文 1 筆" at bounding box center [597, 418] width 115 height 18
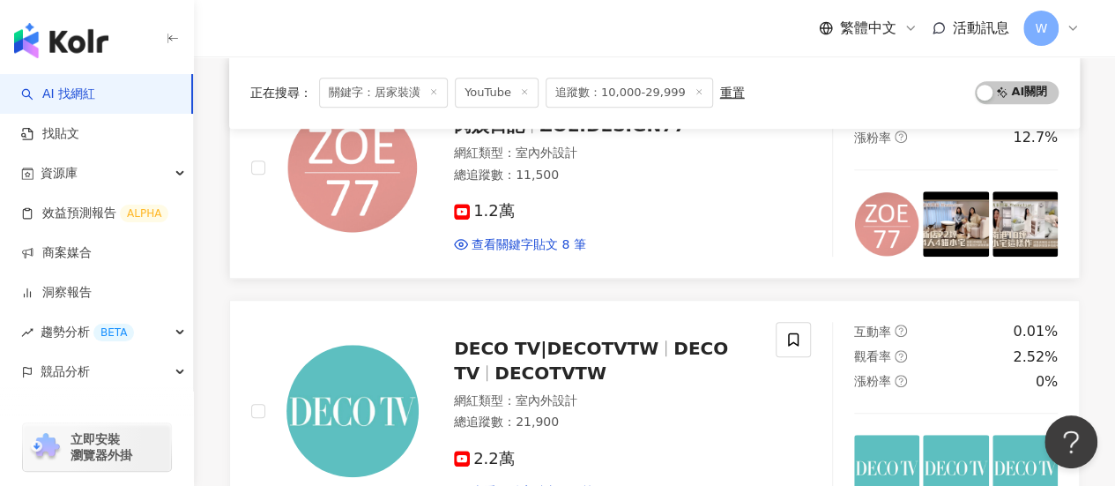
scroll to position [0, 0]
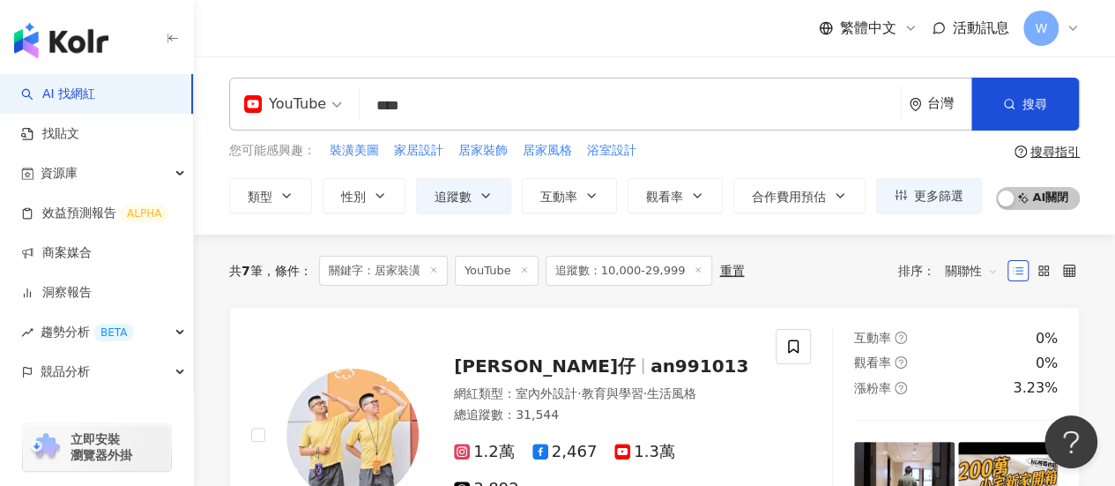
click at [450, 100] on input "****" at bounding box center [630, 105] width 527 height 33
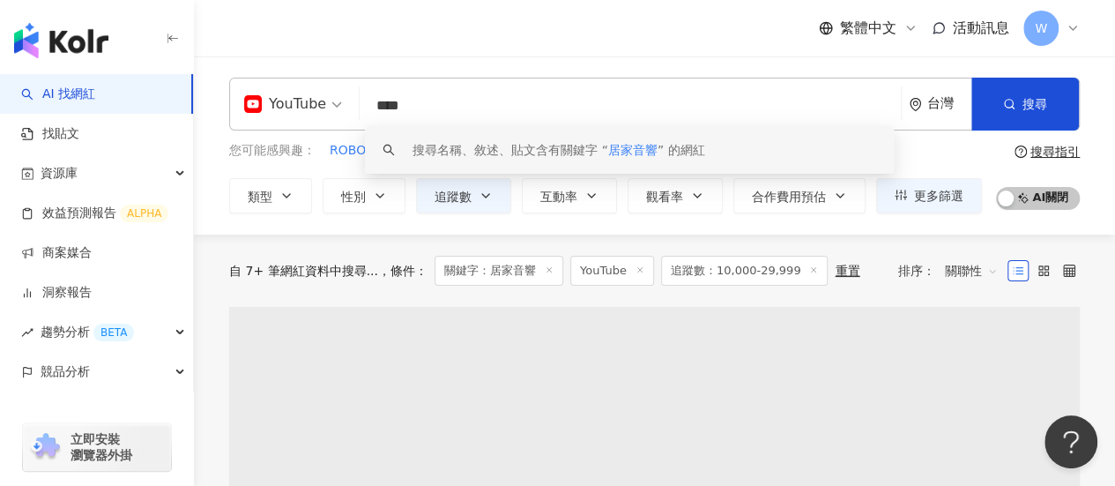
click at [649, 15] on div "繁體中文 活動訊息 W" at bounding box center [654, 28] width 851 height 56
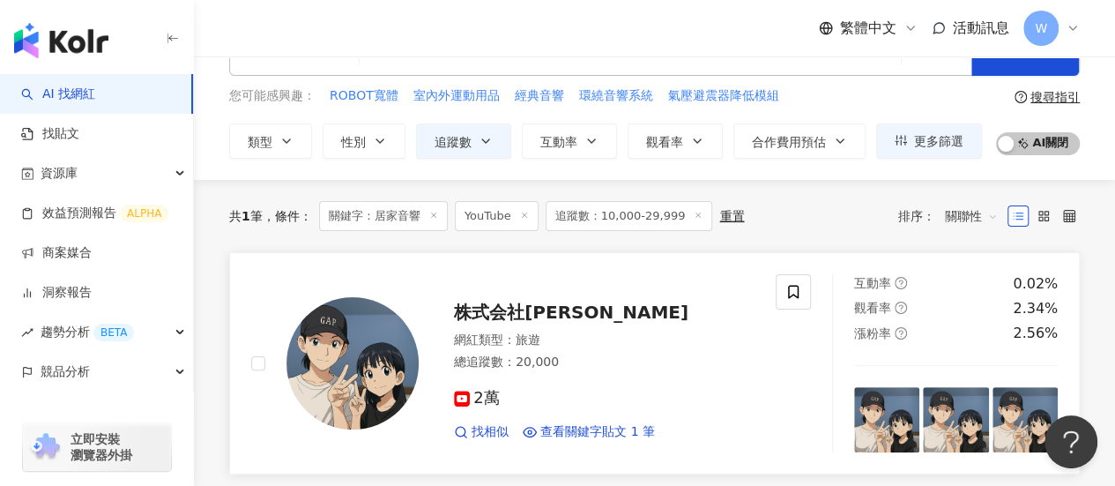
scroll to position [176, 0]
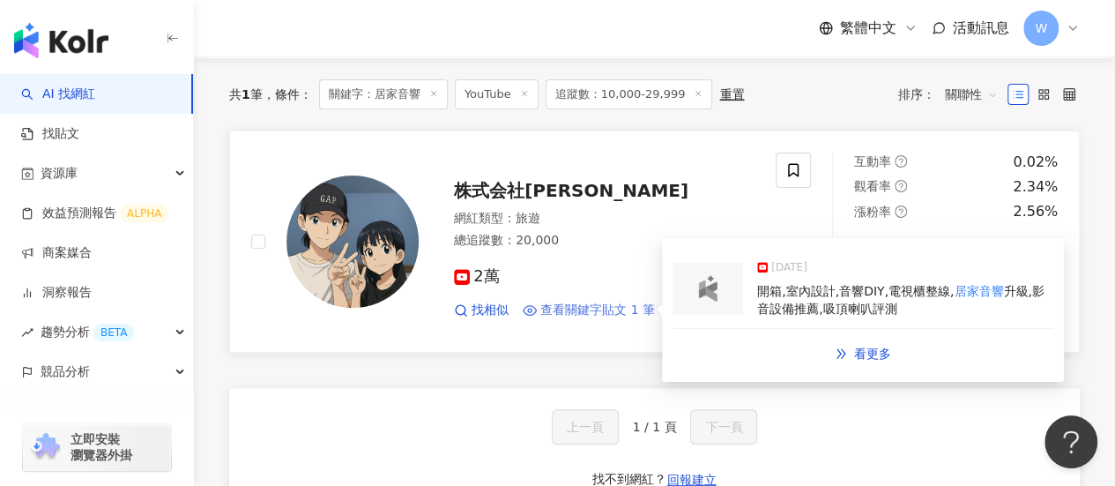
click at [608, 306] on span "查看關鍵字貼文 1 筆" at bounding box center [597, 310] width 115 height 18
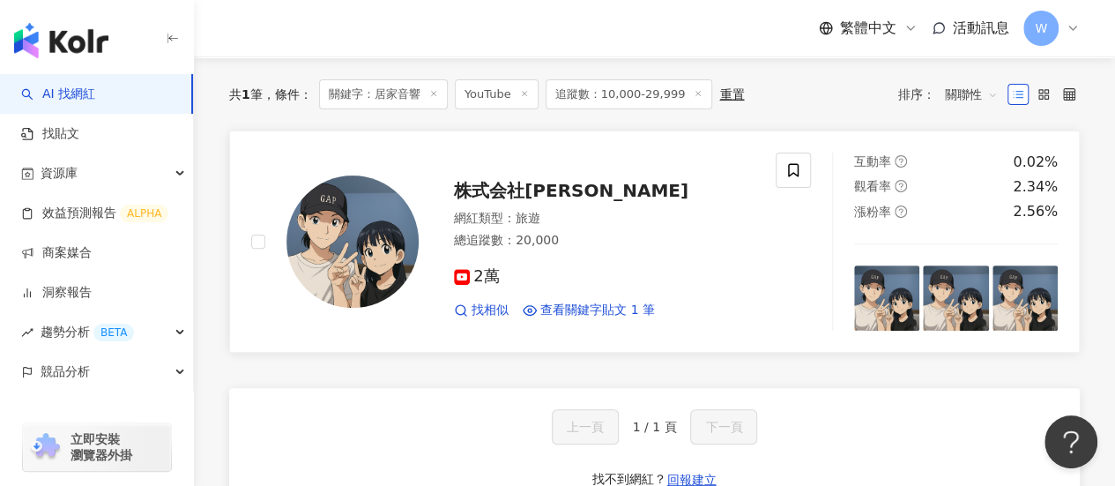
scroll to position [0, 0]
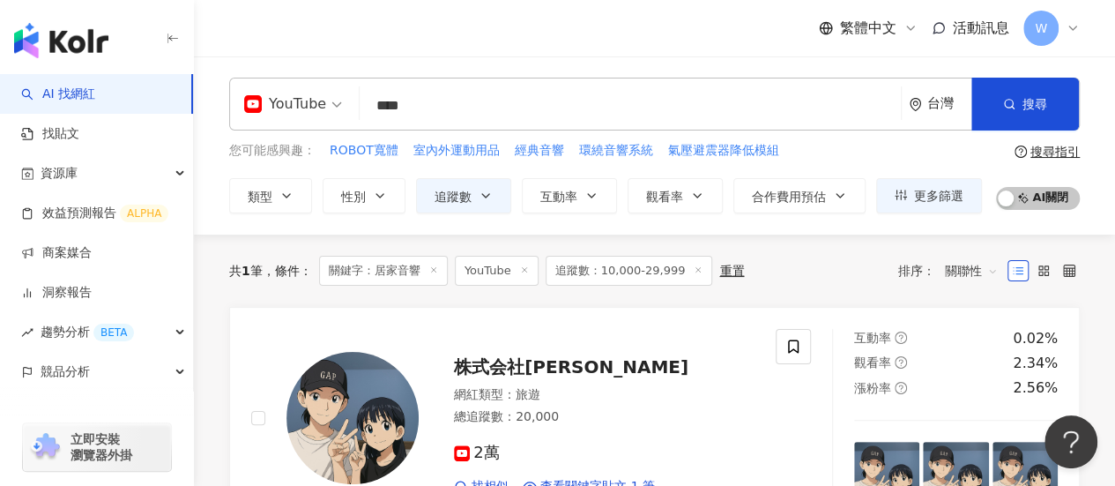
click at [459, 113] on input "****" at bounding box center [630, 105] width 527 height 33
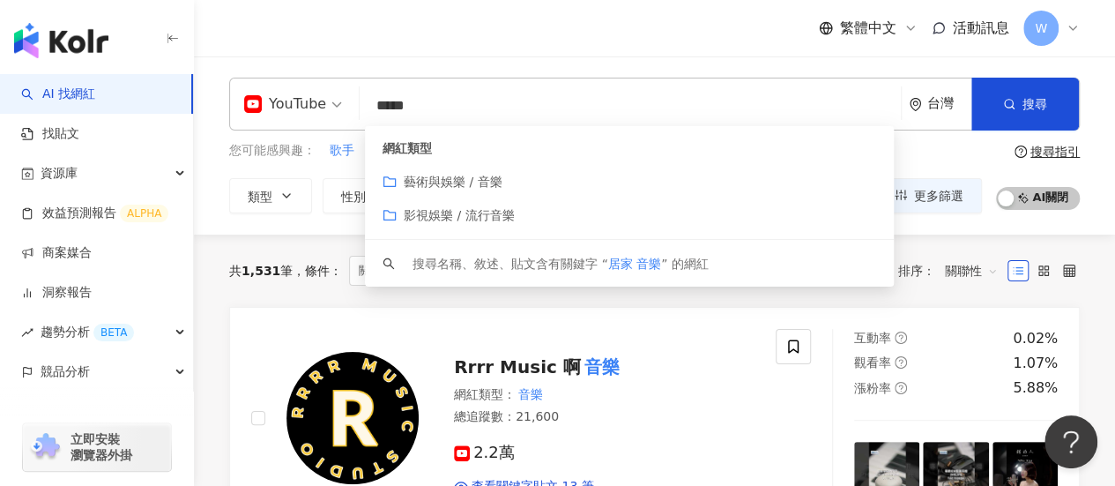
drag, startPoint x: 467, startPoint y: 105, endPoint x: 428, endPoint y: 105, distance: 38.8
click at [428, 107] on input "*****" at bounding box center [630, 105] width 527 height 33
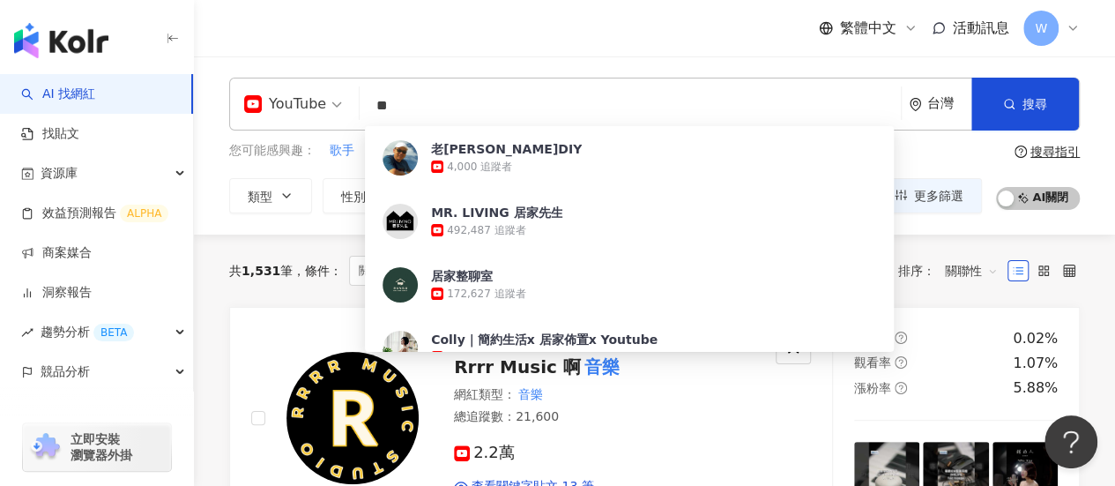
type input "*"
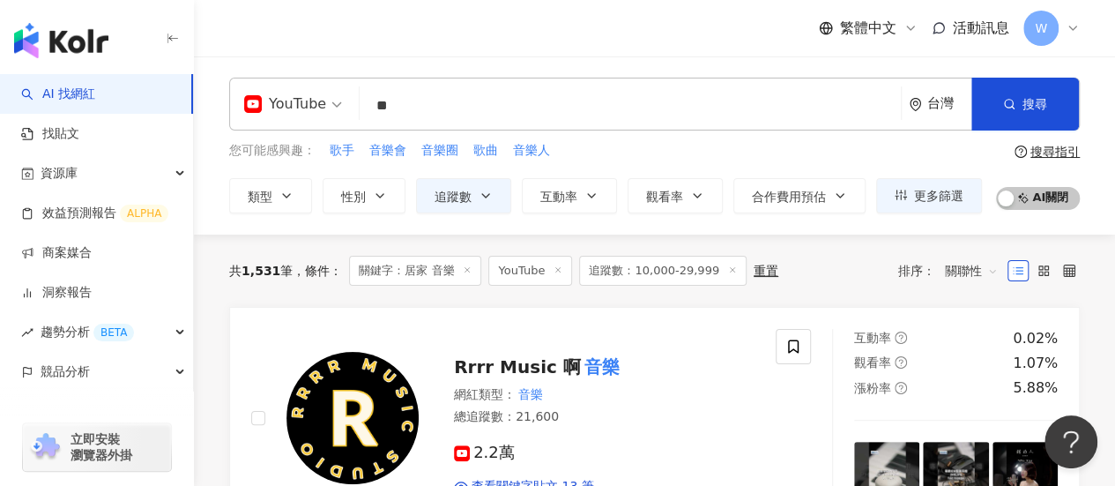
type input "*"
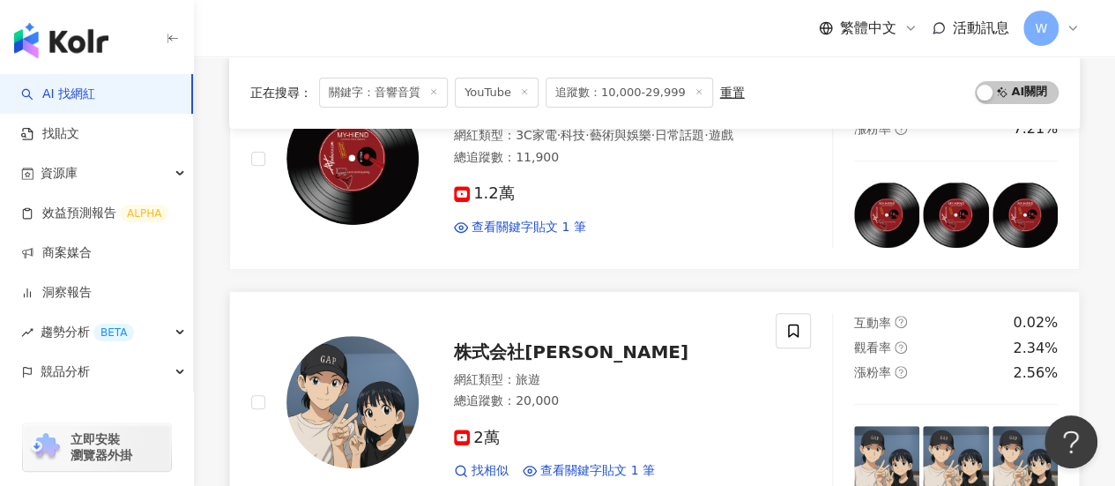
scroll to position [88, 0]
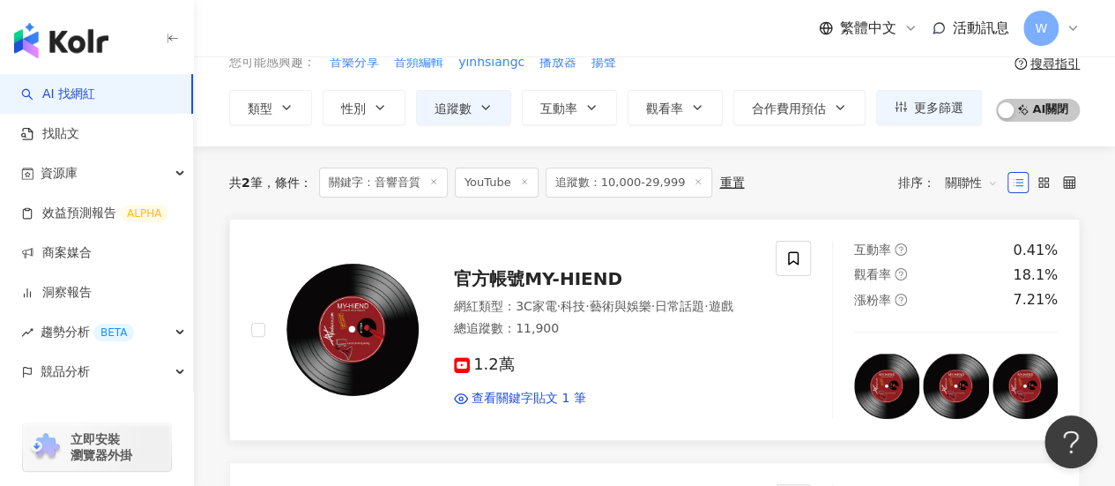
click at [573, 274] on span "官方帳號MY-HIEND" at bounding box center [538, 278] width 168 height 21
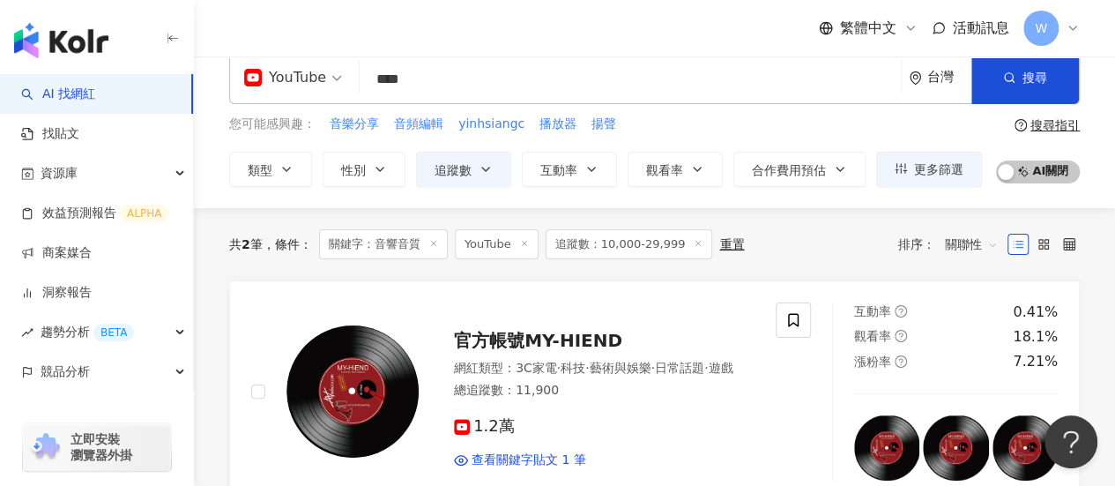
scroll to position [0, 0]
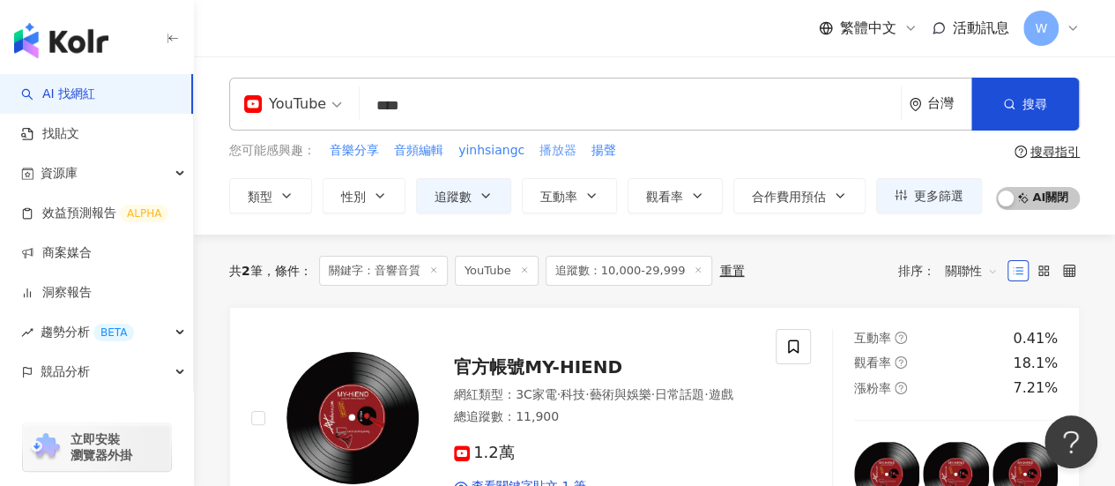
click at [549, 155] on span "播放器" at bounding box center [557, 151] width 37 height 18
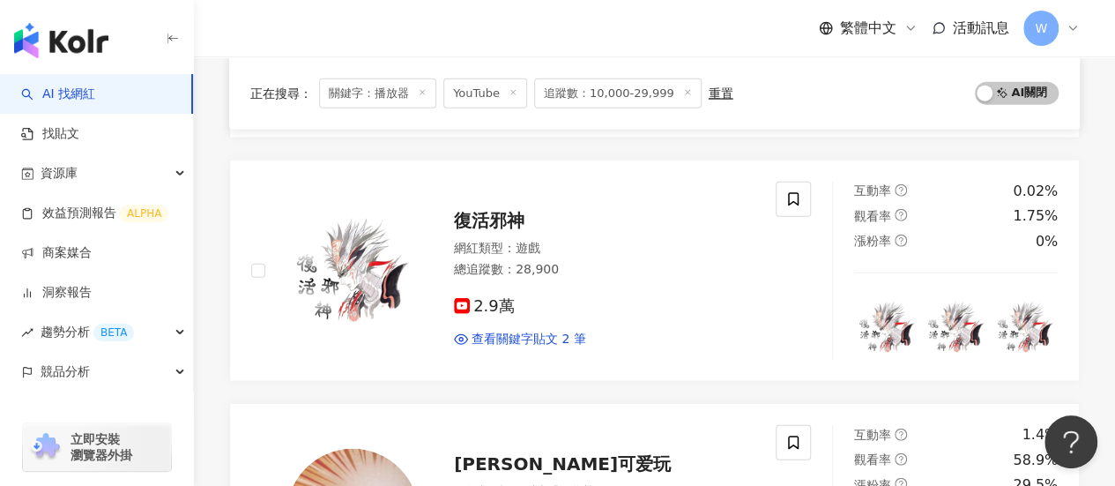
scroll to position [1851, 0]
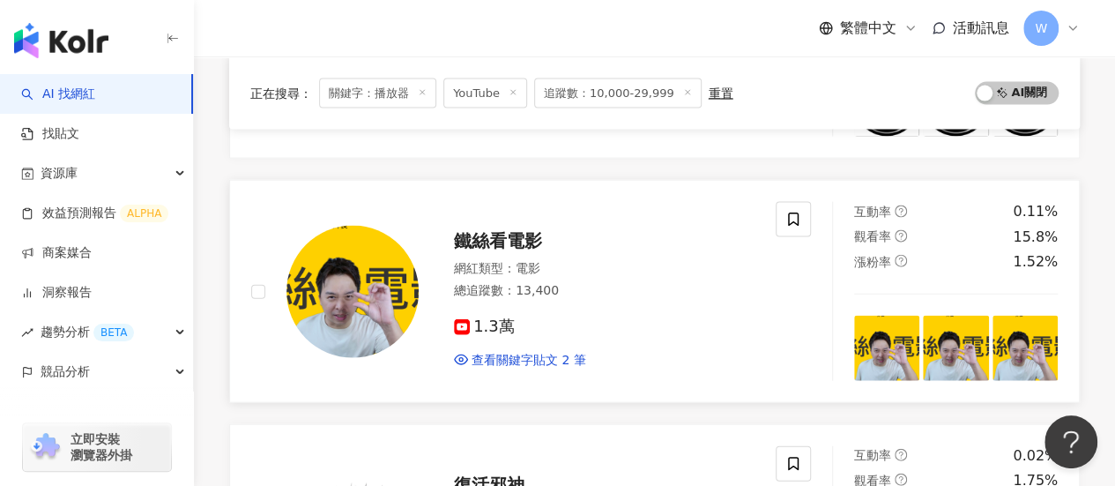
click at [597, 282] on div "總追蹤數 ： 13,400" at bounding box center [604, 291] width 301 height 18
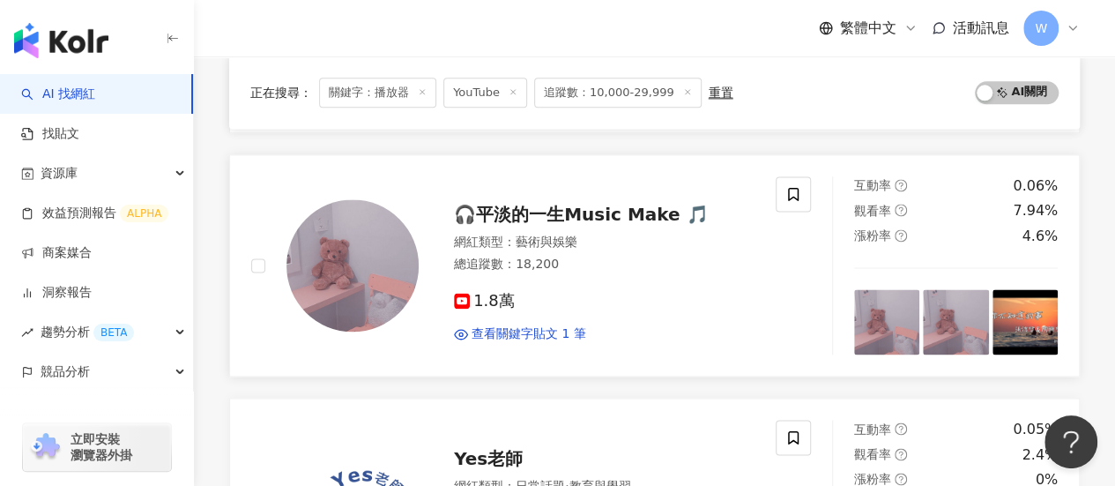
scroll to position [367, 0]
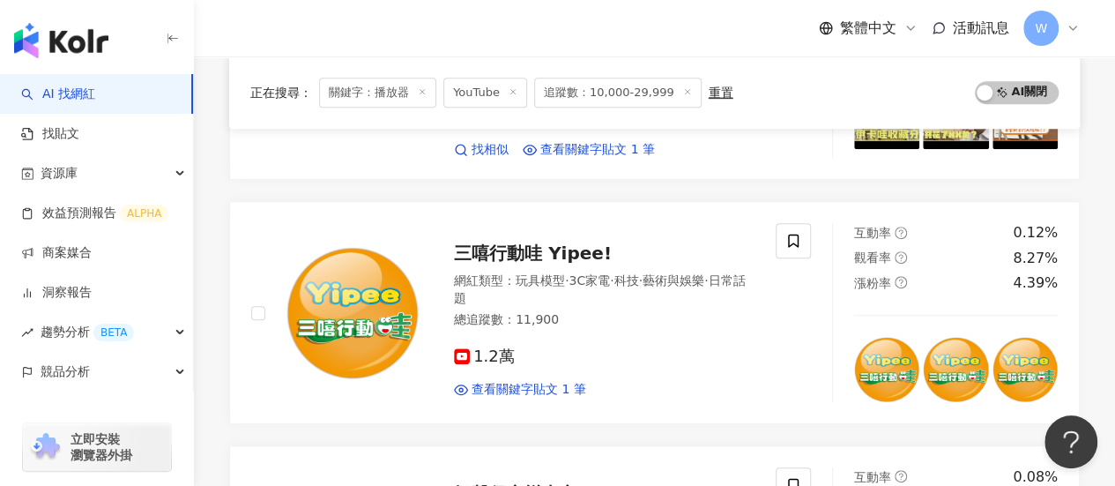
drag, startPoint x: 141, startPoint y: 78, endPoint x: 471, endPoint y: 135, distance: 334.5
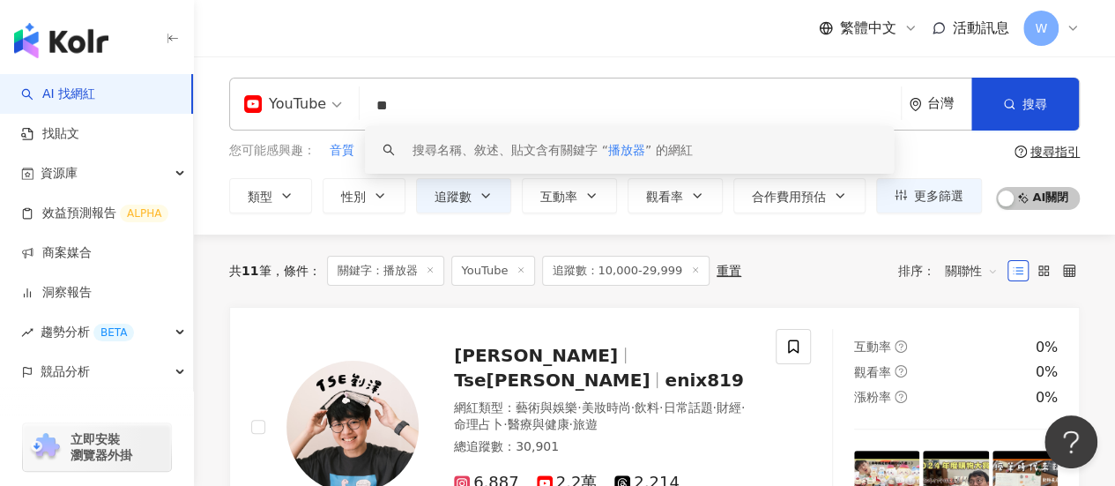
type input "*"
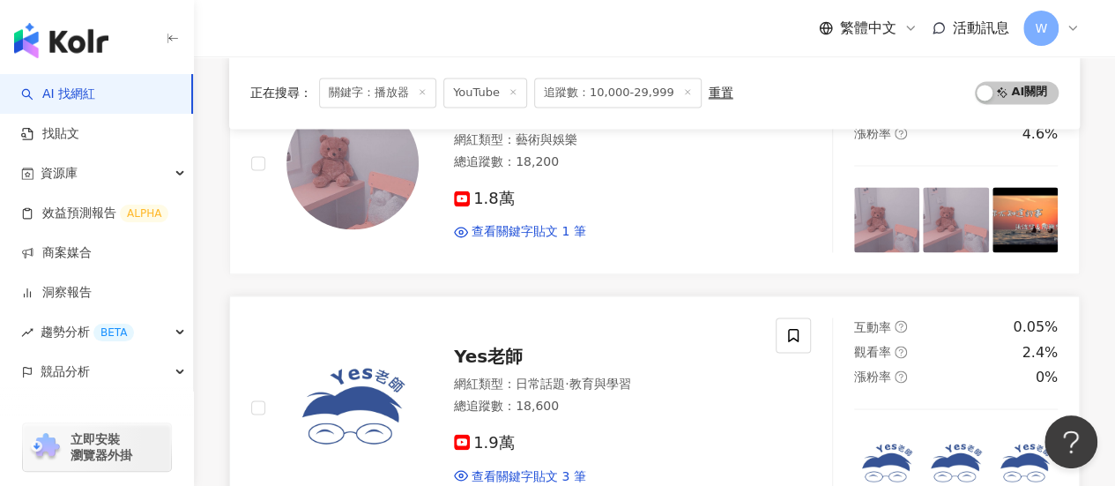
scroll to position [1410, 0]
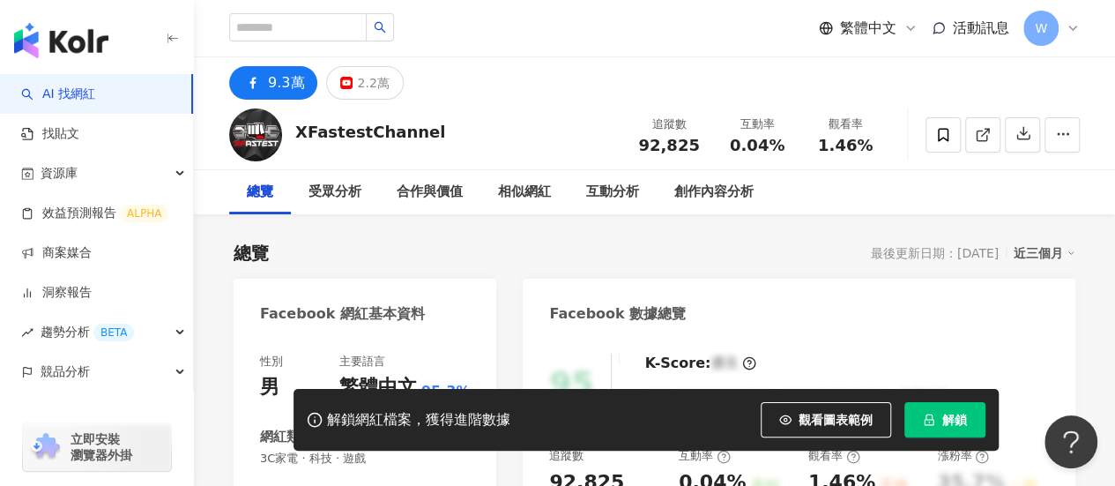
scroll to position [0, 0]
click at [357, 84] on div "2.2萬" at bounding box center [373, 83] width 32 height 25
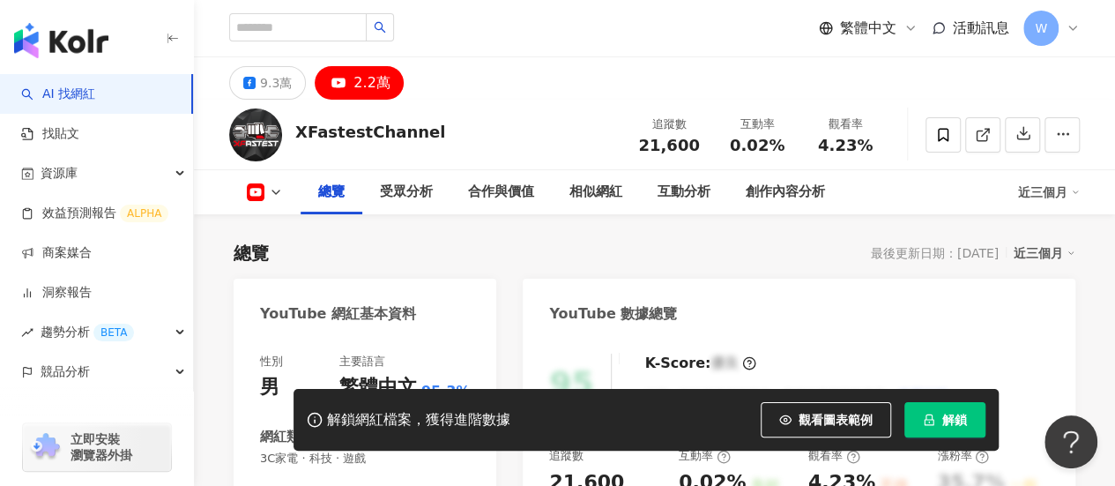
scroll to position [264, 0]
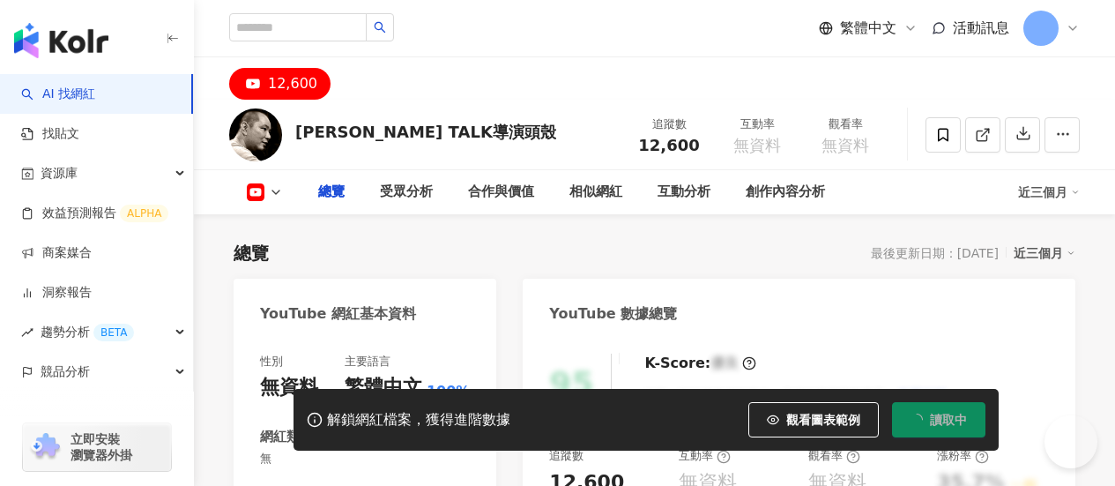
type input "**"
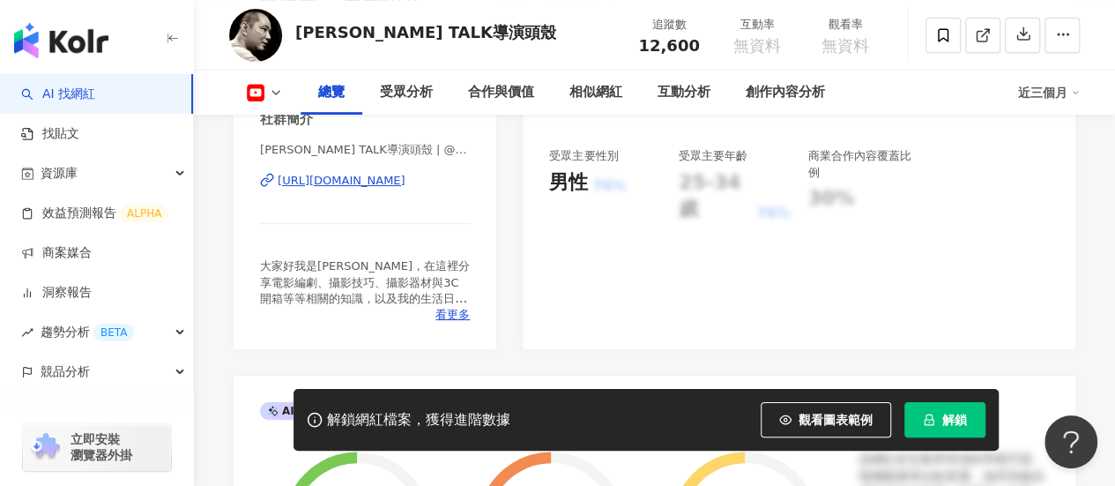
scroll to position [266, 0]
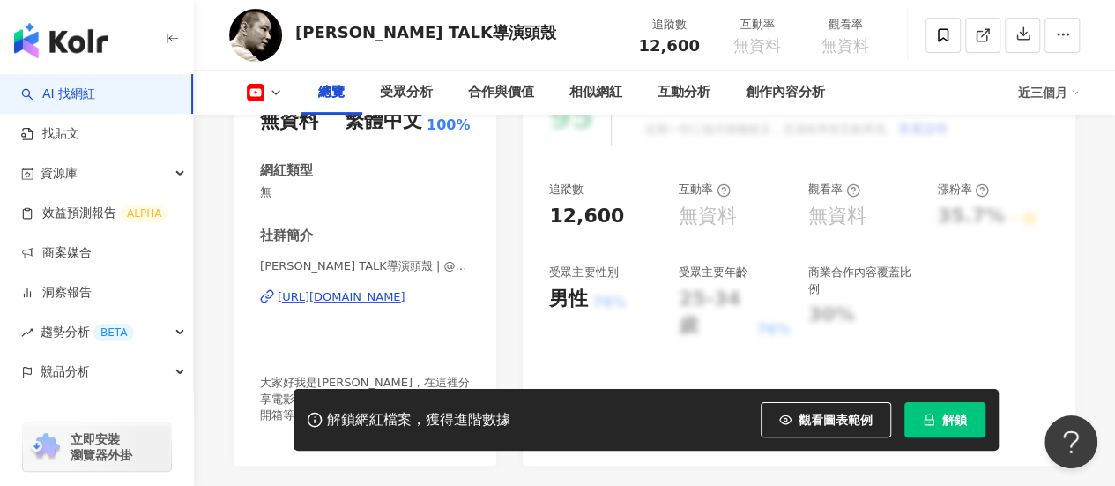
click at [393, 295] on div "[URL][DOMAIN_NAME]" at bounding box center [342, 297] width 128 height 16
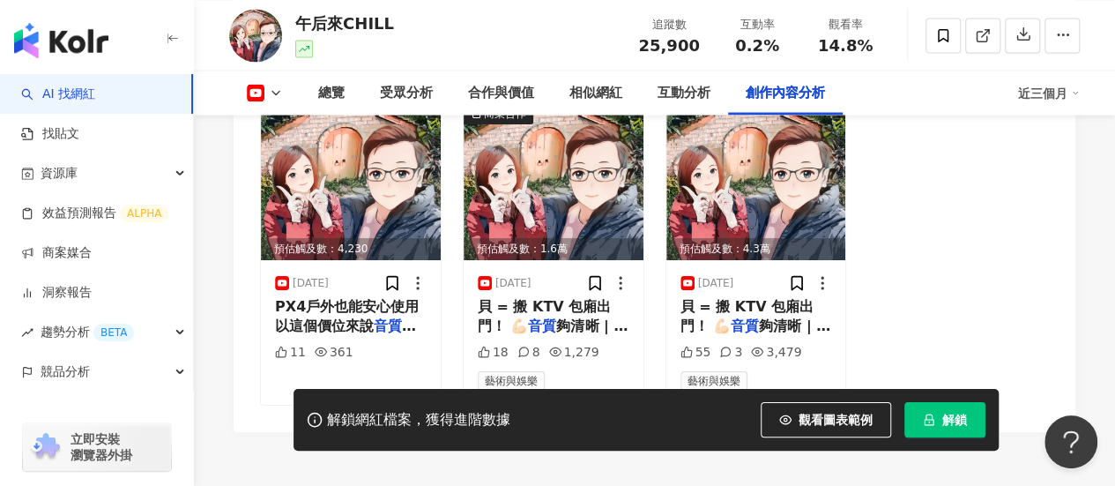
scroll to position [5056, 0]
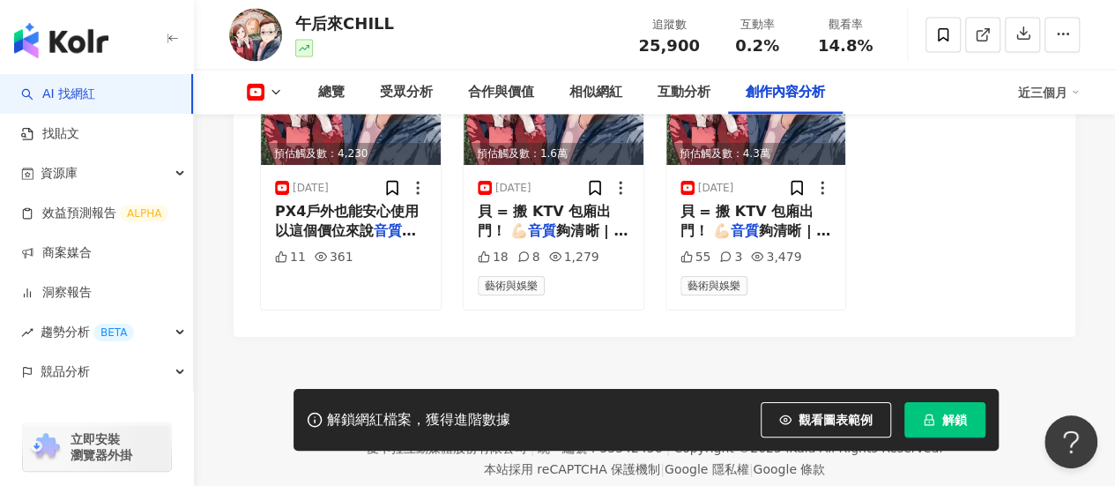
drag, startPoint x: 936, startPoint y: 316, endPoint x: 936, endPoint y: 301, distance: 15.9
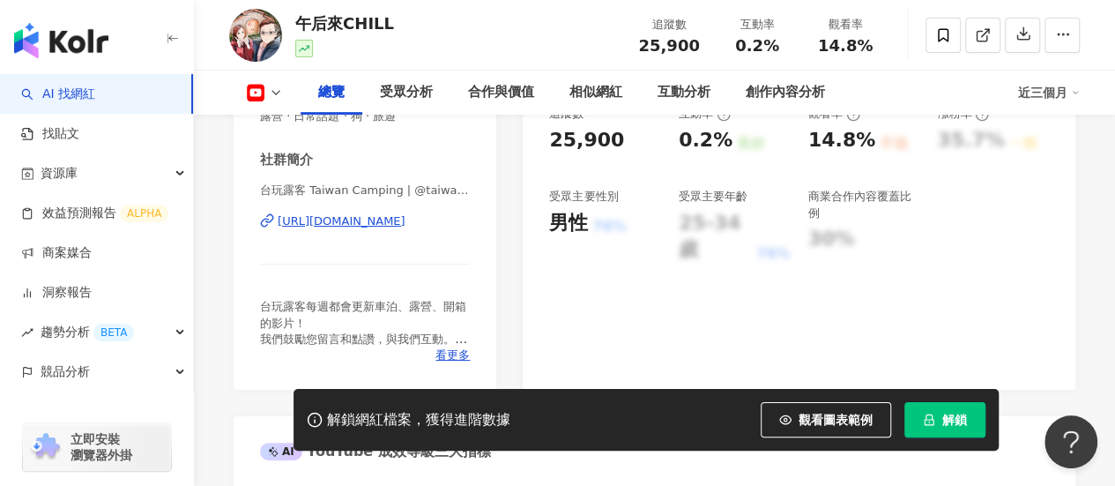
scroll to position [353, 0]
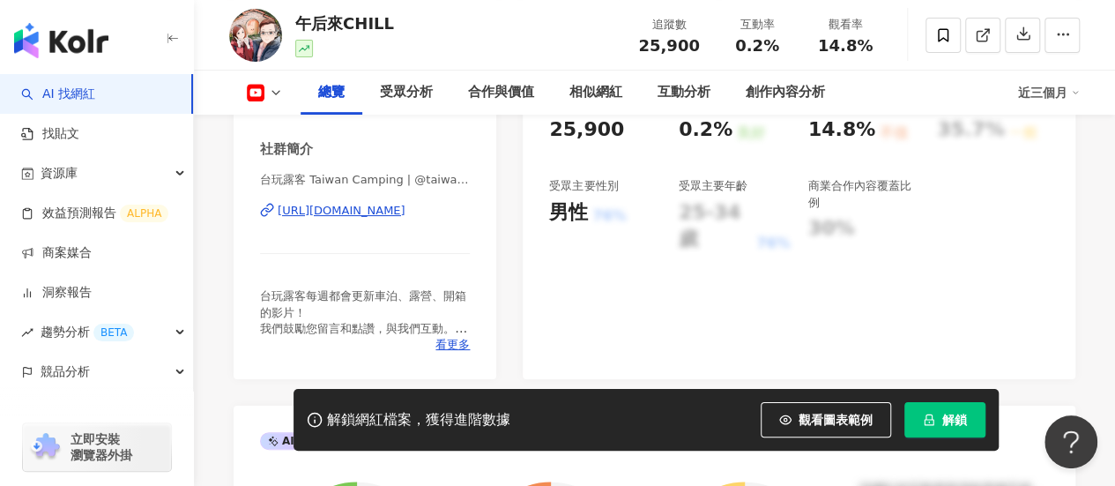
click at [405, 210] on div "https://www.youtube.com/channel/UCWDYQqKDpgkt379Fxd8Rz7A" at bounding box center [342, 211] width 128 height 16
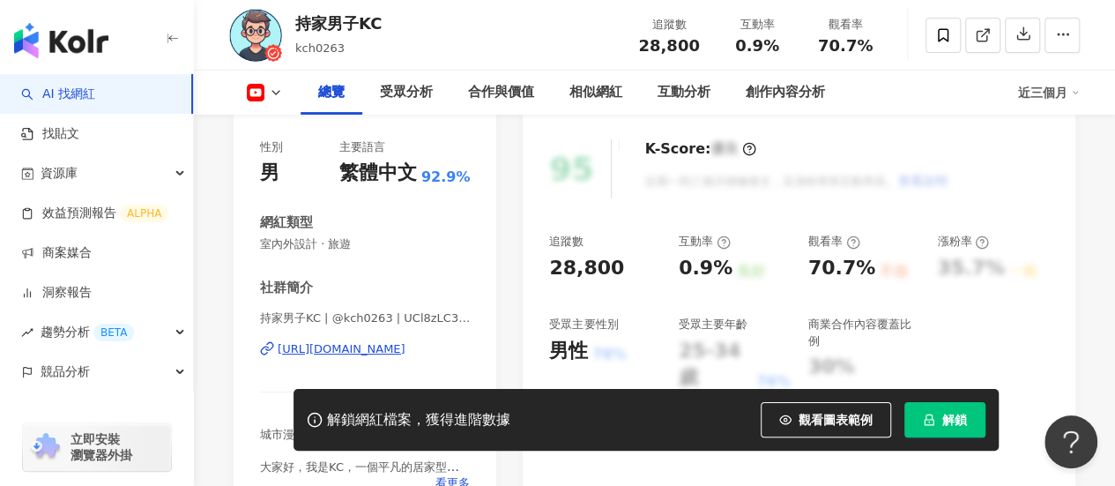
scroll to position [335, 0]
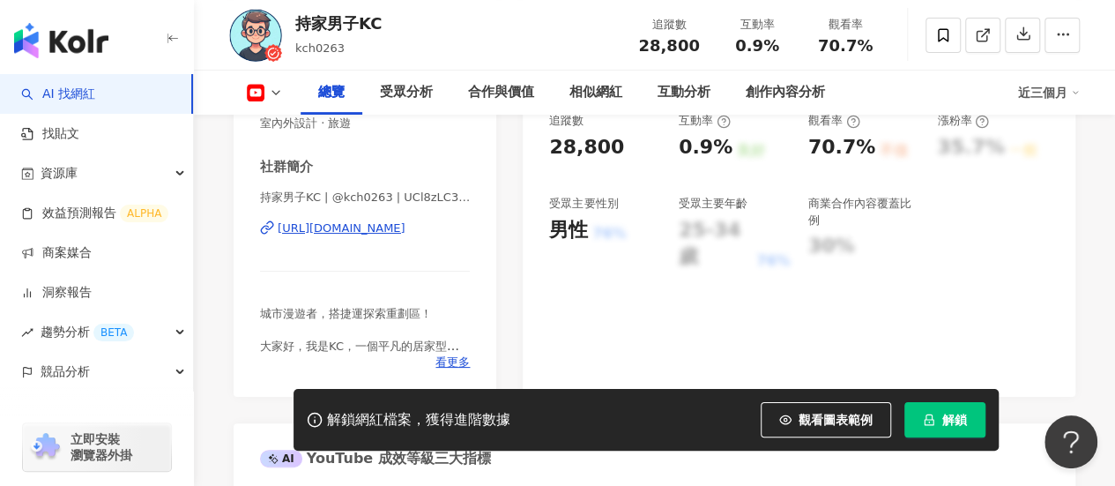
click at [405, 228] on div "https://www.youtube.com/channel/UCl8zLC3oHa2-I6BnZ1EwP8w" at bounding box center [342, 228] width 128 height 16
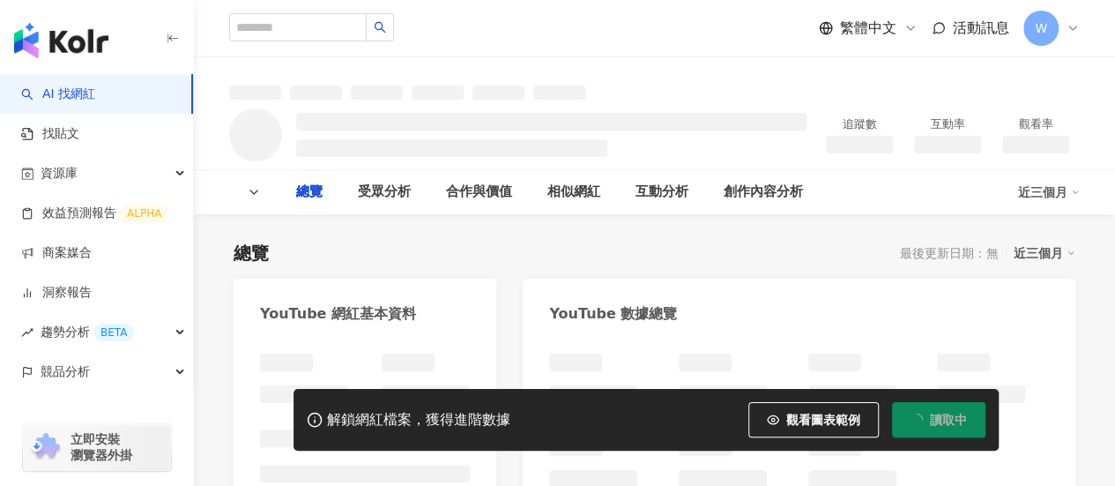
type input "**"
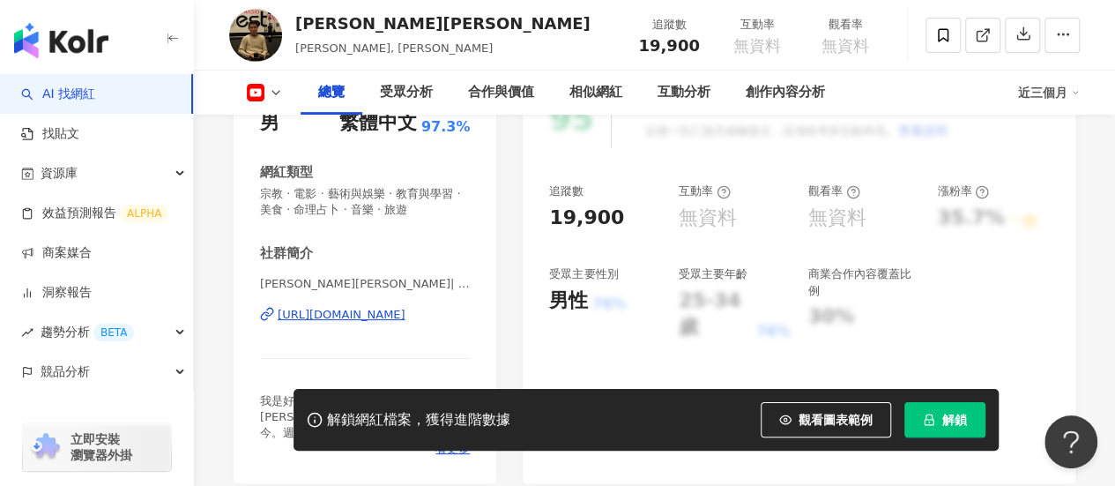
click at [405, 315] on div "[URL][DOMAIN_NAME]" at bounding box center [342, 315] width 128 height 16
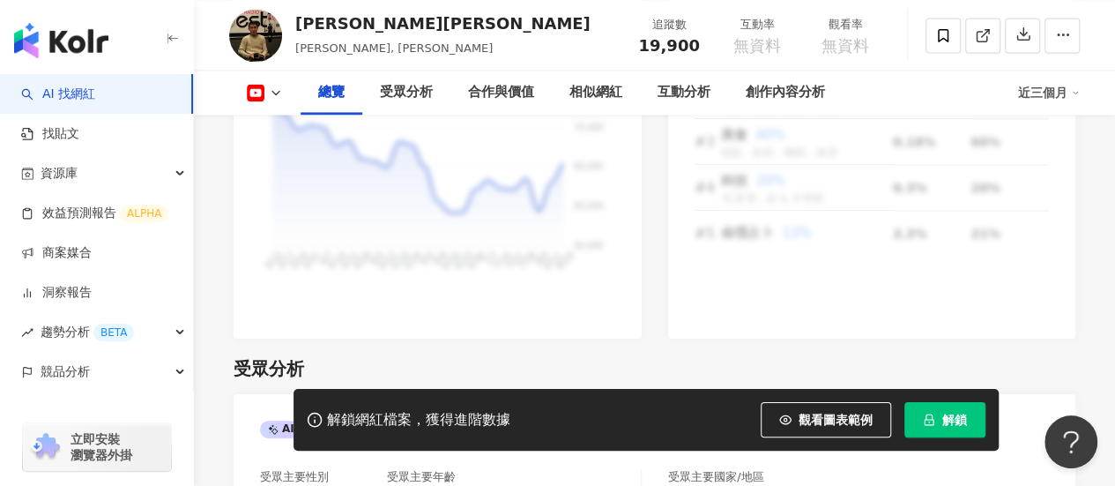
scroll to position [1322, 0]
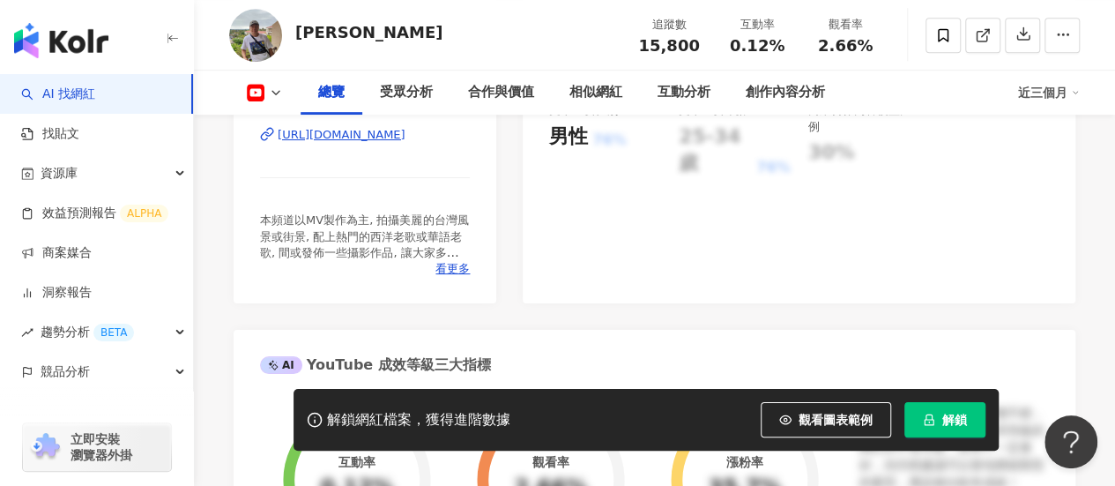
scroll to position [266, 0]
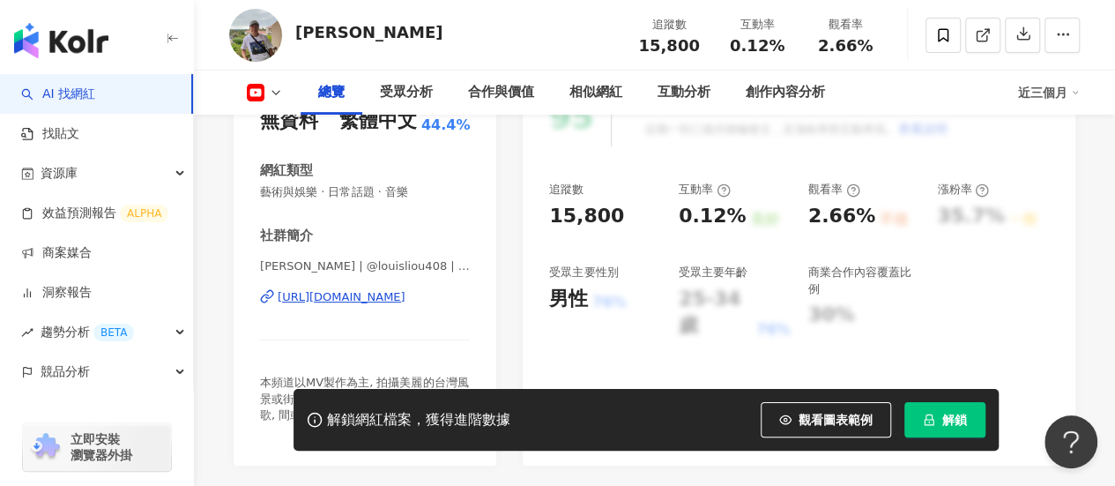
click at [458, 423] on span "看更多" at bounding box center [452, 431] width 34 height 16
click at [450, 423] on span "看更多" at bounding box center [452, 431] width 34 height 16
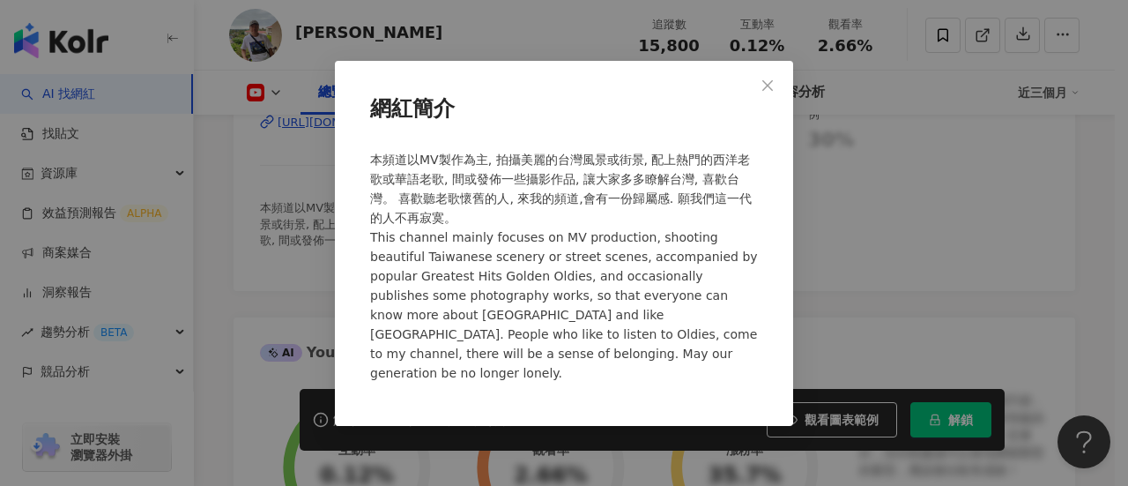
click at [834, 238] on div "網紅簡介 本頻道以MV製作為主, 拍攝美麗的台灣風景或街景, 配上熱門的西洋老歌或華語老歌, 間或發佈一些攝影作品, 讓大家多多瞭解台灣, 喜歡台灣。 喜歡聽…" at bounding box center [564, 243] width 1128 height 486
click at [777, 89] on div "網紅簡介 本頻道以MV製作為主, 拍攝美麗的台灣風景或街景, 配上熱門的西洋老歌或華語老歌, 間或發佈一些攝影作品, 讓大家多多瞭解台灣, 喜歡台灣。 喜歡聽…" at bounding box center [564, 243] width 1128 height 486
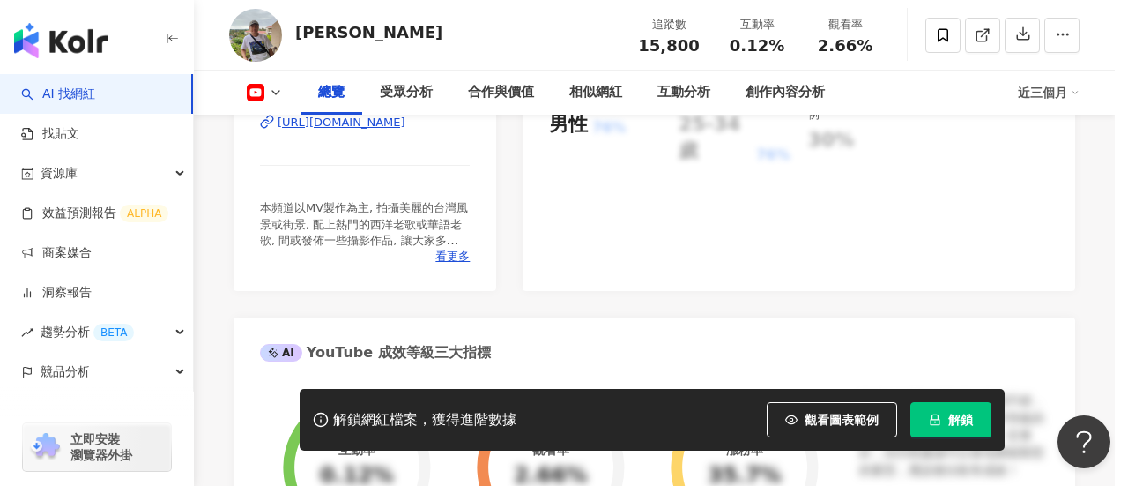
click at [770, 96] on div "網紅簡介 本頻道以MV製作為主, 拍攝美麗的台灣風景或街景, 配上熱門的西洋老歌或華語老歌, 間或發佈一些攝影作品, 讓大家多多瞭解台灣, 喜歡台灣。 喜歡聽…" at bounding box center [564, 243] width 1128 height 486
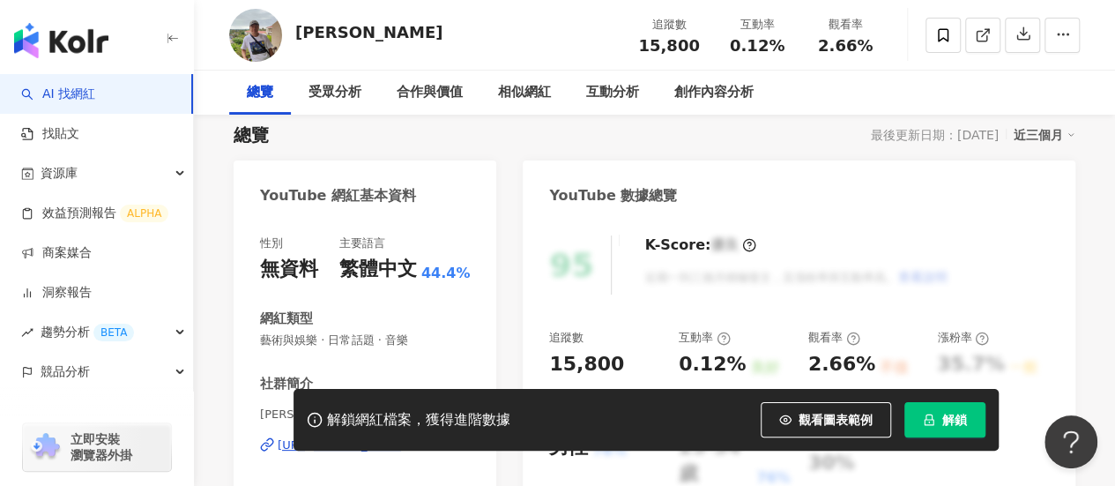
scroll to position [0, 0]
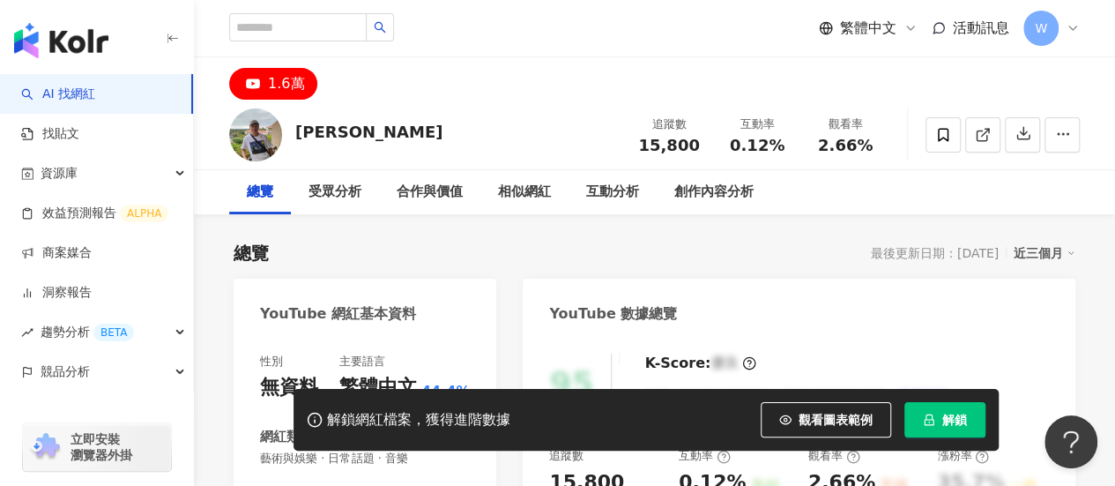
click at [301, 84] on div "1.6萬" at bounding box center [286, 83] width 36 height 25
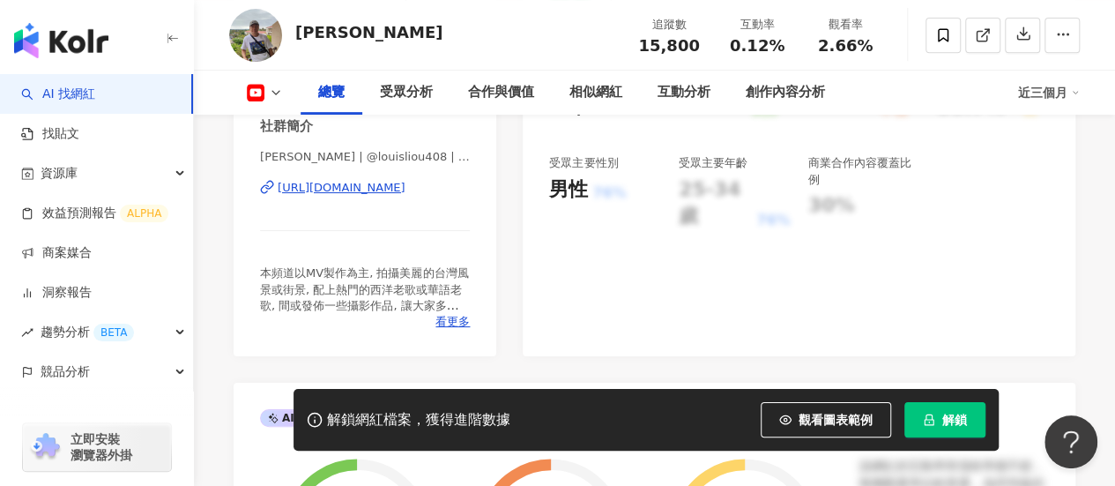
scroll to position [353, 0]
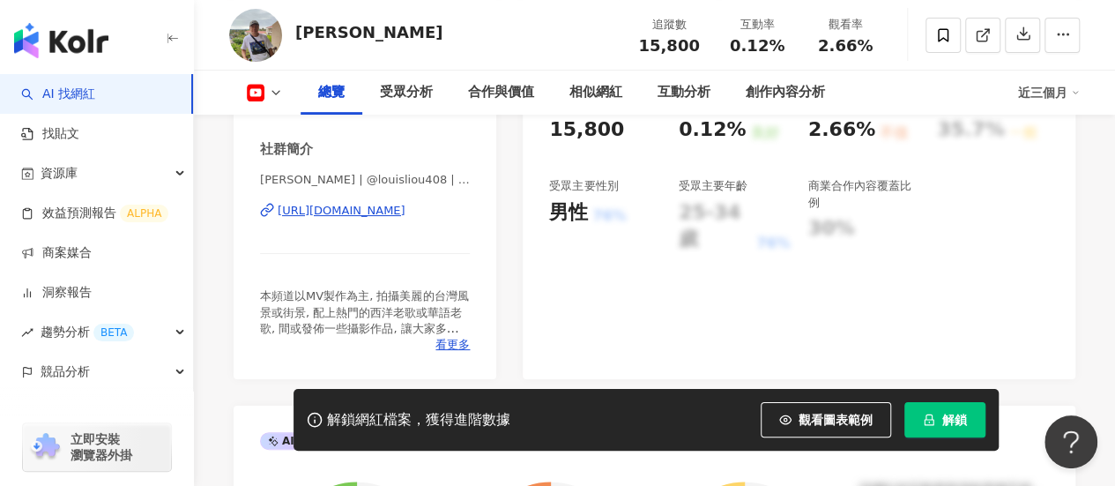
click at [383, 205] on div "https://www.youtube.com/channel/UCHlRvrPdL0AqnFILFt1Uq1Q" at bounding box center [342, 211] width 128 height 16
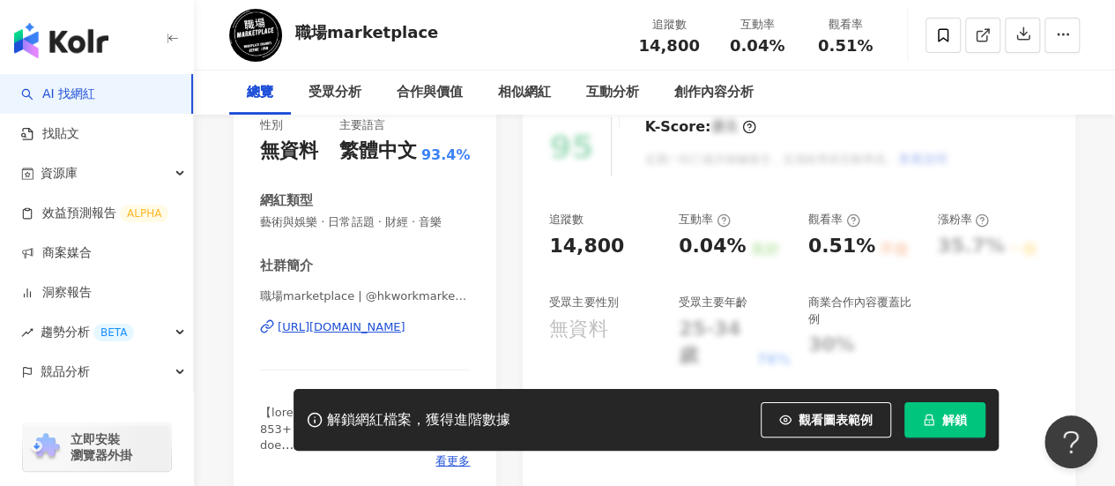
scroll to position [264, 0]
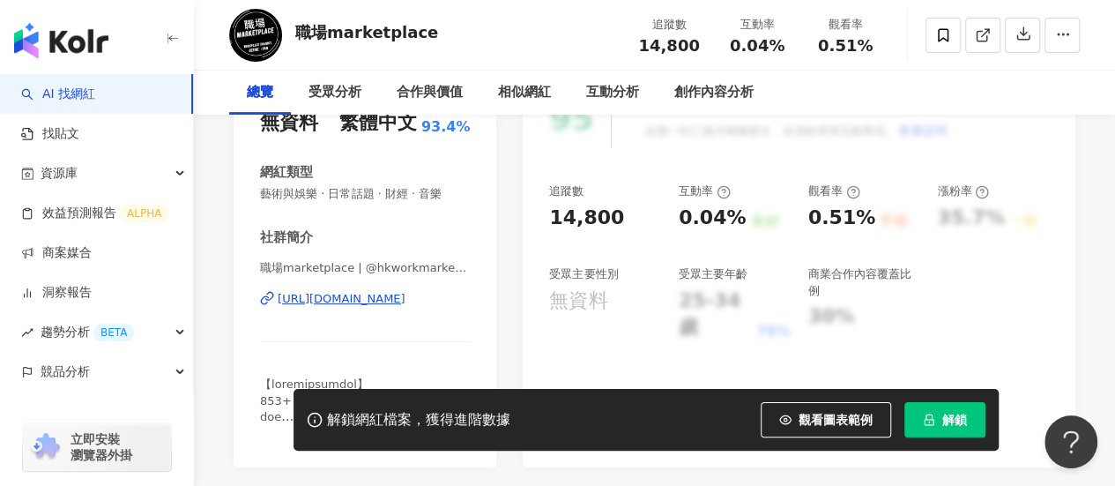
click at [405, 300] on div "https://www.youtube.com/channel/UCwsB49BhsgkeDZebhuxeoaQ" at bounding box center [342, 299] width 128 height 16
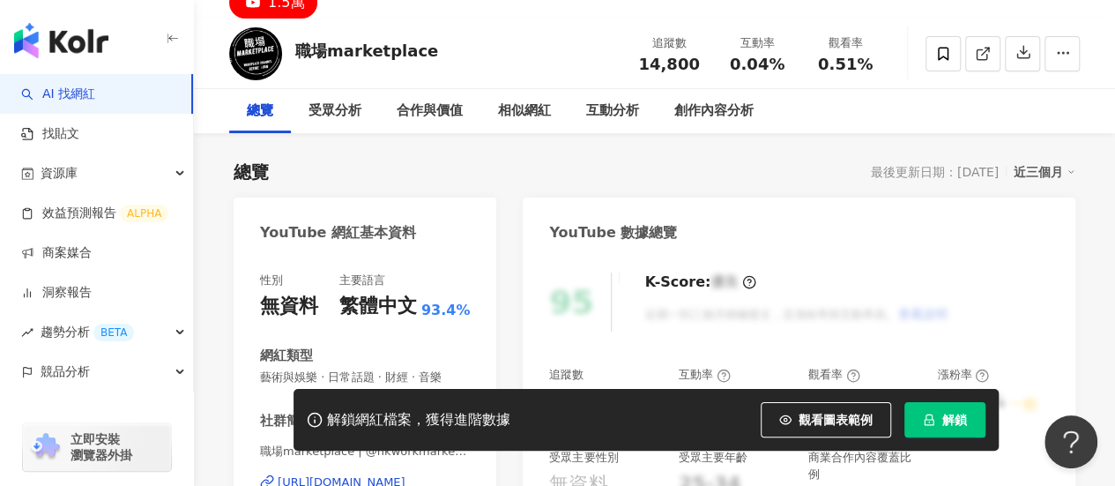
scroll to position [0, 0]
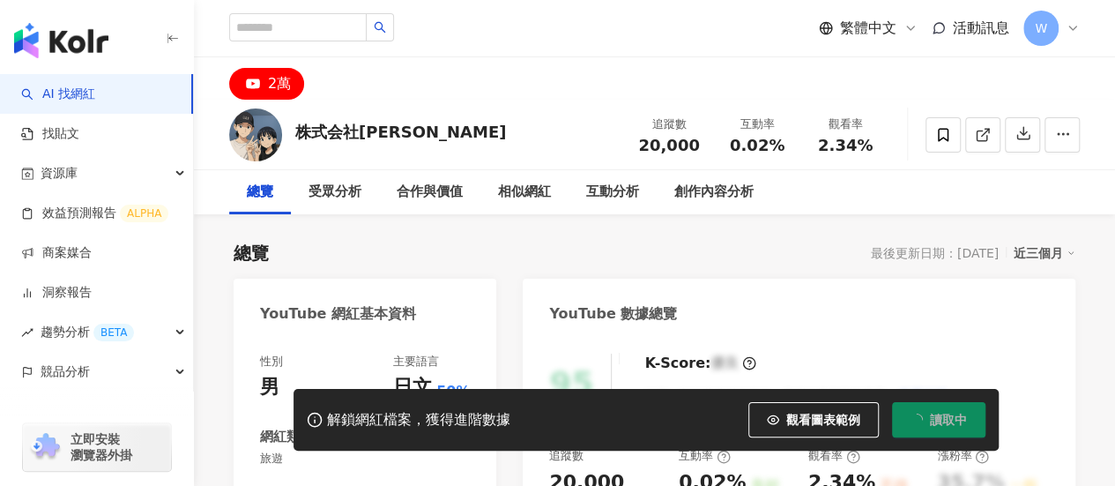
scroll to position [264, 0]
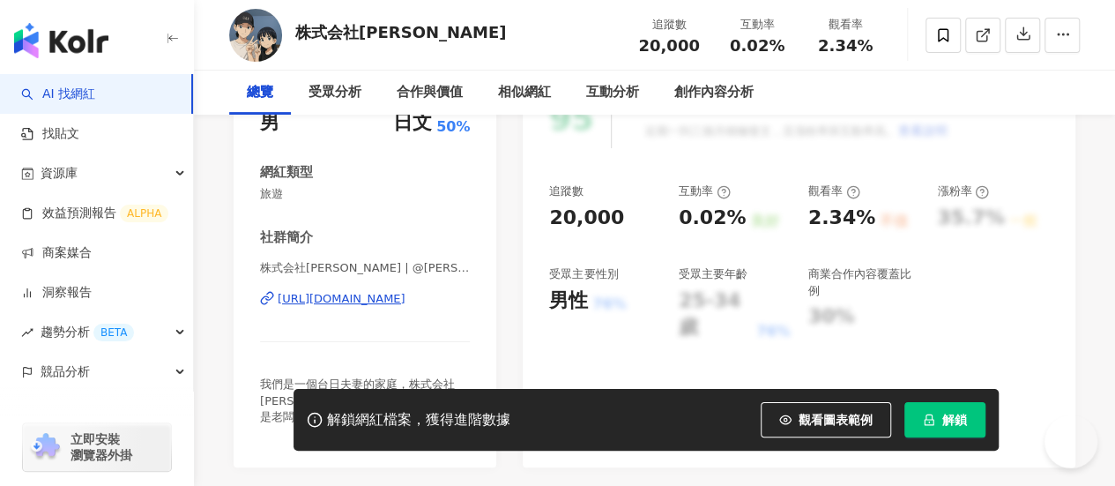
click at [405, 304] on div "[URL][DOMAIN_NAME]" at bounding box center [342, 299] width 128 height 16
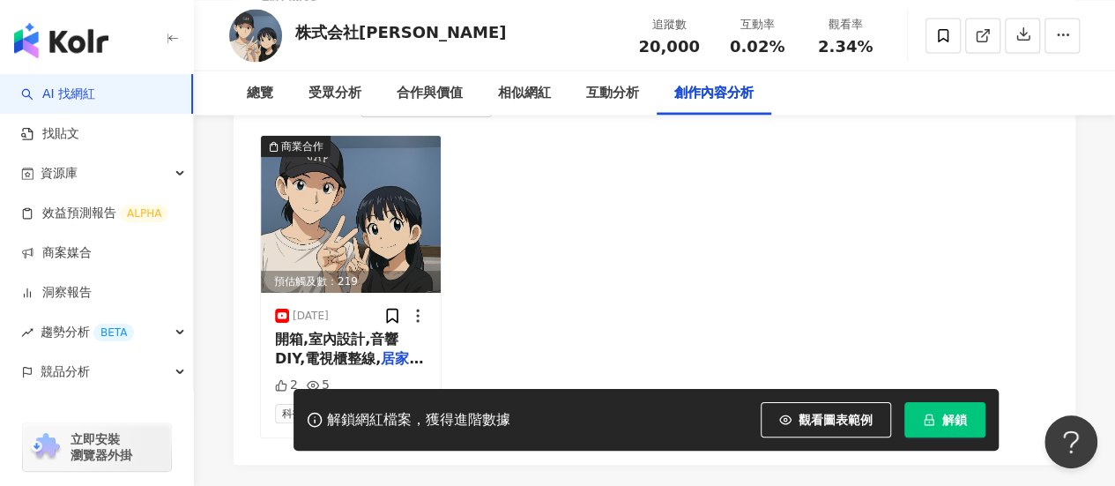
scroll to position [5115, 0]
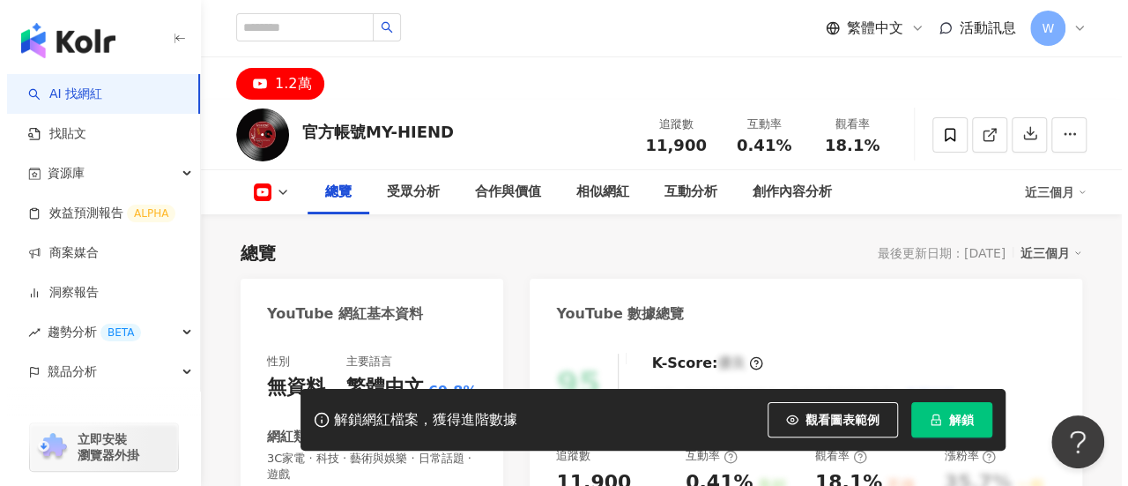
scroll to position [441, 0]
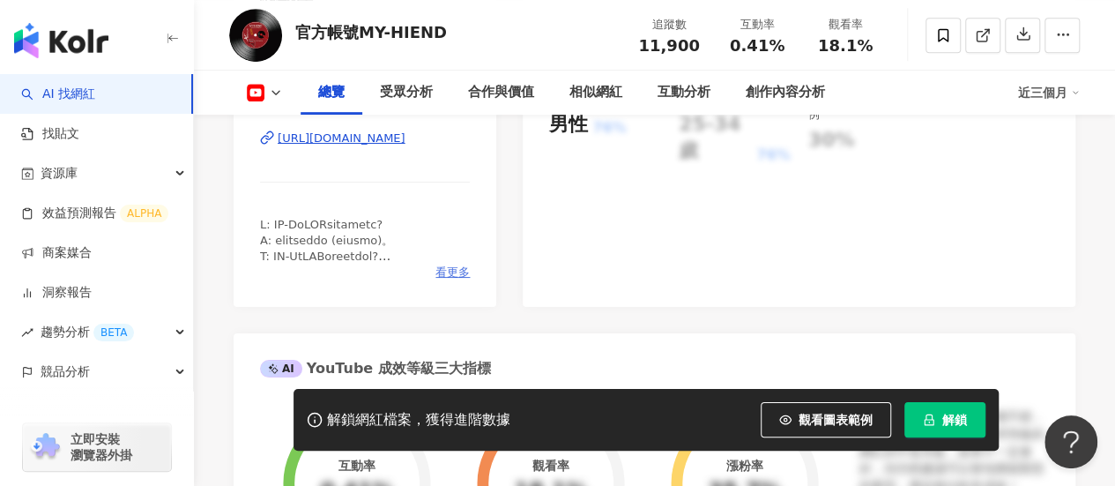
click at [451, 271] on span "看更多" at bounding box center [452, 272] width 34 height 16
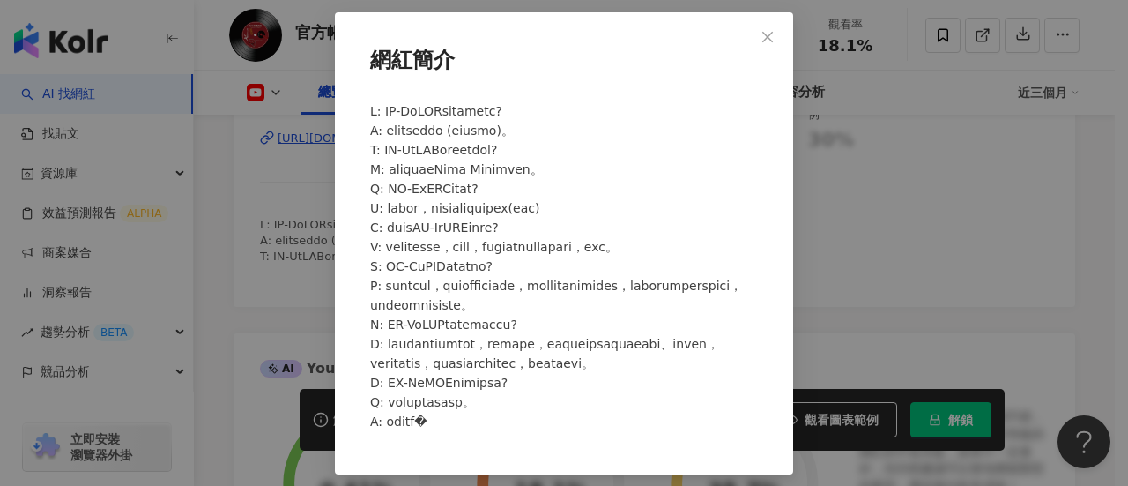
click at [453, 191] on span at bounding box center [556, 266] width 372 height 324
click at [640, 193] on span at bounding box center [556, 266] width 372 height 324
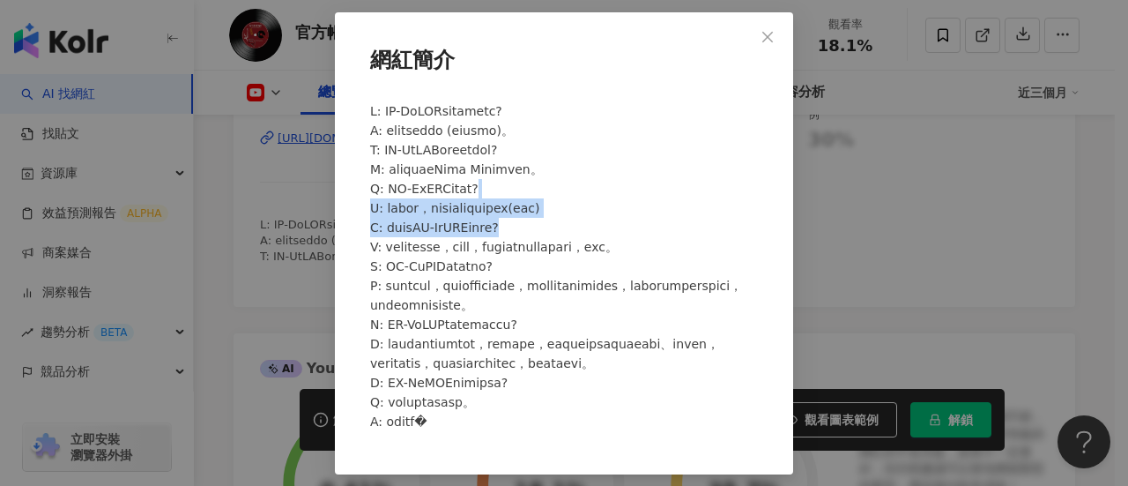
drag, startPoint x: 552, startPoint y: 216, endPoint x: 507, endPoint y: 186, distance: 54.0
click at [507, 186] on div at bounding box center [564, 273] width 402 height 359
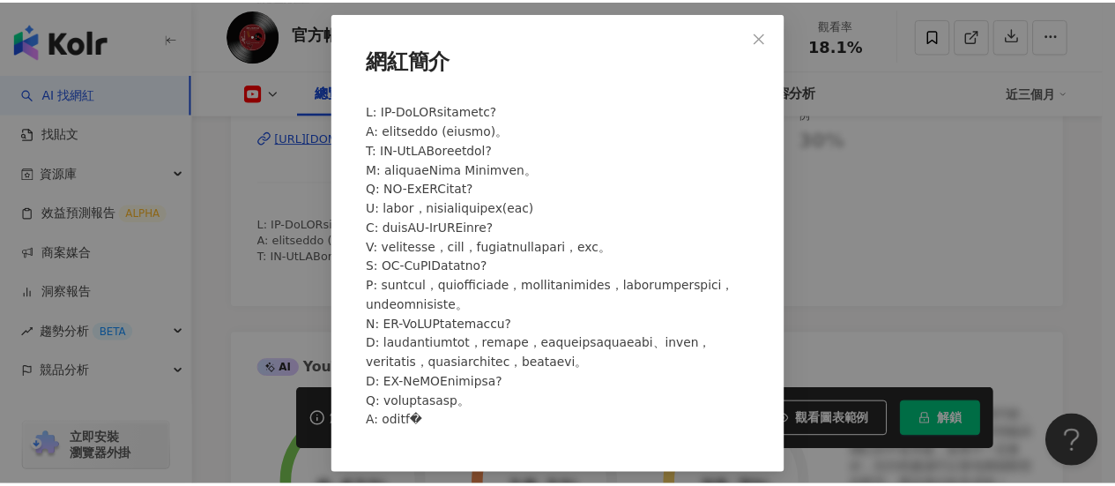
scroll to position [33, 0]
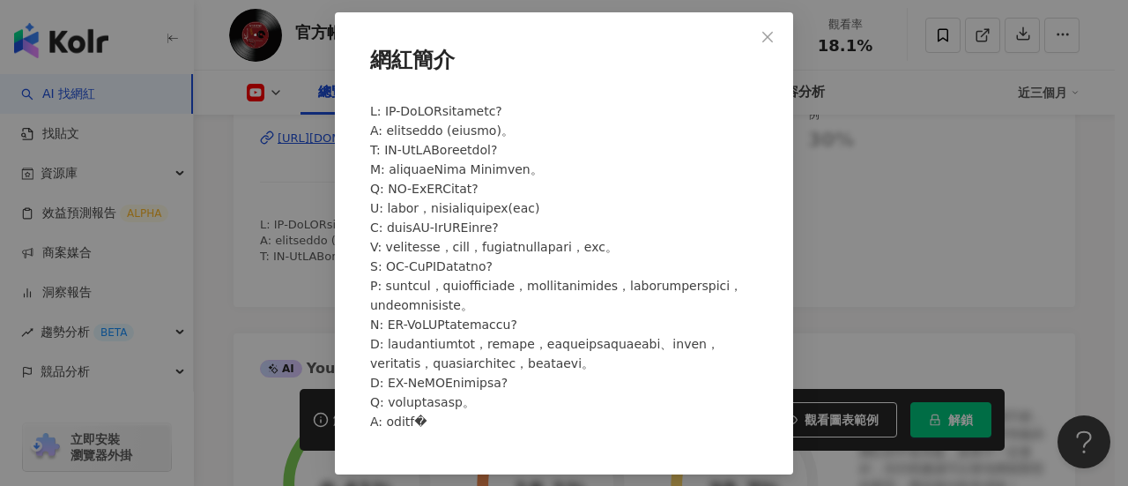
drag, startPoint x: 643, startPoint y: 200, endPoint x: 636, endPoint y: 246, distance: 46.3
drag, startPoint x: 456, startPoint y: 241, endPoint x: 526, endPoint y: 245, distance: 70.7
click at [510, 248] on span at bounding box center [556, 266] width 372 height 324
drag, startPoint x: 527, startPoint y: 245, endPoint x: 617, endPoint y: 225, distance: 92.2
click at [530, 245] on div at bounding box center [564, 273] width 402 height 359
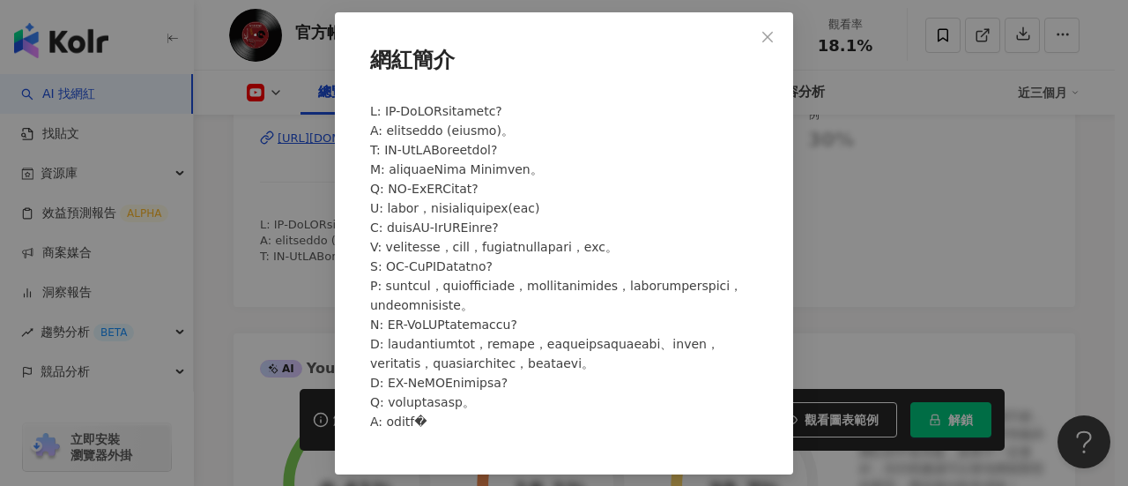
click at [873, 287] on div "網紅簡介" at bounding box center [564, 243] width 1128 height 486
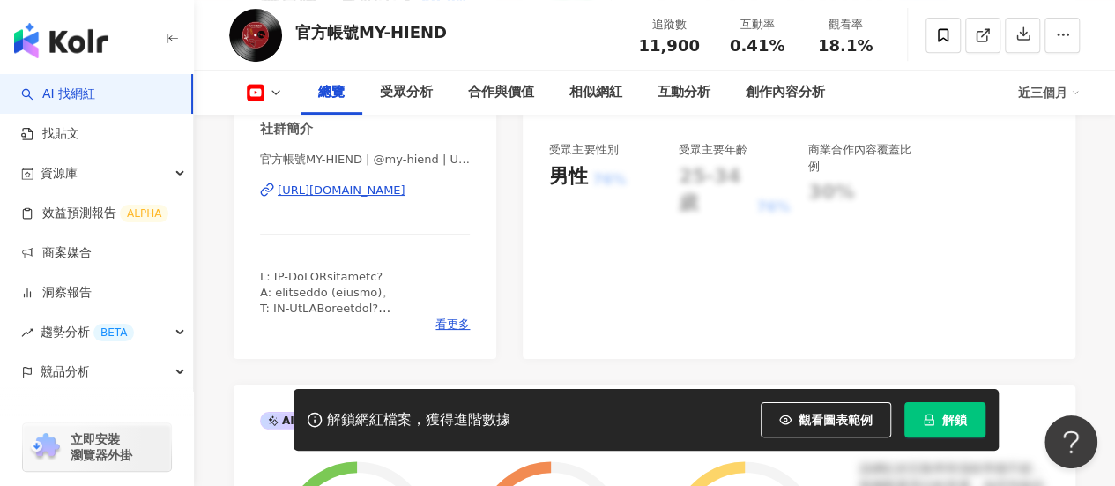
scroll to position [353, 0]
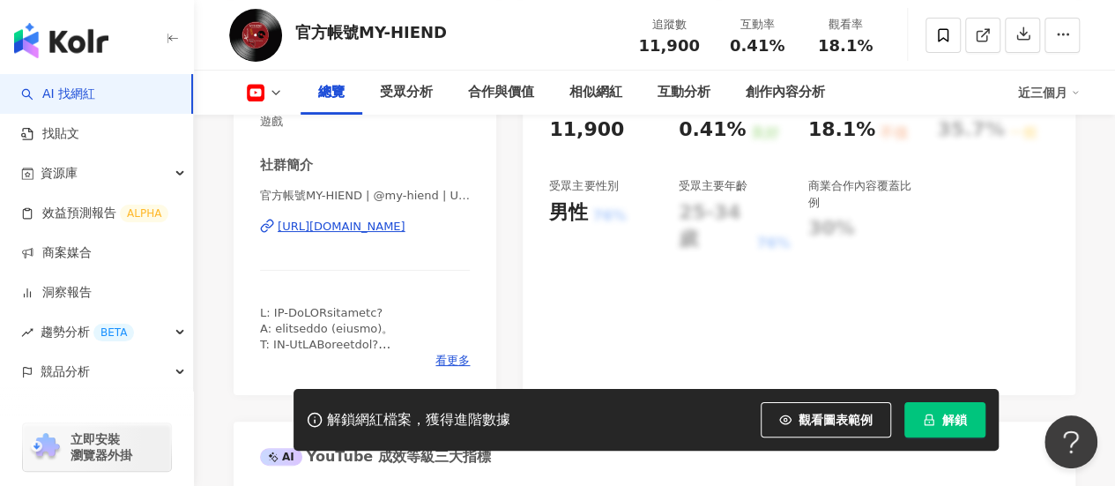
click at [395, 228] on div "[URL][DOMAIN_NAME]" at bounding box center [342, 227] width 128 height 16
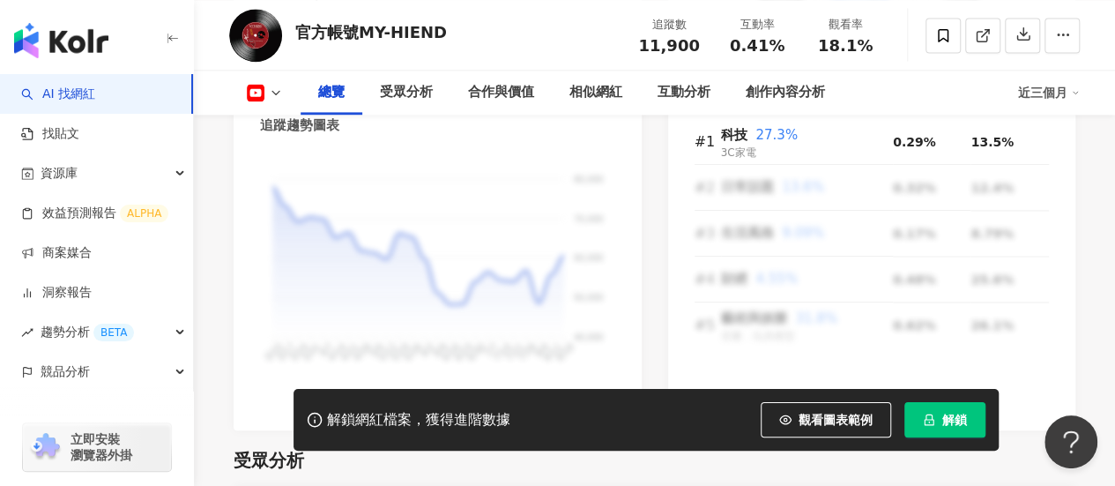
scroll to position [1499, 0]
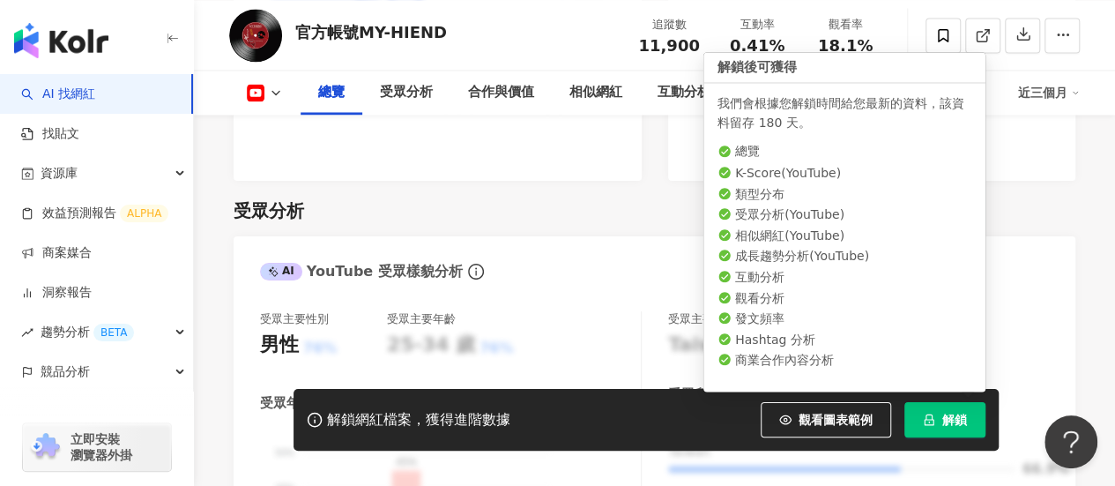
click at [956, 421] on span "解鎖" at bounding box center [954, 420] width 25 height 14
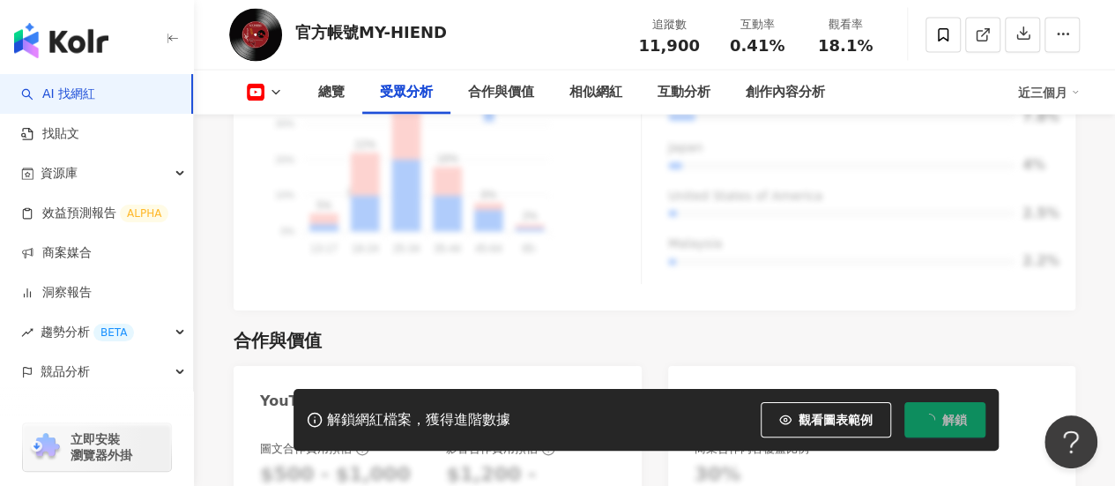
scroll to position [1939, 0]
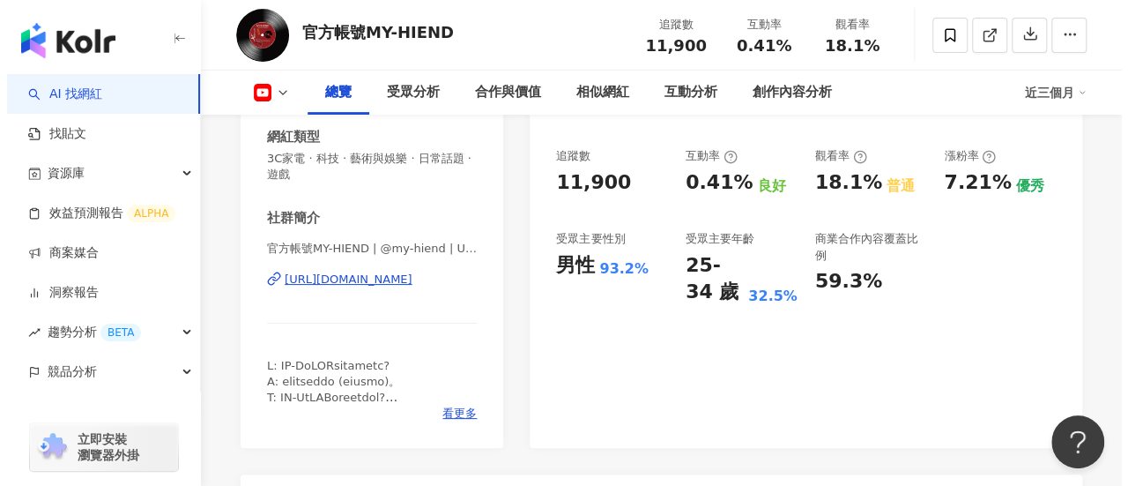
scroll to position [402, 0]
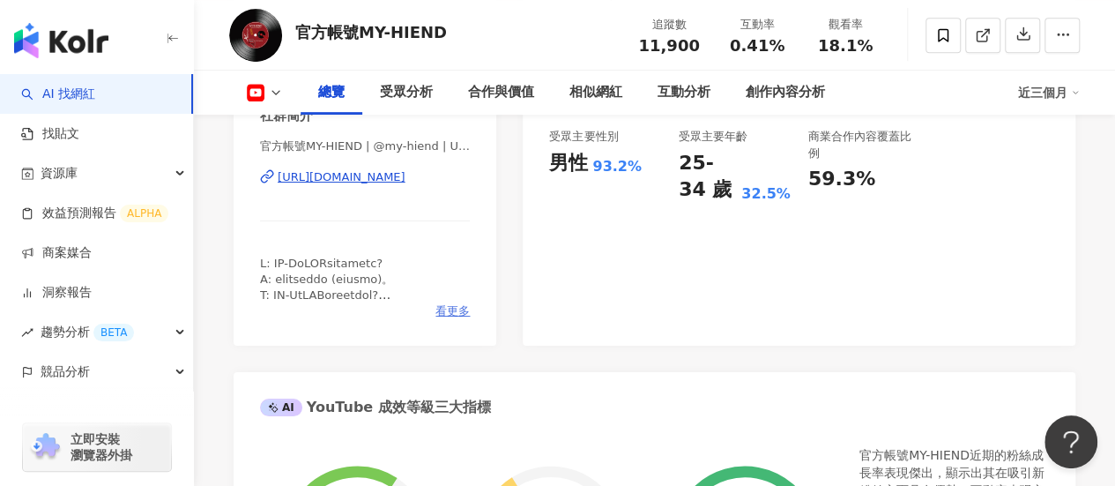
click at [450, 313] on span "看更多" at bounding box center [452, 311] width 34 height 16
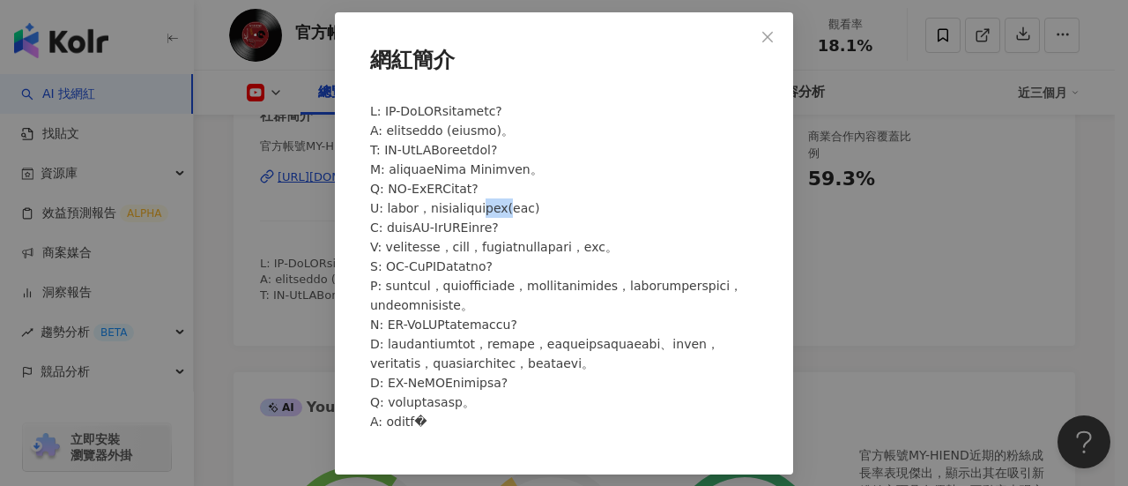
drag, startPoint x: 577, startPoint y: 195, endPoint x: 618, endPoint y: 200, distance: 41.8
click at [618, 200] on span at bounding box center [556, 266] width 372 height 324
click at [594, 197] on span at bounding box center [556, 266] width 372 height 324
drag, startPoint x: 596, startPoint y: 198, endPoint x: 610, endPoint y: 198, distance: 14.1
click at [610, 198] on span at bounding box center [556, 266] width 372 height 324
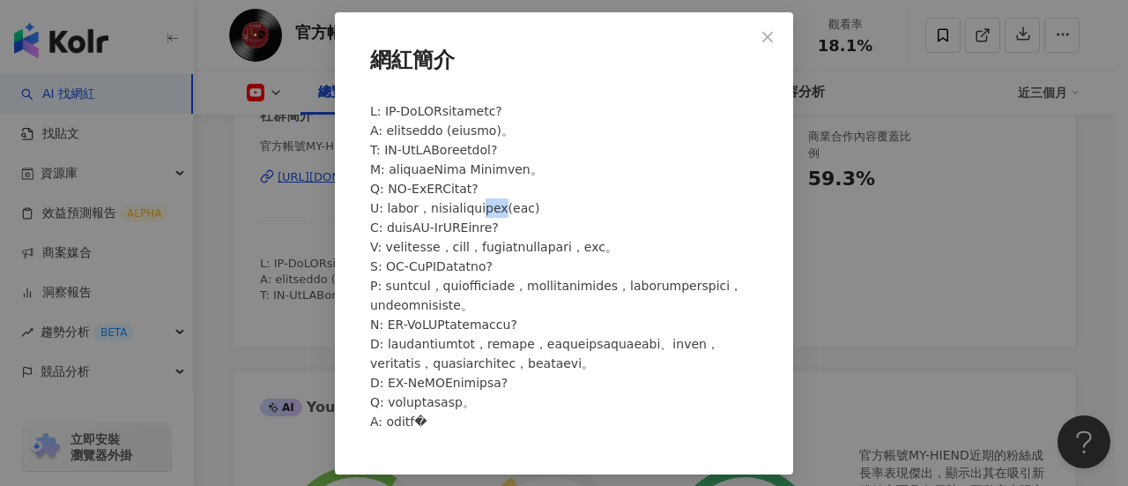
copy span "試音室"
click at [833, 268] on div "網紅簡介" at bounding box center [564, 243] width 1128 height 486
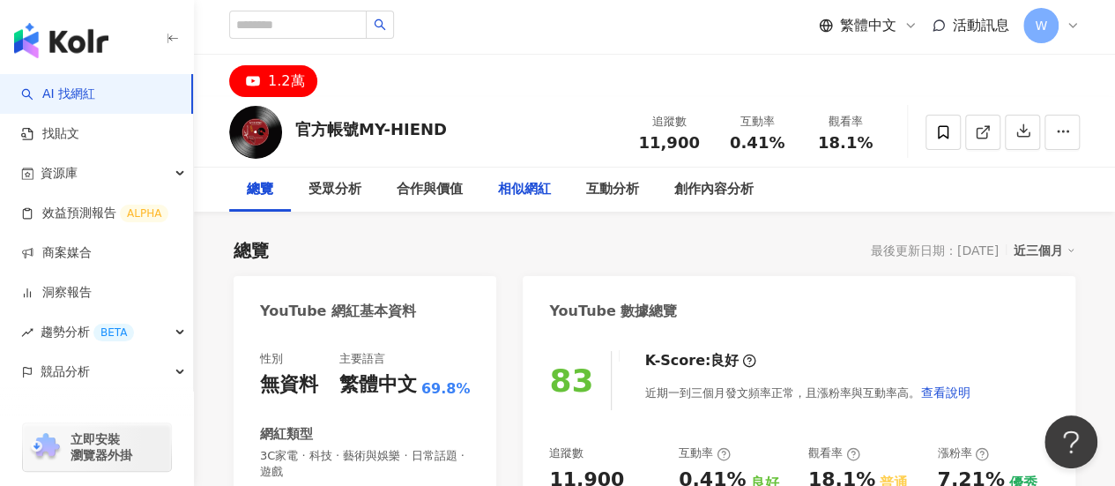
scroll to position [0, 0]
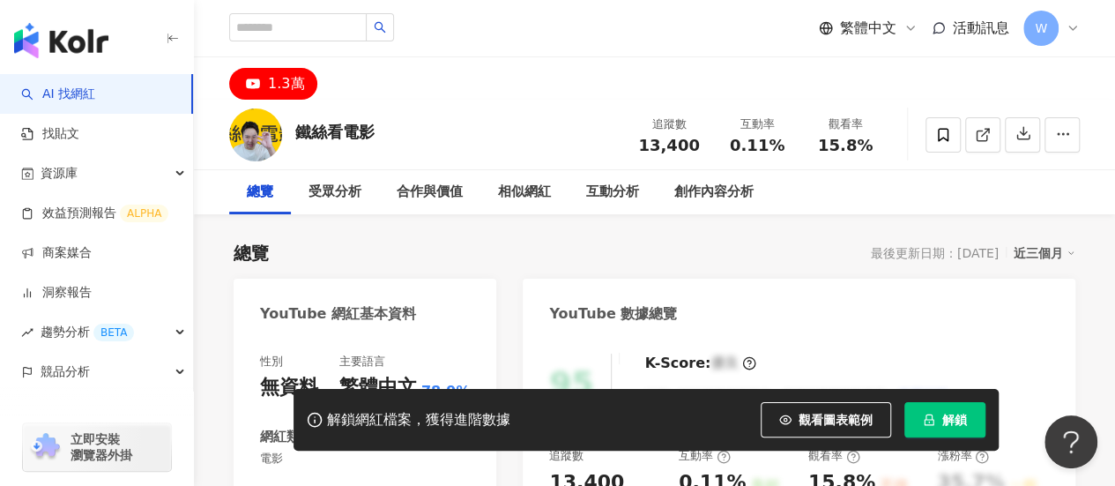
click at [78, 48] on img "button" at bounding box center [61, 40] width 94 height 35
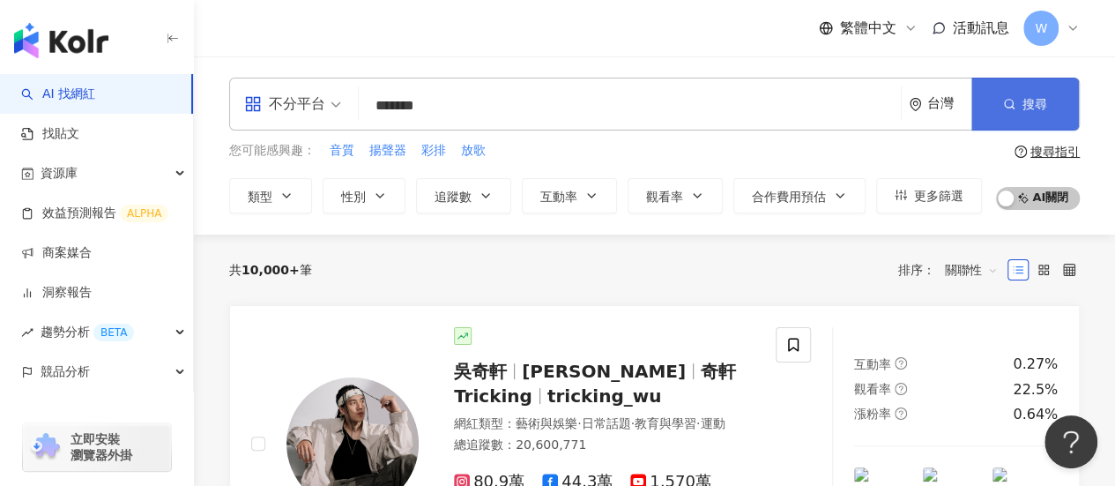
click at [981, 116] on button "搜尋" at bounding box center [1025, 104] width 108 height 53
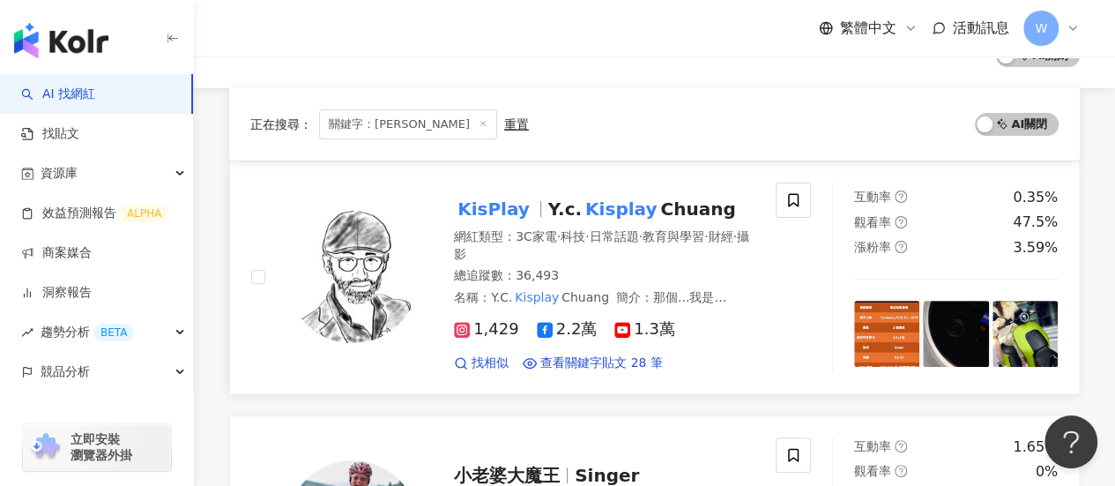
scroll to position [88, 0]
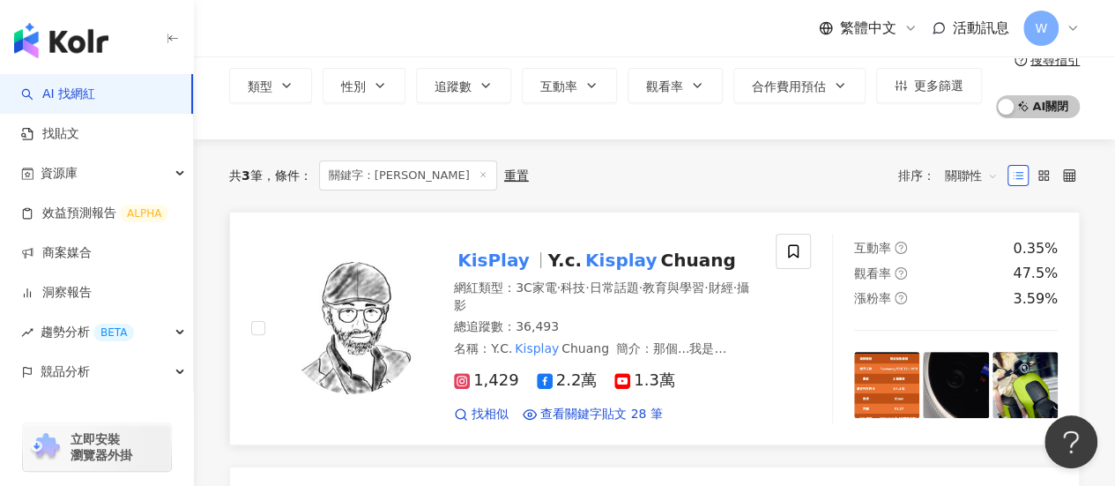
click at [582, 261] on mark "Kisplay" at bounding box center [621, 260] width 78 height 28
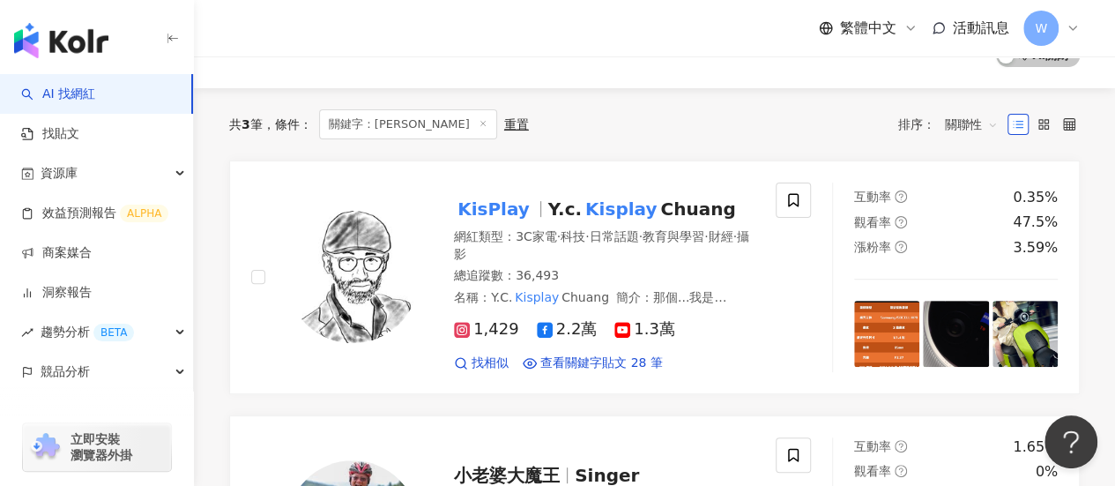
scroll to position [0, 0]
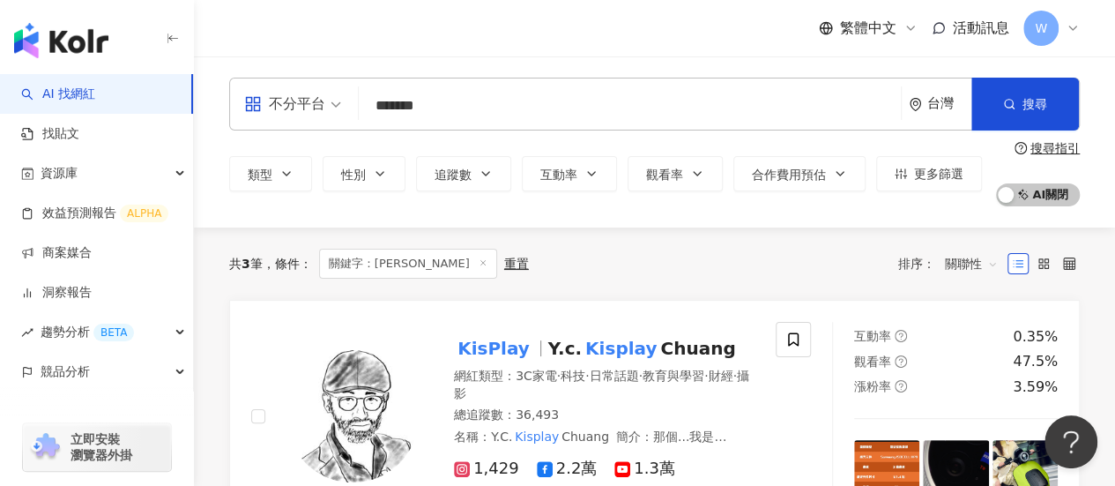
click at [224, 95] on div "不分平台 ******* 台灣 搜尋 類型 性別 追蹤數 互動率 觀看率 合作費用預估 更多篩選 搜尋指引 AI 開啟 AI 關閉" at bounding box center [654, 142] width 921 height 129
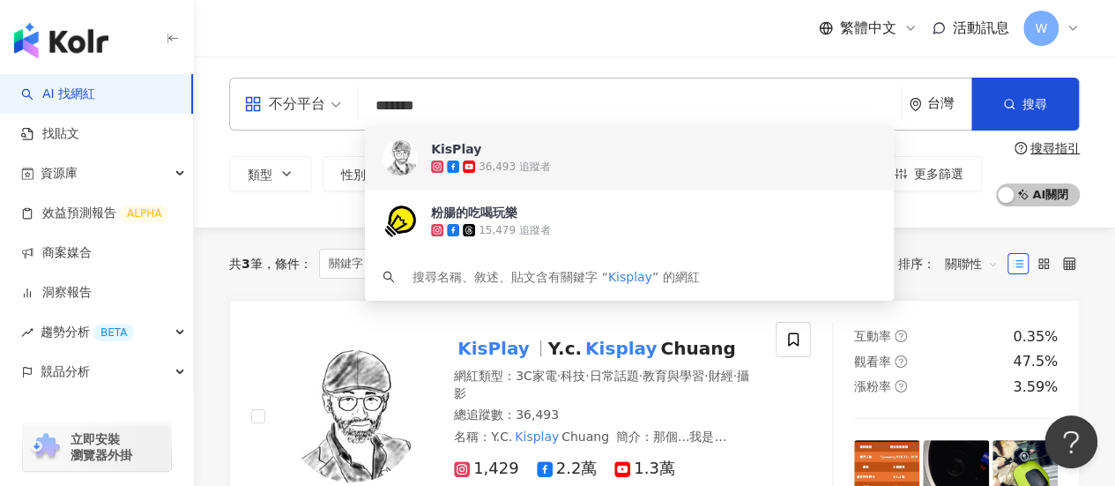
drag, startPoint x: 379, startPoint y: 110, endPoint x: 287, endPoint y: 85, distance: 95.2
click at [264, 100] on div "不分平台 ******* 台灣 搜尋 5c675473-b6ec-48cd-8a3d-5fa226366de8 b1ca0880-a6f2-4be4-8771…" at bounding box center [654, 104] width 851 height 53
paste input "search"
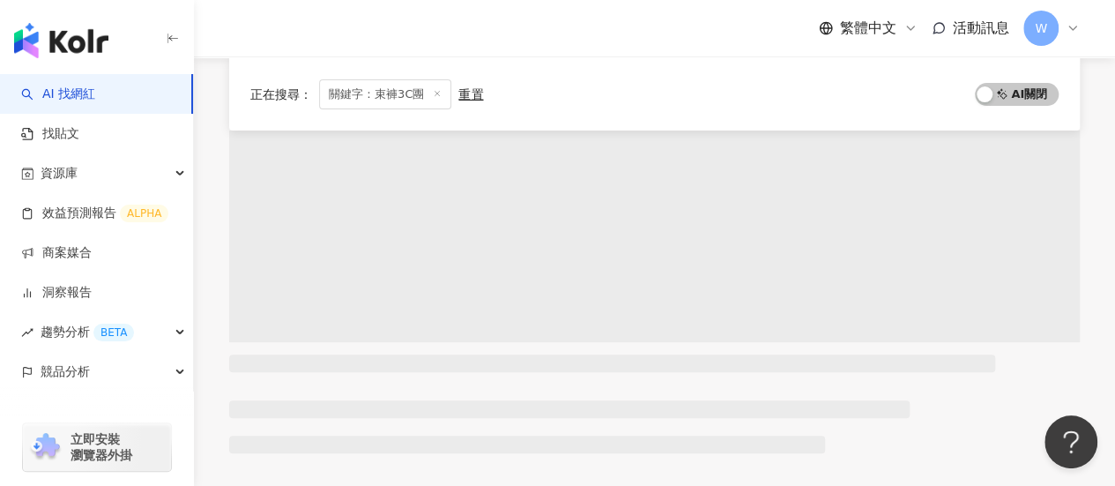
scroll to position [176, 0]
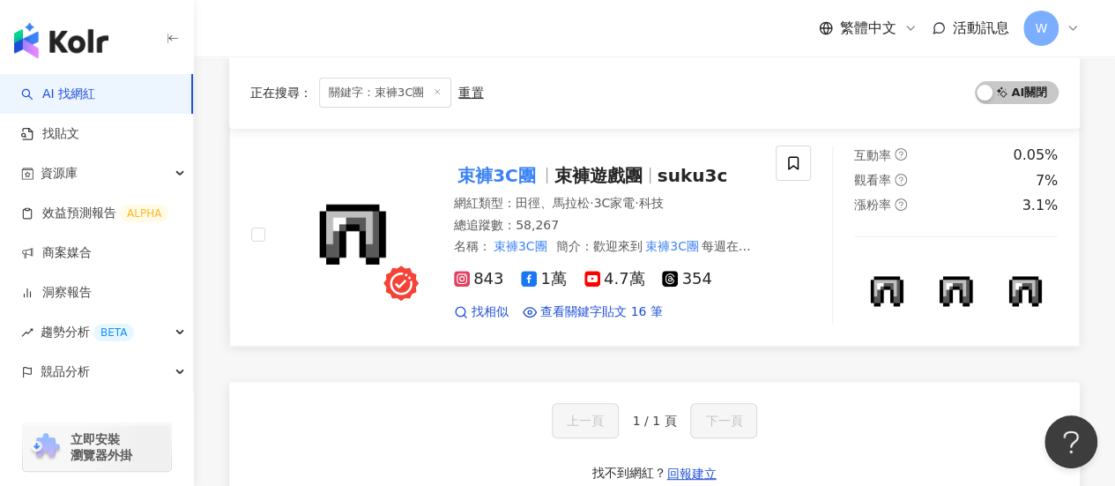
click at [607, 191] on div "束褲3C團 束褲遊戲團 suku3c 網紅類型 ： 田徑、馬拉松 · 3C家電 · 科技 總追蹤數 ： 58,267 名稱 ： 束褲3C團 簡介 ： 歡迎來到…" at bounding box center [587, 235] width 336 height 172
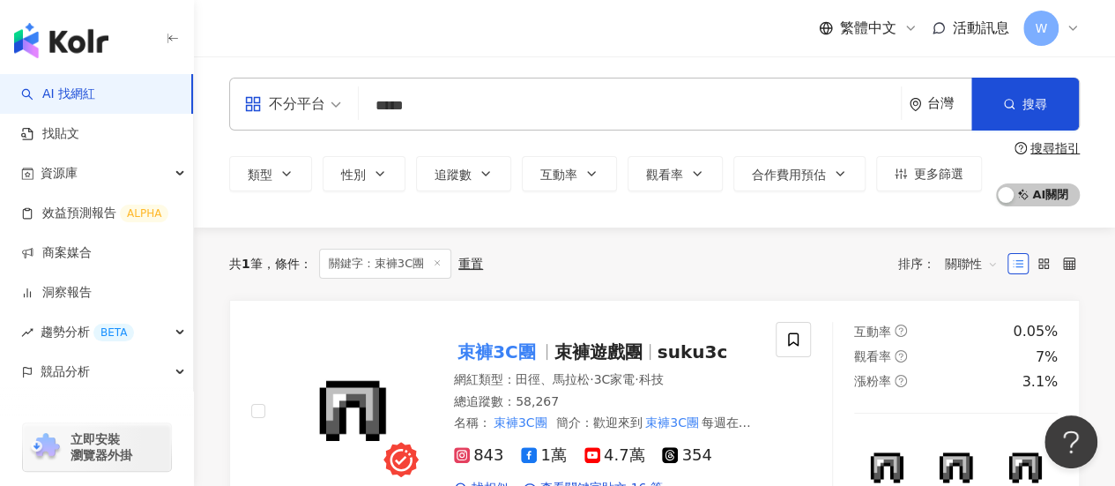
click at [358, 86] on div "不分平台 ***** 台灣 搜尋 loading 搜尋名稱、敘述、貼文含有關鍵字 “ 束褲3C團 ” 的網紅" at bounding box center [654, 104] width 851 height 53
paste input "search"
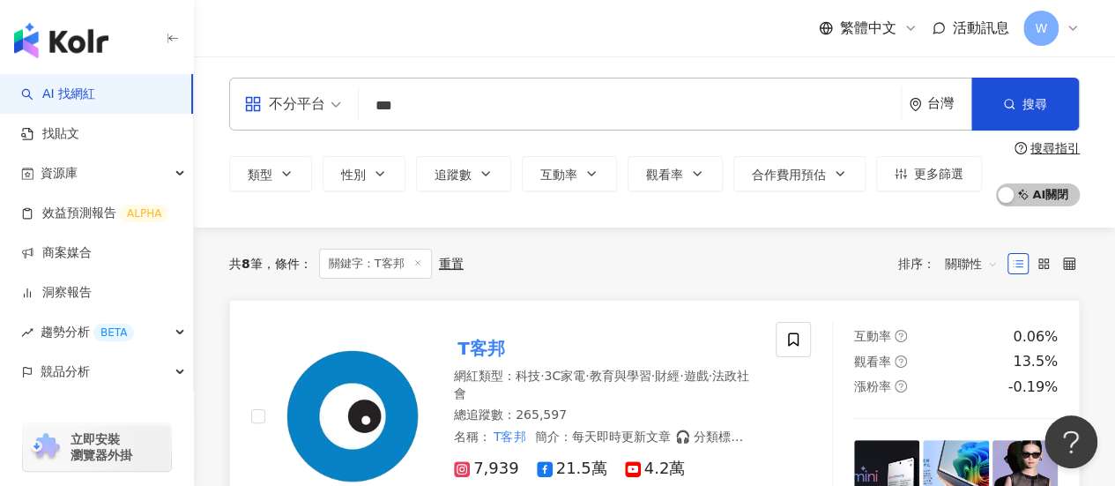
scroll to position [176, 0]
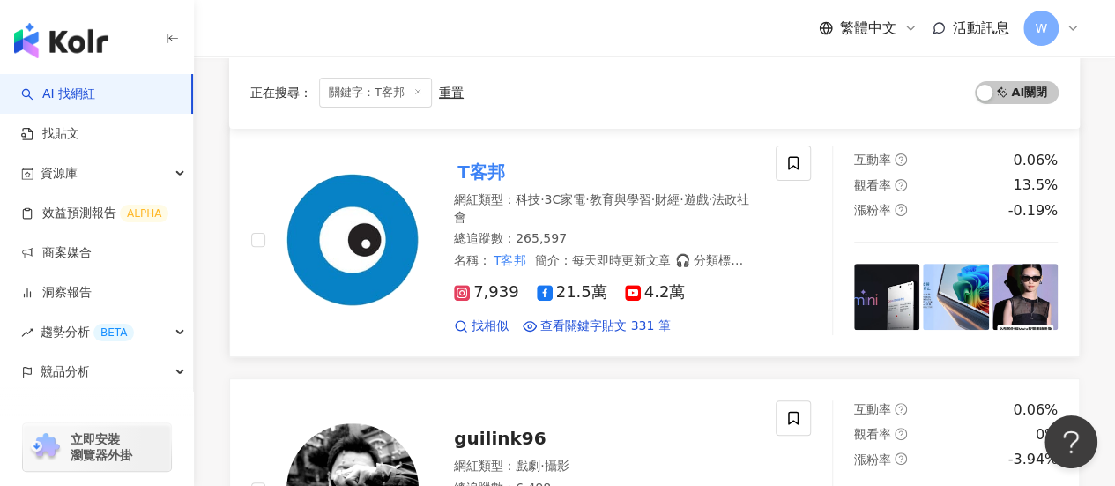
type input "***"
click at [481, 162] on mark "T客邦" at bounding box center [481, 172] width 55 height 28
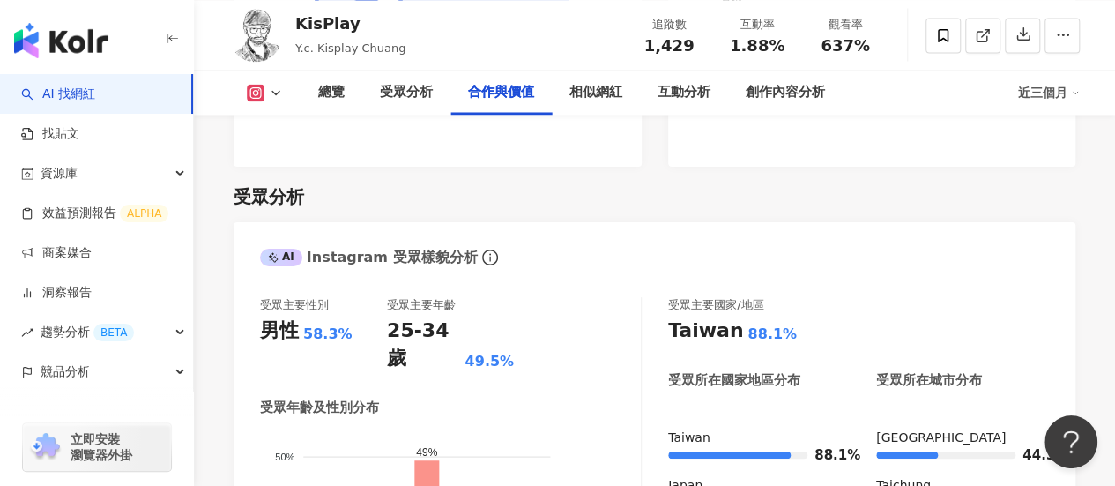
scroll to position [2466, 0]
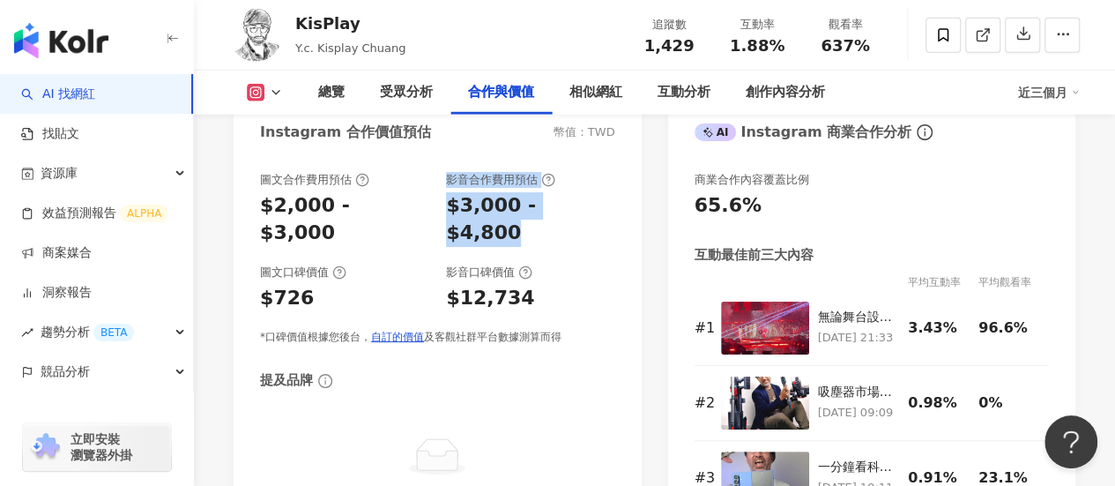
drag, startPoint x: 540, startPoint y: 179, endPoint x: 610, endPoint y: 207, distance: 75.1
click at [610, 207] on div "圖文合作費用預估 $2,000 - $3,000 影音合作費用預估 $3,000 - $4,800" at bounding box center [437, 209] width 355 height 75
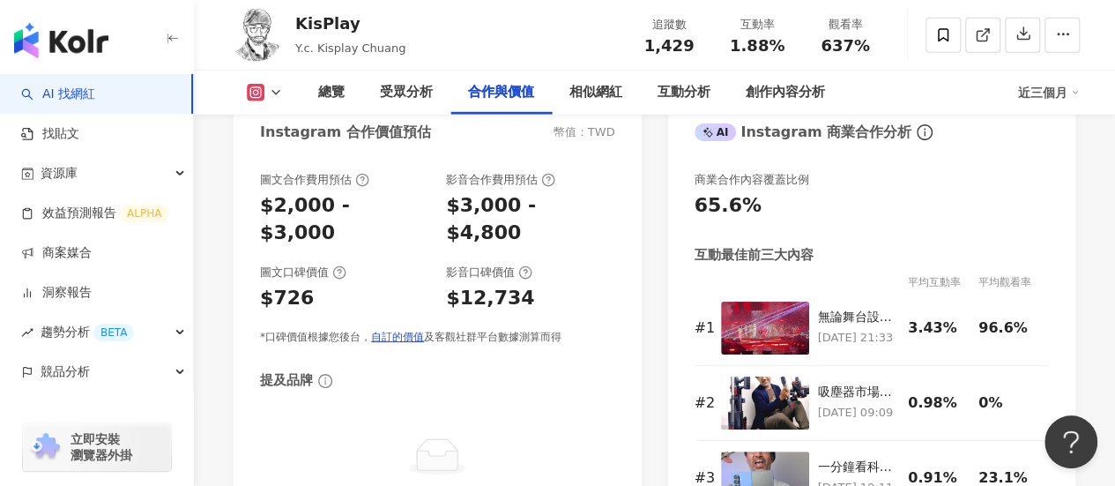
click at [612, 264] on div "影音口碑價值" at bounding box center [530, 272] width 168 height 16
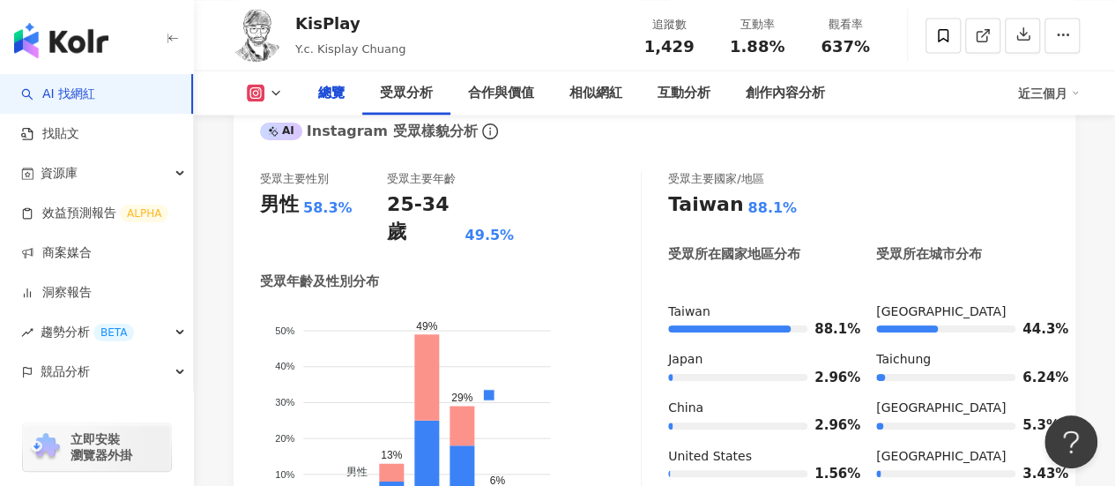
scroll to position [1320, 0]
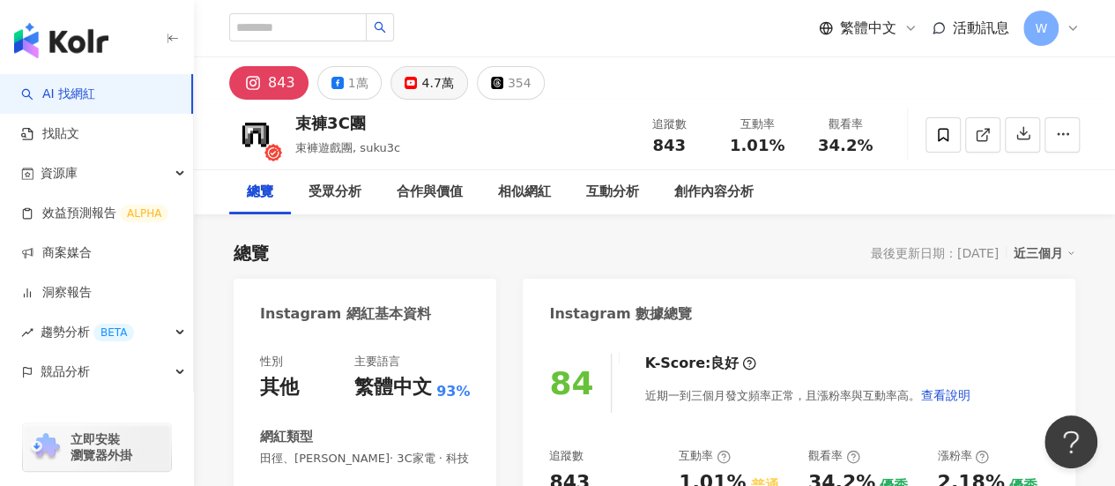
click at [437, 90] on div "4.7萬" at bounding box center [437, 83] width 32 height 25
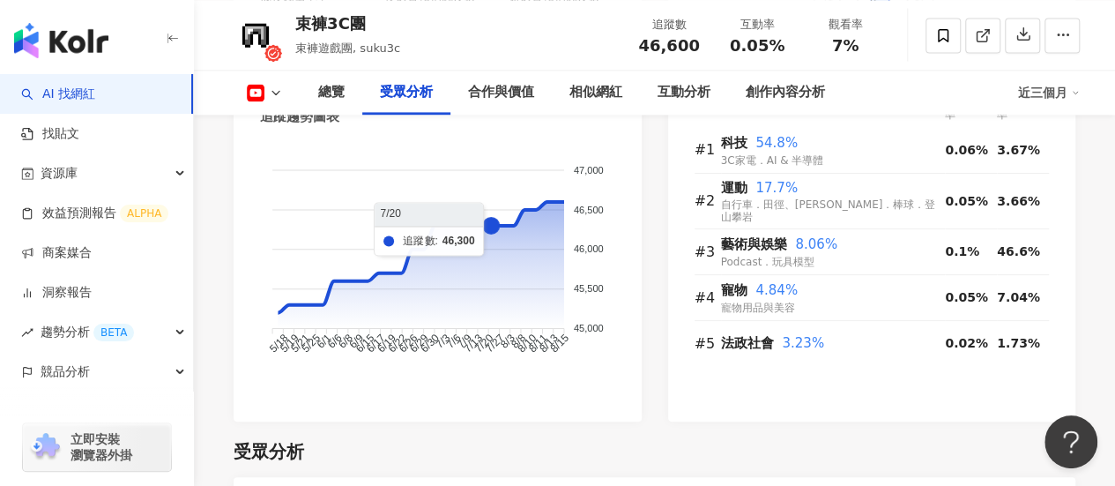
scroll to position [1515, 0]
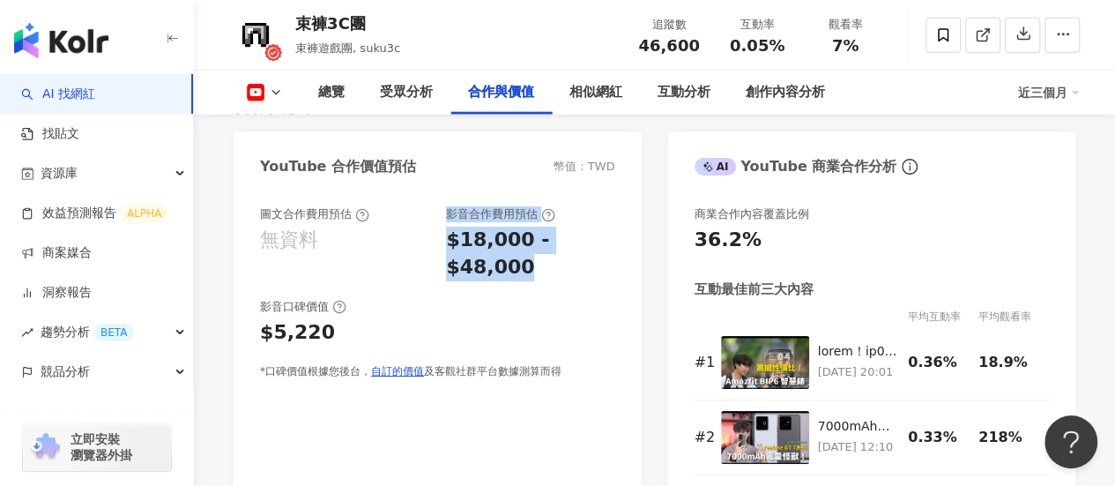
drag, startPoint x: 454, startPoint y: 190, endPoint x: 618, endPoint y: 232, distance: 169.3
click at [618, 232] on div "圖文合作費用預估 無資料 影音合作費用預估 $18,000 - $48,000 影音口碑價值 $5,220 *口碑價值根據您後台， 自訂的價值 及客觀社群平台…" at bounding box center [438, 383] width 408 height 388
copy div "影音合作費用預估 $18,000 - $48,000"
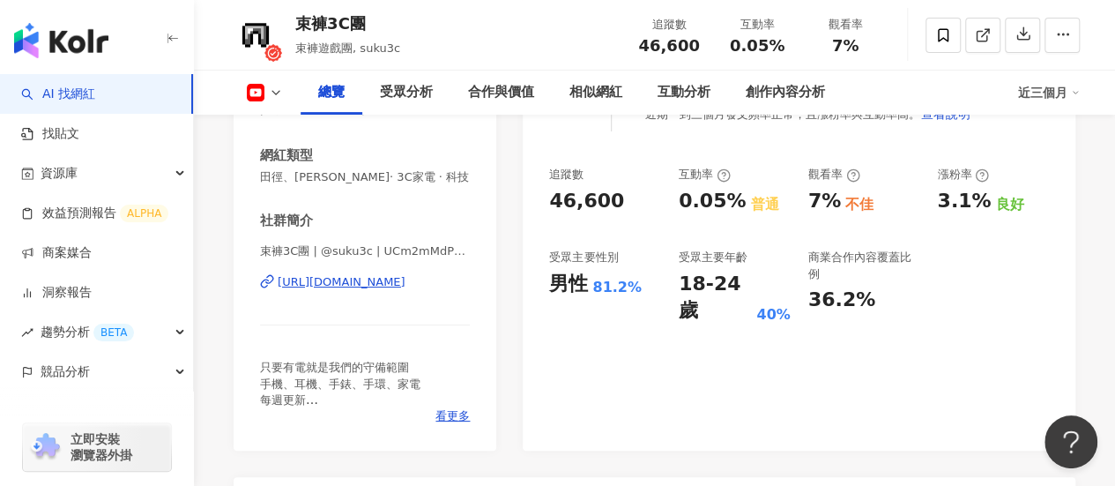
scroll to position [0, 0]
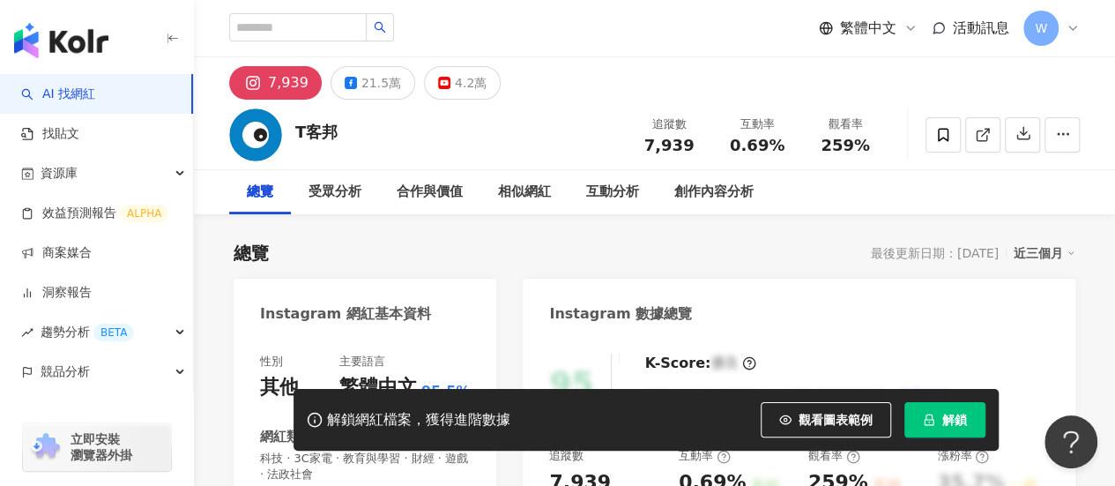
click at [440, 70] on button "4.2萬" at bounding box center [462, 82] width 77 height 33
click at [455, 76] on div "4.2萬" at bounding box center [471, 83] width 32 height 25
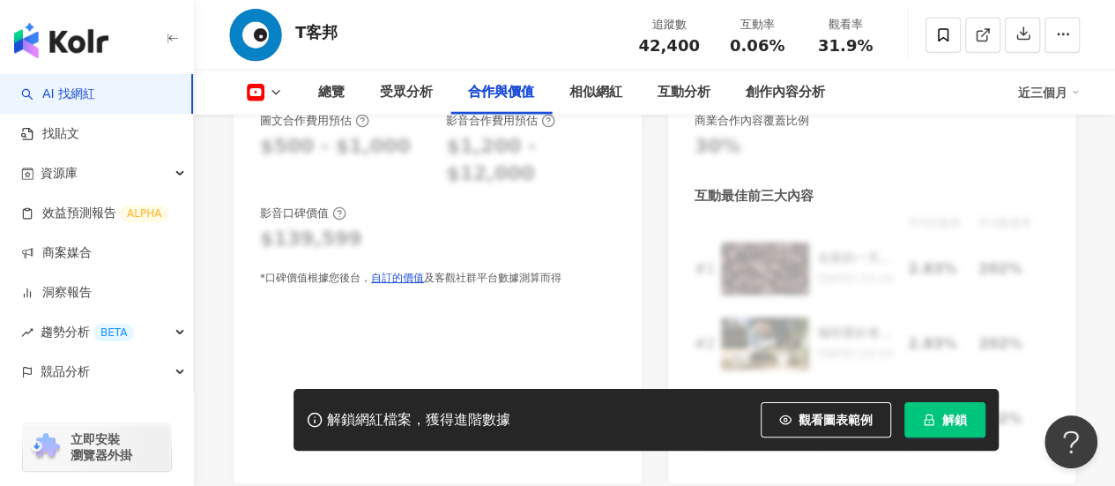
scroll to position [2116, 0]
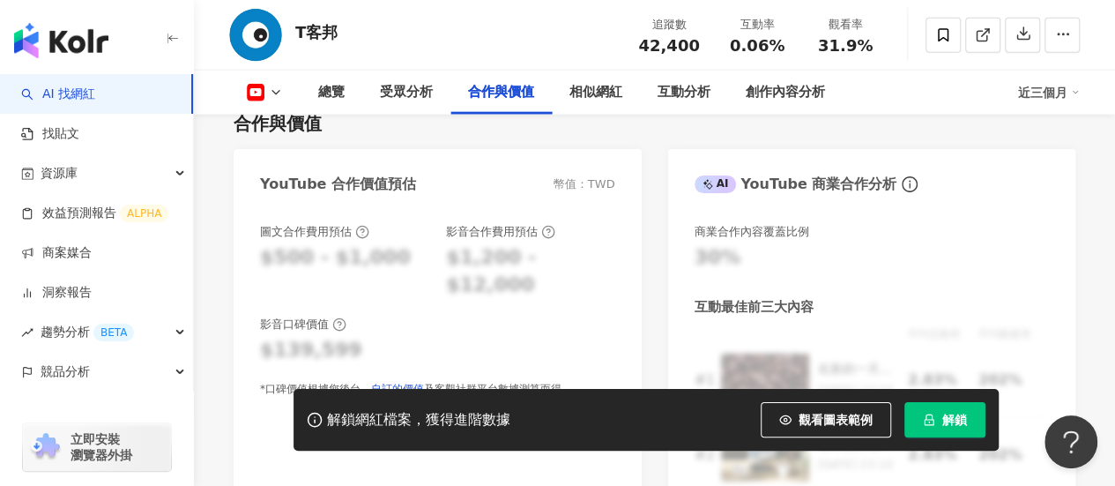
click at [923, 415] on icon "lock" at bounding box center [929, 419] width 12 height 12
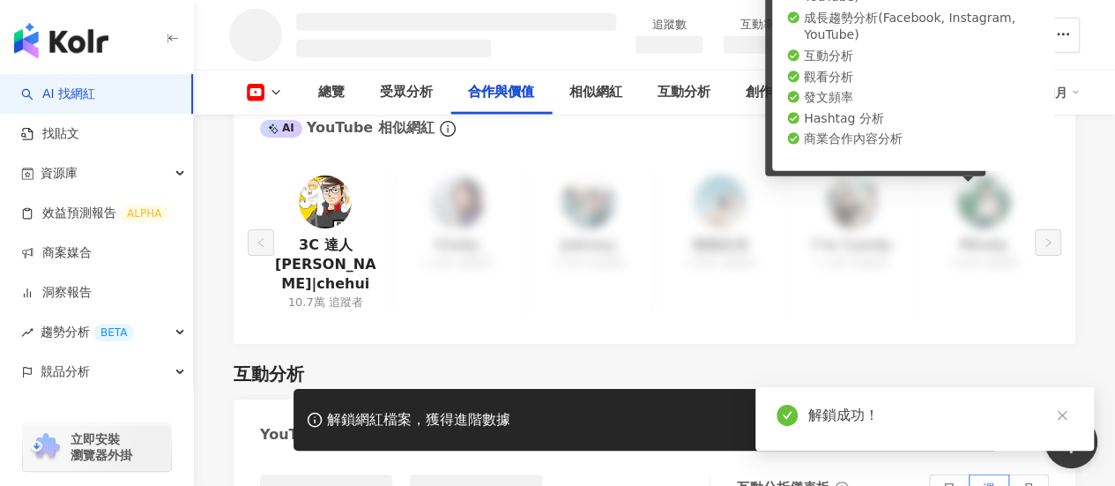
scroll to position [1881, 0]
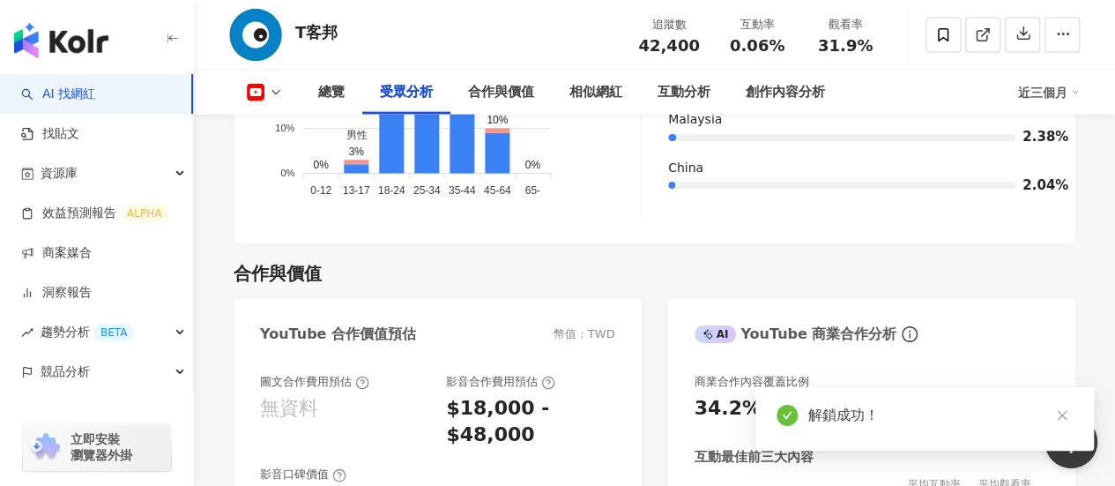
scroll to position [2043, 0]
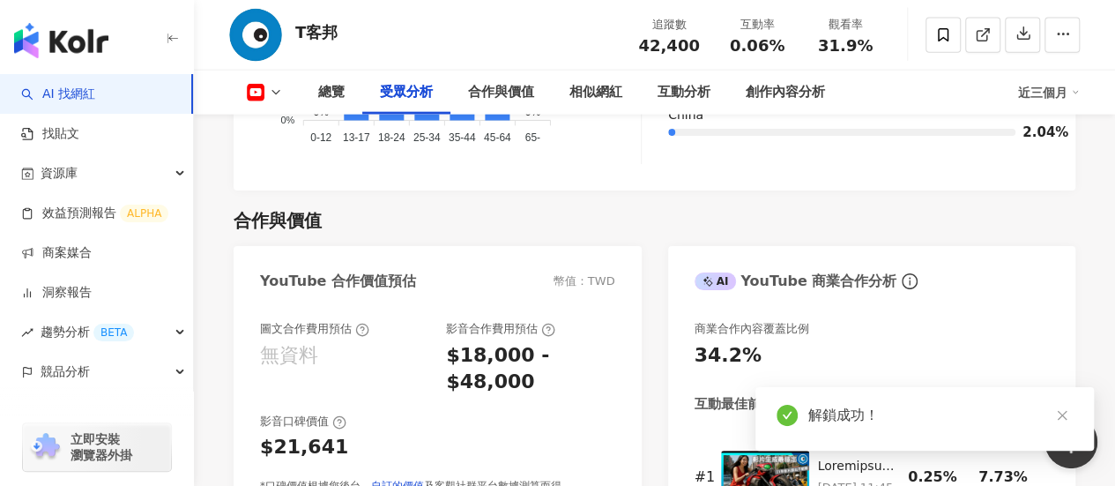
drag, startPoint x: 443, startPoint y: 309, endPoint x: 597, endPoint y: 359, distance: 162.2
click at [537, 342] on div "$18,000 - $48,000" at bounding box center [530, 369] width 168 height 55
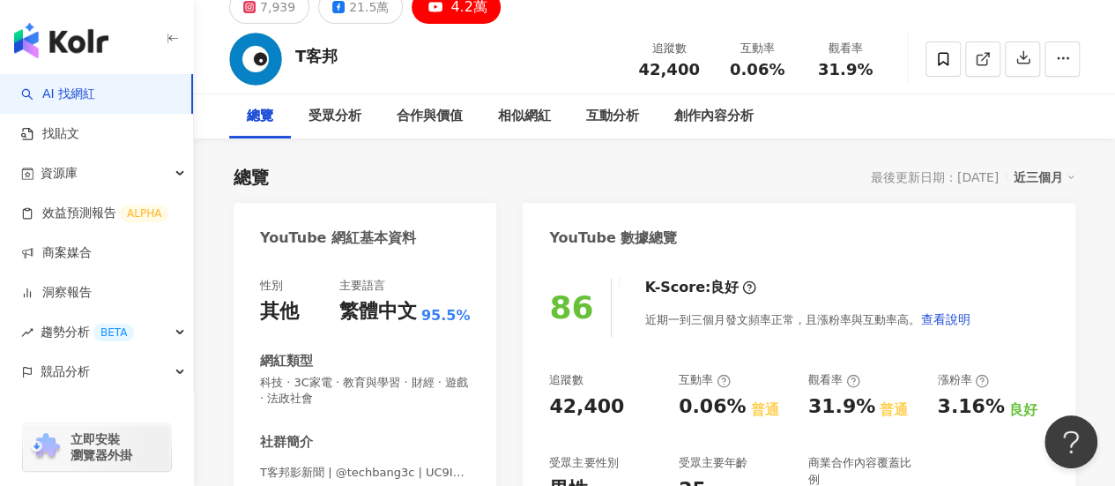
scroll to position [0, 0]
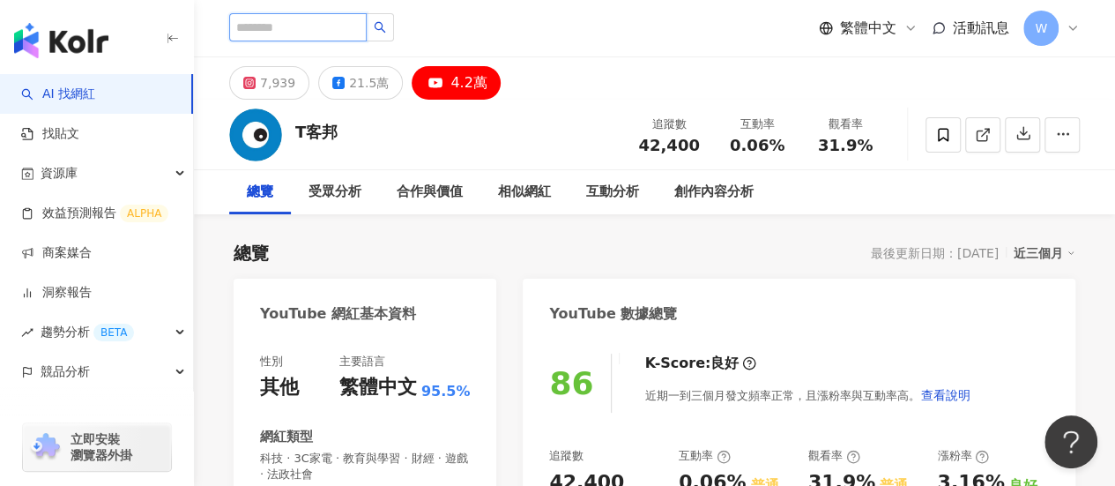
click at [311, 35] on input "search" at bounding box center [298, 27] width 138 height 28
paste input "**********"
type input "**********"
click at [386, 33] on icon "search" at bounding box center [380, 27] width 12 height 12
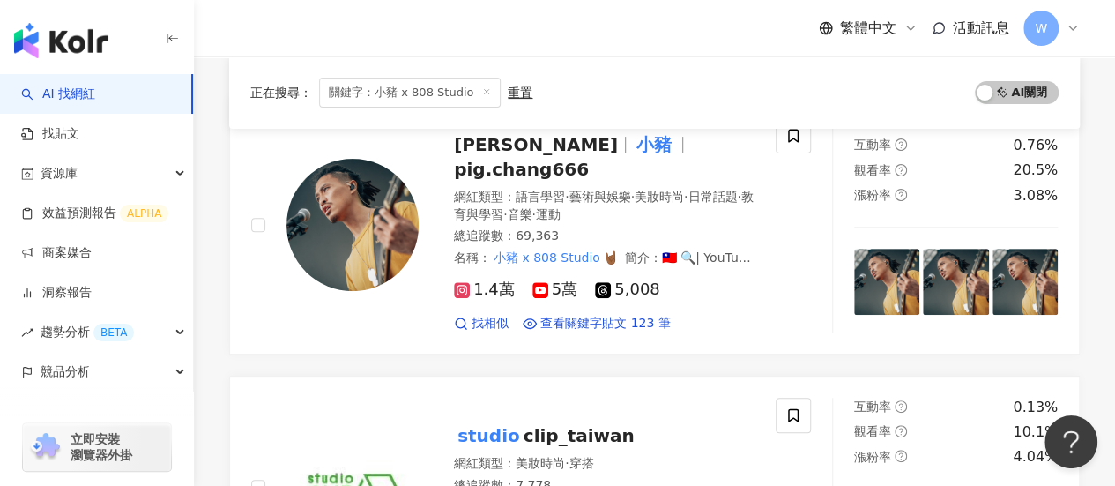
scroll to position [176, 0]
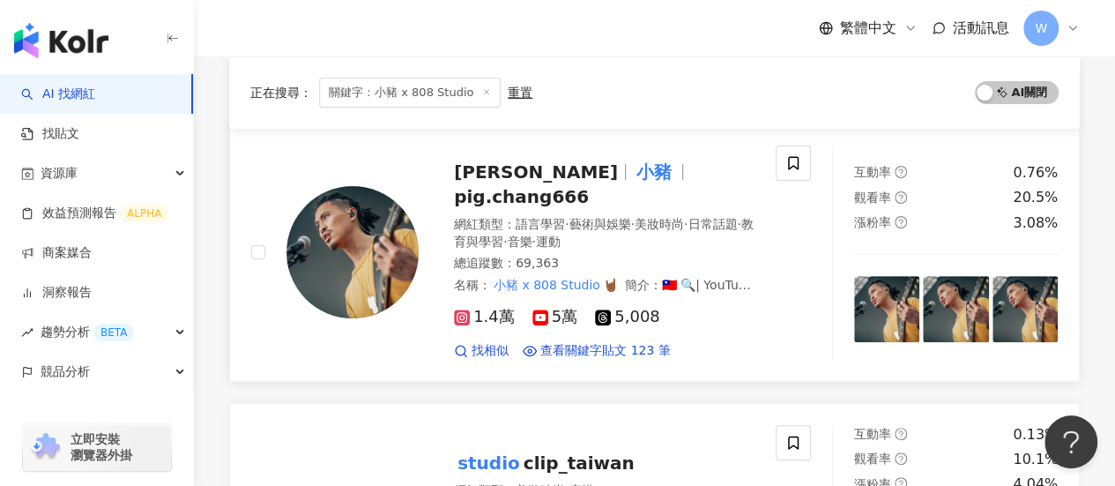
click at [633, 186] on mark "小豬" at bounding box center [654, 172] width 42 height 28
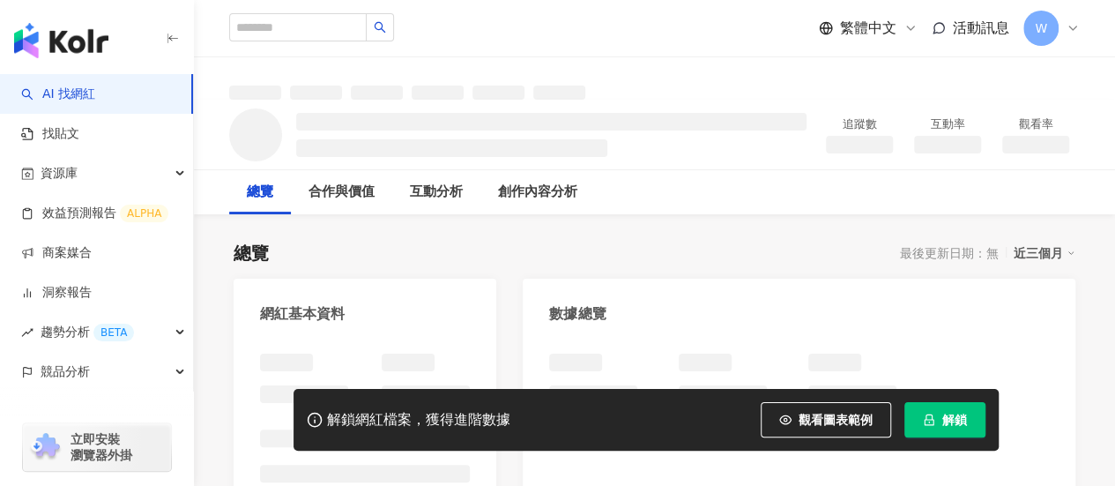
click at [928, 413] on icon "lock" at bounding box center [929, 419] width 12 height 12
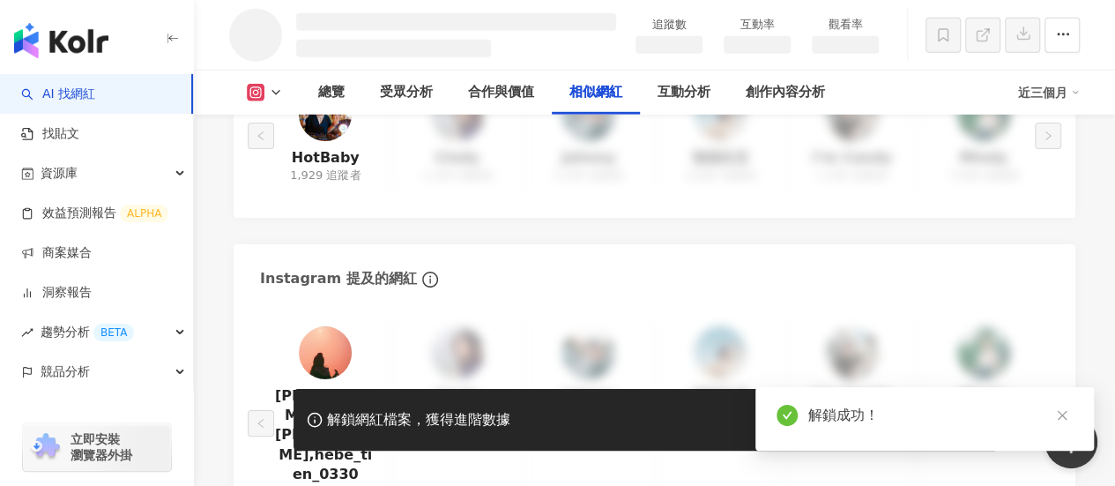
scroll to position [2581, 0]
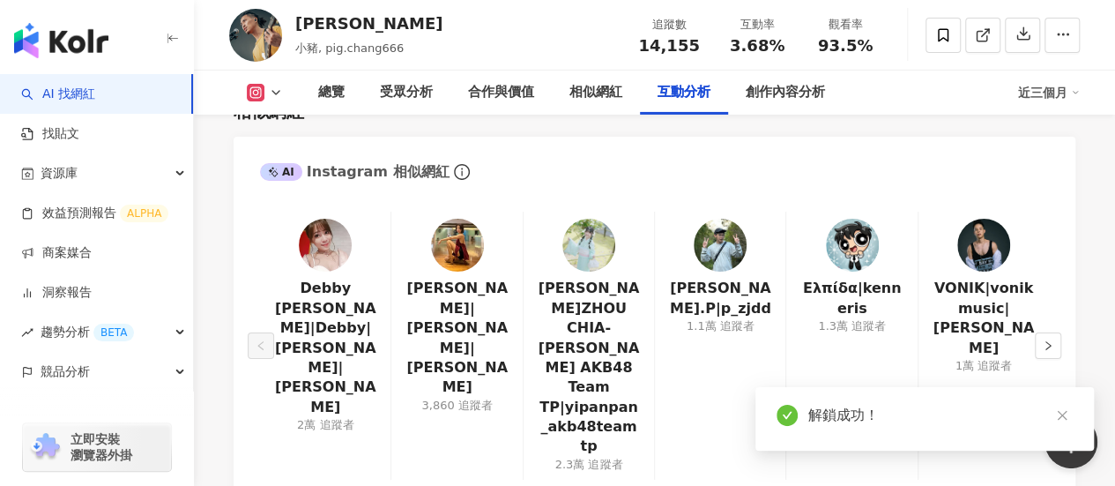
click at [263, 93] on icon at bounding box center [256, 93] width 18 height 18
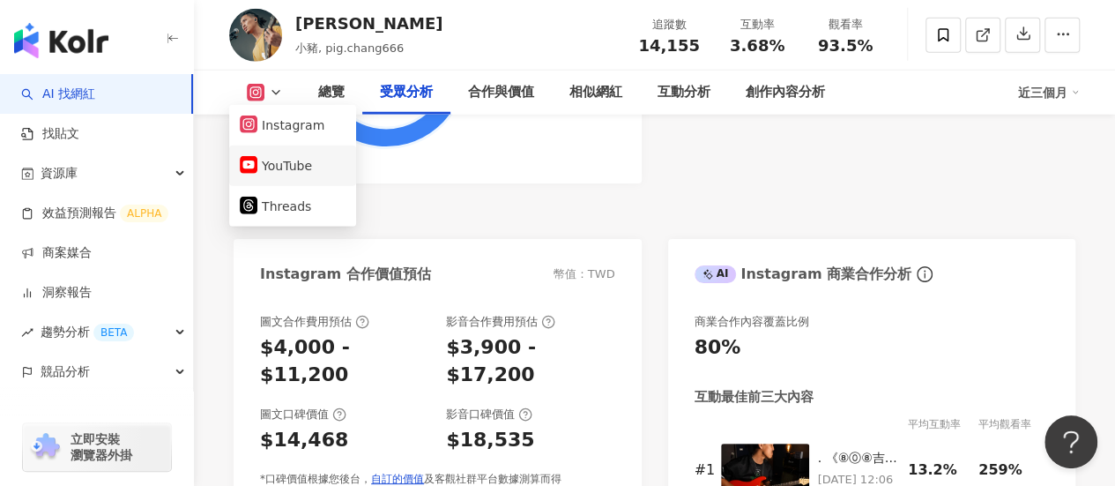
click at [281, 151] on li "YouTube" at bounding box center [292, 165] width 127 height 41
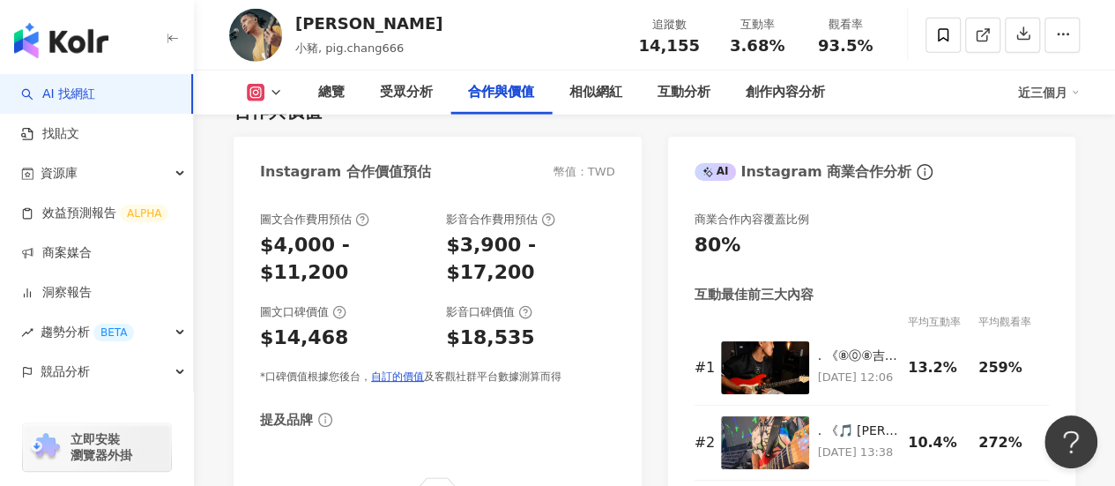
scroll to position [2375, 0]
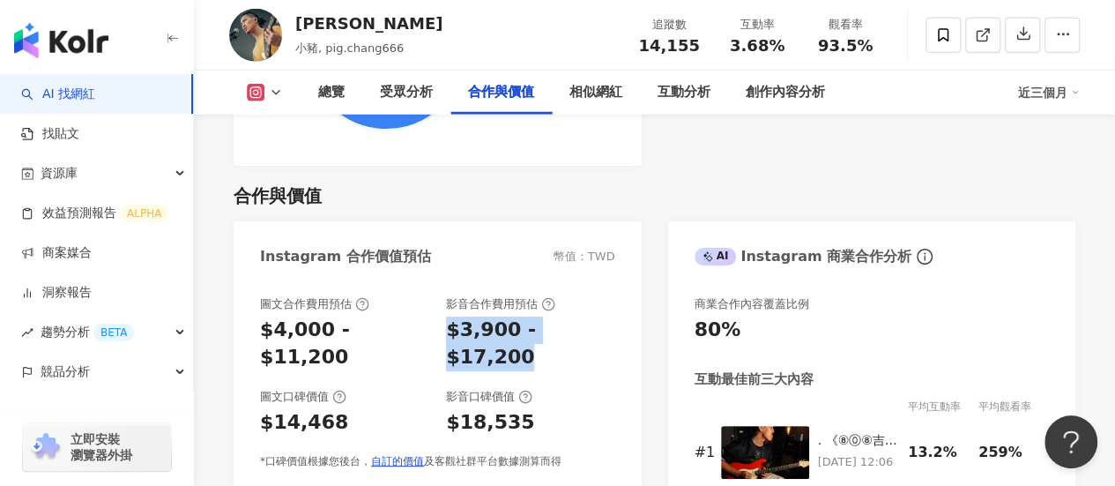
drag, startPoint x: 449, startPoint y: 317, endPoint x: 617, endPoint y: 329, distance: 168.8
click at [617, 329] on div "圖文合作費用預估 $4,000 - $11,200 影音合作費用預估 $3,900 - $17,200 圖文口碑價值 $14,468 影音口碑價值 $18,5…" at bounding box center [438, 480] width 408 height 403
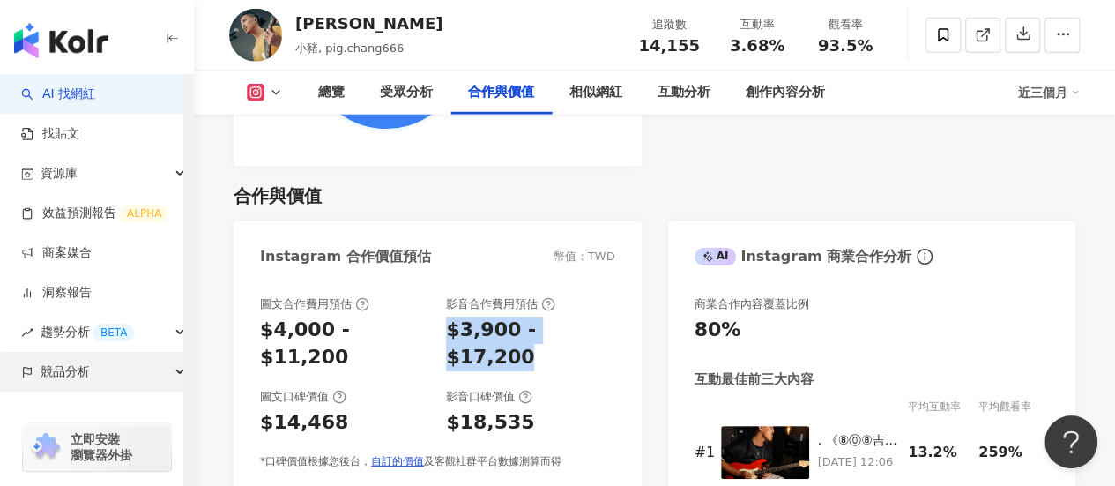
copy div "$3,900 - $17,200"
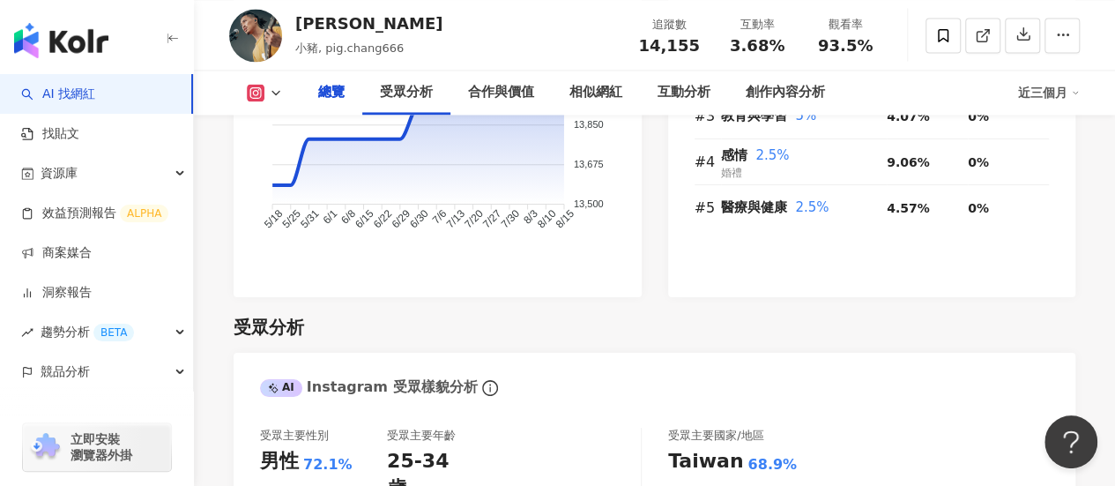
scroll to position [0, 0]
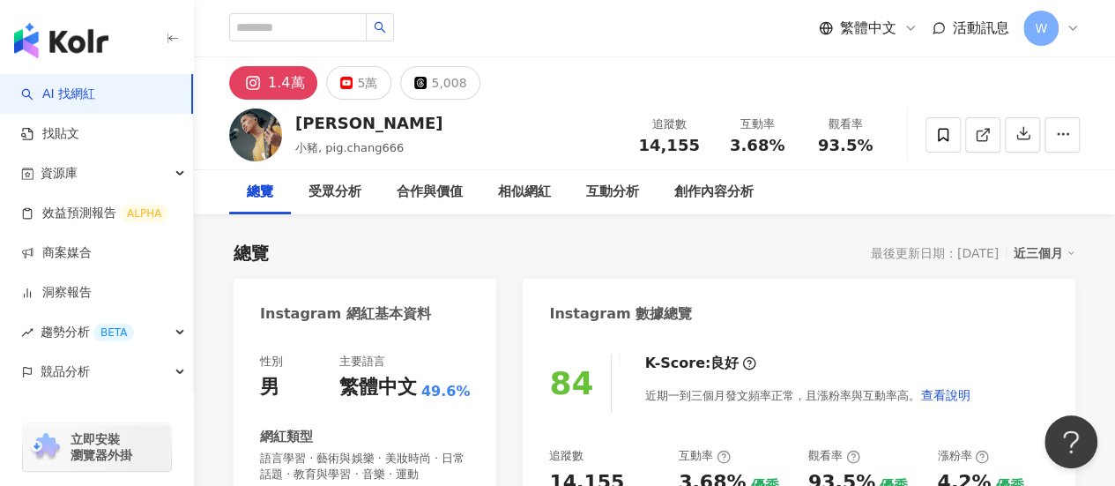
click at [339, 41] on div at bounding box center [311, 28] width 165 height 30
click at [350, 30] on input "search" at bounding box center [298, 27] width 138 height 28
paste input "****"
type input "****"
click at [394, 26] on button "button" at bounding box center [380, 27] width 28 height 28
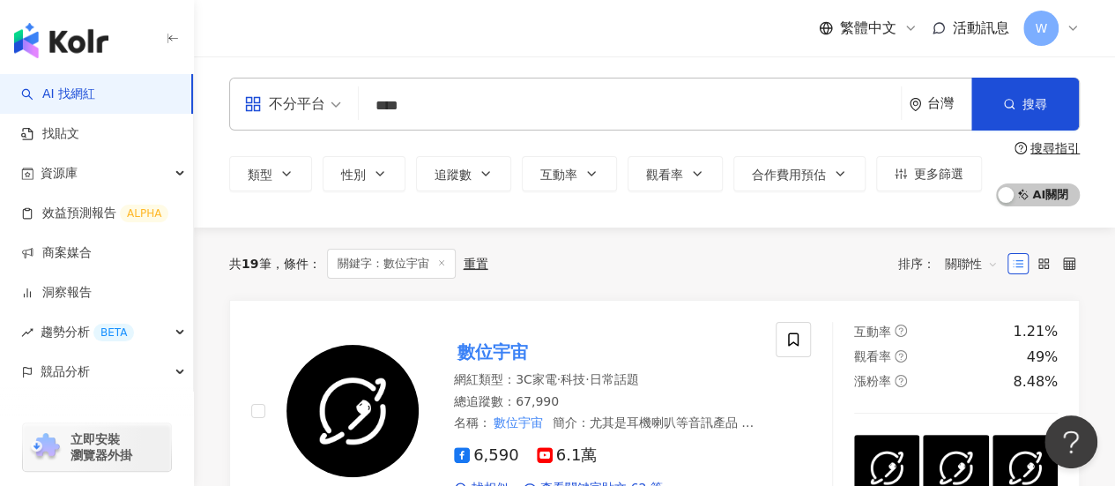
click at [822, 255] on div "共 19 筆 條件 ： 關鍵字：數位宇宙 重置 排序： 關聯性" at bounding box center [654, 264] width 851 height 30
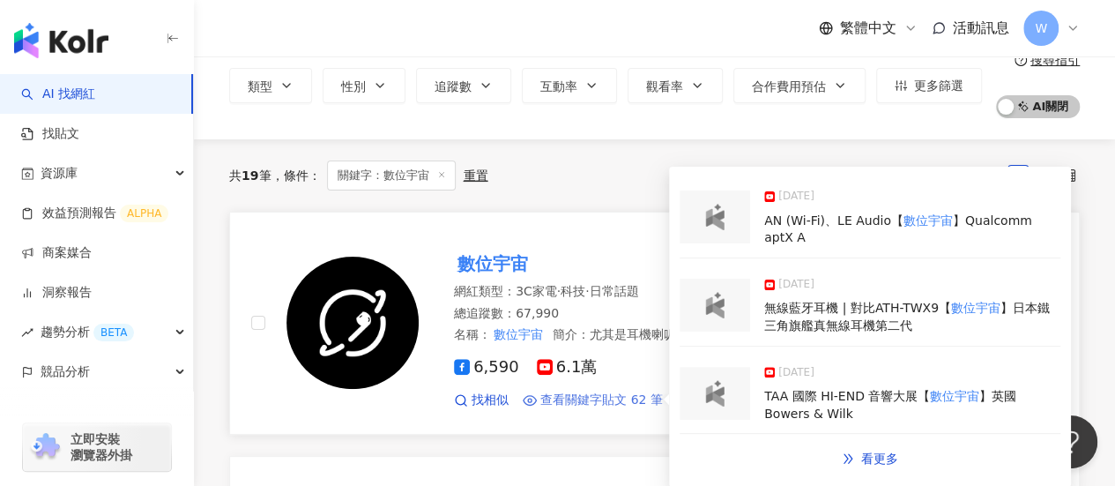
click at [588, 397] on span "查看關鍵字貼文 62 筆" at bounding box center [601, 400] width 123 height 18
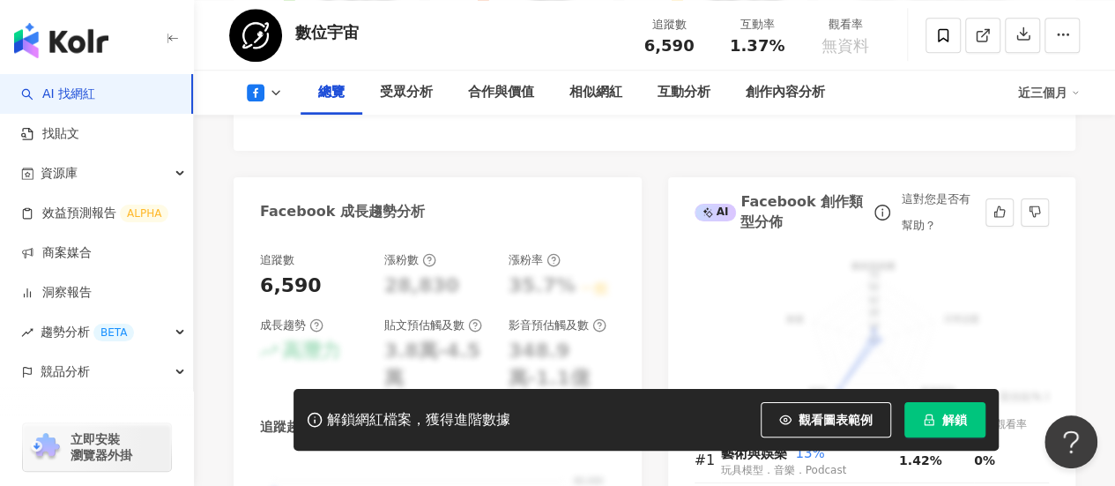
scroll to position [911, 0]
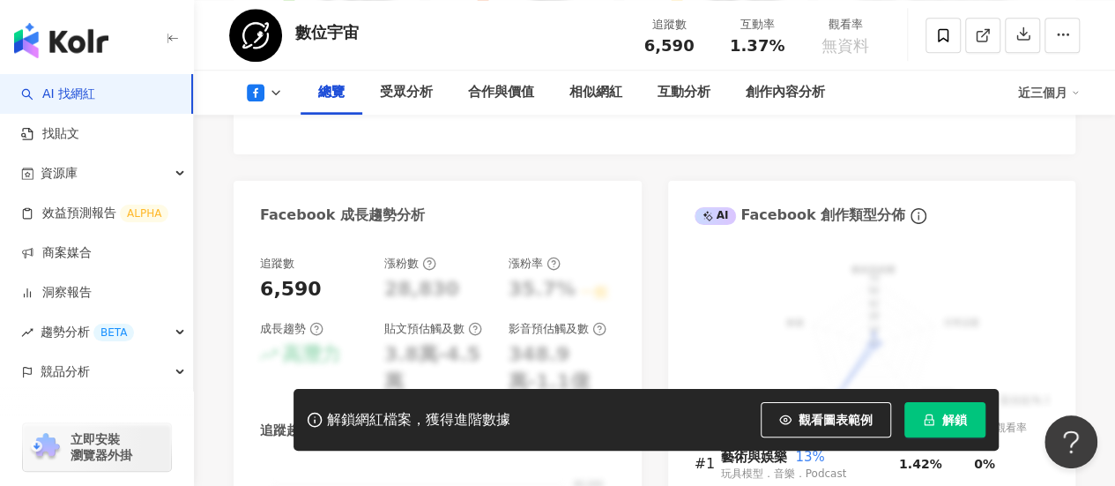
click at [954, 413] on span "解鎖" at bounding box center [954, 420] width 25 height 14
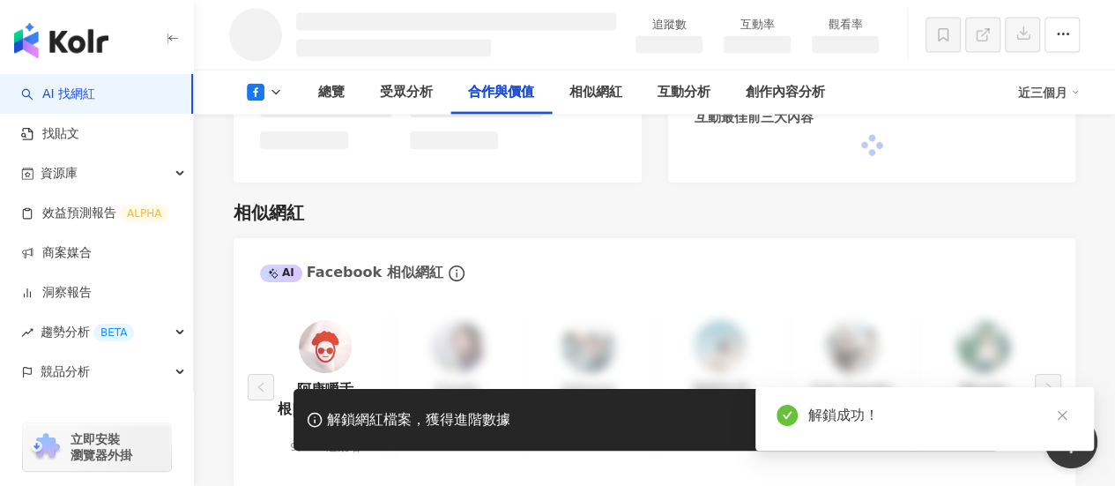
scroll to position [1849, 0]
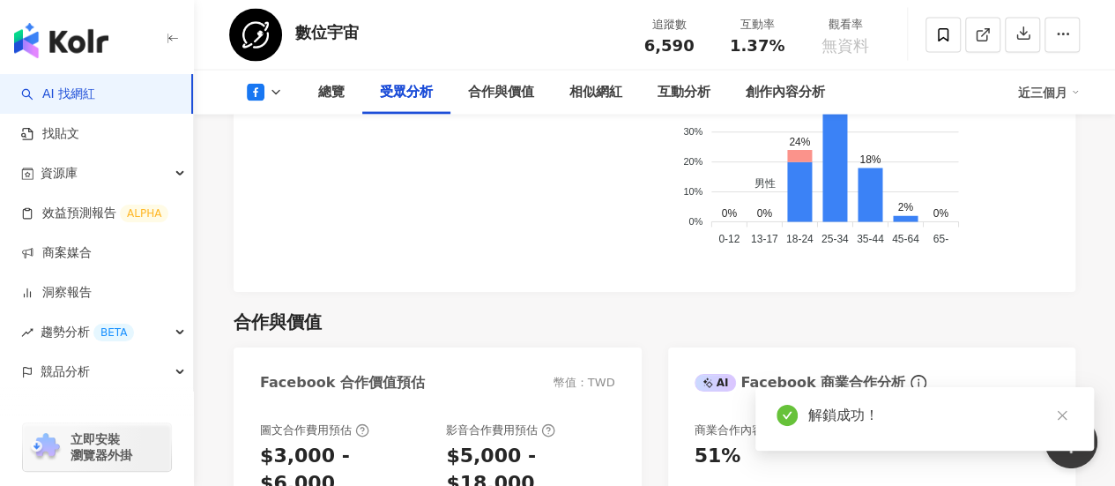
scroll to position [1887, 0]
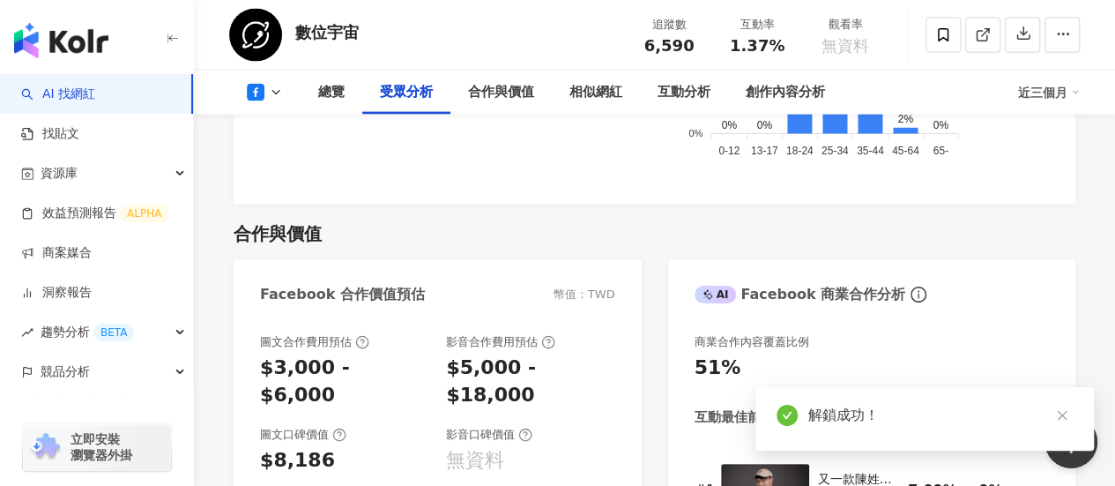
click at [253, 86] on icon at bounding box center [256, 93] width 18 height 18
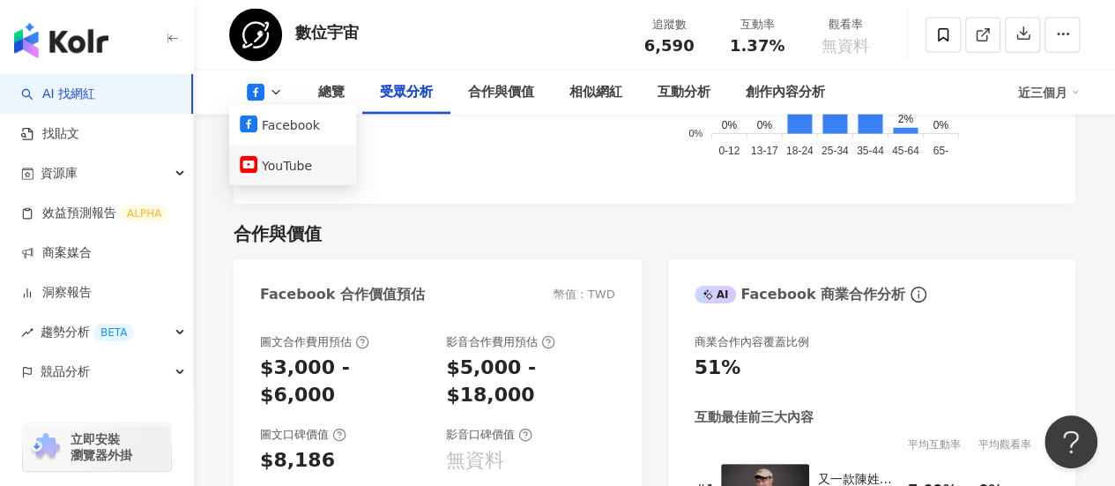
click at [303, 175] on button "YouTube" at bounding box center [293, 165] width 106 height 25
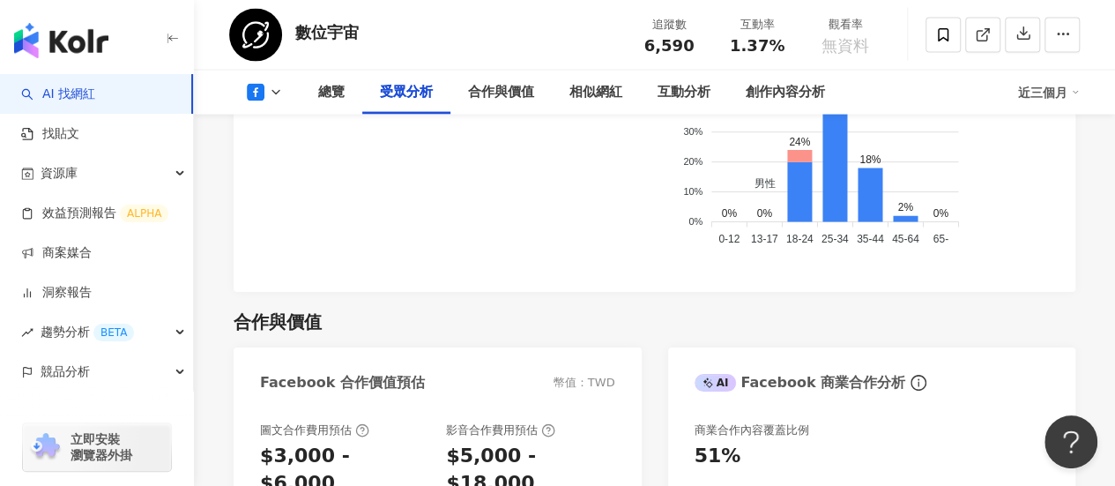
scroll to position [1804, 0]
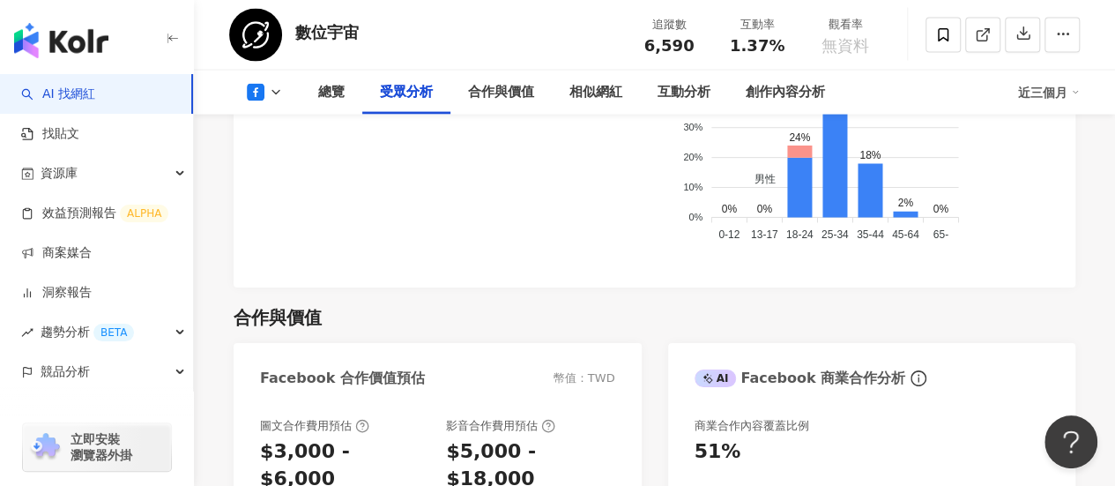
click at [271, 84] on button at bounding box center [264, 93] width 71 height 18
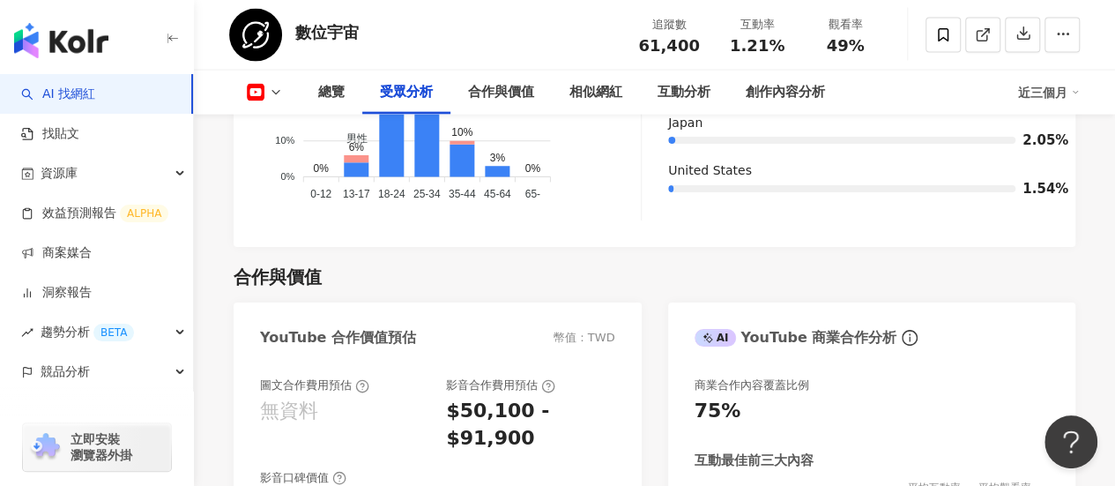
scroll to position [2006, 0]
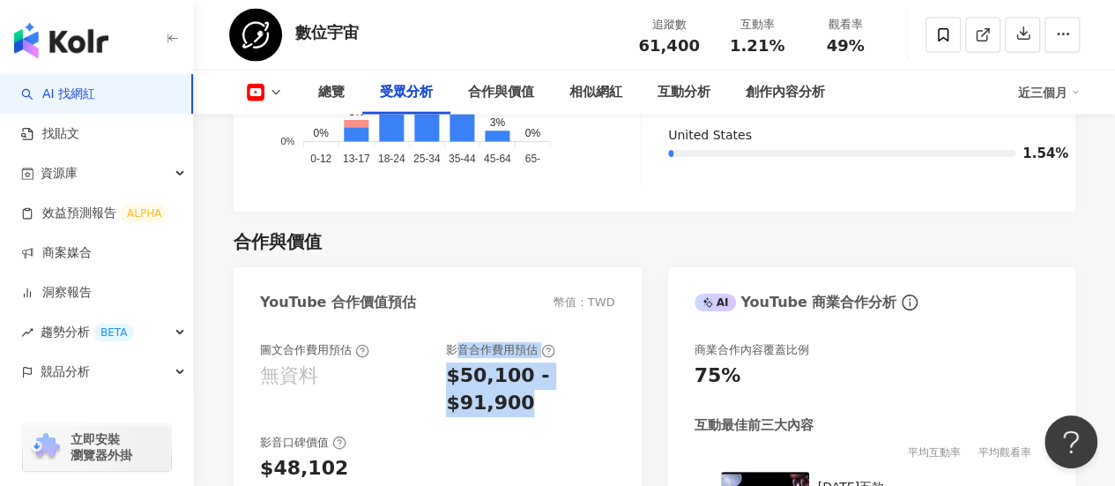
drag, startPoint x: 614, startPoint y: 371, endPoint x: 567, endPoint y: 323, distance: 67.9
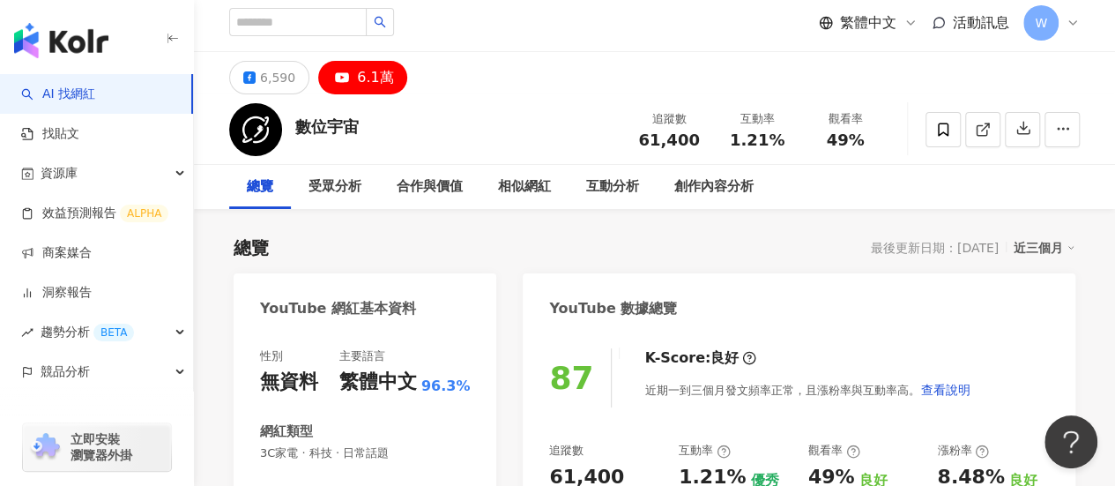
scroll to position [0, 0]
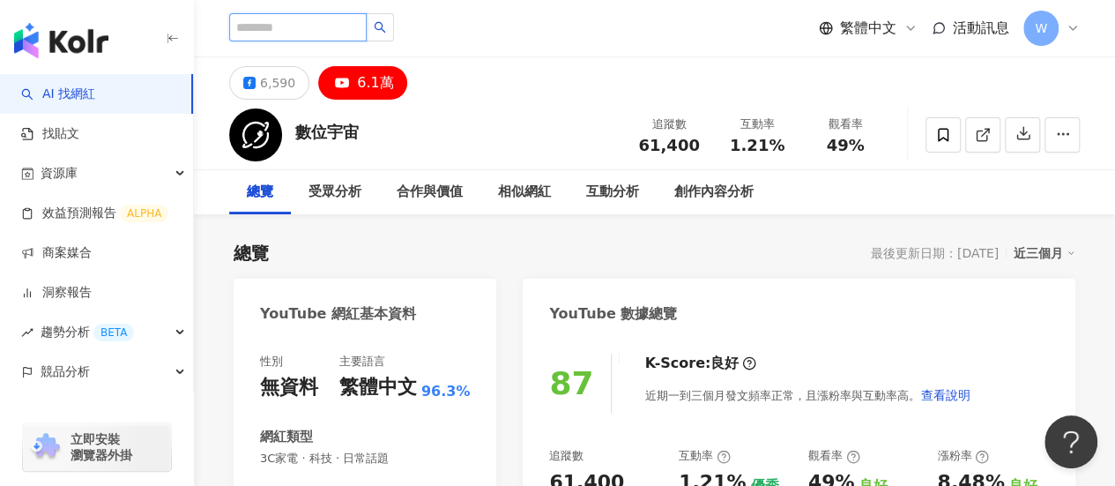
click at [321, 26] on input "search" at bounding box center [298, 27] width 138 height 28
paste input "**********"
type input "**********"
click at [394, 36] on button "button" at bounding box center [380, 27] width 28 height 28
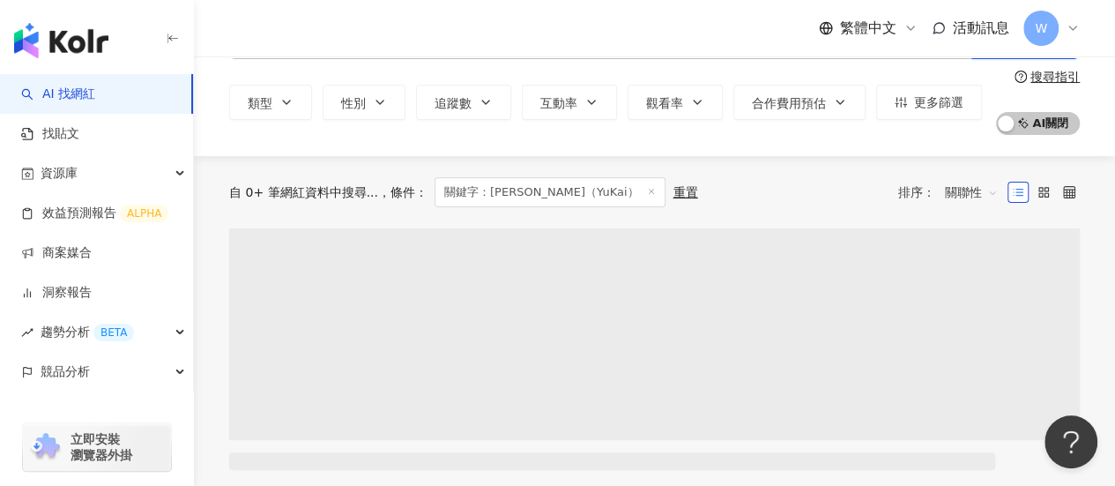
scroll to position [88, 0]
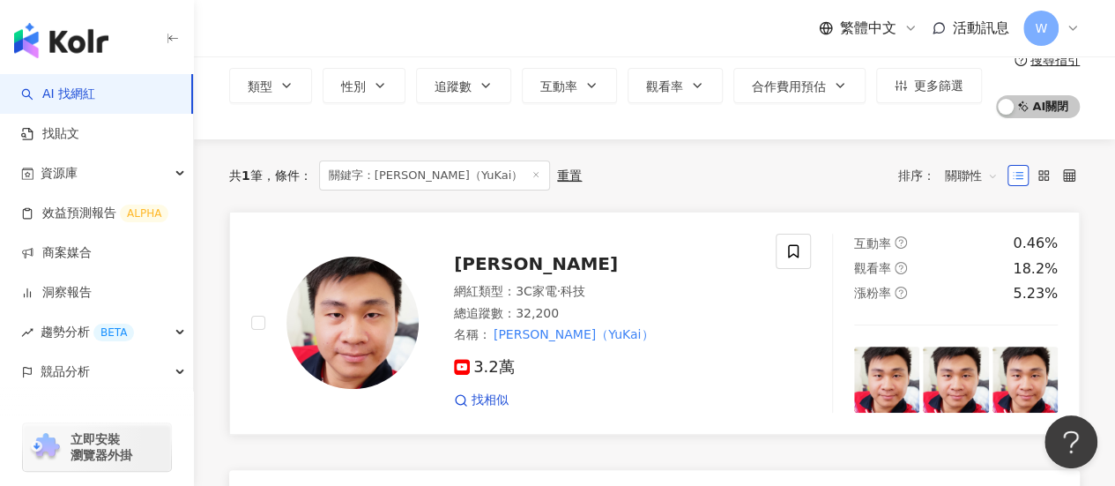
click at [620, 313] on div "總追蹤數 ： 32,200" at bounding box center [604, 314] width 301 height 18
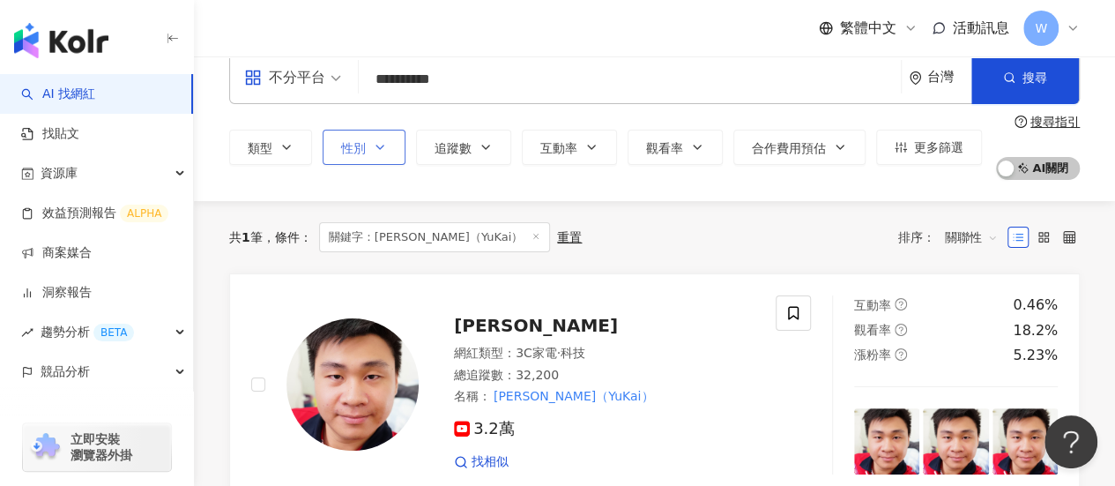
scroll to position [0, 0]
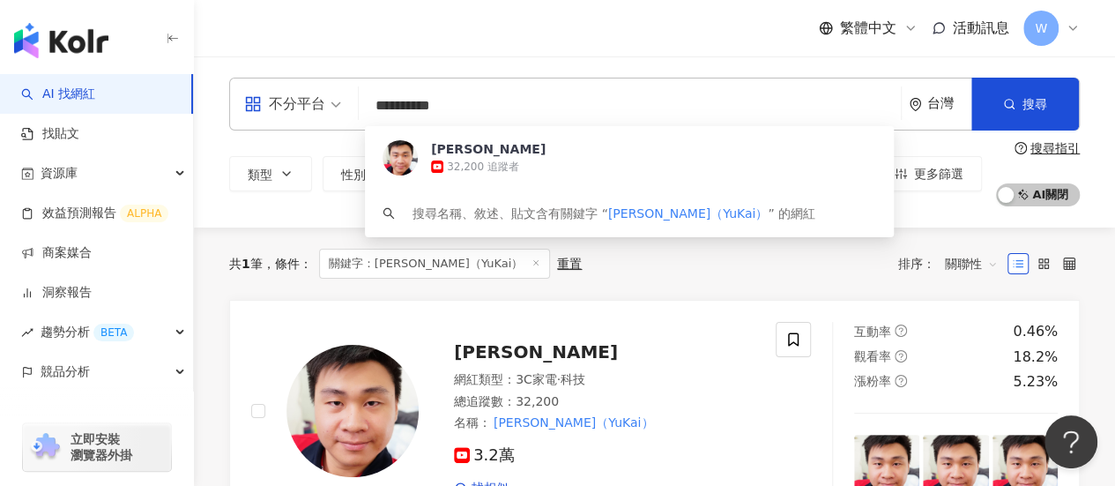
drag, startPoint x: 441, startPoint y: 108, endPoint x: 351, endPoint y: 105, distance: 90.0
click at [351, 105] on div "**********" at bounding box center [654, 104] width 851 height 53
click at [313, 107] on div "**********" at bounding box center [654, 104] width 851 height 53
click at [522, 113] on input "**********" at bounding box center [630, 105] width 528 height 33
drag, startPoint x: 512, startPoint y: 108, endPoint x: 223, endPoint y: 92, distance: 289.6
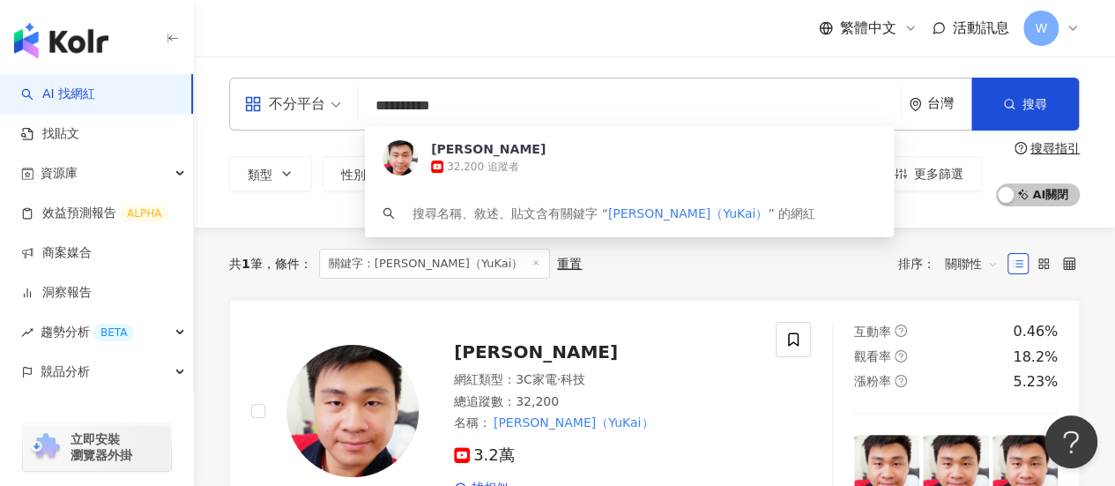
click at [223, 92] on div "**********" at bounding box center [654, 142] width 921 height 129
paste input "search"
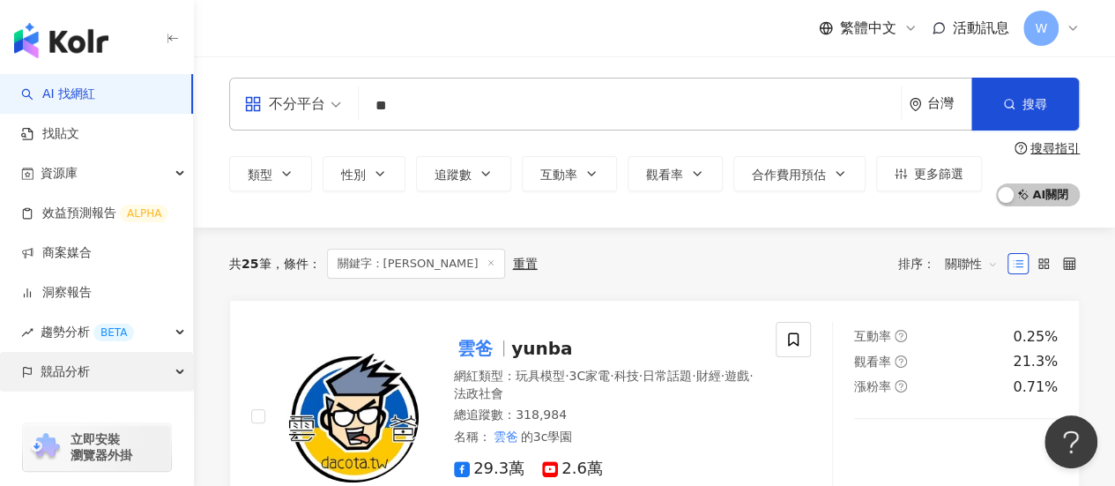
scroll to position [176, 0]
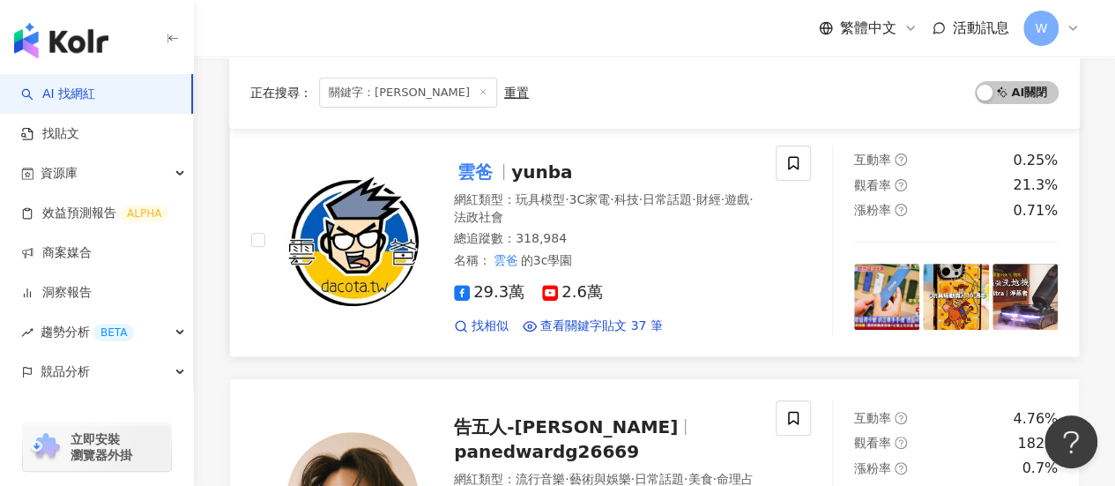
type input "**"
click at [511, 161] on span "yunba" at bounding box center [541, 171] width 61 height 21
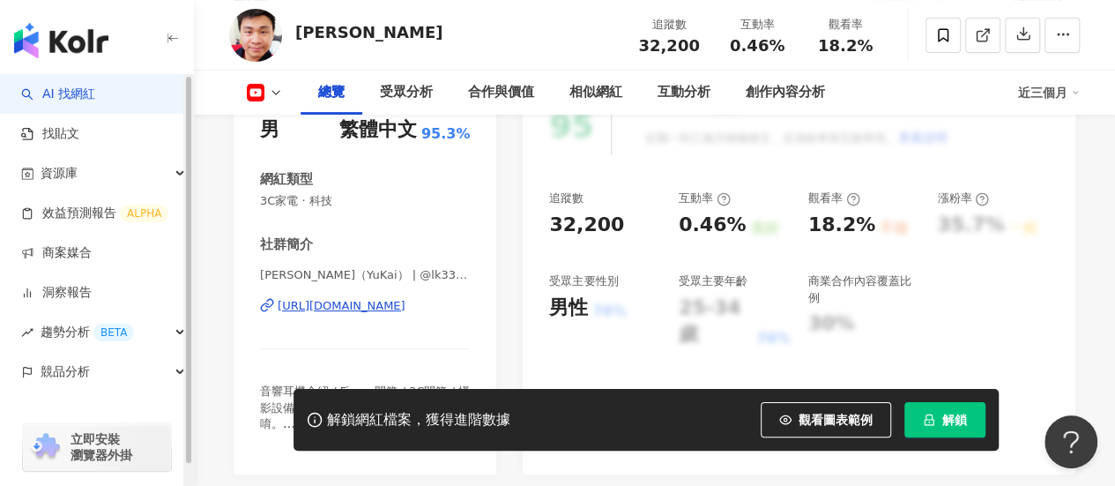
scroll to position [264, 0]
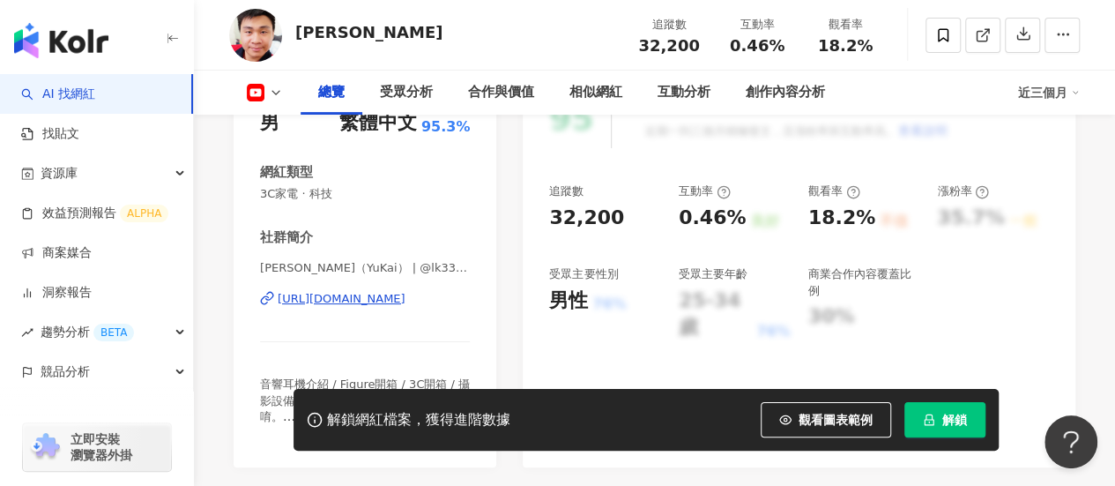
click at [405, 299] on div "[URL][DOMAIN_NAME]" at bounding box center [342, 299] width 128 height 16
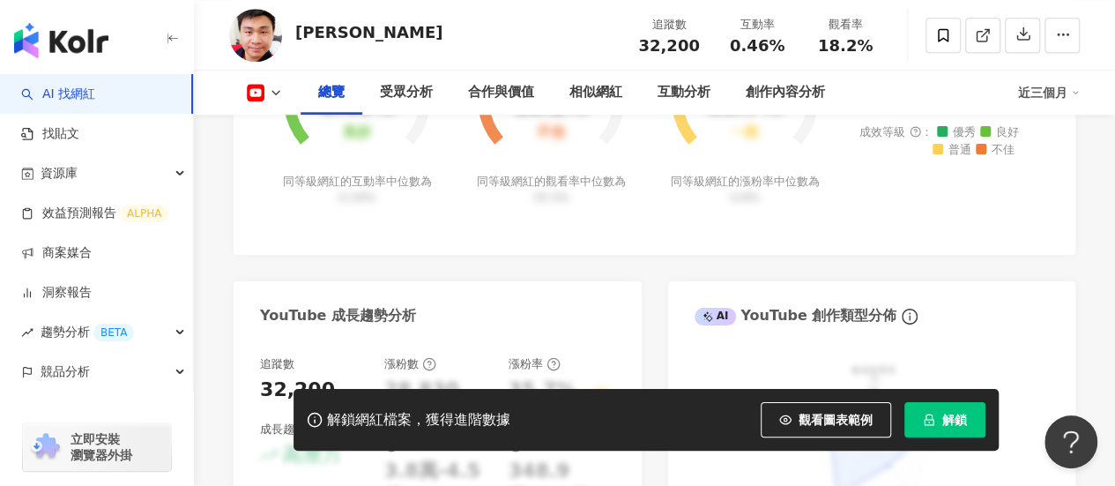
scroll to position [1058, 0]
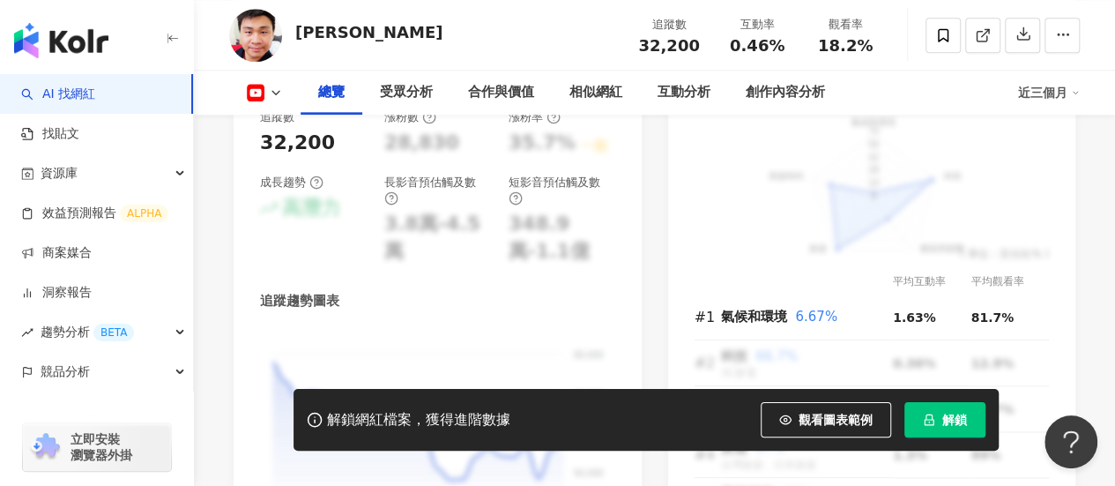
click at [959, 435] on button "解鎖" at bounding box center [944, 419] width 81 height 35
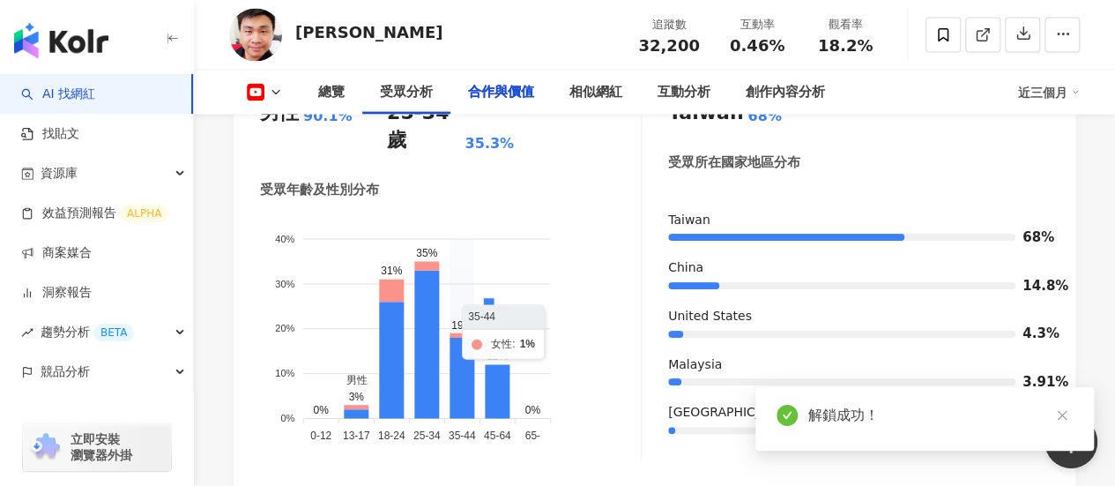
scroll to position [2310, 0]
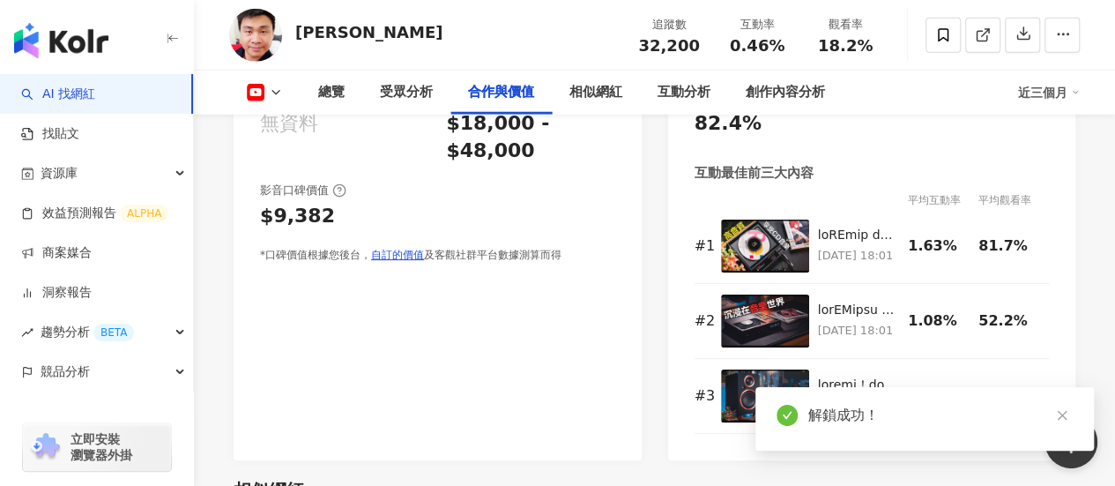
click at [613, 165] on div "圖文合作費用預估 無資料 影音合作費用預估 $18,000 - $48,000" at bounding box center [437, 127] width 355 height 75
click at [538, 165] on div "$18,000 - $48,000" at bounding box center [530, 137] width 168 height 55
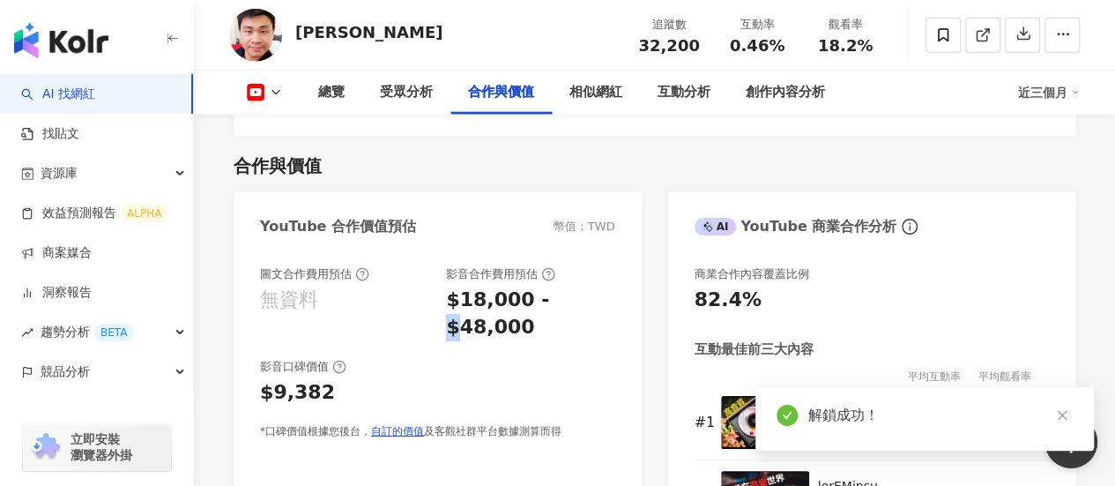
click at [538, 286] on div "$18,000 - $48,000" at bounding box center [530, 313] width 168 height 55
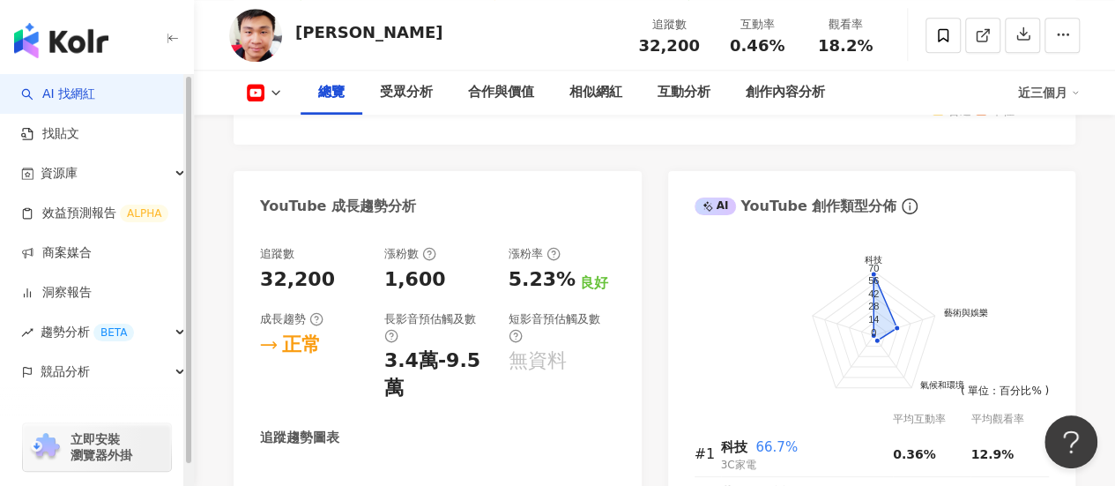
click at [170, 41] on icon "button" at bounding box center [173, 39] width 14 height 14
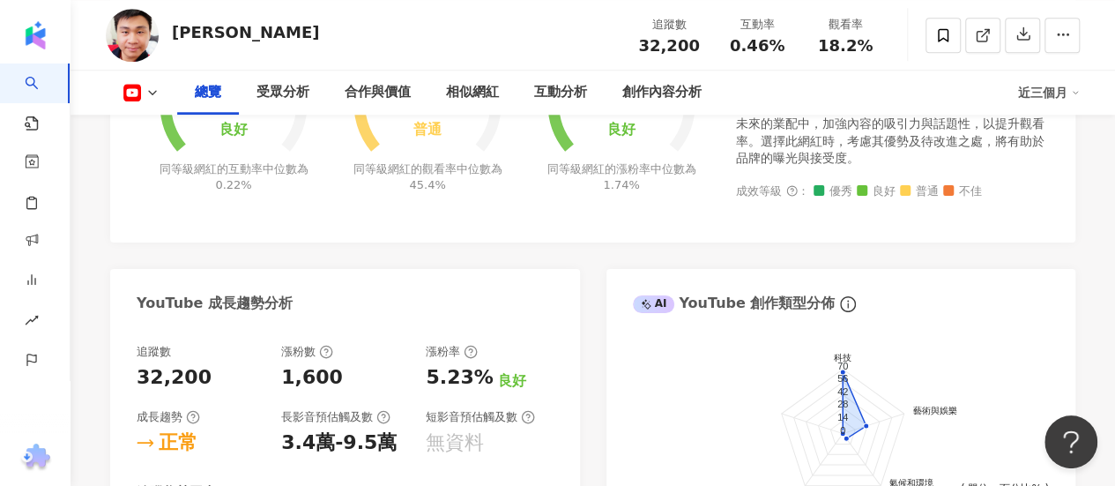
scroll to position [704, 0]
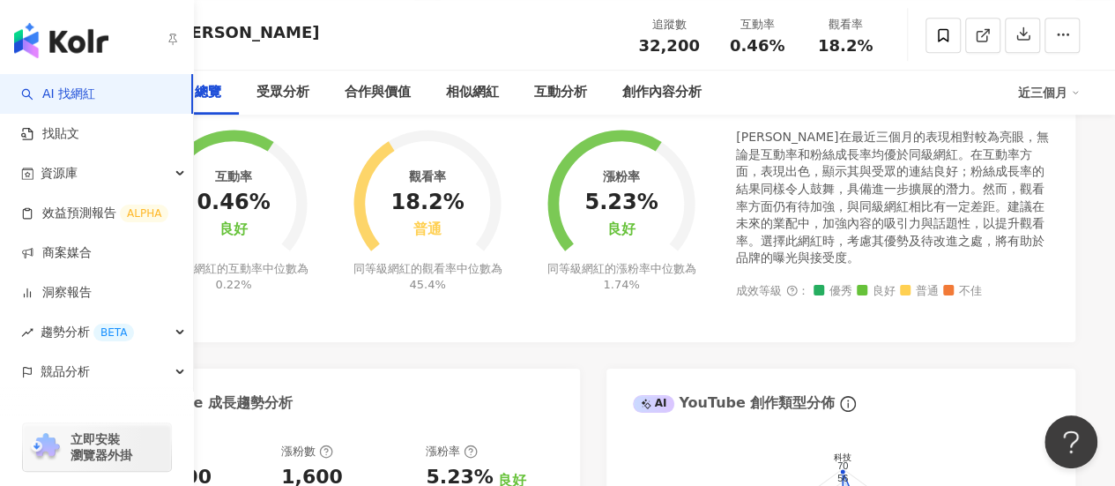
click at [40, 32] on img "button" at bounding box center [61, 40] width 94 height 35
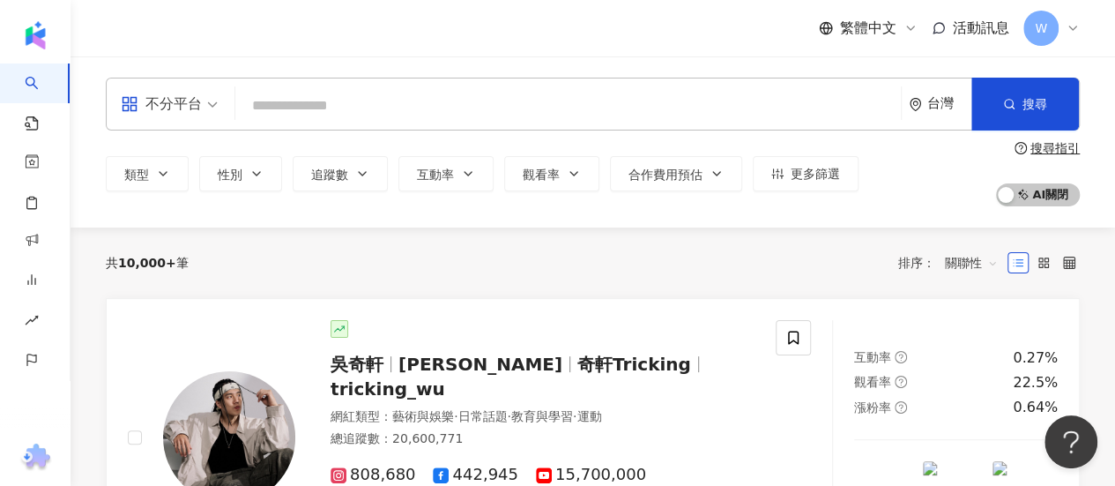
click at [33, 25] on div "button" at bounding box center [35, 31] width 71 height 63
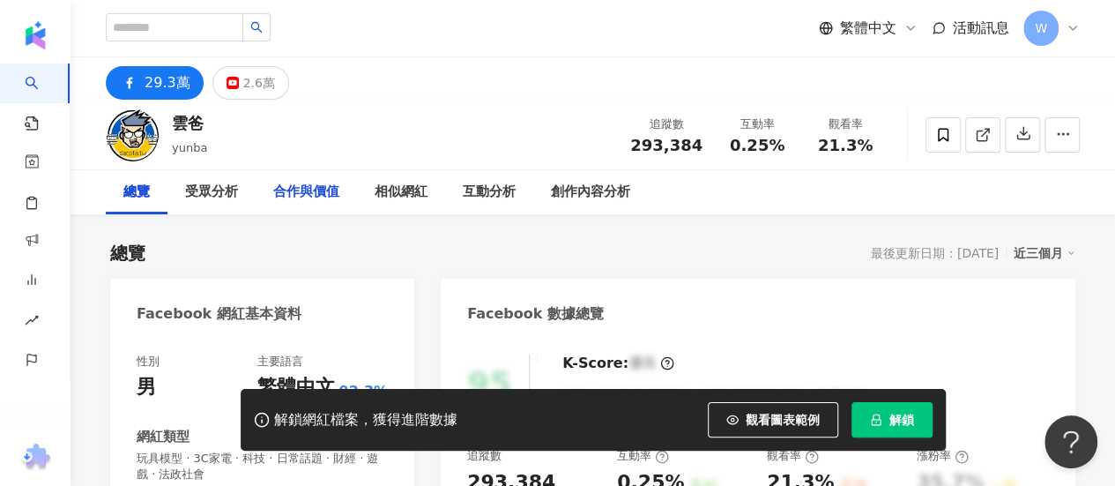
click at [328, 182] on div "合作與價值" at bounding box center [306, 192] width 66 height 21
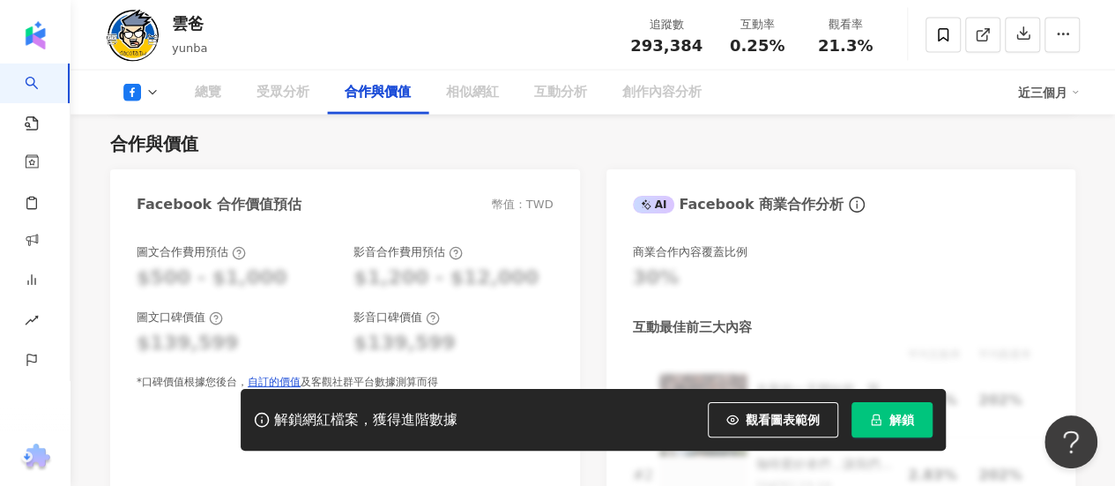
scroll to position [2274, 0]
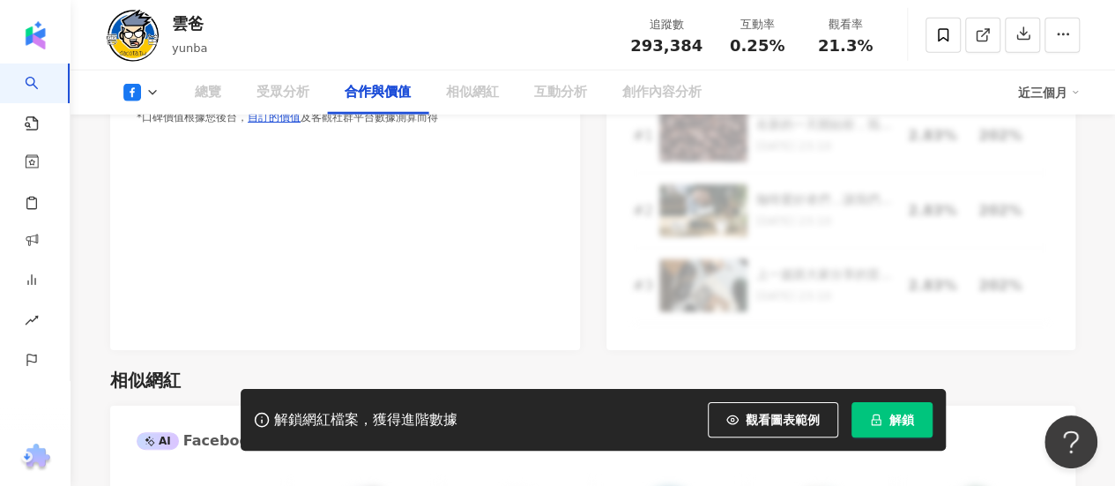
click at [880, 427] on button "解鎖" at bounding box center [892, 419] width 81 height 35
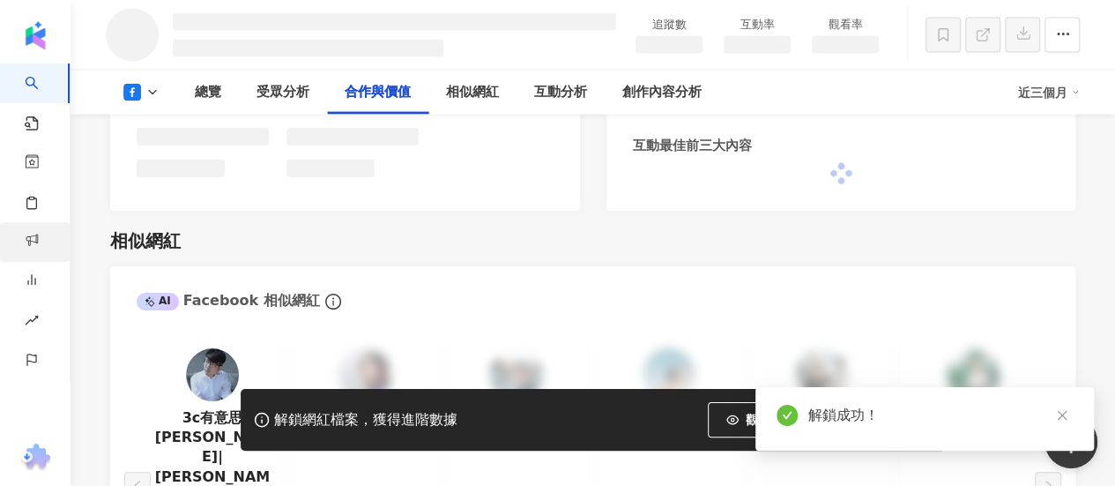
scroll to position [1802, 0]
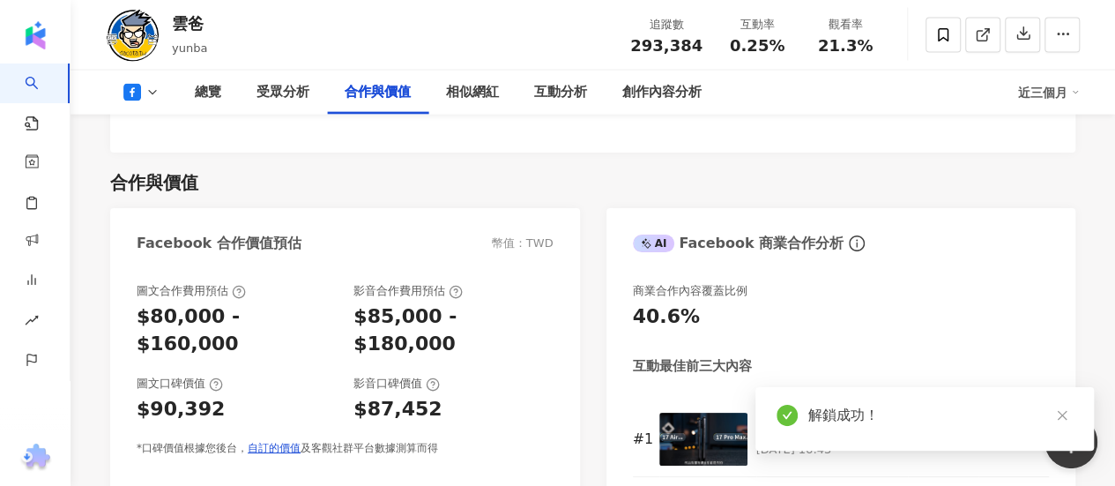
scroll to position [2006, 0]
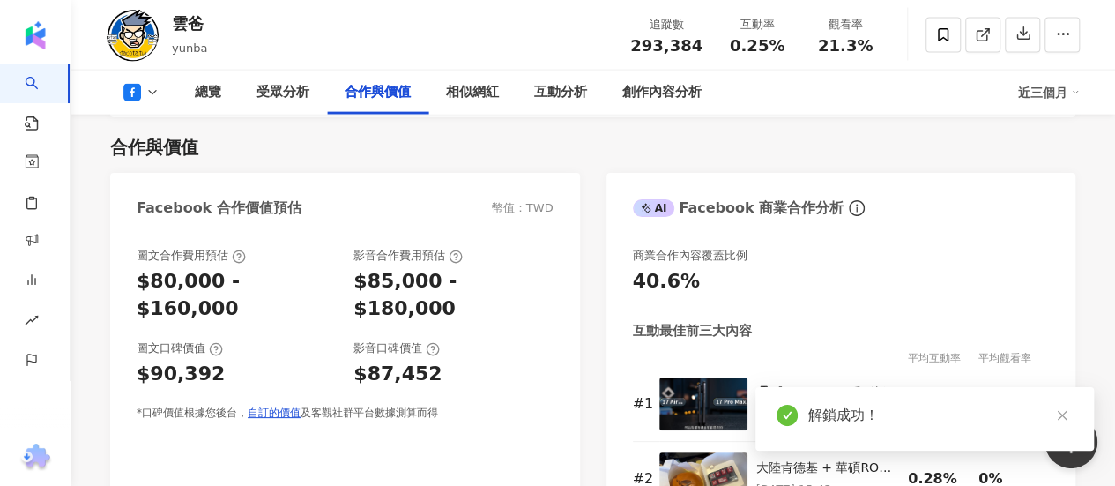
click at [138, 88] on icon at bounding box center [132, 93] width 18 height 18
click at [150, 86] on icon at bounding box center [152, 93] width 14 height 14
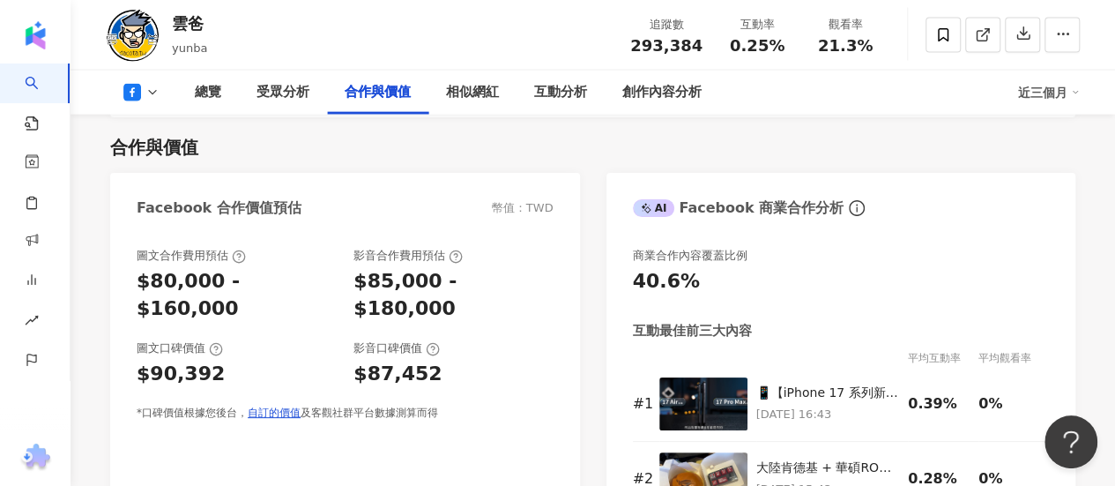
click at [153, 173] on div "Facebook 合作價值預估 幣值：TWD" at bounding box center [345, 201] width 470 height 57
click at [146, 95] on icon at bounding box center [152, 93] width 14 height 14
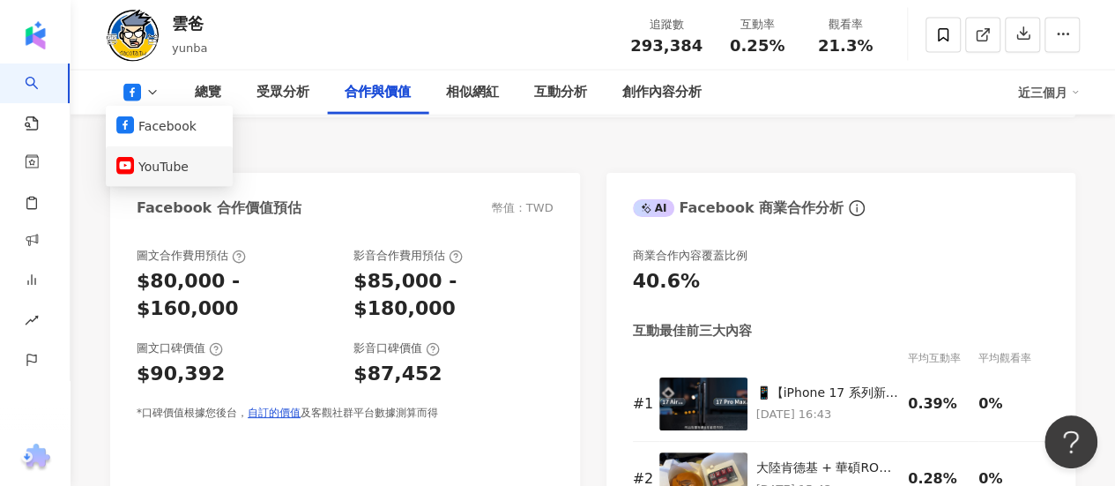
click at [150, 160] on button "YouTube" at bounding box center [169, 166] width 106 height 25
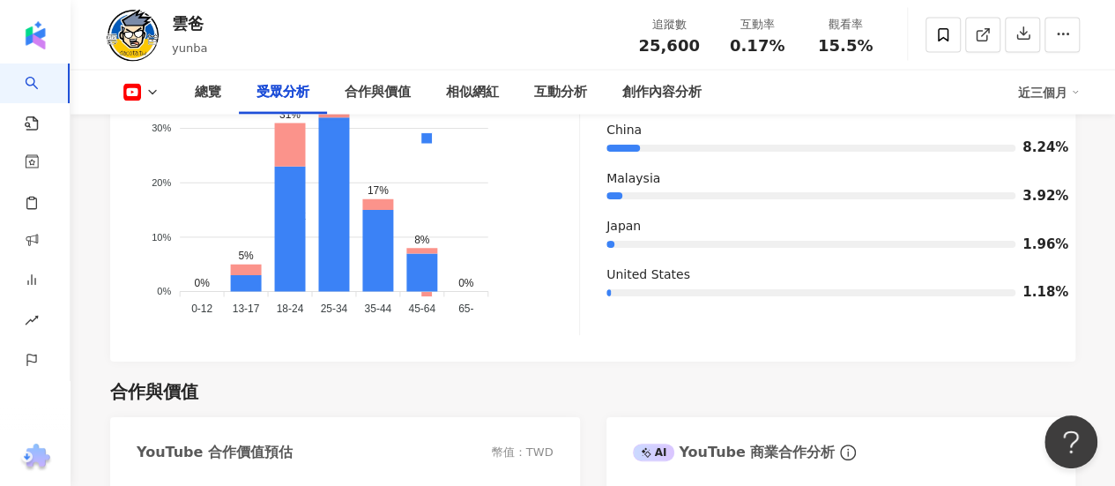
scroll to position [2179, 0]
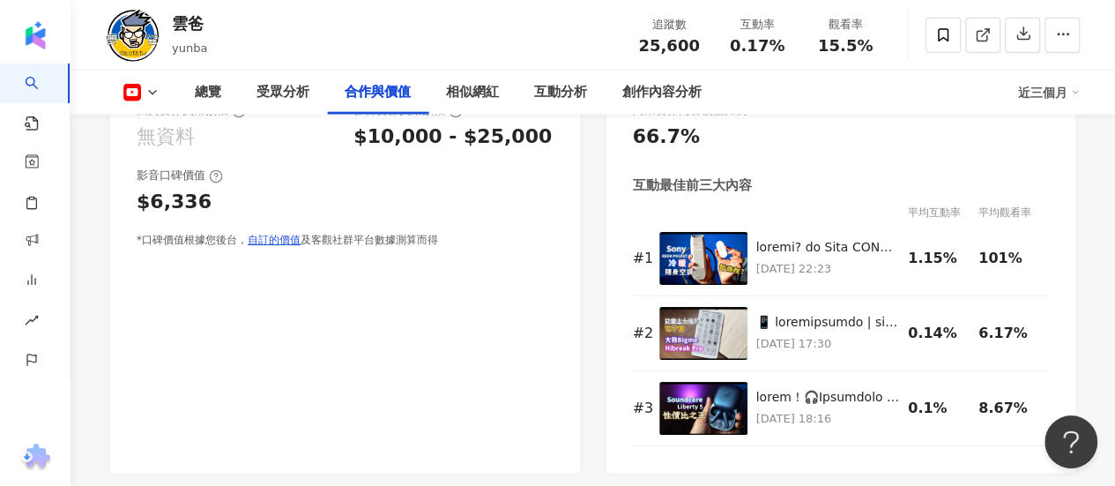
click at [444, 151] on div "$10,000 - $25,000" at bounding box center [452, 136] width 198 height 27
click at [429, 151] on div "$10,000 - $25,000" at bounding box center [452, 136] width 198 height 27
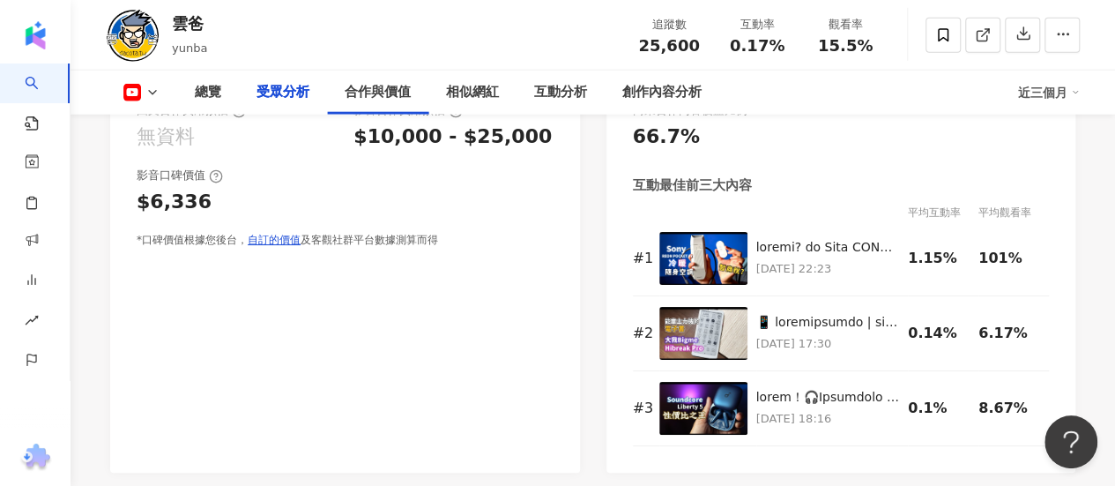
click at [429, 151] on div "$10,000 - $25,000" at bounding box center [452, 136] width 198 height 27
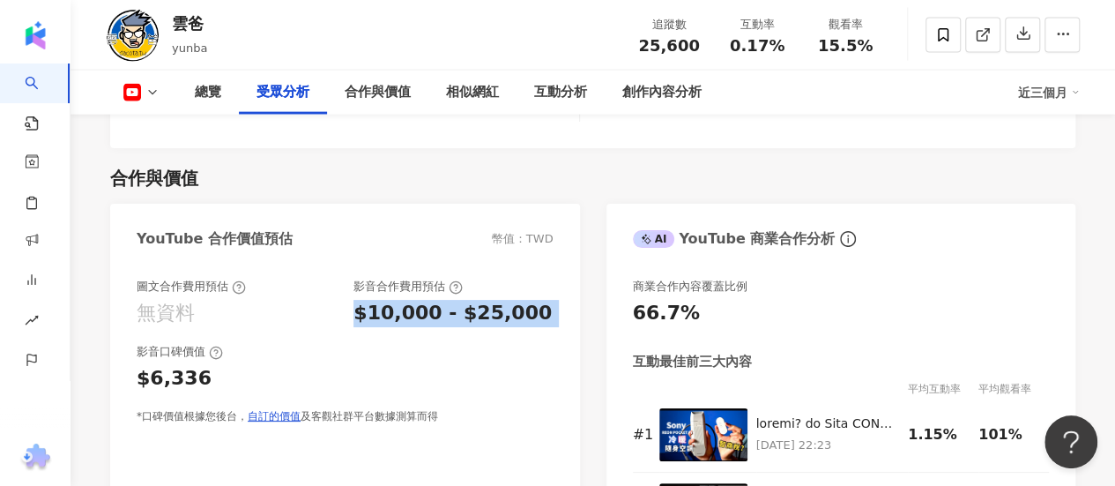
copy div "$10,000 - $25,000"
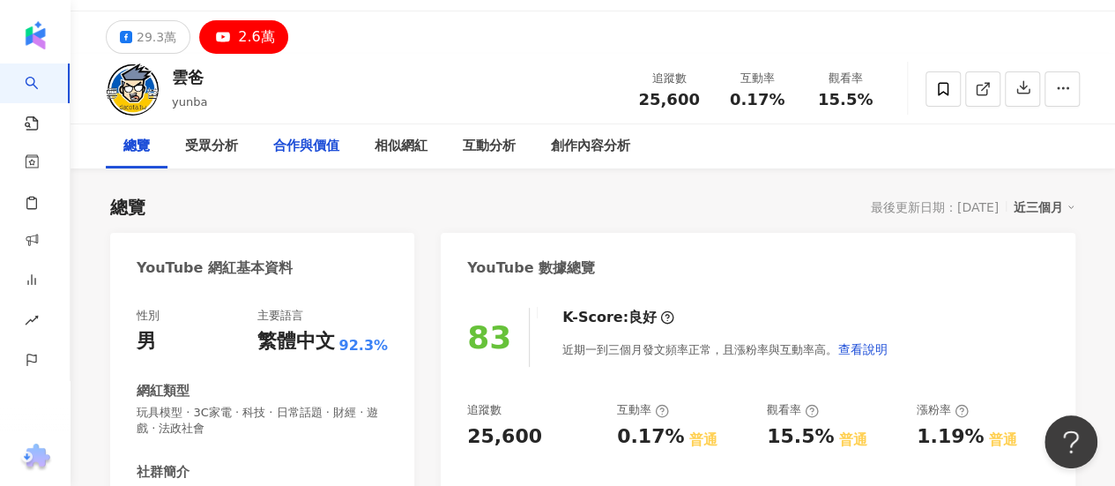
scroll to position [0, 0]
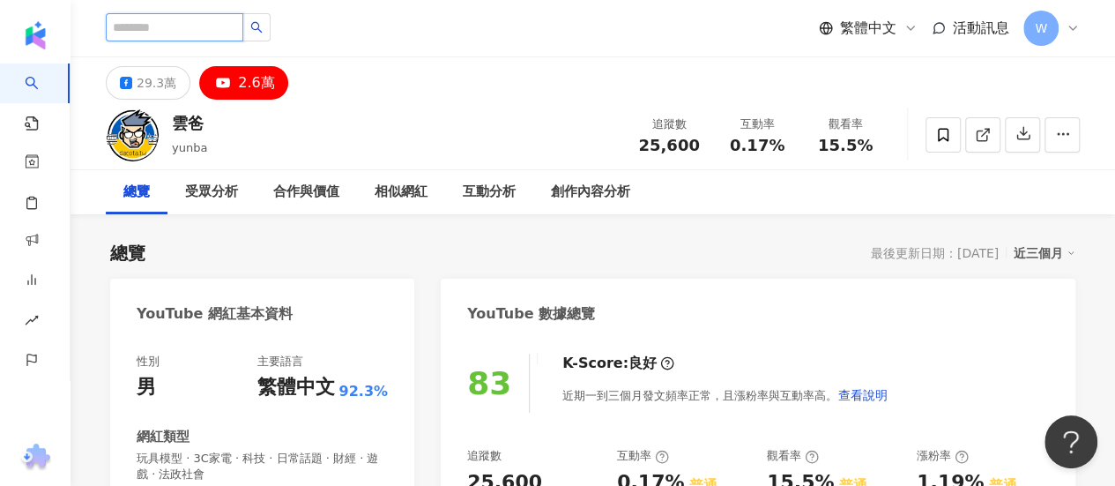
click at [214, 33] on input "search" at bounding box center [175, 27] width 138 height 28
paste input "**********"
type input "**********"
click at [303, 33] on button "button" at bounding box center [298, 27] width 28 height 28
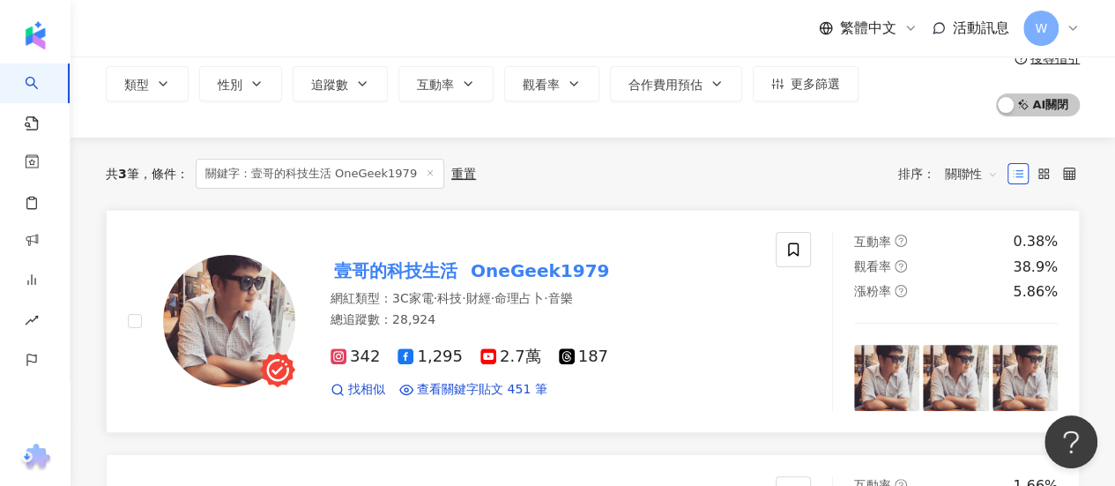
scroll to position [176, 0]
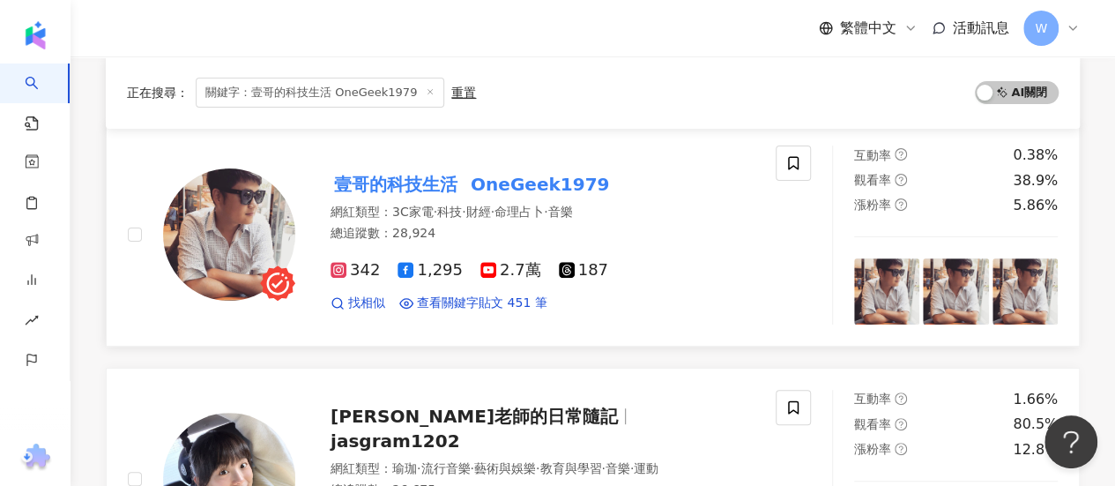
click at [491, 205] on span "財經" at bounding box center [478, 212] width 25 height 14
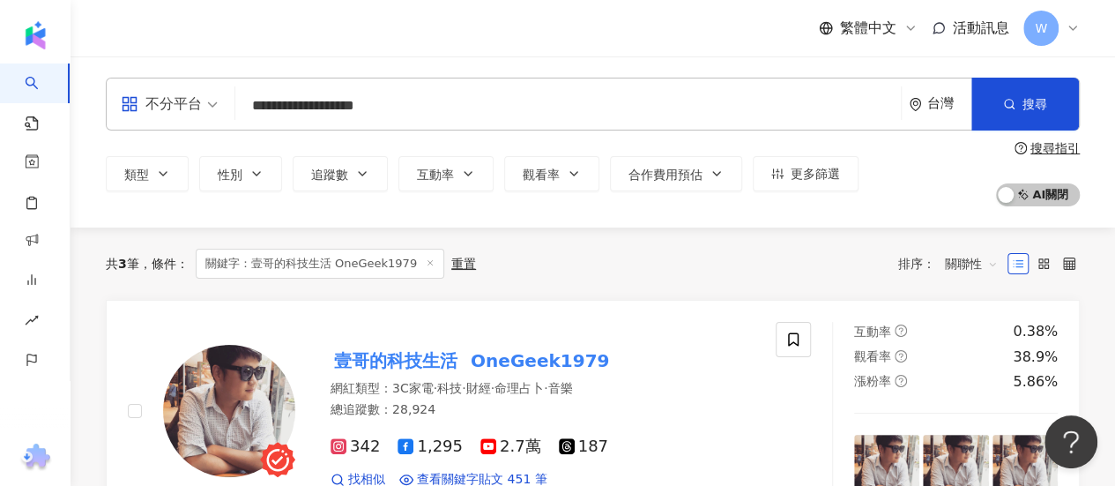
drag, startPoint x: 446, startPoint y: 89, endPoint x: 154, endPoint y: 77, distance: 292.0
click at [155, 78] on div "**********" at bounding box center [593, 104] width 974 height 53
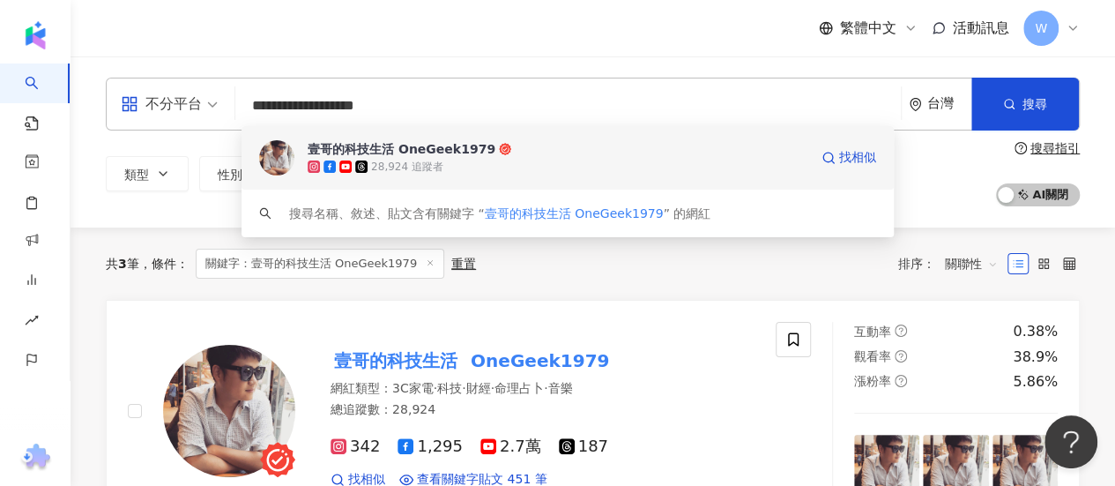
paste input "search"
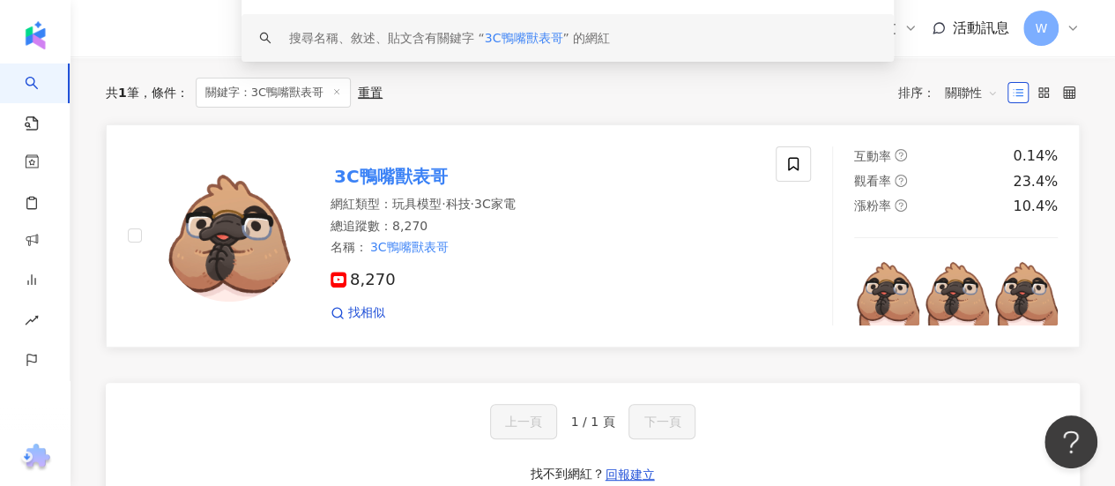
scroll to position [176, 0]
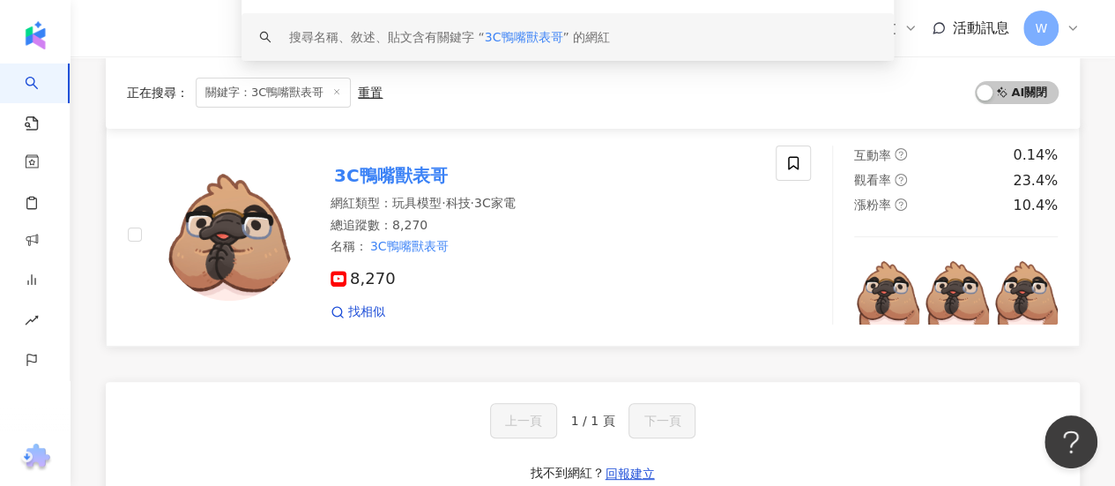
click at [396, 167] on mark "3C鴨嘴獸表哥" at bounding box center [391, 175] width 121 height 28
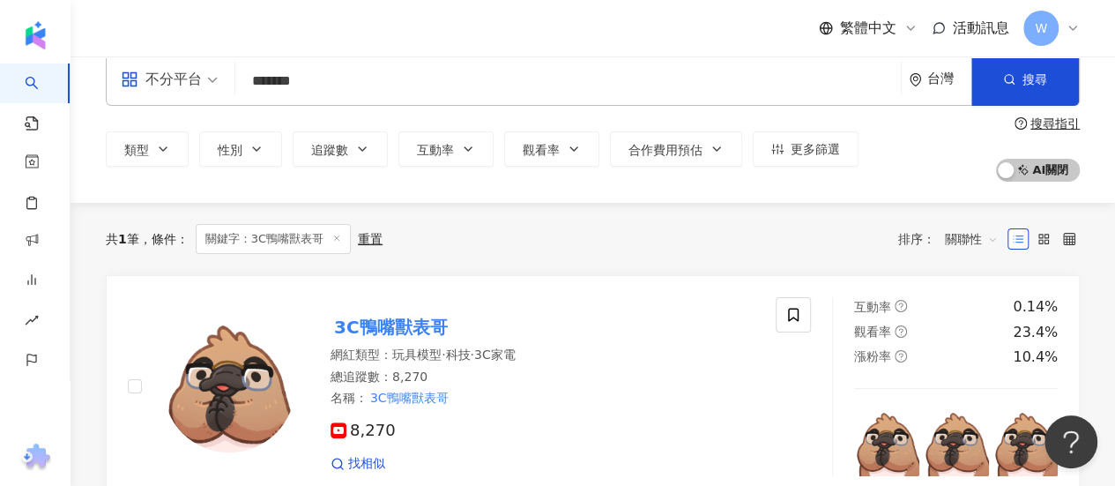
scroll to position [0, 0]
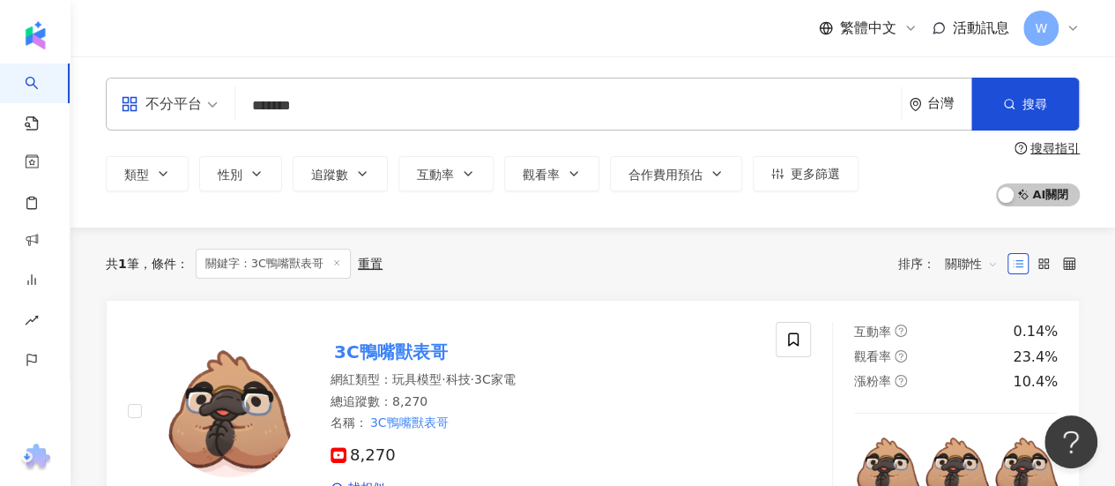
drag, startPoint x: 277, startPoint y: 100, endPoint x: 157, endPoint y: 93, distance: 120.1
click at [185, 94] on div "不分平台 ******* 台灣 搜尋 fc7c72b1-9fac-4d7e-b39c-94a1b108115a keyword 3C鴨嘴獸表哥 8,270 追…" at bounding box center [593, 104] width 974 height 53
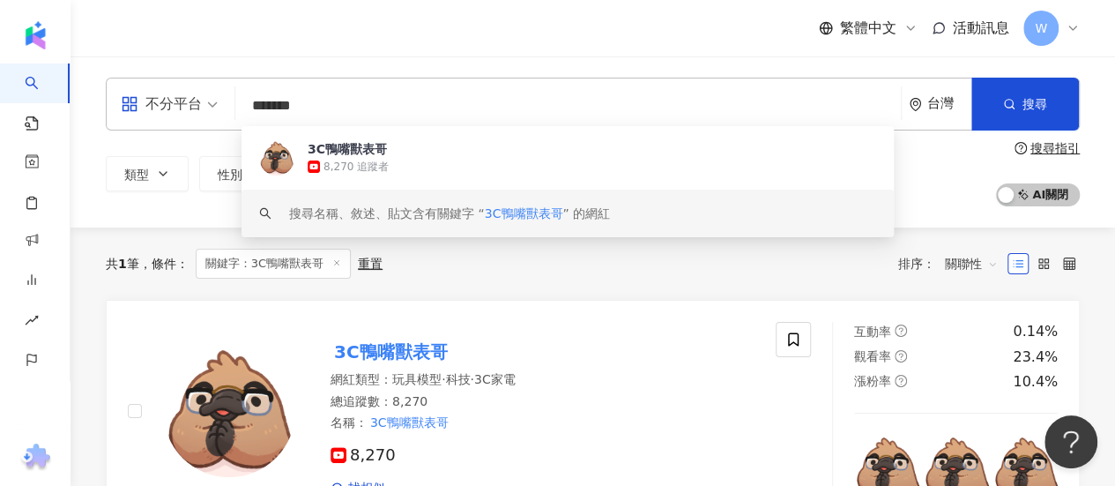
paste input "search"
type input "***"
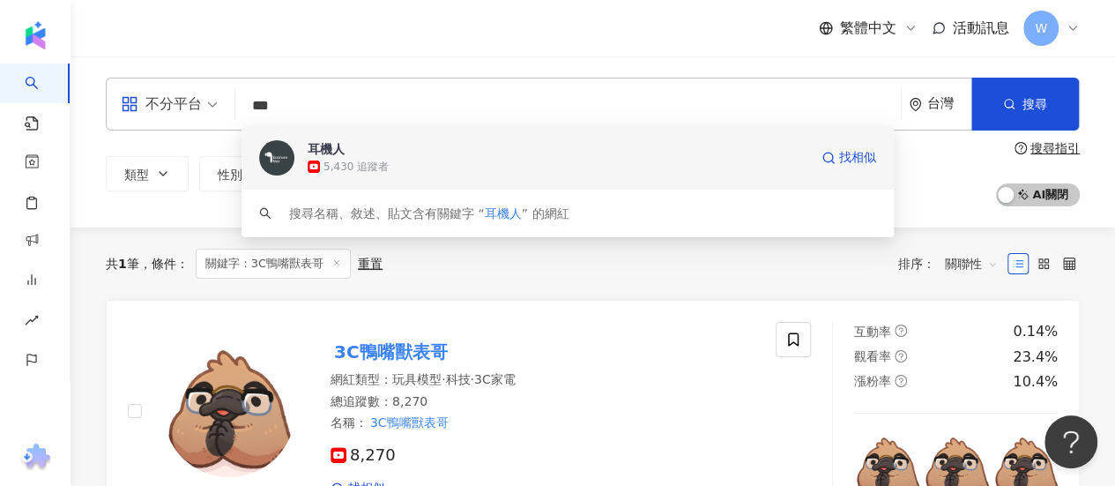
click at [506, 168] on div "5,430 追蹤者" at bounding box center [558, 167] width 501 height 18
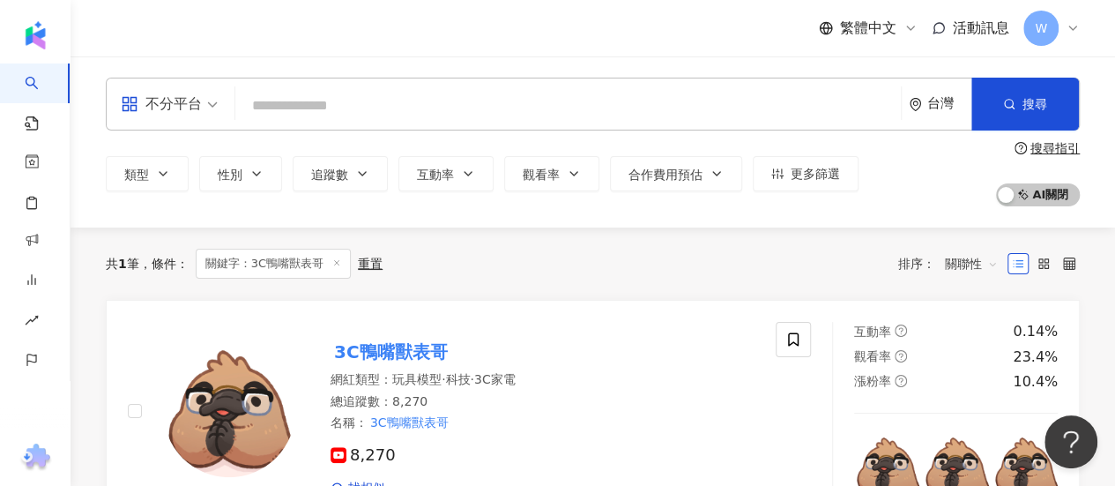
paste input "********"
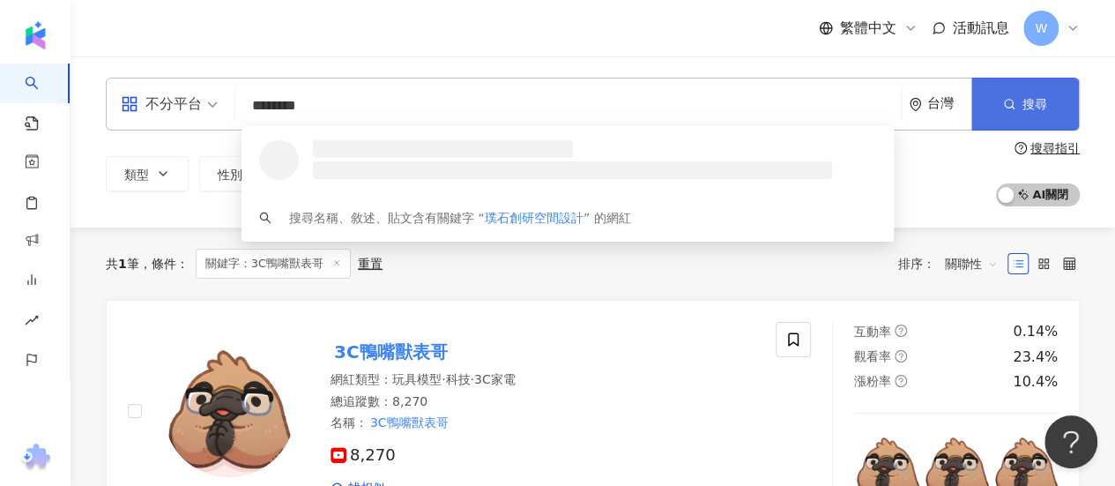
click at [1054, 101] on button "搜尋" at bounding box center [1025, 104] width 108 height 53
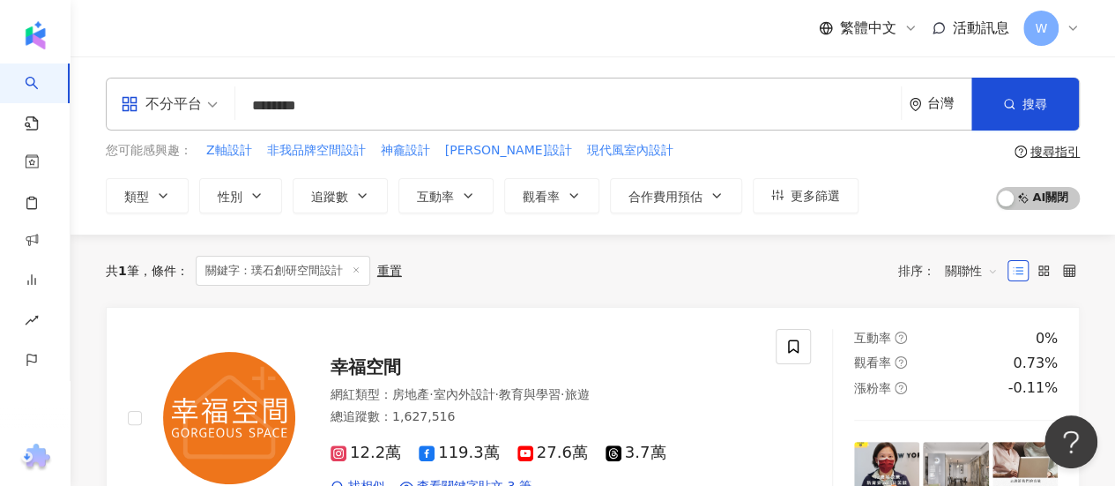
click at [379, 102] on input "********" at bounding box center [567, 105] width 651 height 33
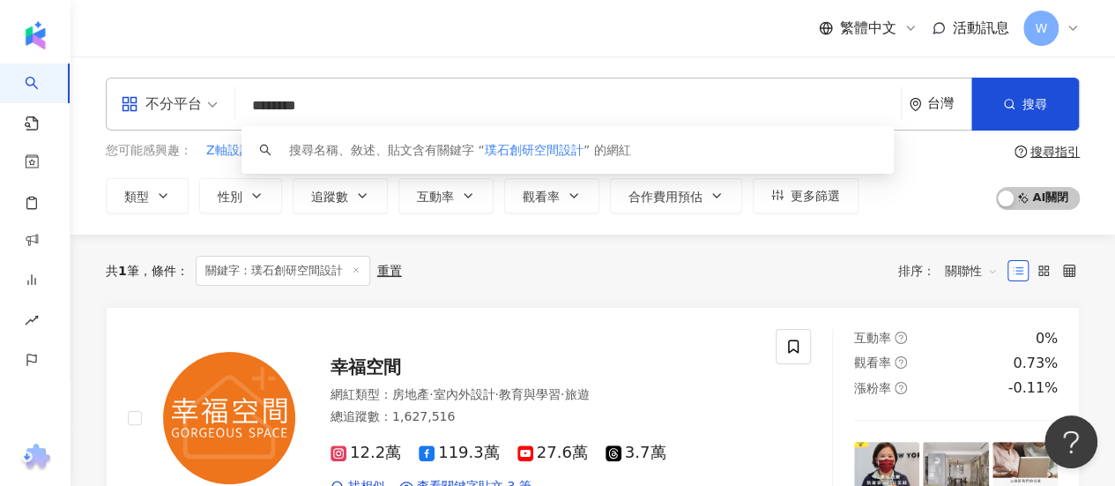
click at [150, 107] on div "不分平台" at bounding box center [161, 104] width 81 height 28
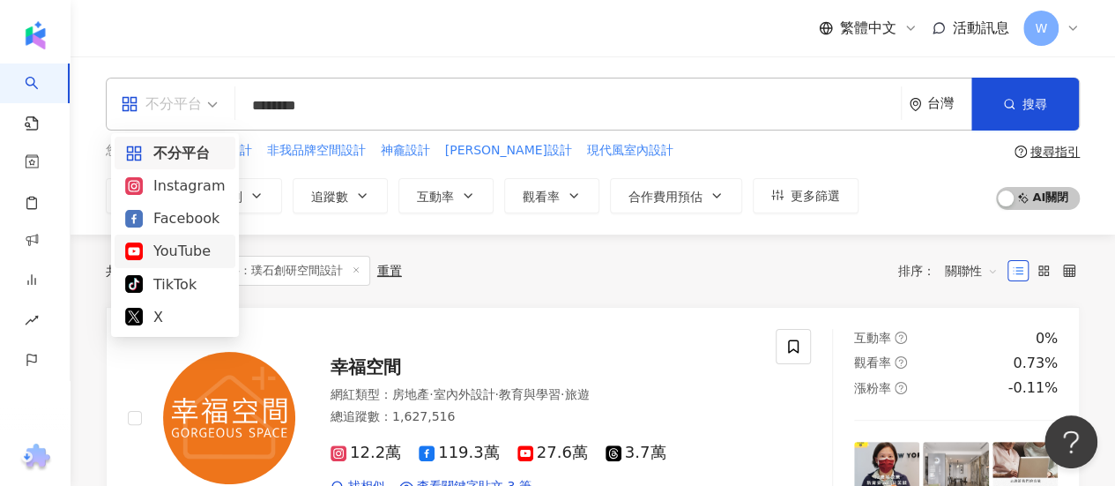
click at [180, 242] on div "YouTube" at bounding box center [175, 251] width 100 height 22
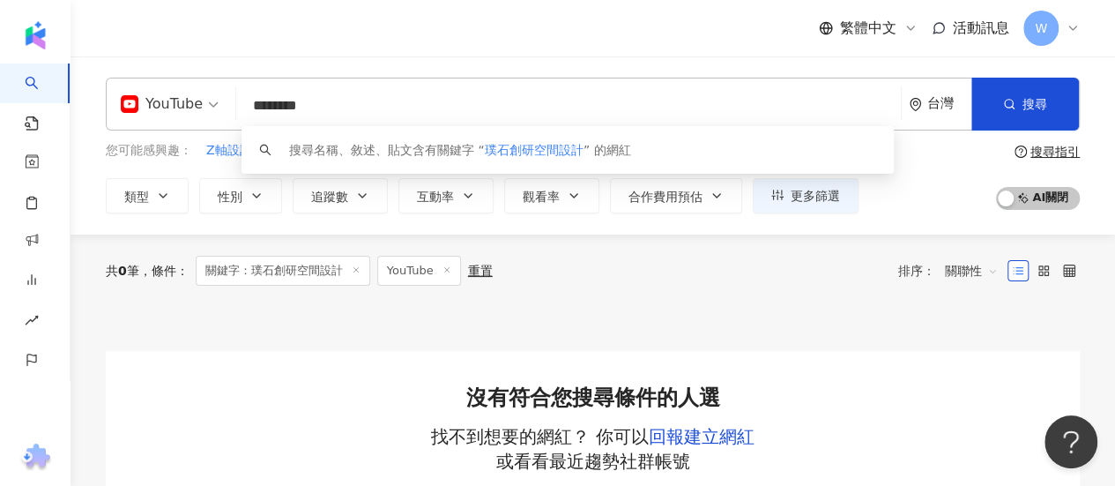
drag, startPoint x: 396, startPoint y: 107, endPoint x: 304, endPoint y: 110, distance: 91.7
click at [304, 110] on input "********" at bounding box center [568, 105] width 651 height 33
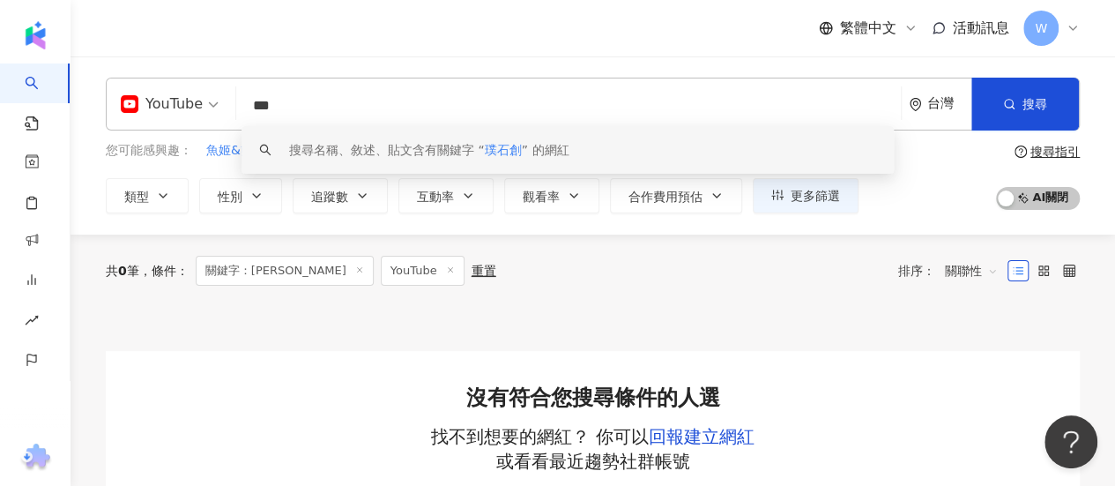
type input "***"
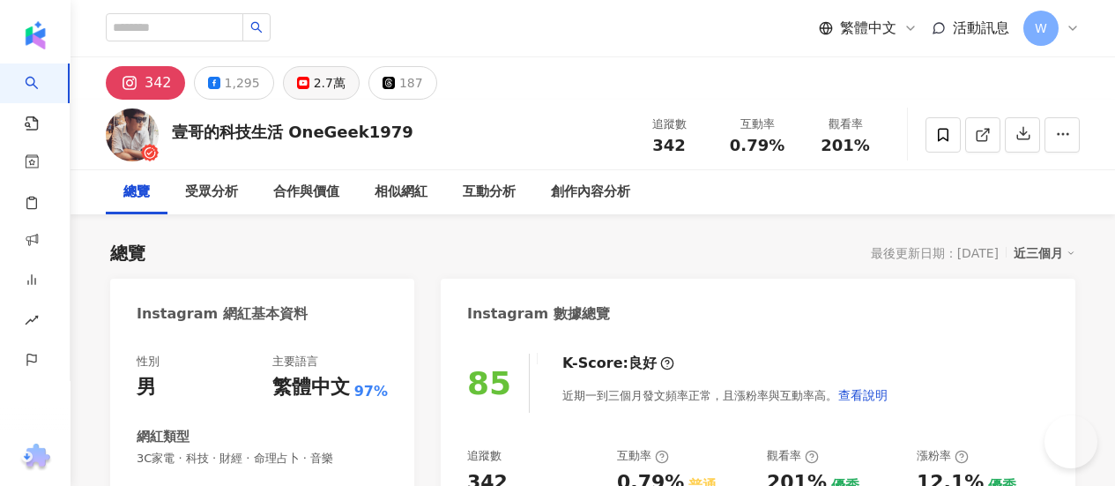
click at [314, 86] on div "2.7萬" at bounding box center [330, 83] width 32 height 25
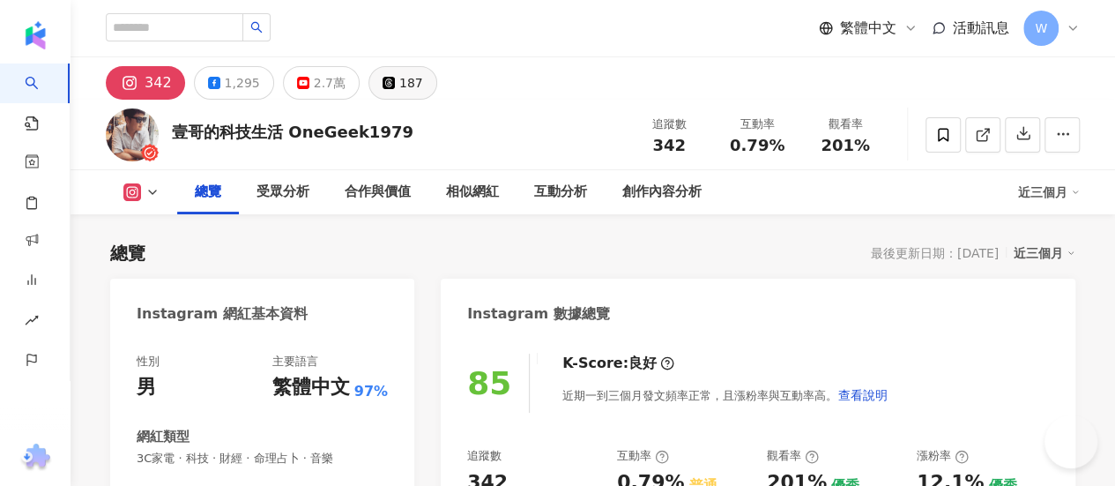
click at [314, 80] on div "2.7萬" at bounding box center [330, 83] width 32 height 25
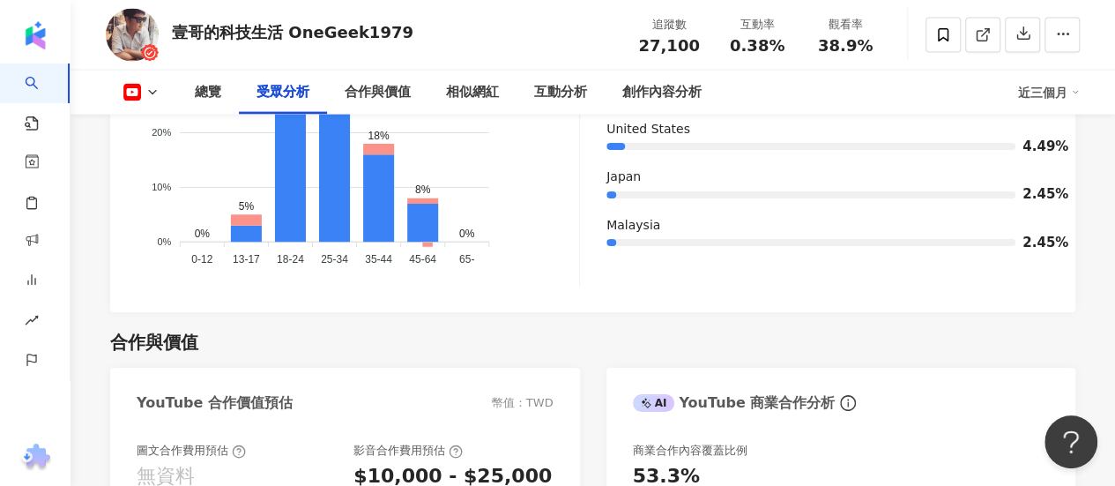
scroll to position [2116, 0]
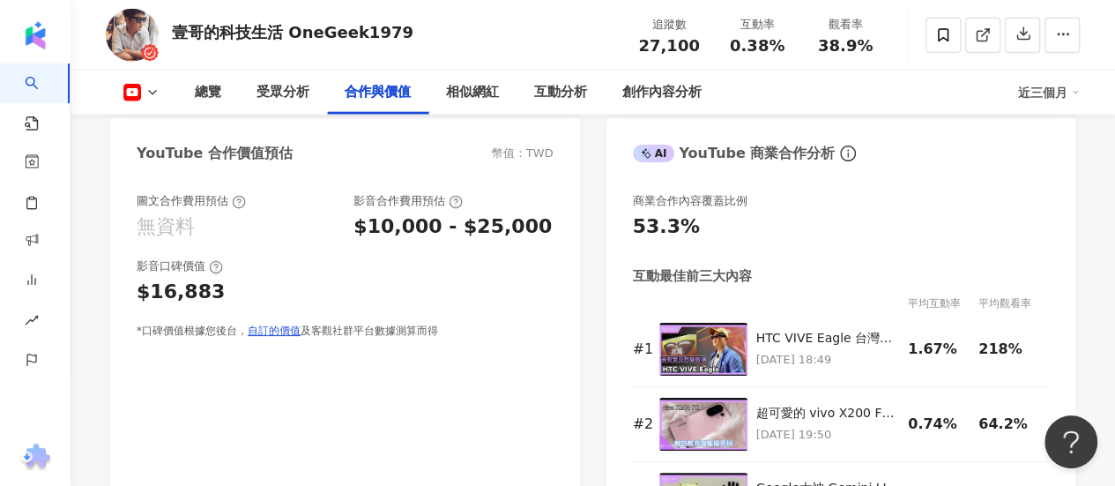
click at [429, 213] on div "$10,000 - $25,000" at bounding box center [452, 226] width 198 height 27
click at [432, 213] on div "$10,000 - $25,000" at bounding box center [452, 226] width 198 height 27
click at [433, 213] on div "$10,000 - $25,000" at bounding box center [452, 226] width 198 height 27
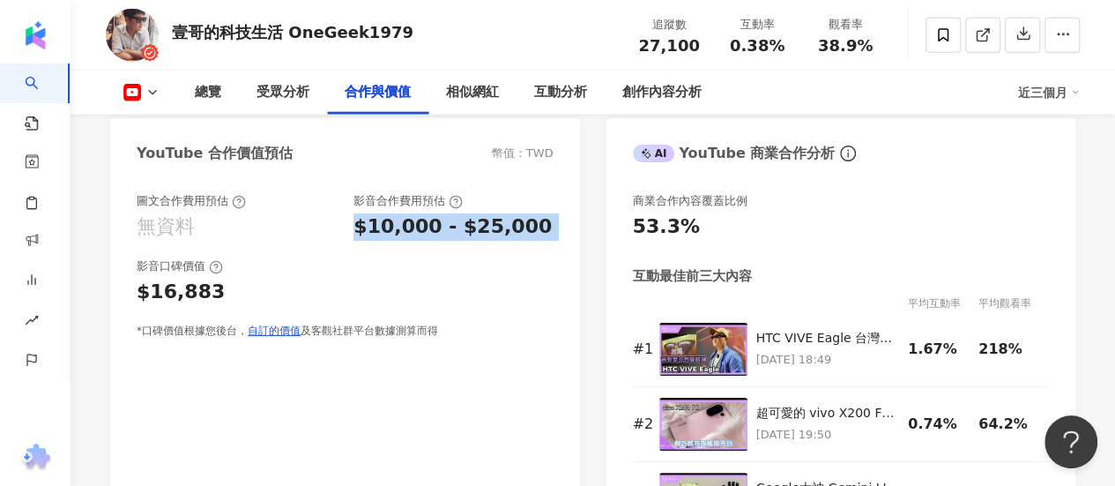
click at [433, 213] on div "$10,000 - $25,000" at bounding box center [452, 226] width 198 height 27
copy div "$10,000 - $25,000"
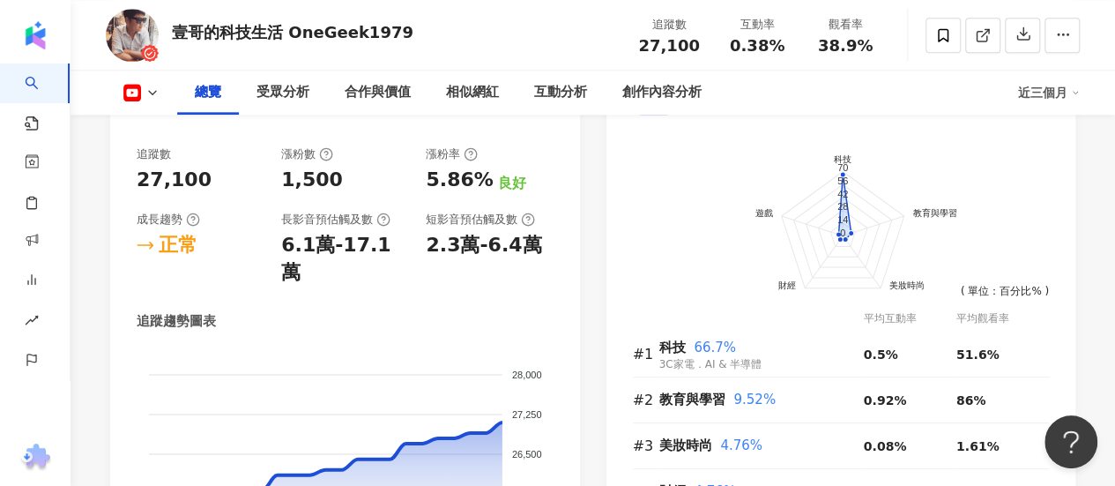
scroll to position [970, 0]
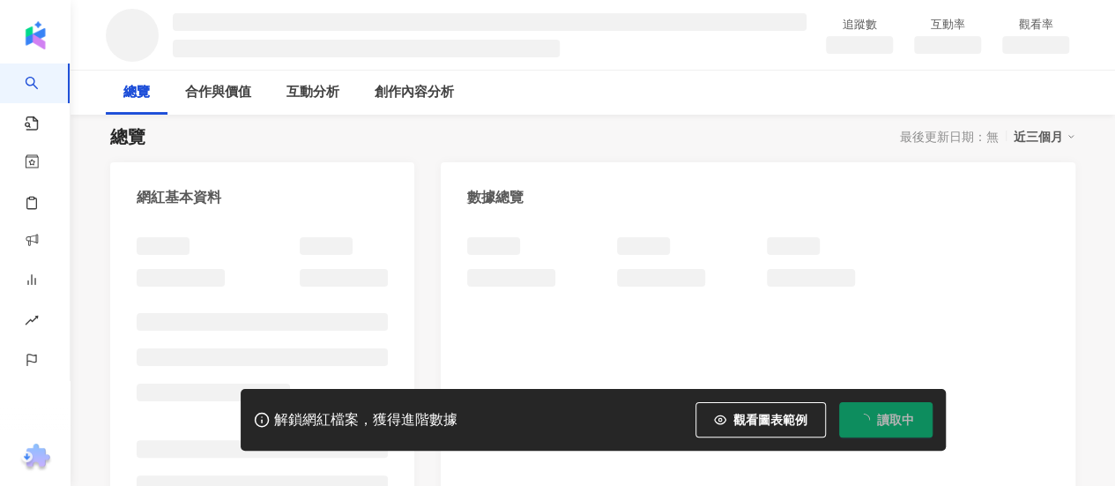
scroll to position [176, 0]
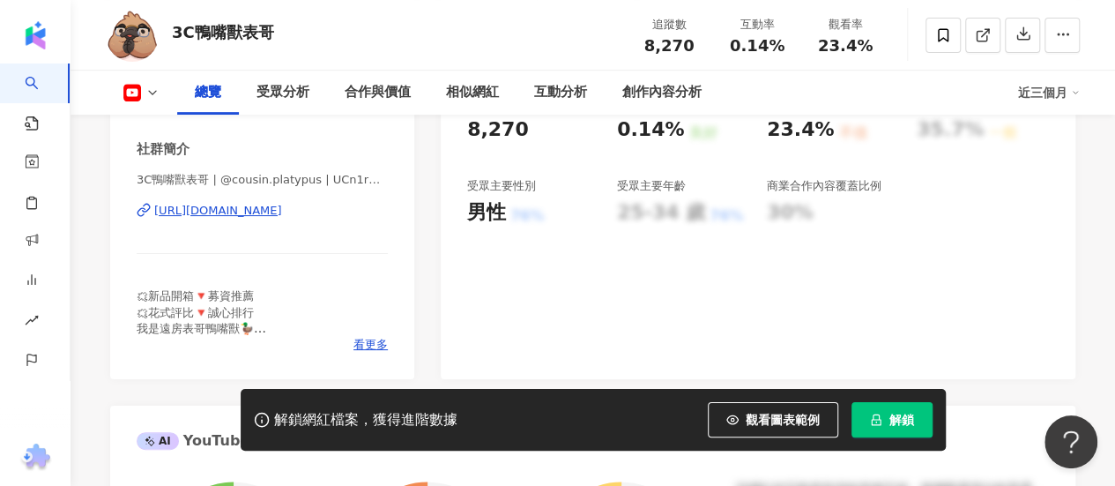
click at [878, 415] on icon "lock" at bounding box center [876, 419] width 10 height 11
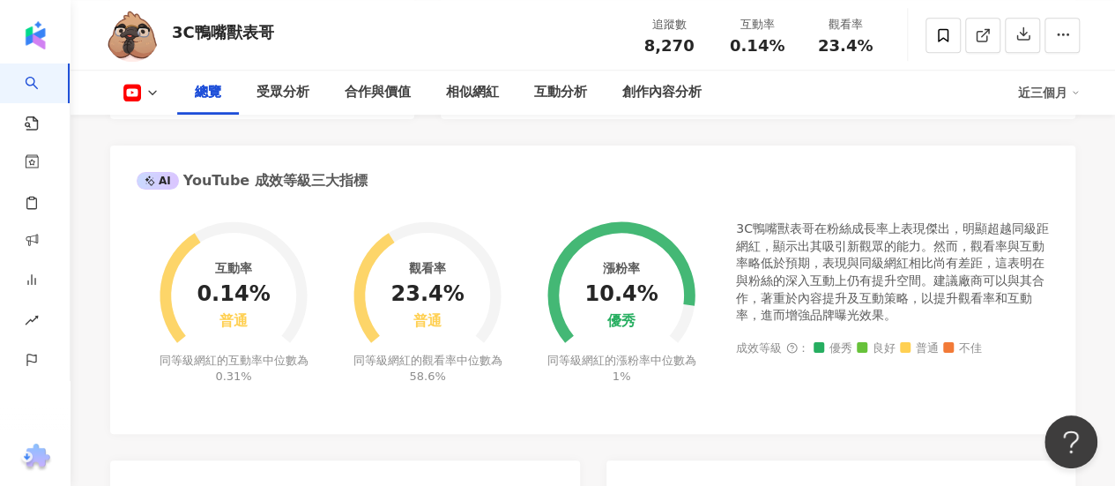
scroll to position [353, 0]
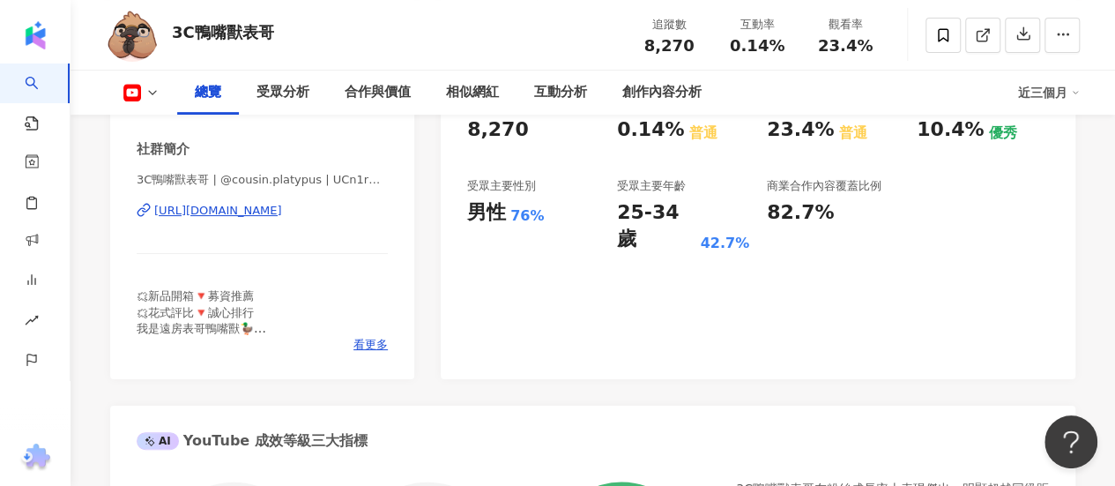
click at [376, 346] on span "看更多" at bounding box center [370, 345] width 34 height 16
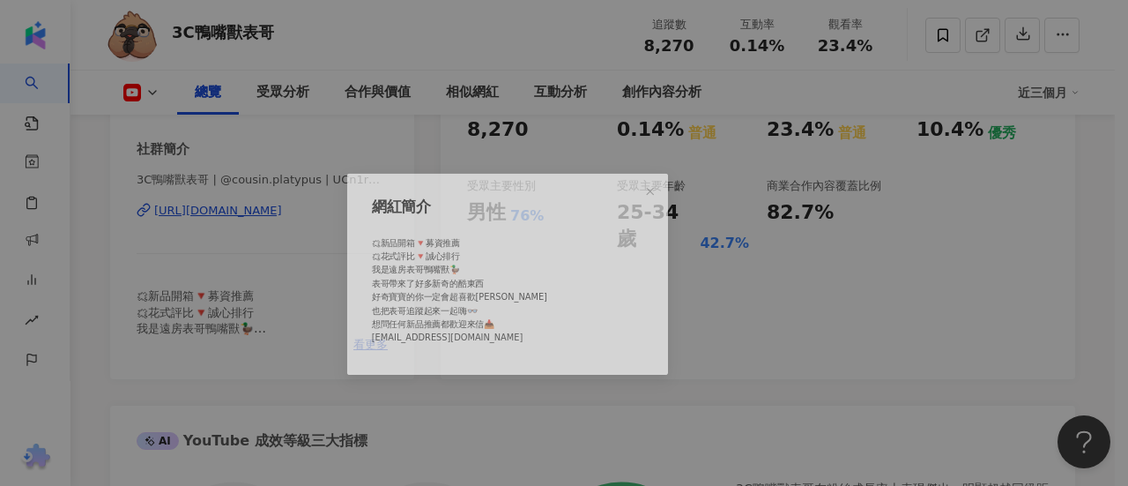
click at [878, 302] on div "網紅簡介 🗯新品開箱🔻募資推薦 🗯花式評比🔻誠心排行 我是遠房表哥鴨嘴獸🦆 表哥帶來了好多新奇的酷東西 好奇寶寶的你一定會超喜歡🤎 也把表哥追蹤起來一起嗨👓 …" at bounding box center [564, 243] width 1128 height 486
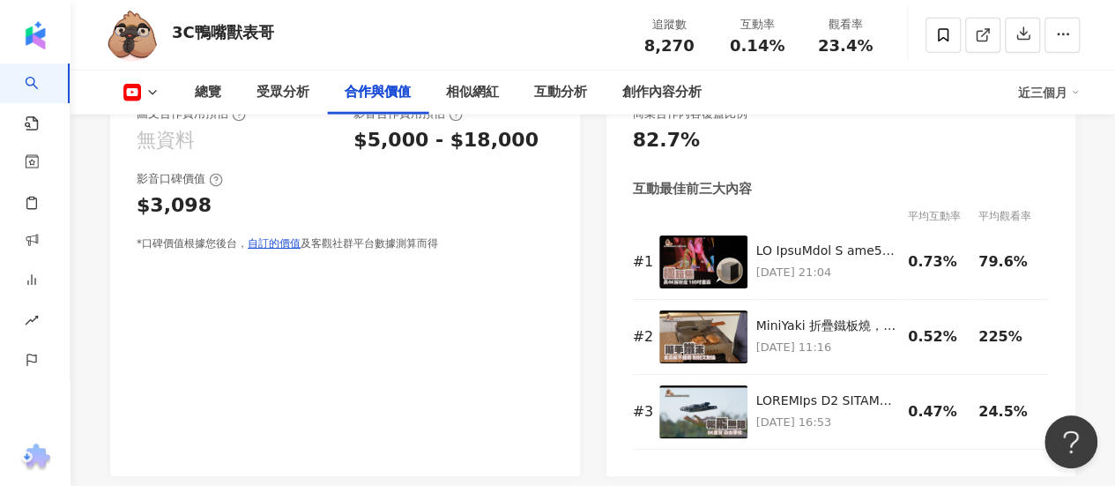
scroll to position [2116, 0]
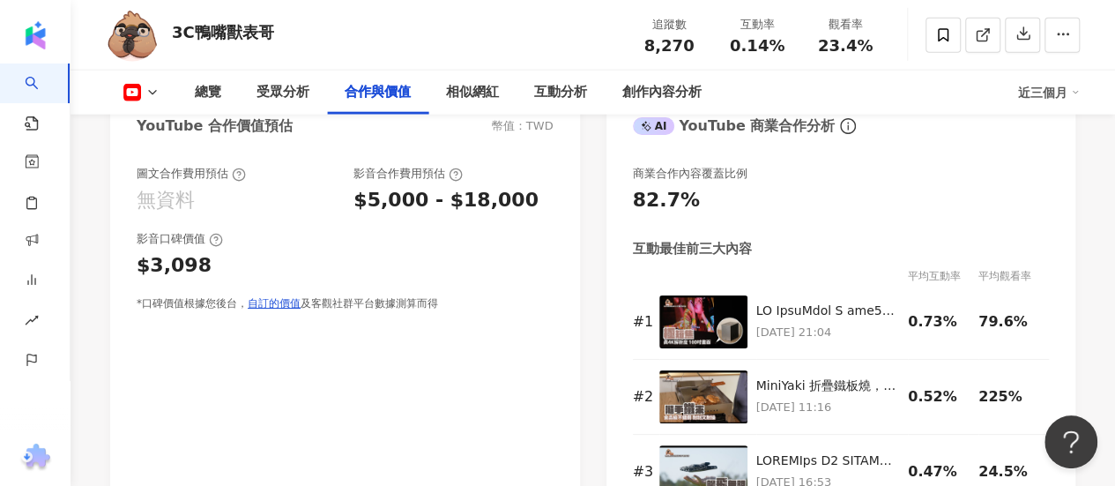
click at [430, 201] on div "$5,000 - $18,000" at bounding box center [445, 200] width 185 height 27
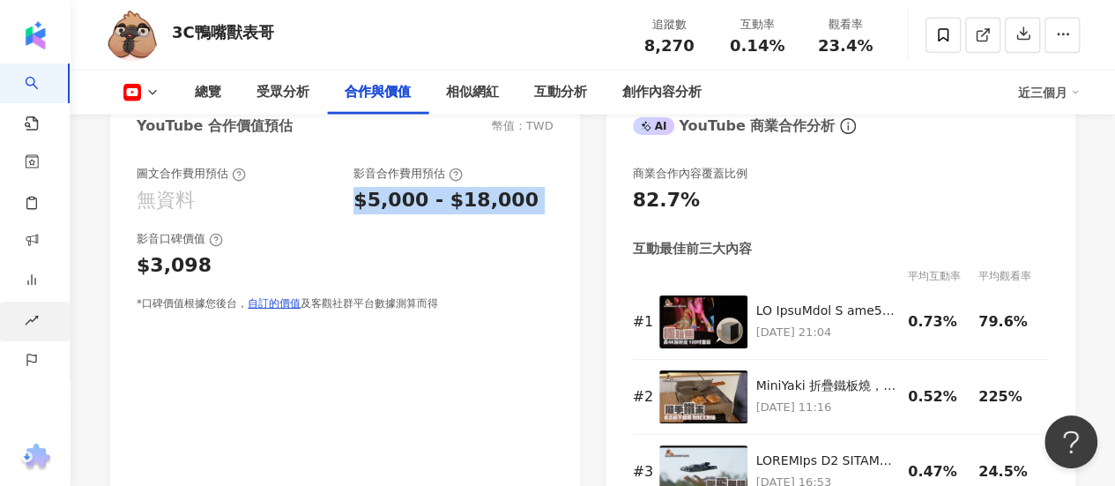
copy div "$5,000 - $18,000"
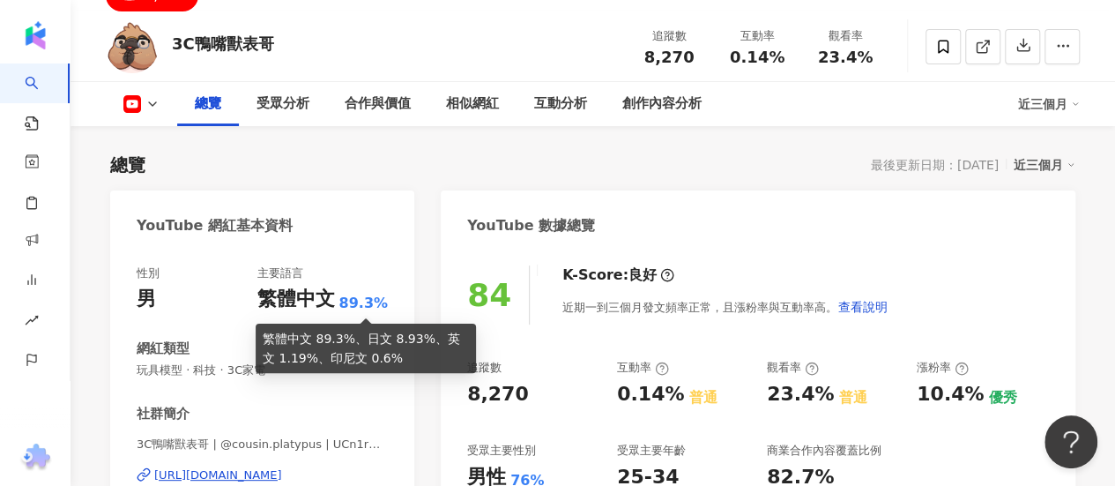
scroll to position [353, 0]
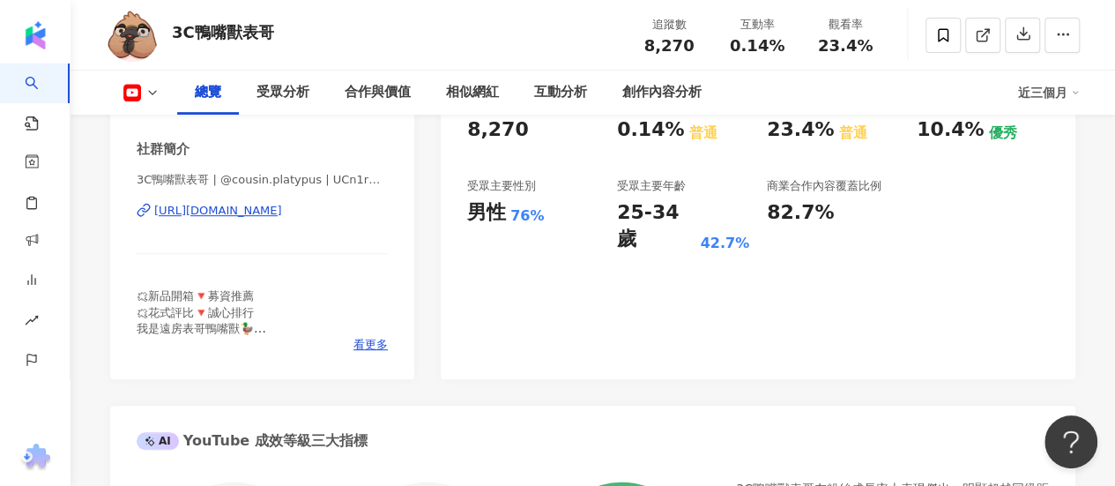
click at [282, 218] on div "[URL][DOMAIN_NAME]" at bounding box center [218, 211] width 128 height 16
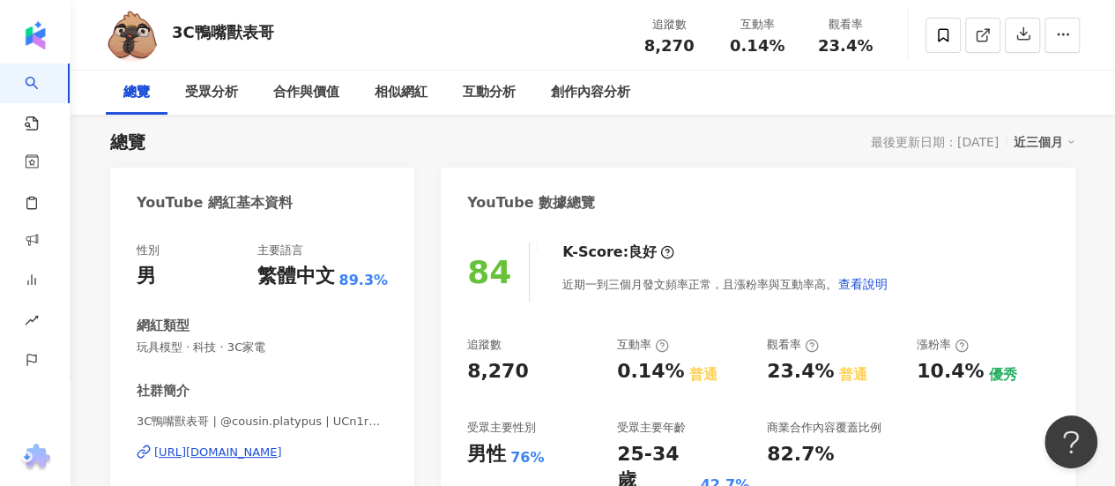
scroll to position [0, 0]
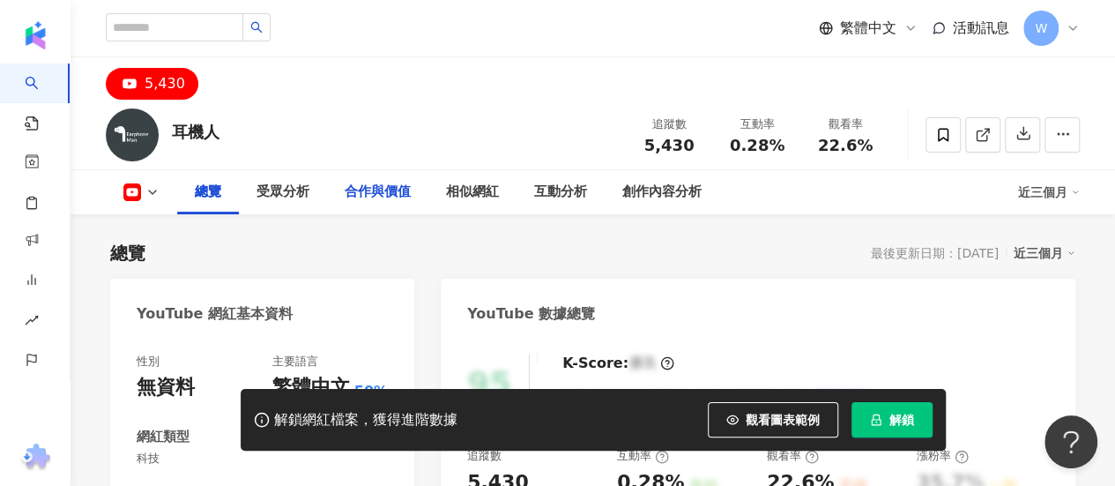
click at [381, 189] on div "合作與價值" at bounding box center [378, 192] width 66 height 21
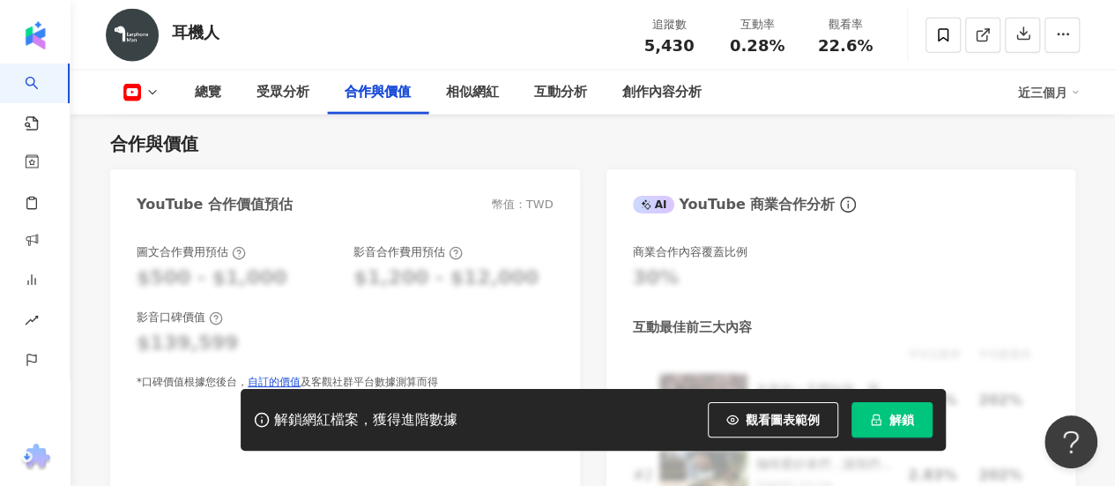
scroll to position [2031, 0]
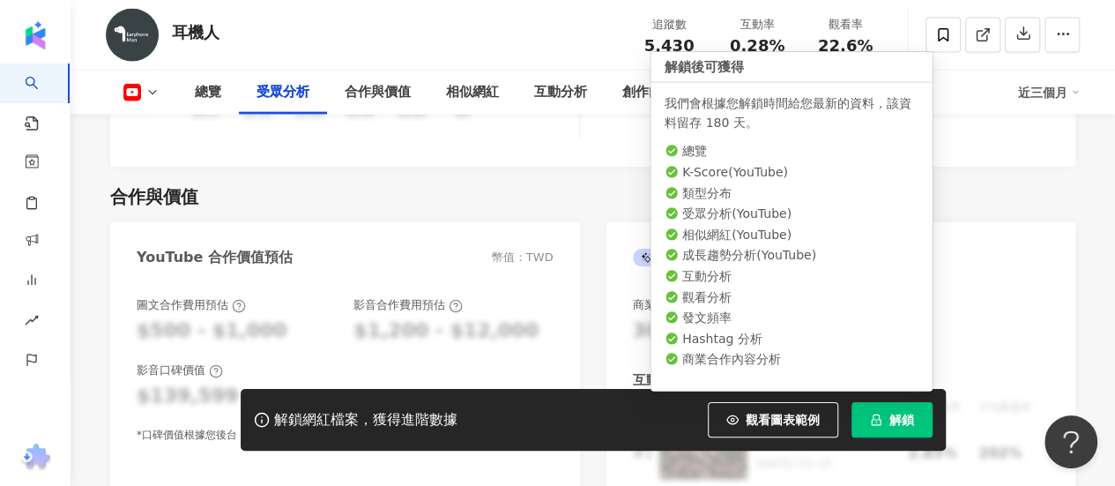
click at [909, 420] on span "解鎖" at bounding box center [901, 420] width 25 height 14
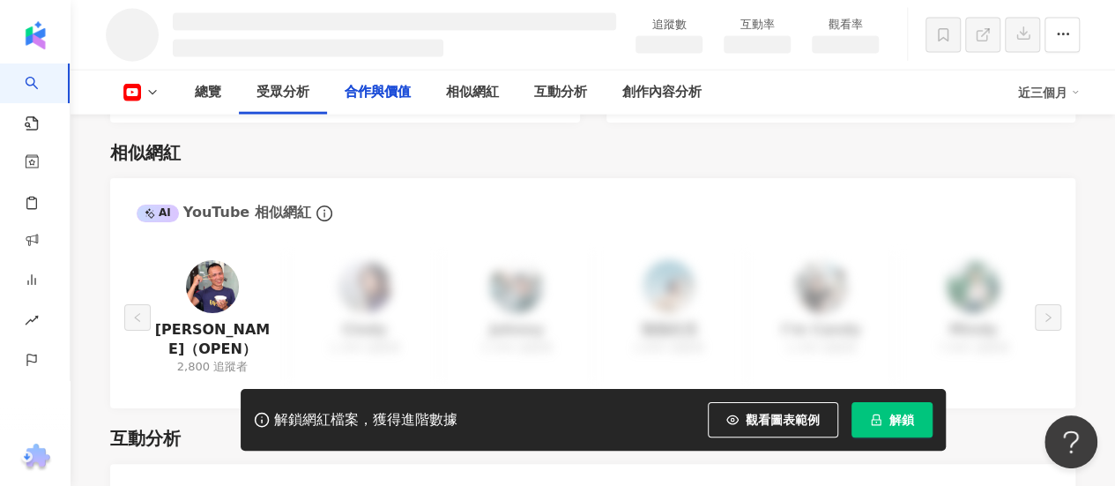
scroll to position [1837, 0]
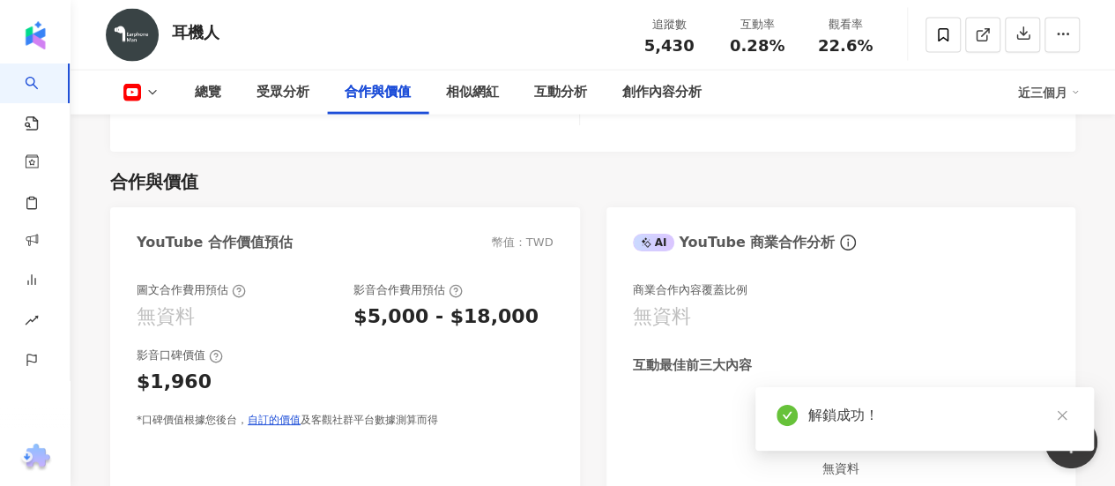
scroll to position [2057, 0]
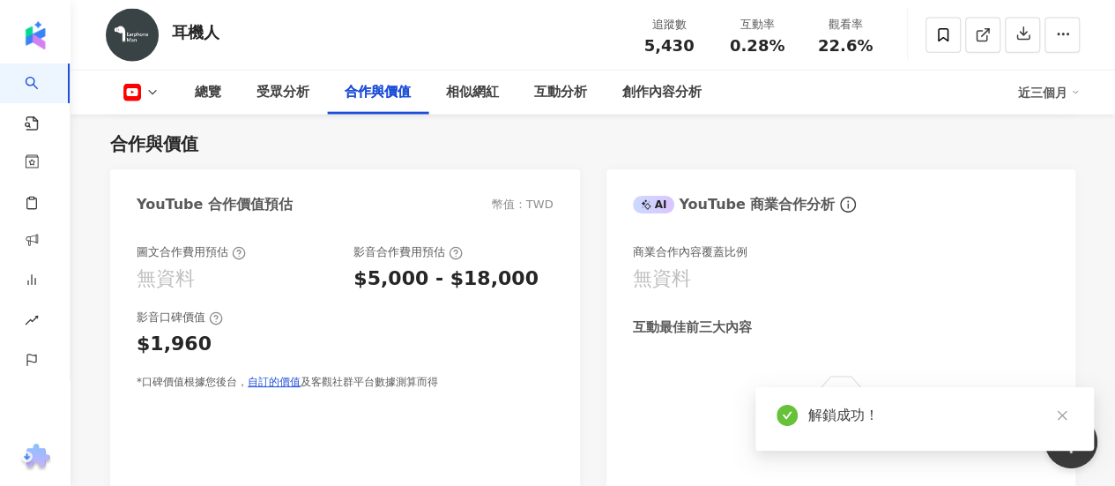
click at [439, 268] on div "$5,000 - $18,000" at bounding box center [445, 278] width 185 height 27
click at [432, 276] on div "$5,000 - $18,000" at bounding box center [445, 278] width 185 height 27
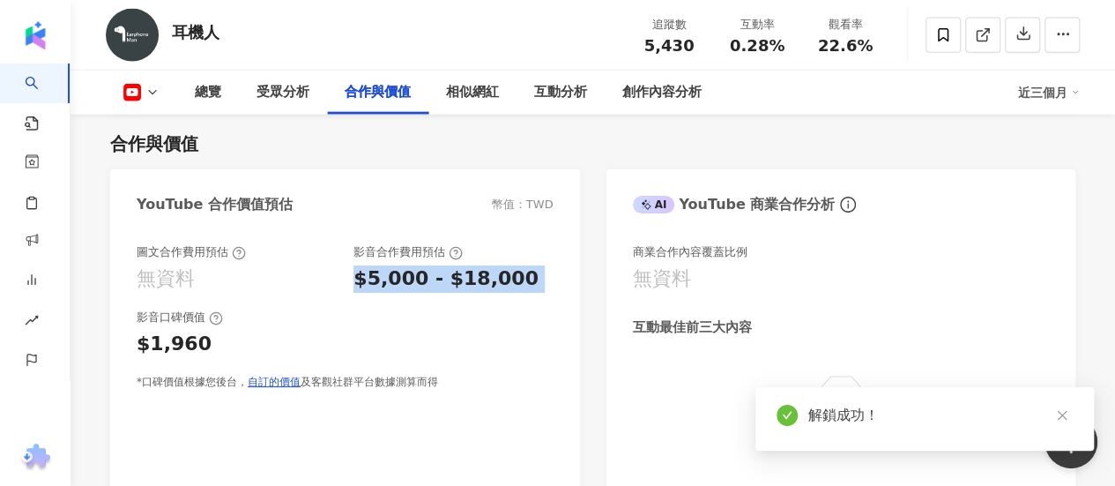
click at [432, 276] on div "$5,000 - $18,000" at bounding box center [445, 278] width 185 height 27
drag, startPoint x: 432, startPoint y: 276, endPoint x: 466, endPoint y: 286, distance: 35.7
click at [466, 283] on div "$5,000 - $18,000" at bounding box center [445, 278] width 185 height 27
copy div "$5,000 - $18,000"
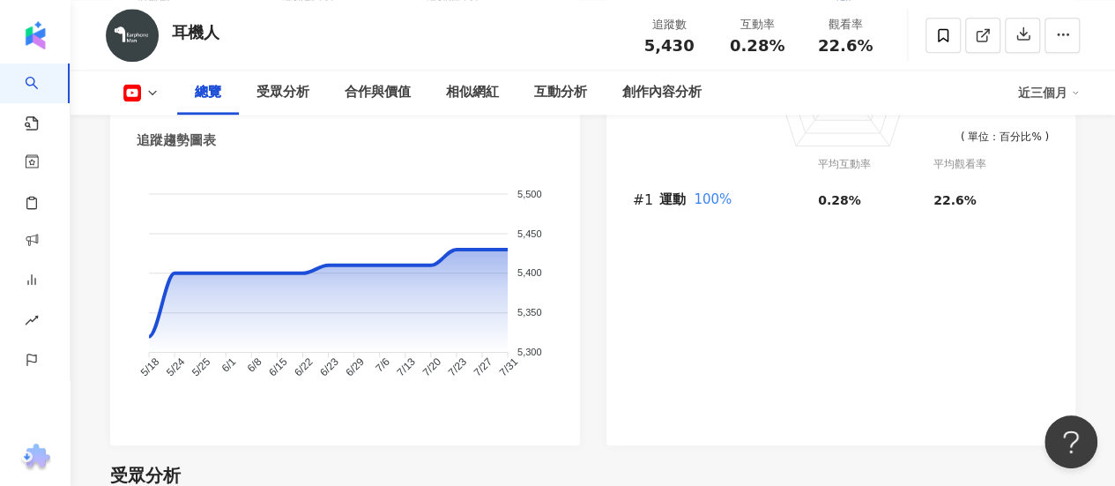
scroll to position [911, 0]
